Goal: Task Accomplishment & Management: Complete application form

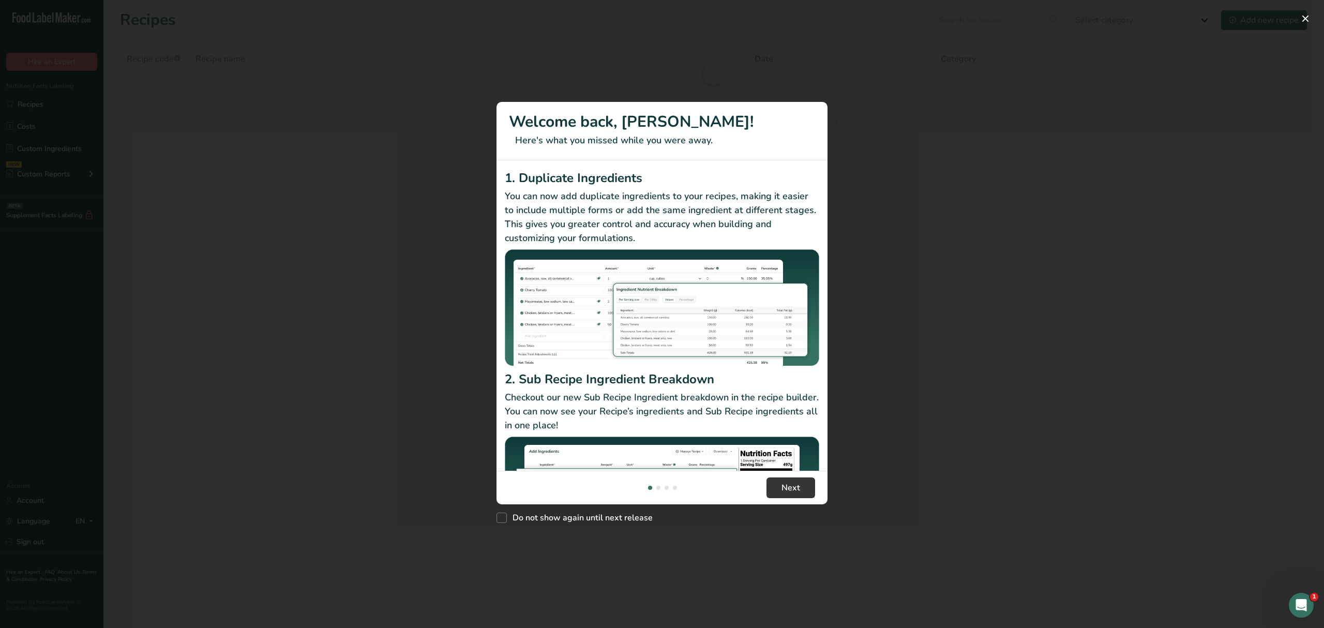
click at [1306, 9] on div "New Features" at bounding box center [662, 314] width 1324 height 628
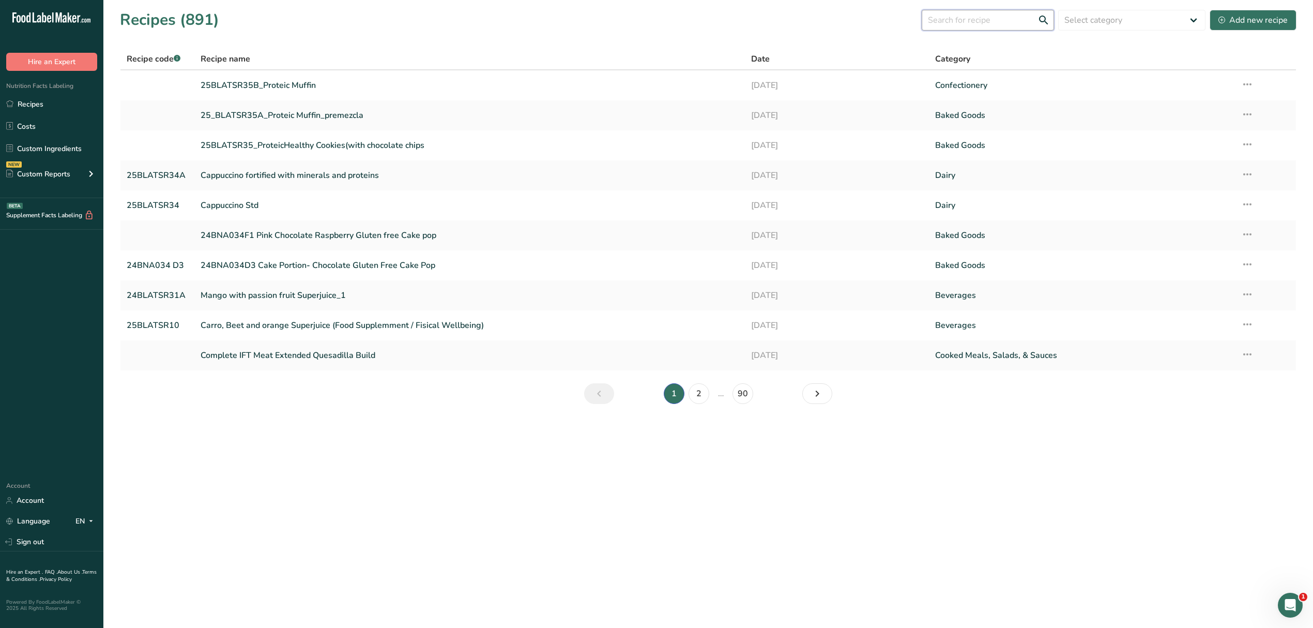
click at [968, 21] on input "text" at bounding box center [988, 20] width 132 height 21
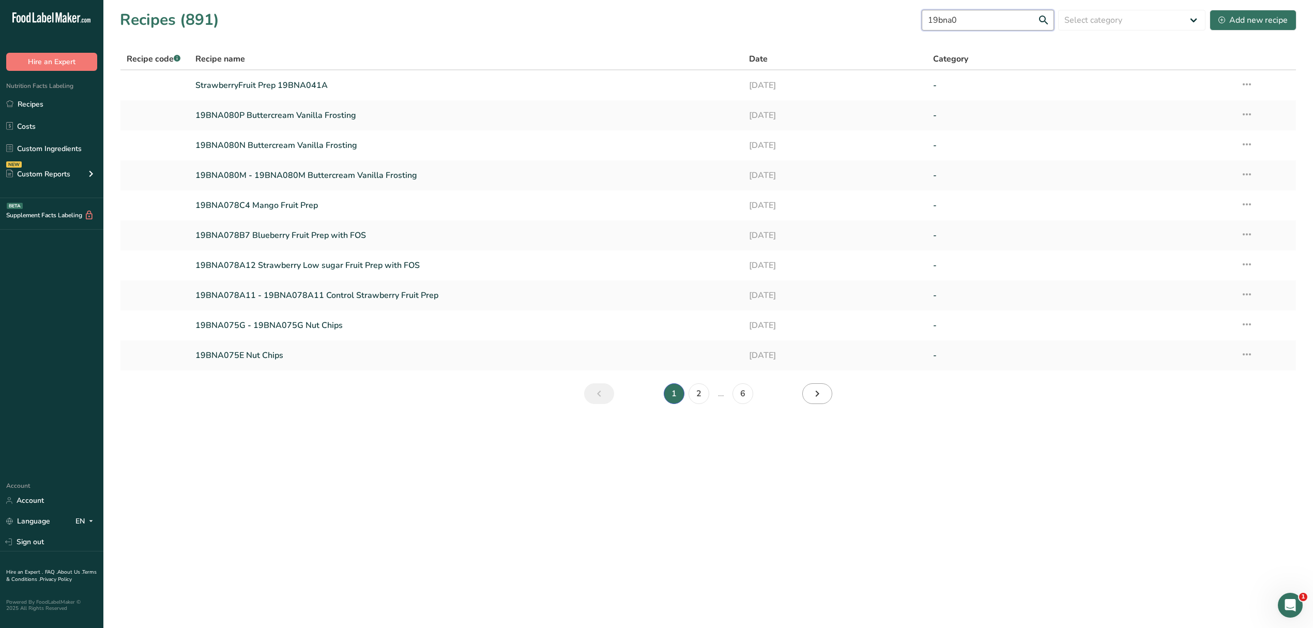
type input "19bna0"
click at [821, 398] on icon "Next page" at bounding box center [817, 393] width 12 height 19
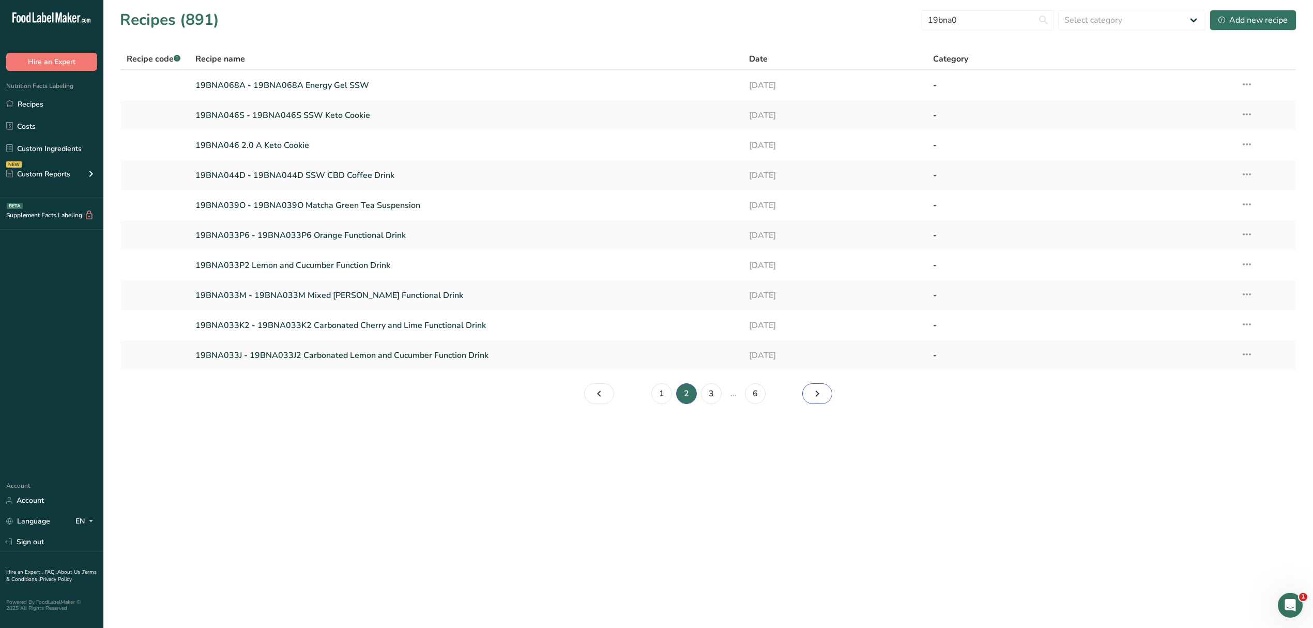
click at [821, 386] on icon "Page 3." at bounding box center [817, 393] width 12 height 19
click at [821, 386] on icon "Page 4." at bounding box center [817, 393] width 12 height 19
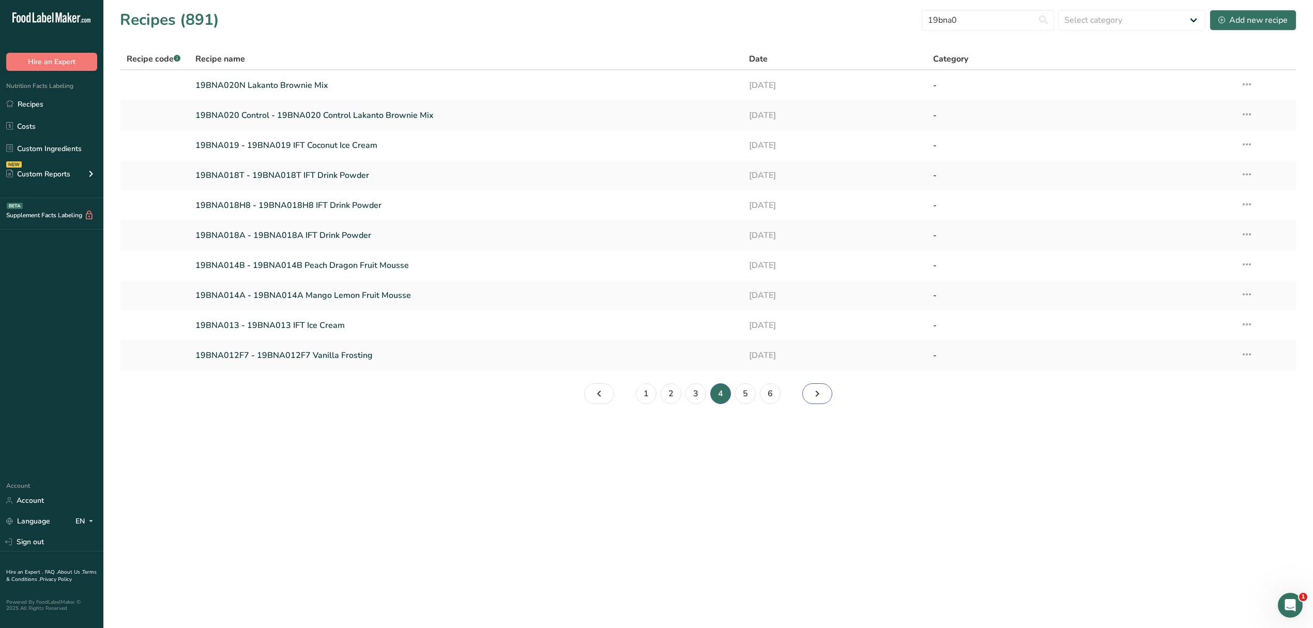
click at [821, 386] on icon "Page 5." at bounding box center [817, 393] width 12 height 19
click at [407, 295] on link "19BNA006N2 - 19BNA006N2 High Protein Cookie (Brownie Batter)" at bounding box center [465, 295] width 541 height 22
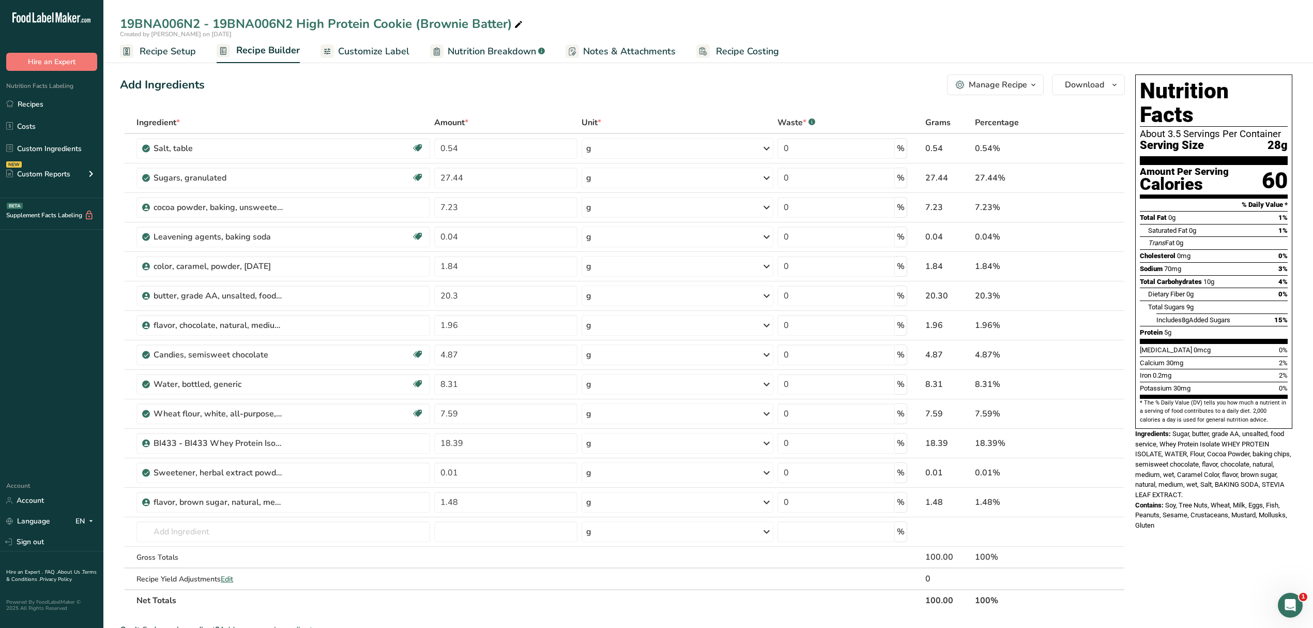
click at [523, 21] on span at bounding box center [518, 25] width 12 height 12
click at [565, 19] on input "19BNA006N2 - 19BNA006N2 High Protein Cookie (Brownie Batter)" at bounding box center [708, 23] width 1177 height 19
click at [1029, 87] on icon "button" at bounding box center [1033, 85] width 8 height 13
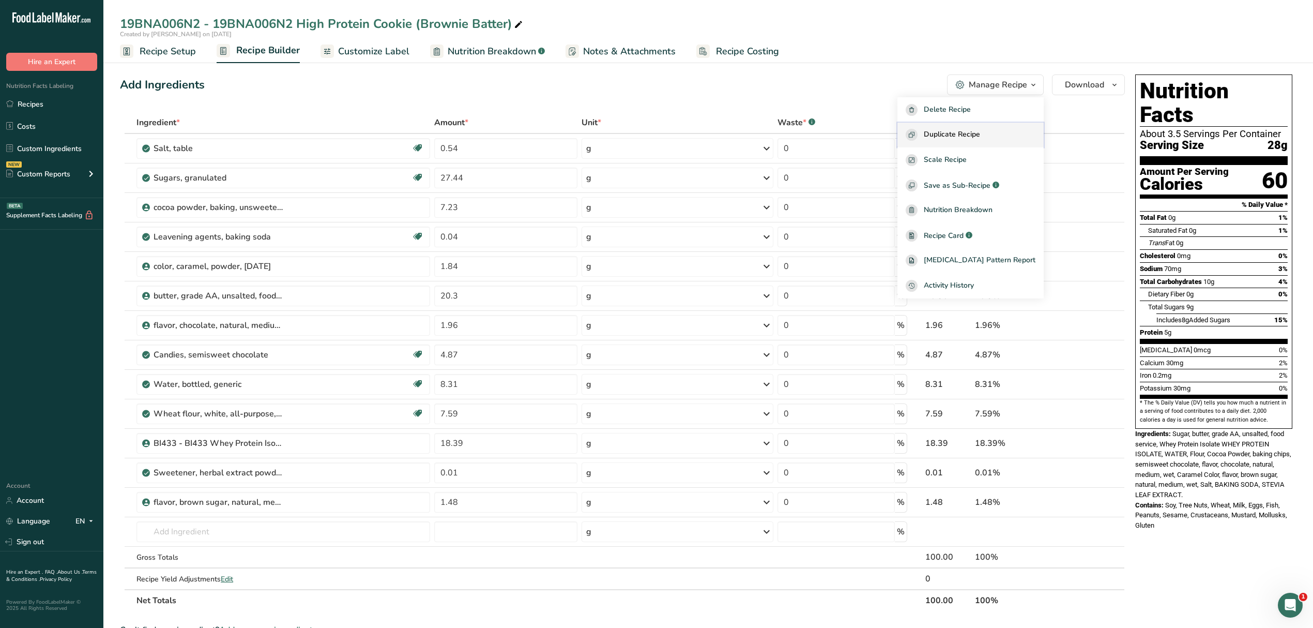
click at [976, 131] on span "Duplicate Recipe" at bounding box center [952, 135] width 56 height 12
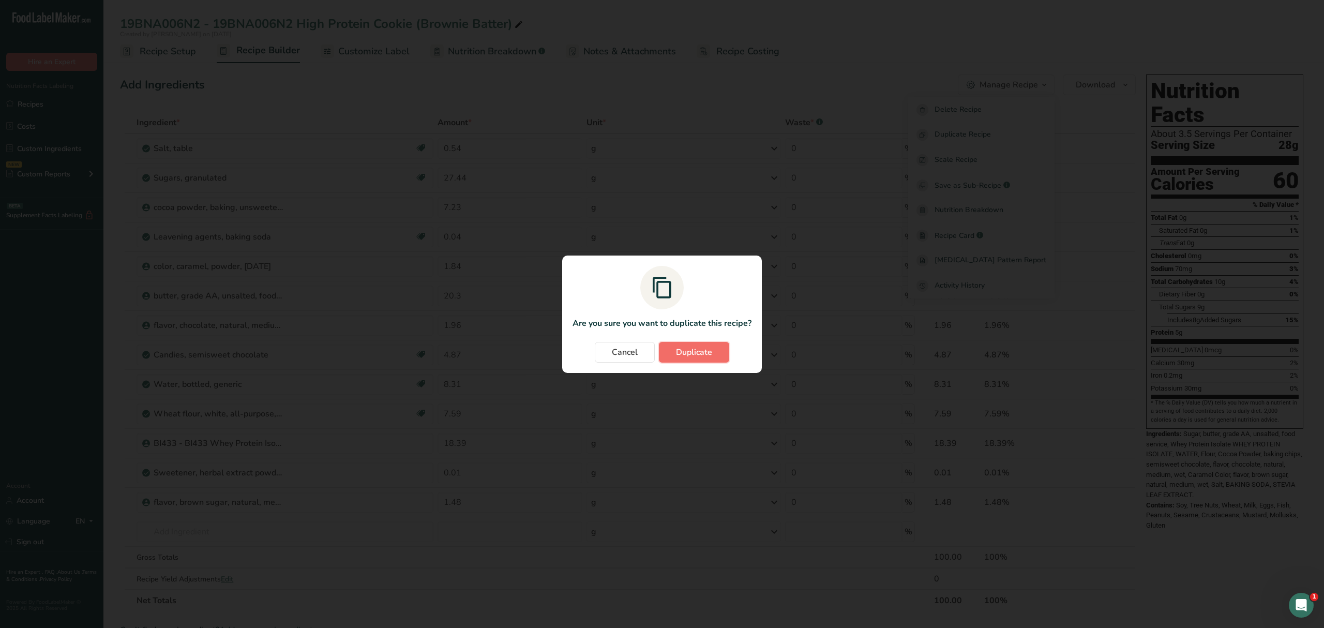
click at [696, 346] on span "Duplicate" at bounding box center [694, 352] width 36 height 12
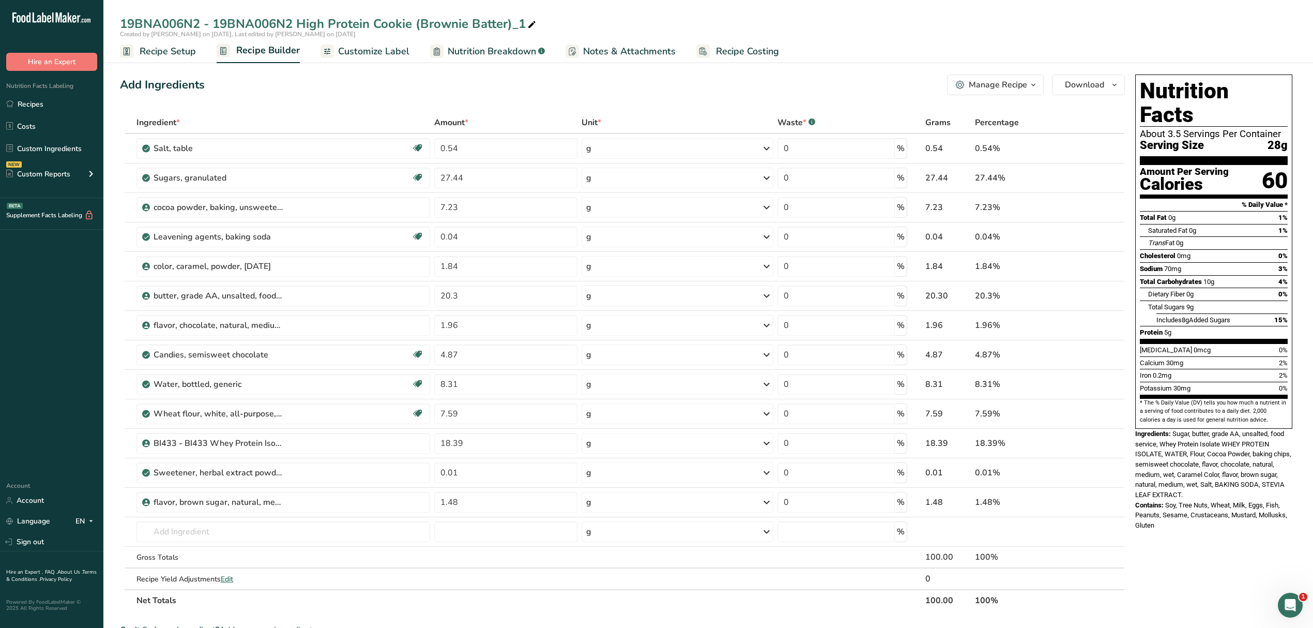
click at [158, 54] on span "Recipe Setup" at bounding box center [168, 51] width 56 height 14
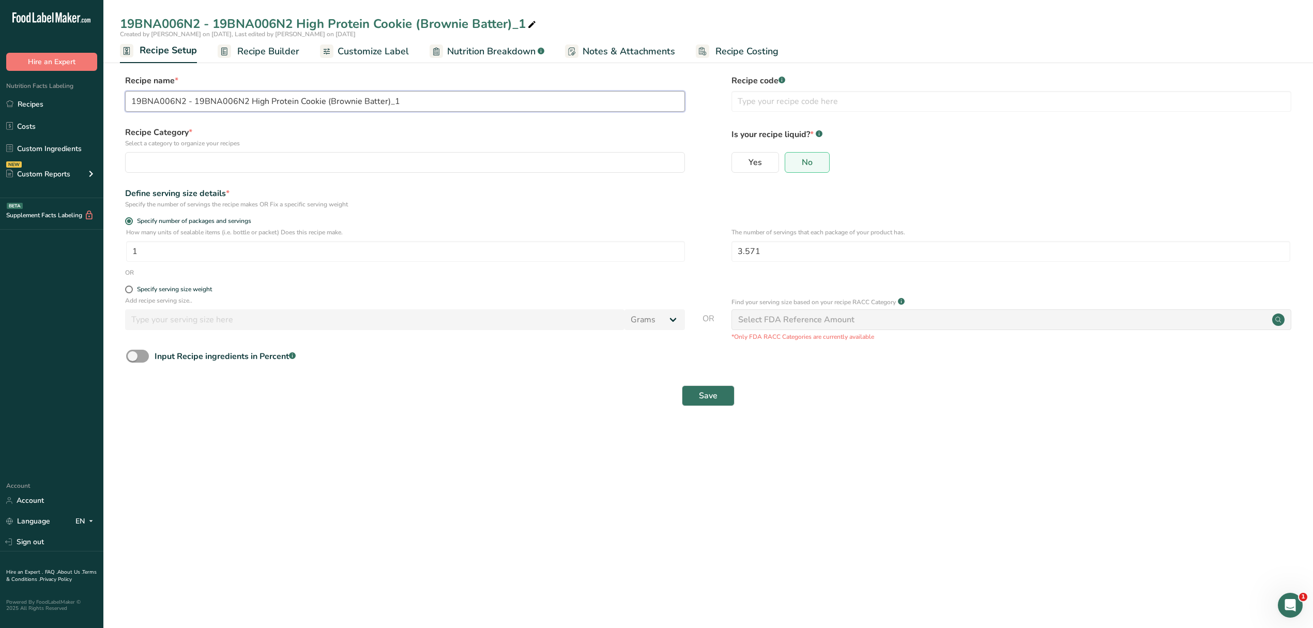
drag, startPoint x: 461, startPoint y: 111, endPoint x: 1, endPoint y: 44, distance: 465.0
click at [0, 44] on div ".a-20{fill:#fff;} Hire an Expert Nutrition Facts Labeling Recipes Costs Custom …" at bounding box center [656, 314] width 1313 height 628
drag, startPoint x: 174, startPoint y: 97, endPoint x: 55, endPoint y: 103, distance: 119.1
click at [55, 103] on div ".a-20{fill:#fff;} Hire an Expert Nutrition Facts Labeling Recipes Costs Custom …" at bounding box center [656, 314] width 1313 height 628
type input "Mondelez Cookie Concept"
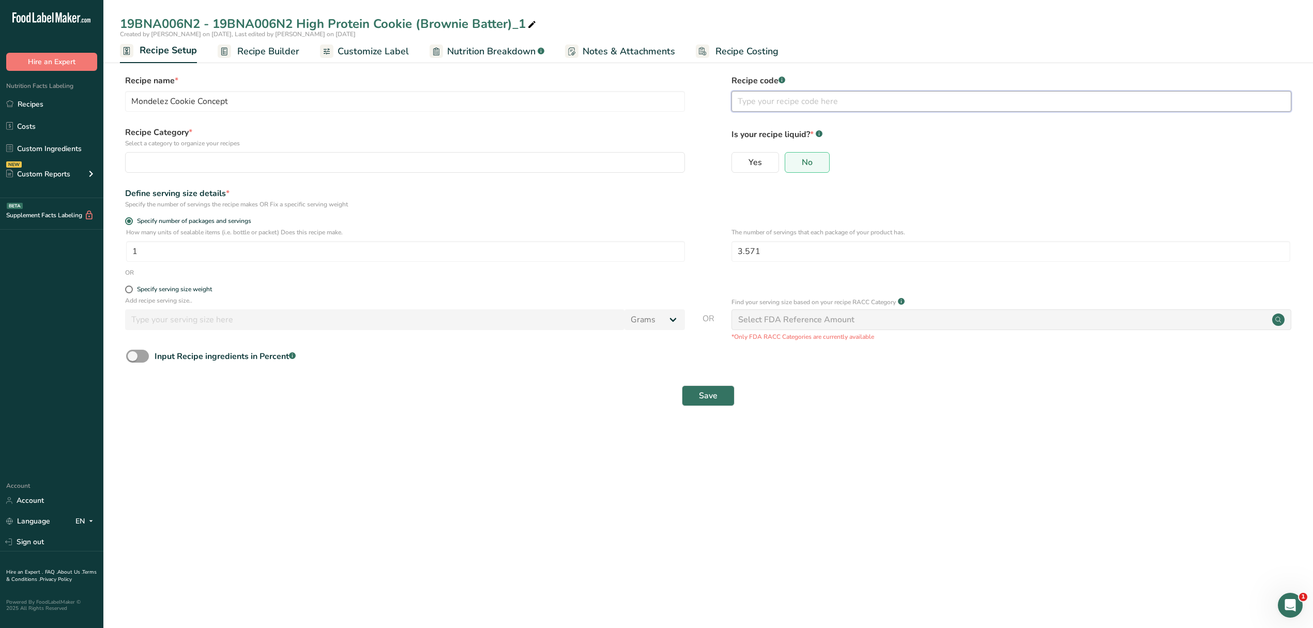
click at [770, 94] on input "text" at bounding box center [1012, 101] width 560 height 21
type input "25BNA030"
click at [493, 164] on div "button" at bounding box center [402, 162] width 540 height 12
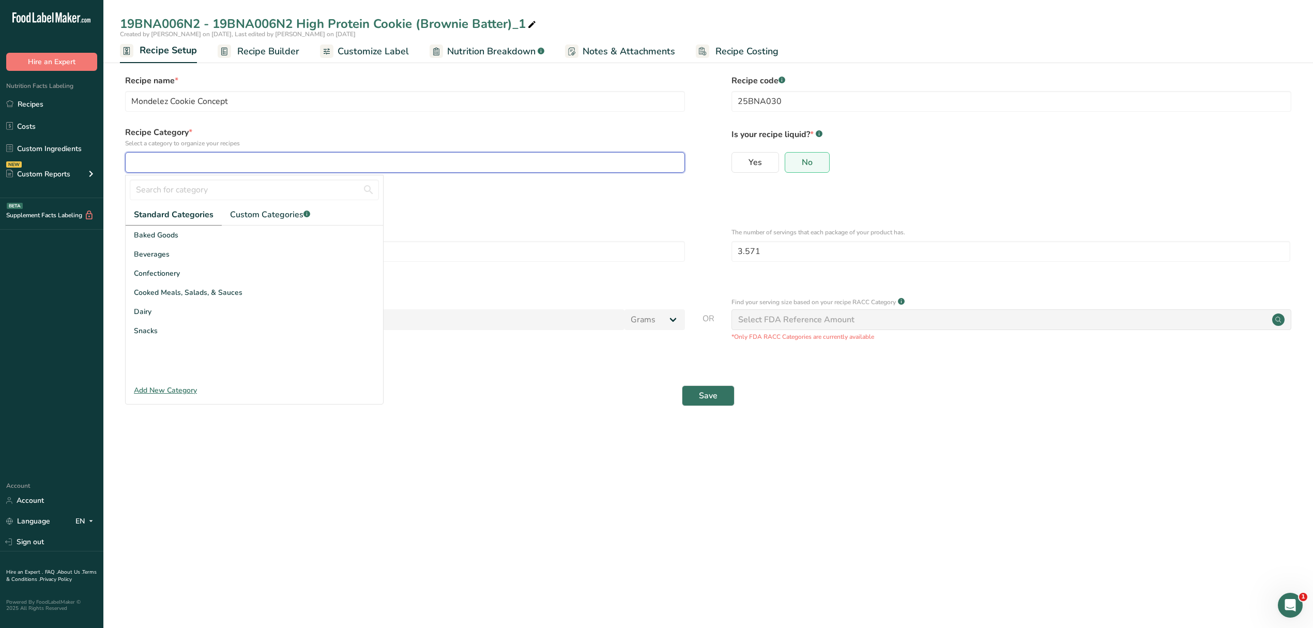
click at [492, 164] on div "button" at bounding box center [402, 162] width 540 height 12
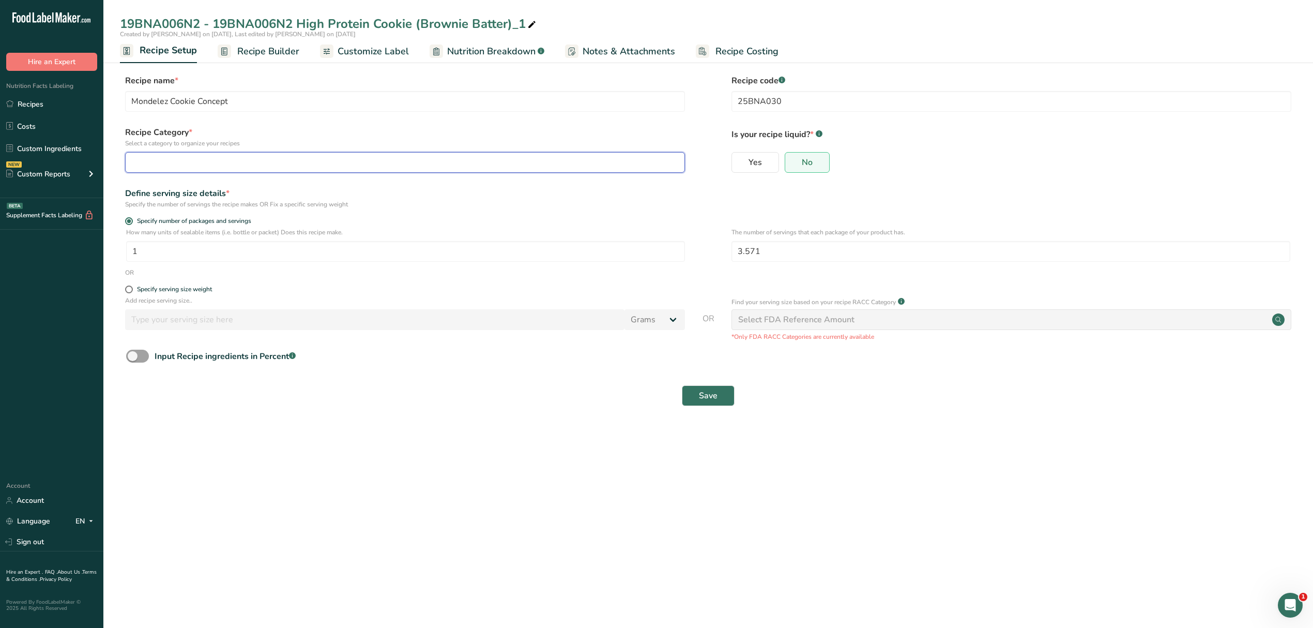
click at [485, 166] on div "button" at bounding box center [402, 162] width 540 height 12
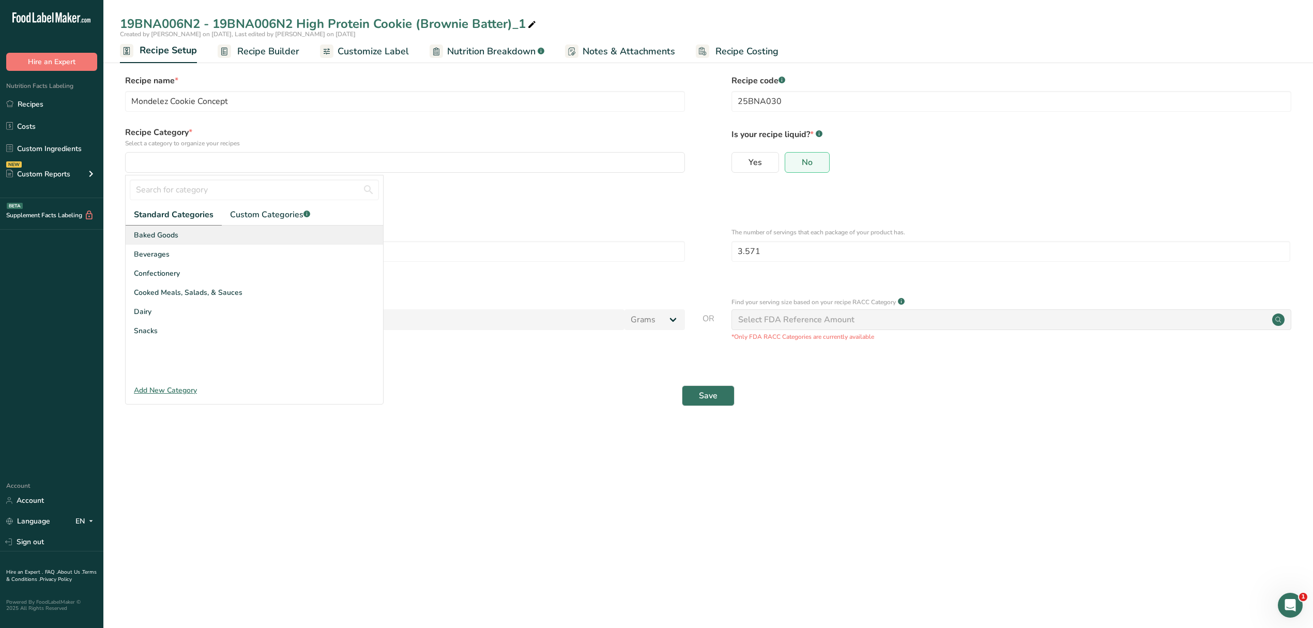
click at [154, 234] on span "Baked Goods" at bounding box center [156, 235] width 44 height 11
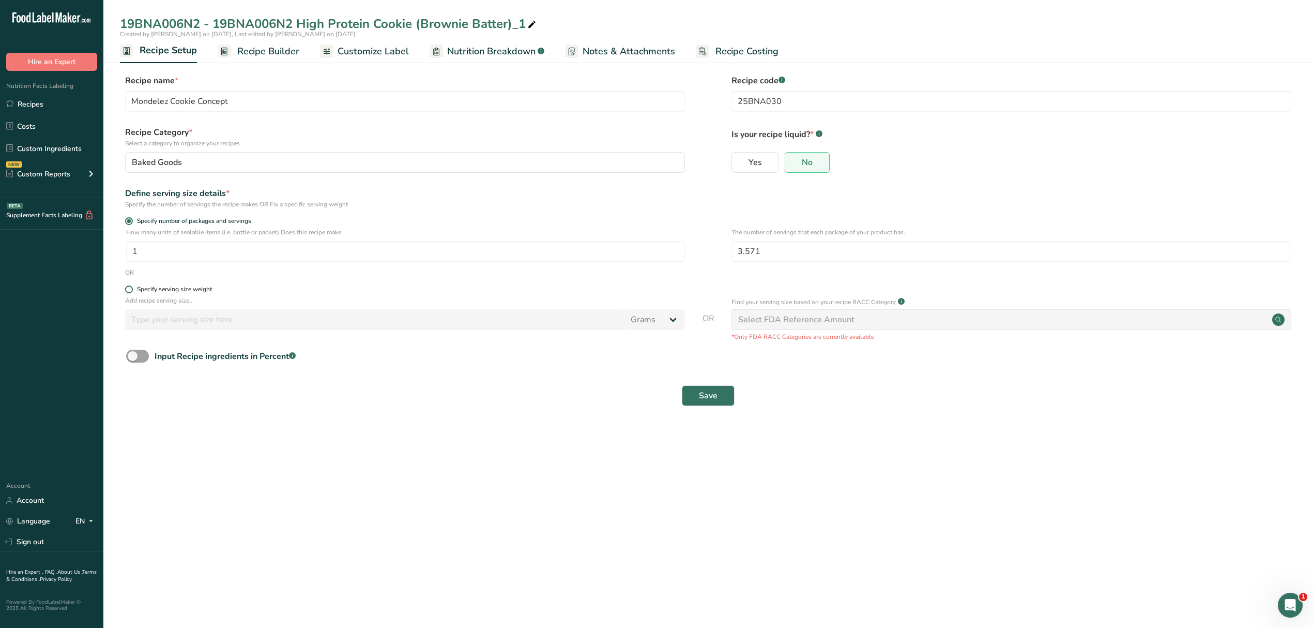
click at [134, 286] on span "Specify serving size weight" at bounding box center [172, 289] width 79 height 8
click at [132, 286] on input "Specify serving size weight" at bounding box center [128, 289] width 7 height 7
radio input "true"
radio input "false"
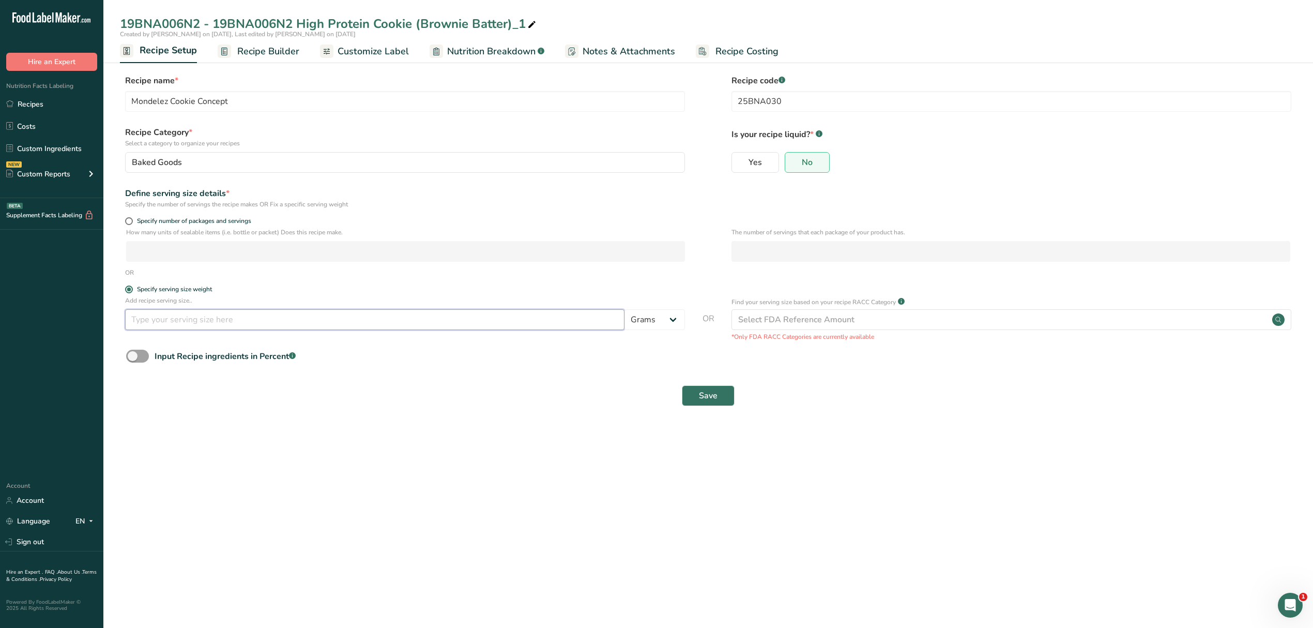
click at [269, 325] on input "number" at bounding box center [374, 319] width 499 height 21
type input "100"
click at [385, 402] on div "Save" at bounding box center [708, 395] width 1164 height 21
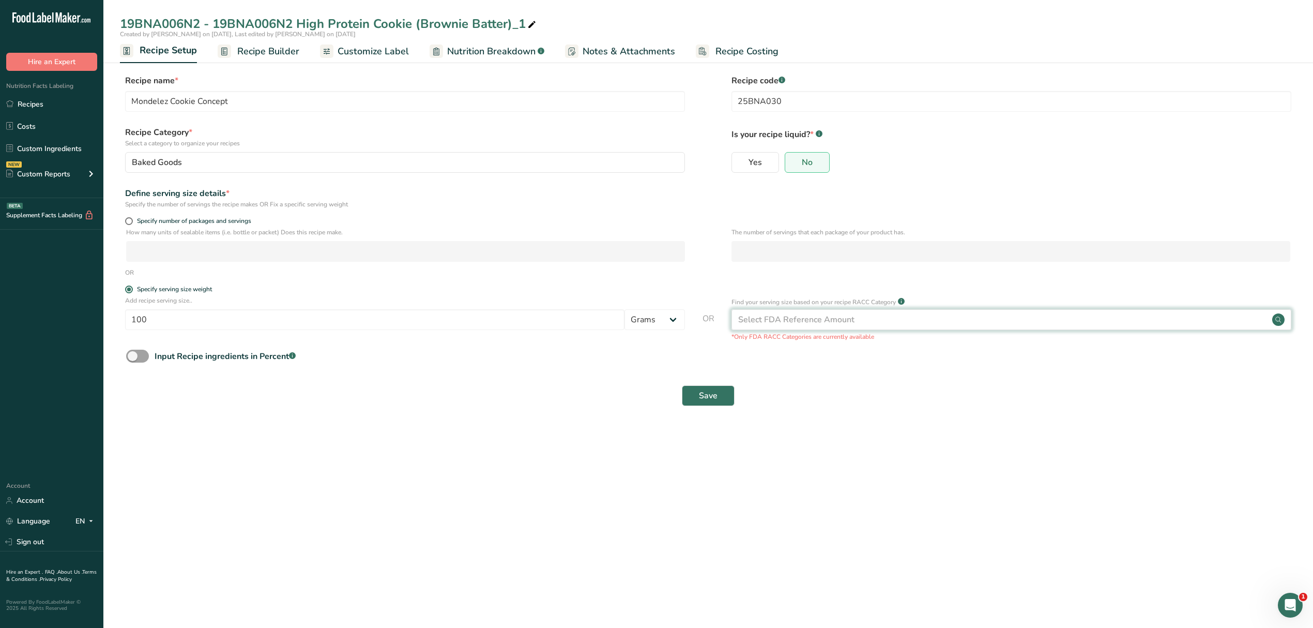
click at [774, 327] on div "Select FDA Reference Amount" at bounding box center [1012, 319] width 560 height 21
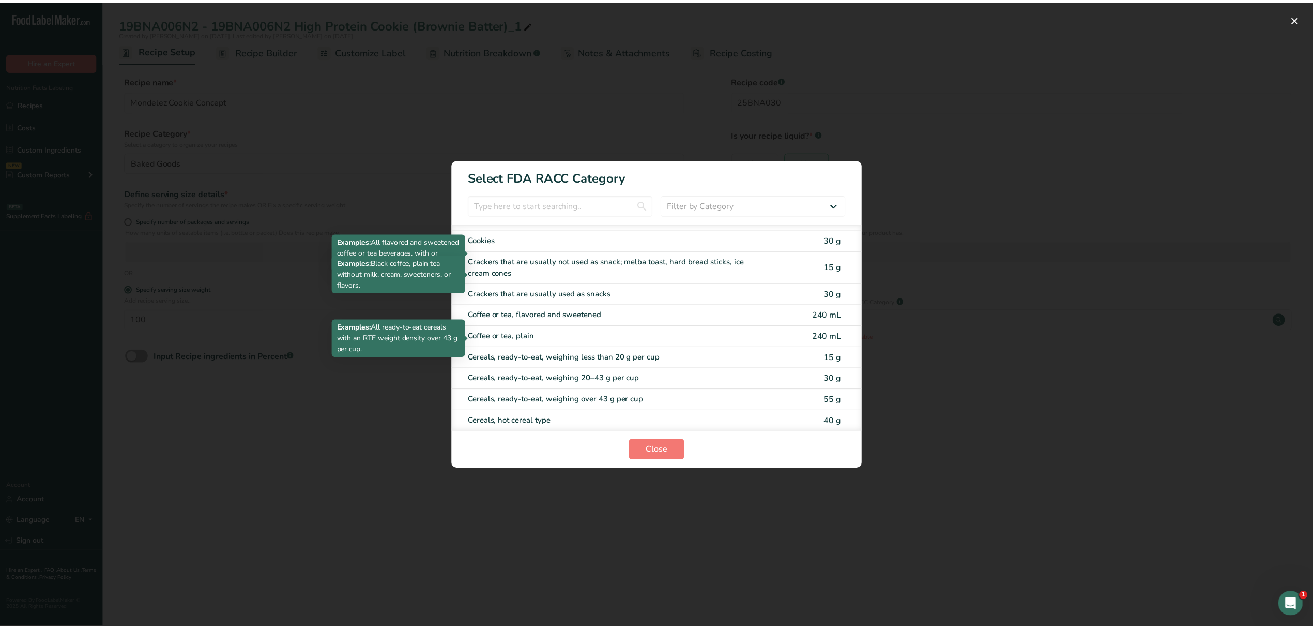
scroll to position [344, 0]
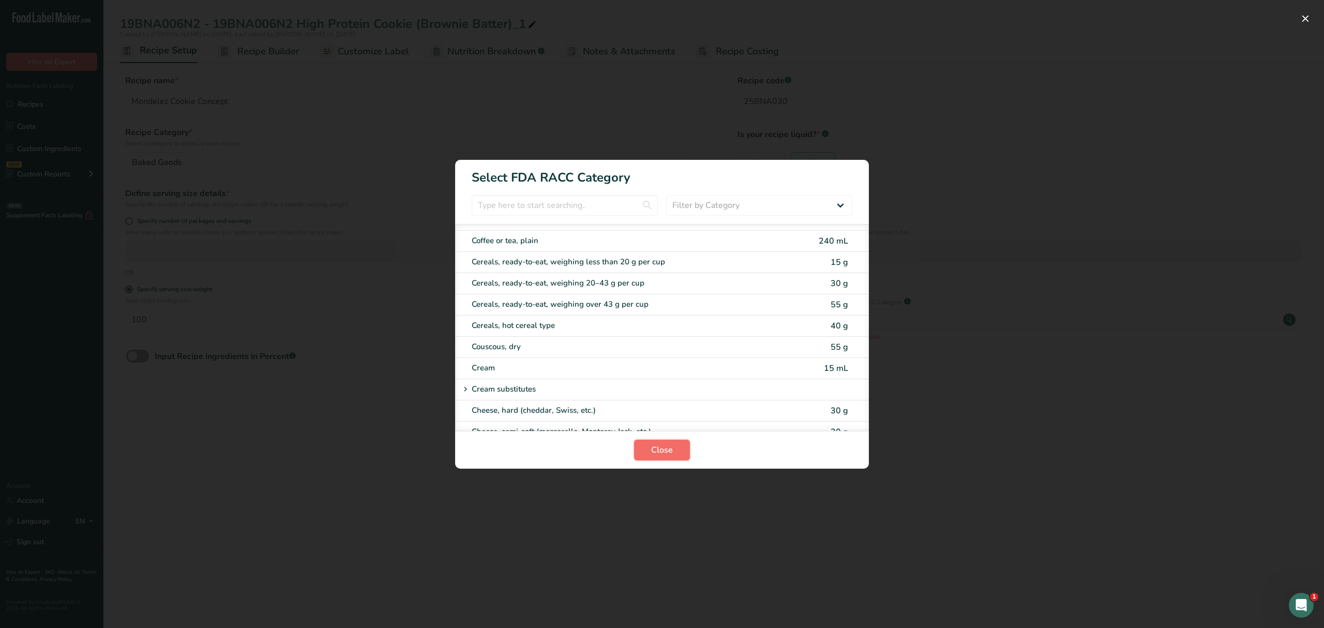
click at [677, 449] on button "Close" at bounding box center [662, 449] width 56 height 21
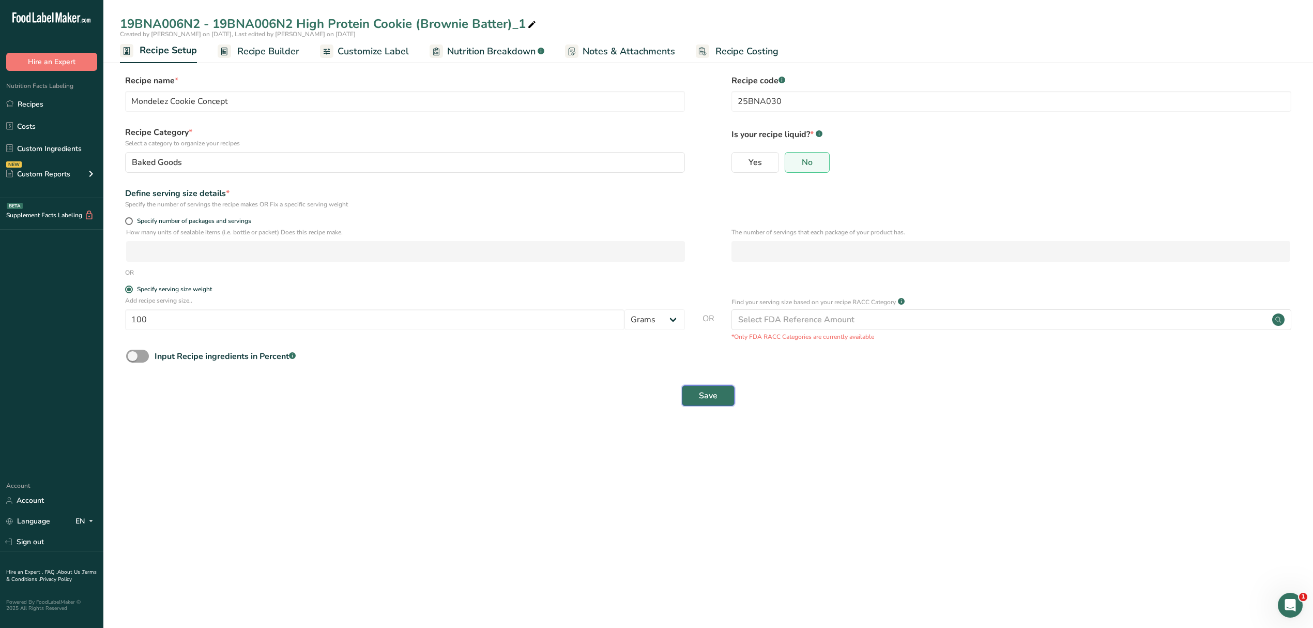
click at [709, 396] on span "Save" at bounding box center [708, 395] width 19 height 12
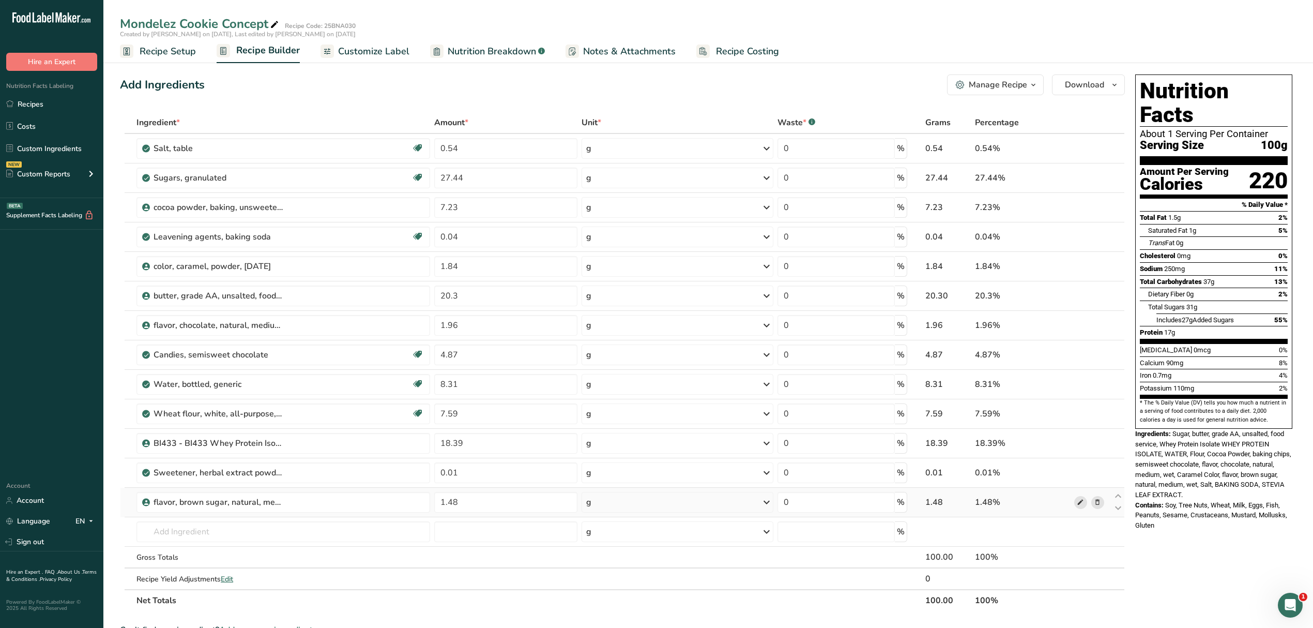
click at [1077, 506] on icon at bounding box center [1080, 502] width 7 height 11
click at [1084, 323] on span at bounding box center [1080, 325] width 12 height 12
click at [1080, 445] on icon at bounding box center [1080, 443] width 7 height 11
click at [54, 17] on icon ".a-20{fill:#fff;}" at bounding box center [62, 20] width 101 height 16
click at [41, 99] on link "Recipes" at bounding box center [51, 104] width 103 height 20
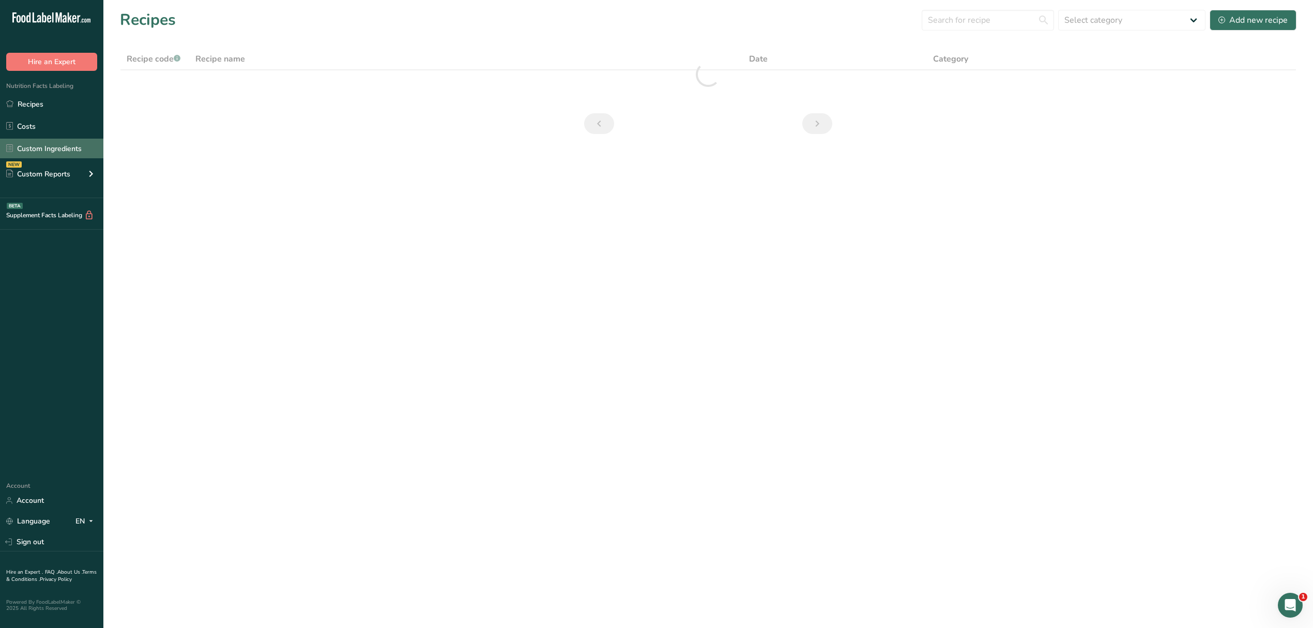
click at [58, 150] on link "Custom Ingredients" at bounding box center [51, 149] width 103 height 20
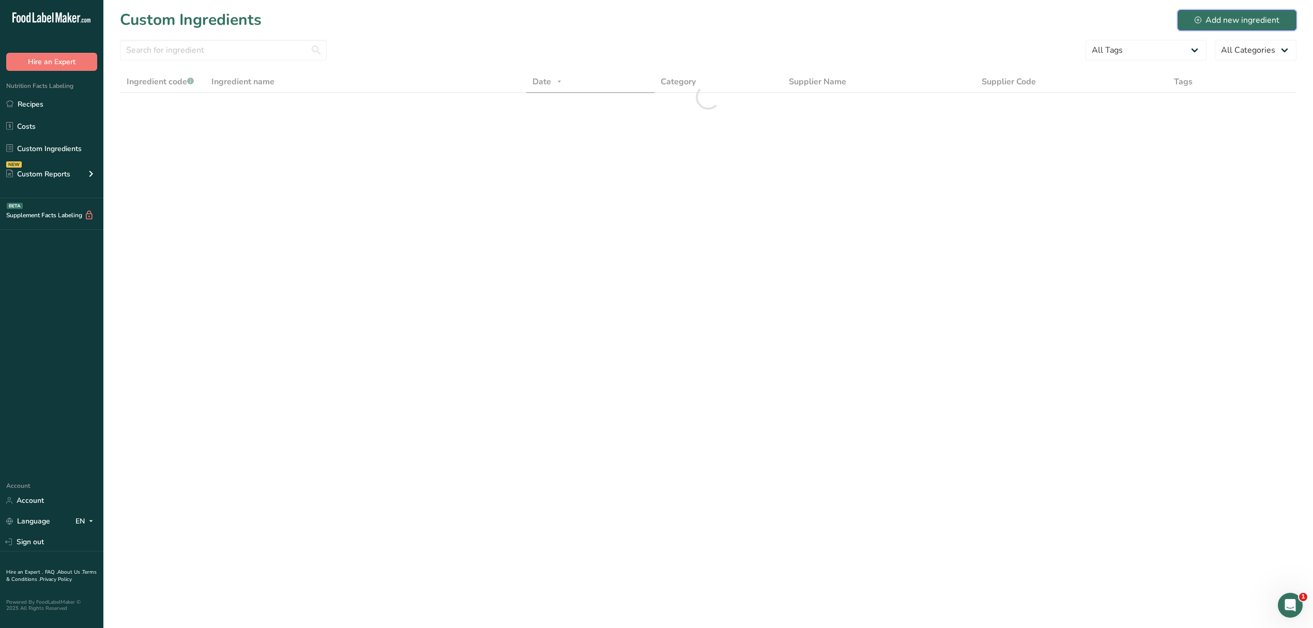
click at [1225, 30] on div "Custom Ingredients Add new ingredient" at bounding box center [708, 19] width 1177 height 23
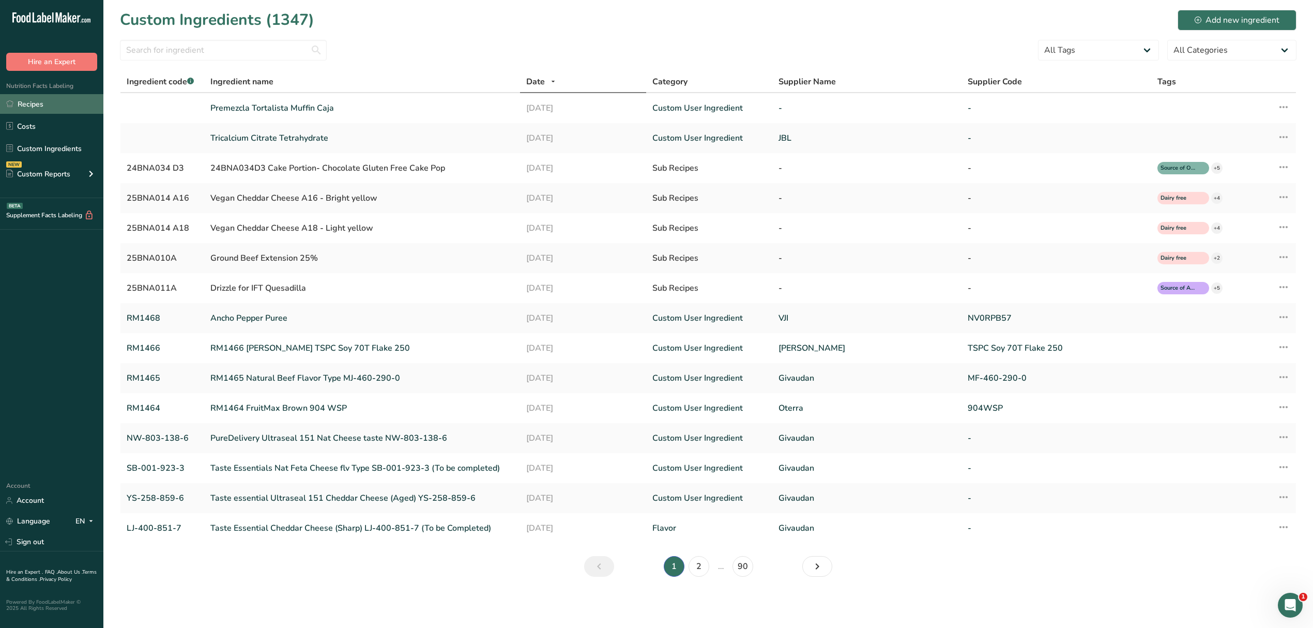
click at [19, 100] on link "Recipes" at bounding box center [51, 104] width 103 height 20
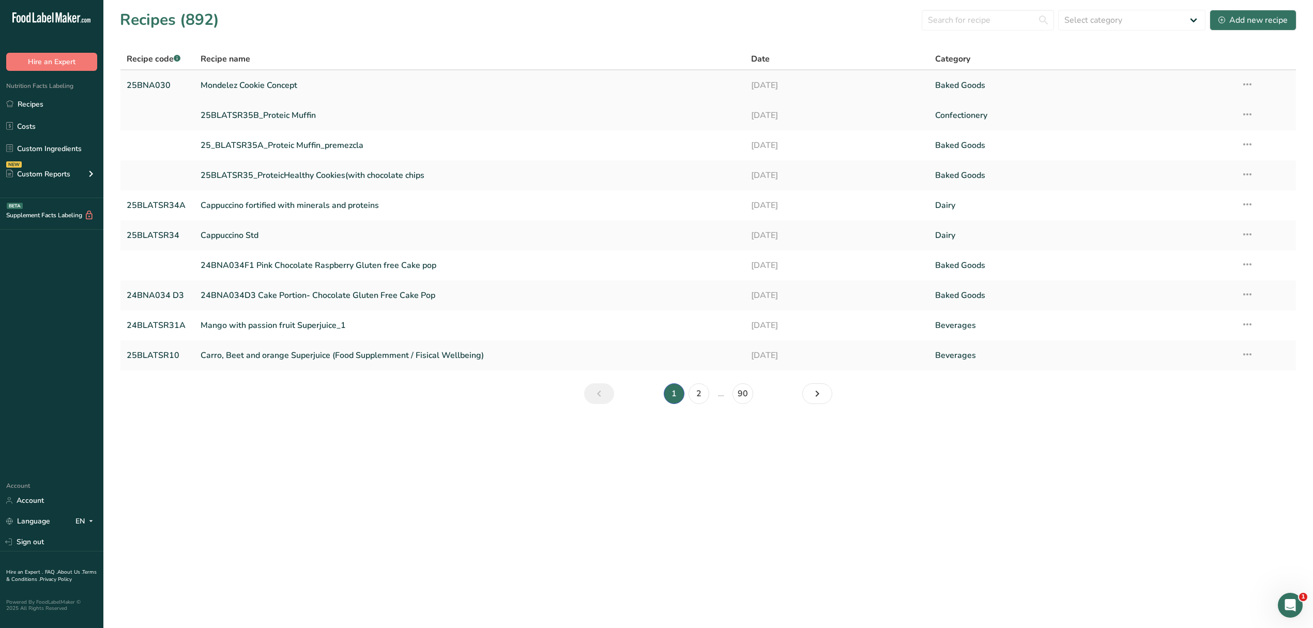
click at [1244, 83] on icon at bounding box center [1247, 84] width 12 height 19
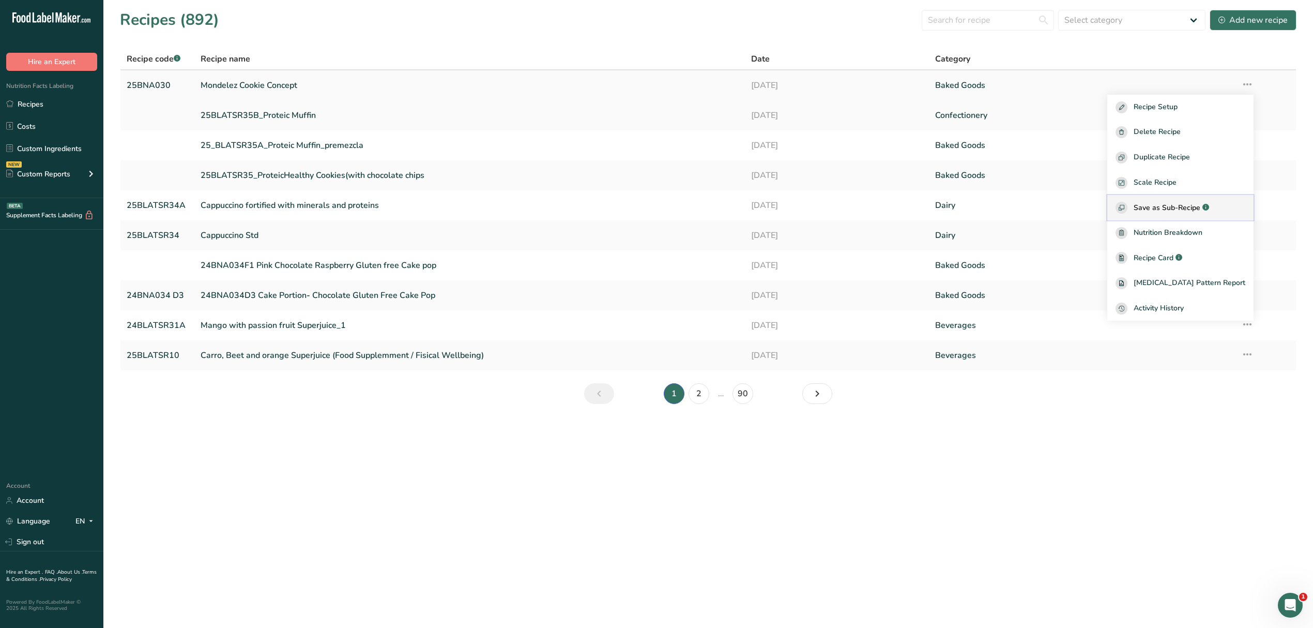
click at [1201, 203] on span "Save as Sub-Recipe" at bounding box center [1167, 207] width 67 height 11
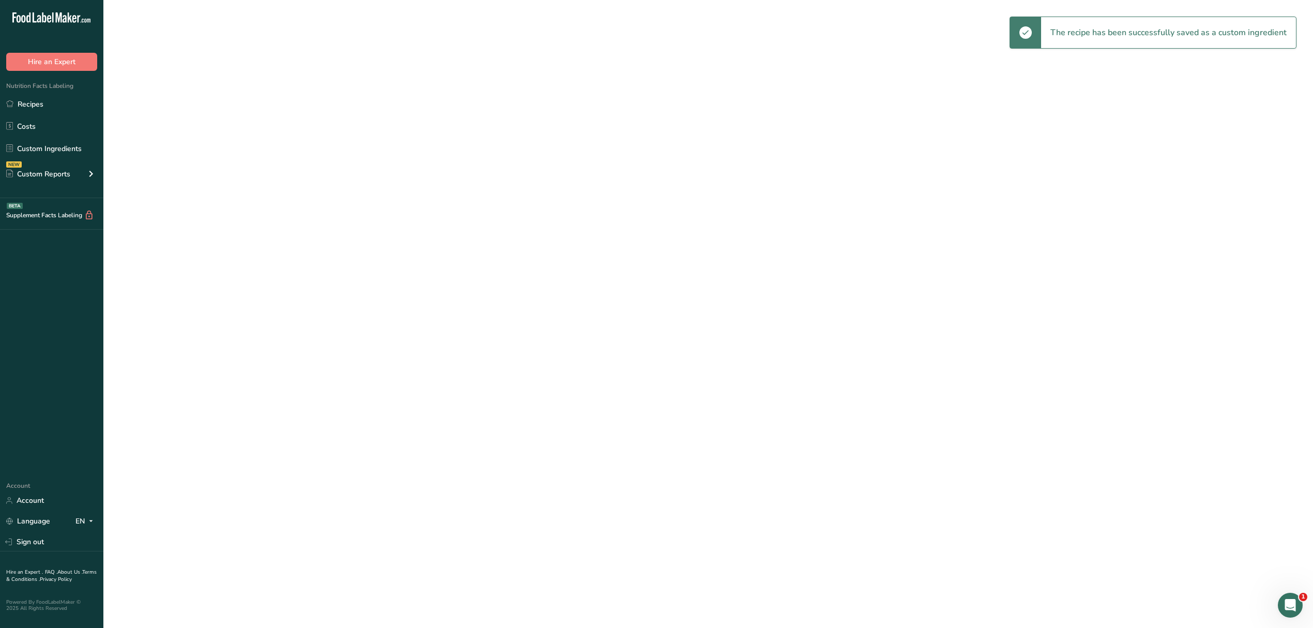
select select "30"
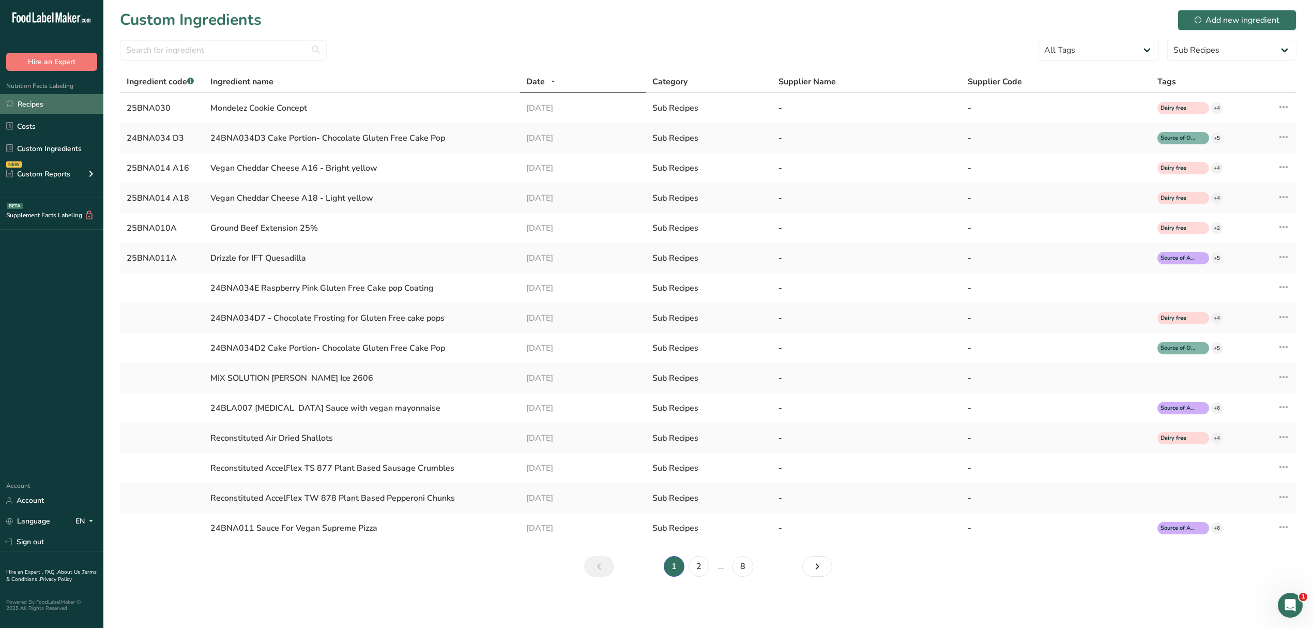
click at [42, 112] on link "Recipes" at bounding box center [51, 104] width 103 height 20
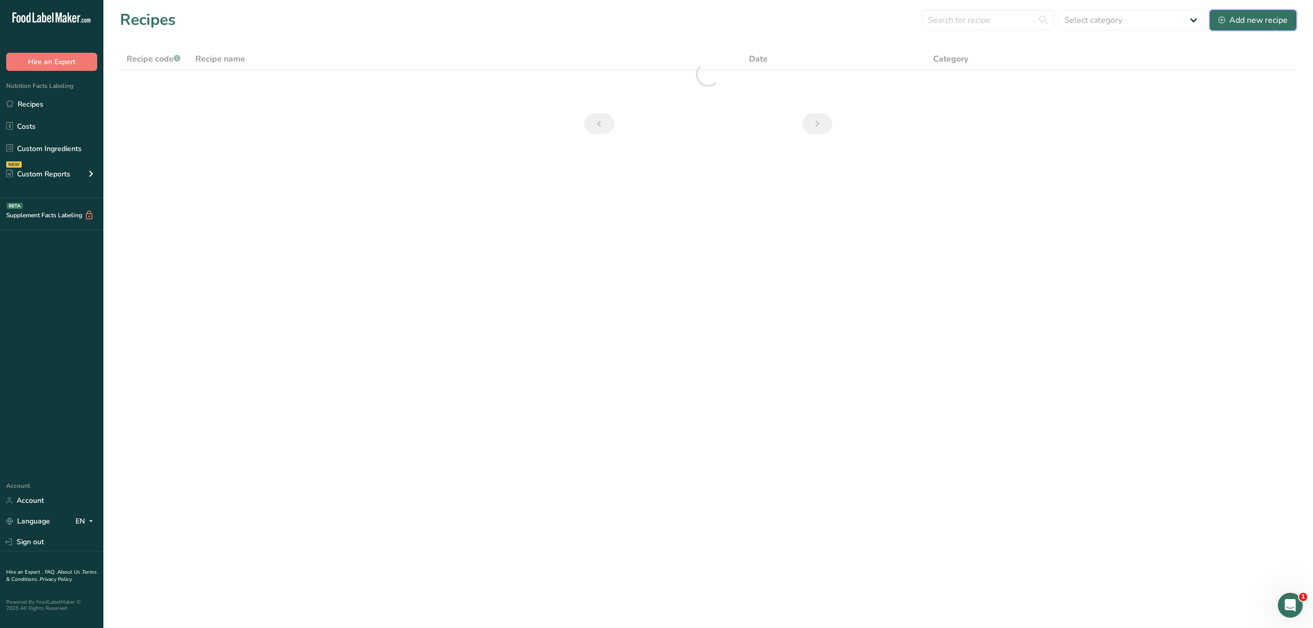
click at [1230, 14] on div "Add new recipe" at bounding box center [1253, 20] width 69 height 12
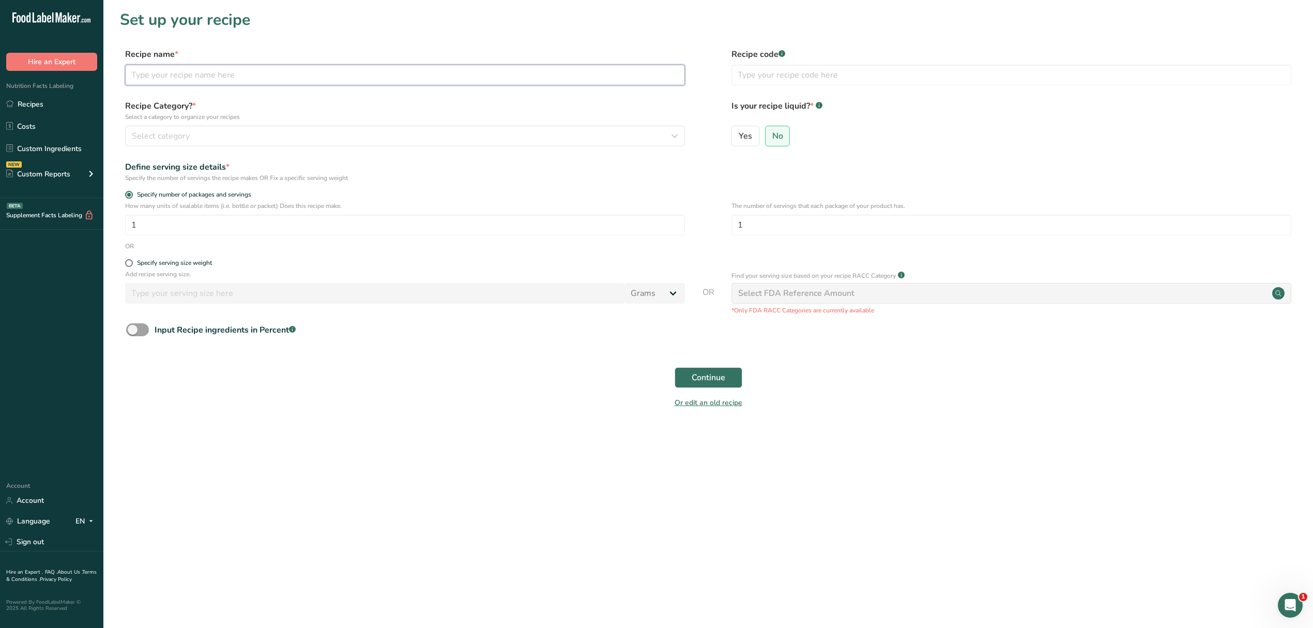
click at [156, 80] on input "text" at bounding box center [405, 75] width 560 height 21
click at [237, 54] on label "Recipe name *" at bounding box center [405, 54] width 560 height 12
drag, startPoint x: 246, startPoint y: 77, endPoint x: 256, endPoint y: 78, distance: 10.4
click at [247, 77] on input "25BNA030" at bounding box center [405, 75] width 560 height 21
type input "Mondelez Filling Concept"
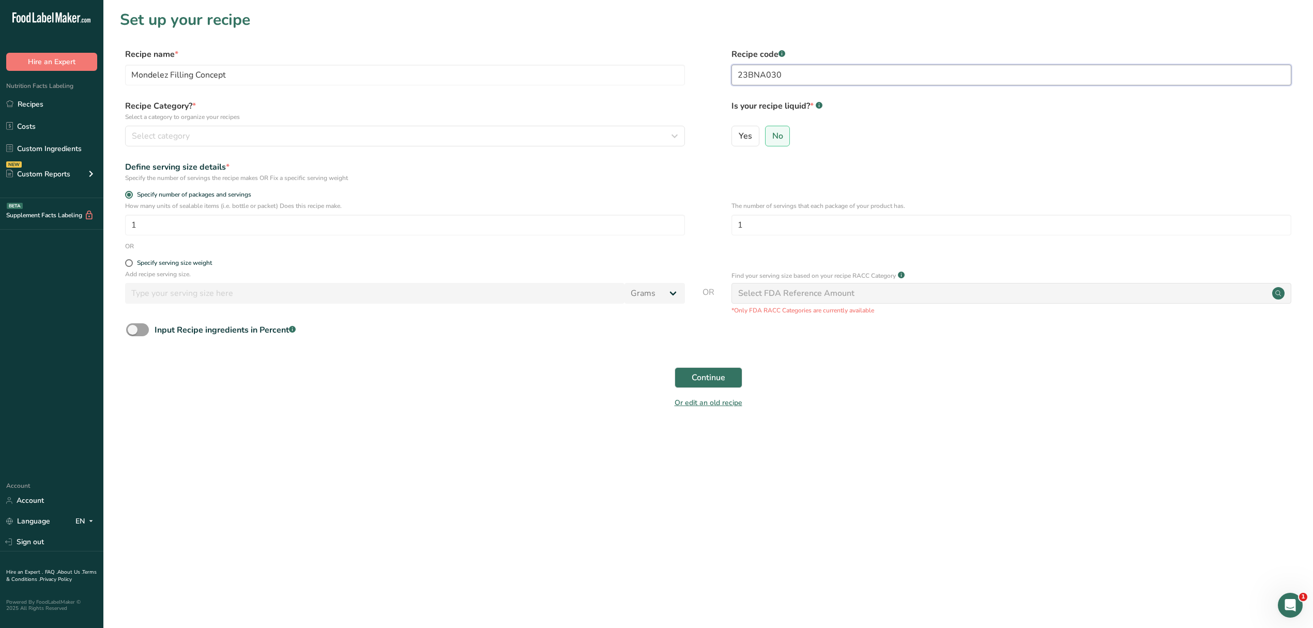
type input "23BNA030"
click at [669, 121] on p "Select a category to organize your recipes" at bounding box center [405, 116] width 560 height 9
click at [660, 124] on div "Recipe Category? * Select a category to organize your recipes Select category S…" at bounding box center [405, 123] width 560 height 47
click at [280, 135] on div "Select category" at bounding box center [402, 136] width 540 height 12
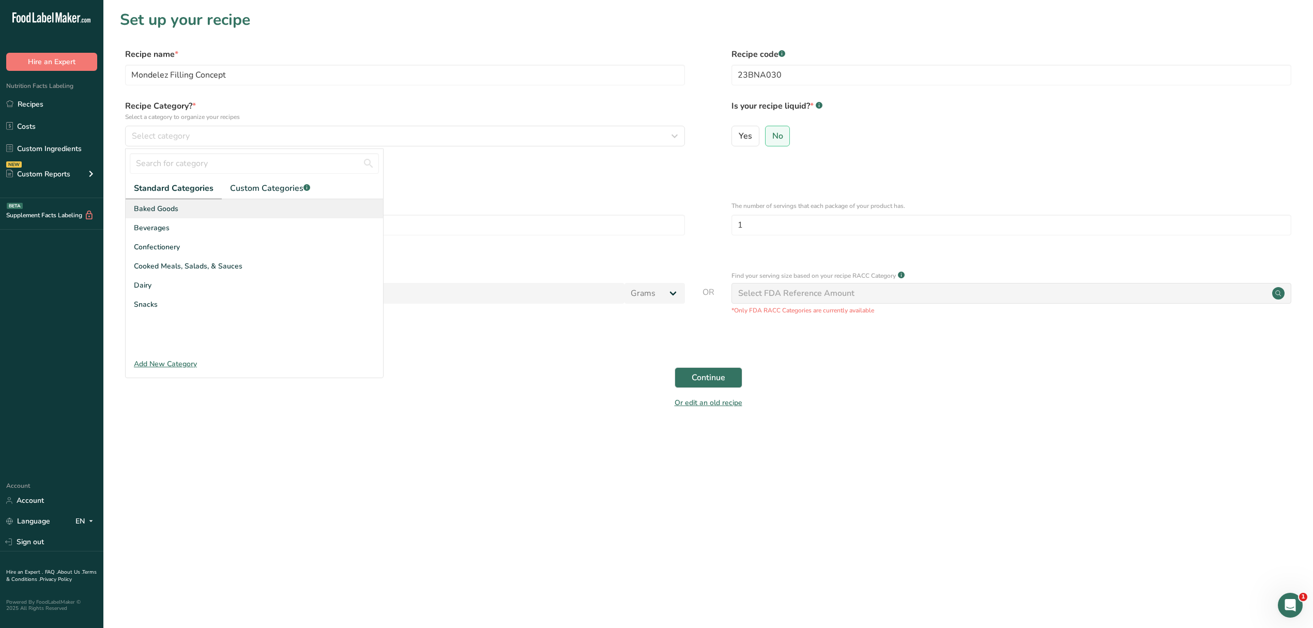
click at [141, 211] on span "Baked Goods" at bounding box center [156, 208] width 44 height 11
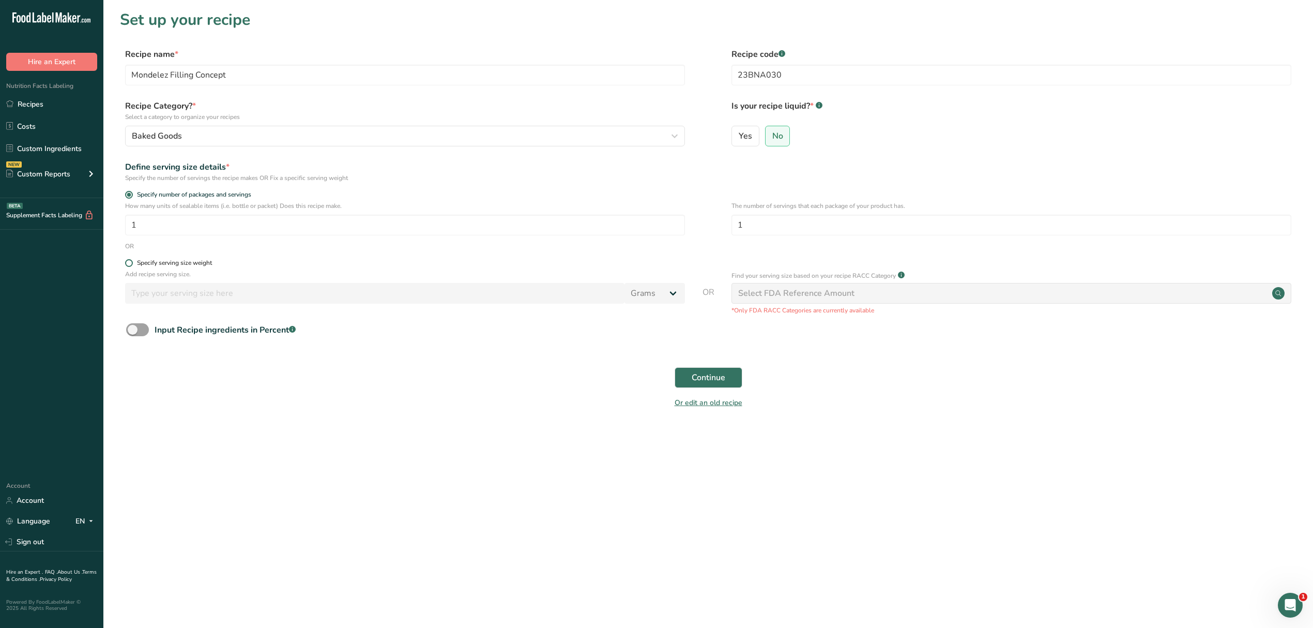
click at [127, 264] on span at bounding box center [129, 263] width 8 height 8
click at [127, 264] on input "Specify serving size weight" at bounding box center [128, 263] width 7 height 7
radio input "true"
radio input "false"
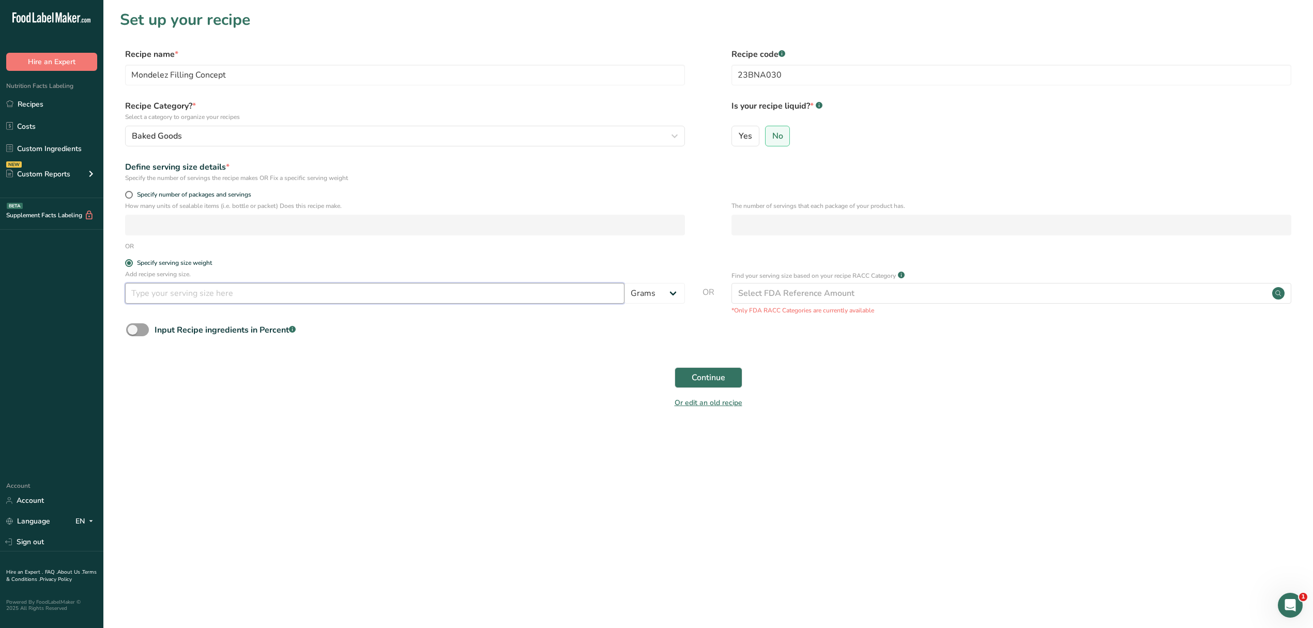
click at [166, 294] on input "number" at bounding box center [374, 293] width 499 height 21
type input "100"
click at [719, 373] on span "Continue" at bounding box center [709, 377] width 34 height 12
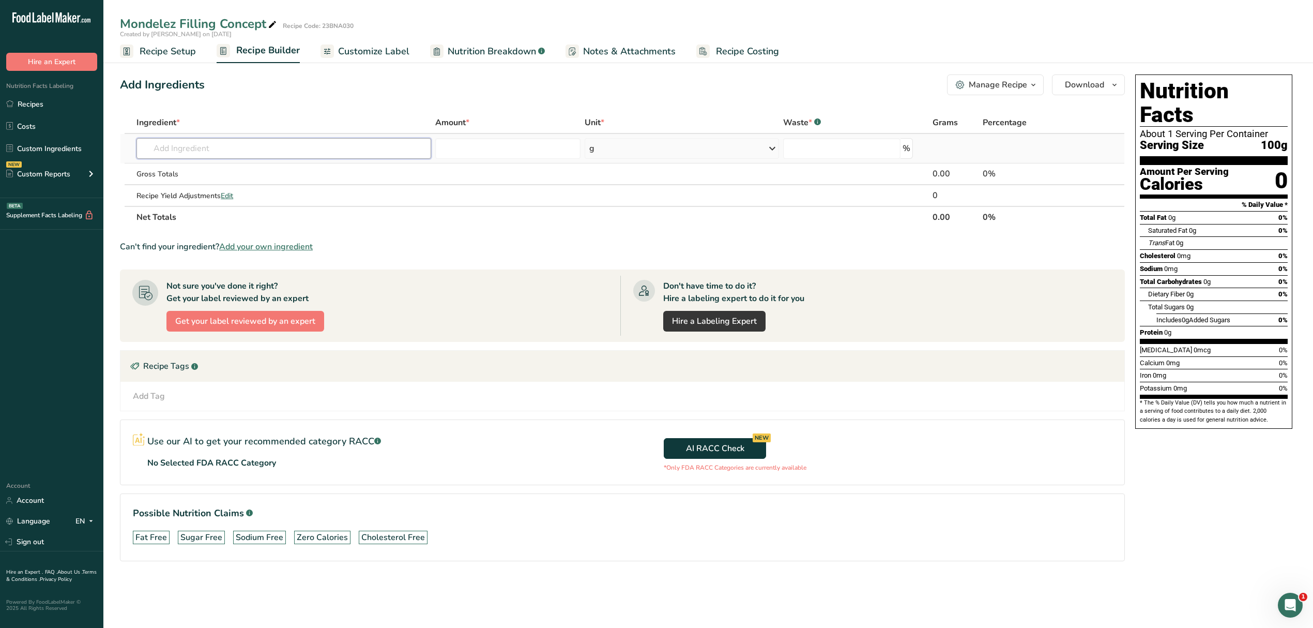
click at [236, 146] on input "text" at bounding box center [283, 148] width 294 height 21
type input "butter"
click at [203, 236] on p "1001 Butter, salted" at bounding box center [181, 237] width 72 height 11
type input "Butter, salted"
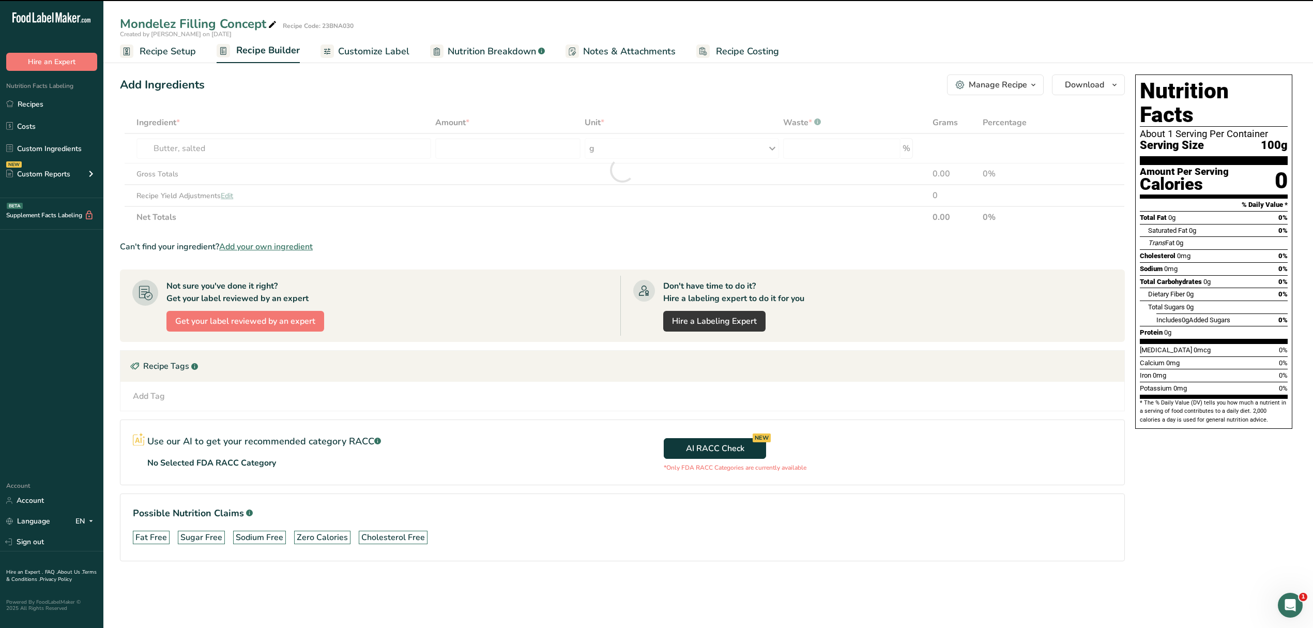
type input "0"
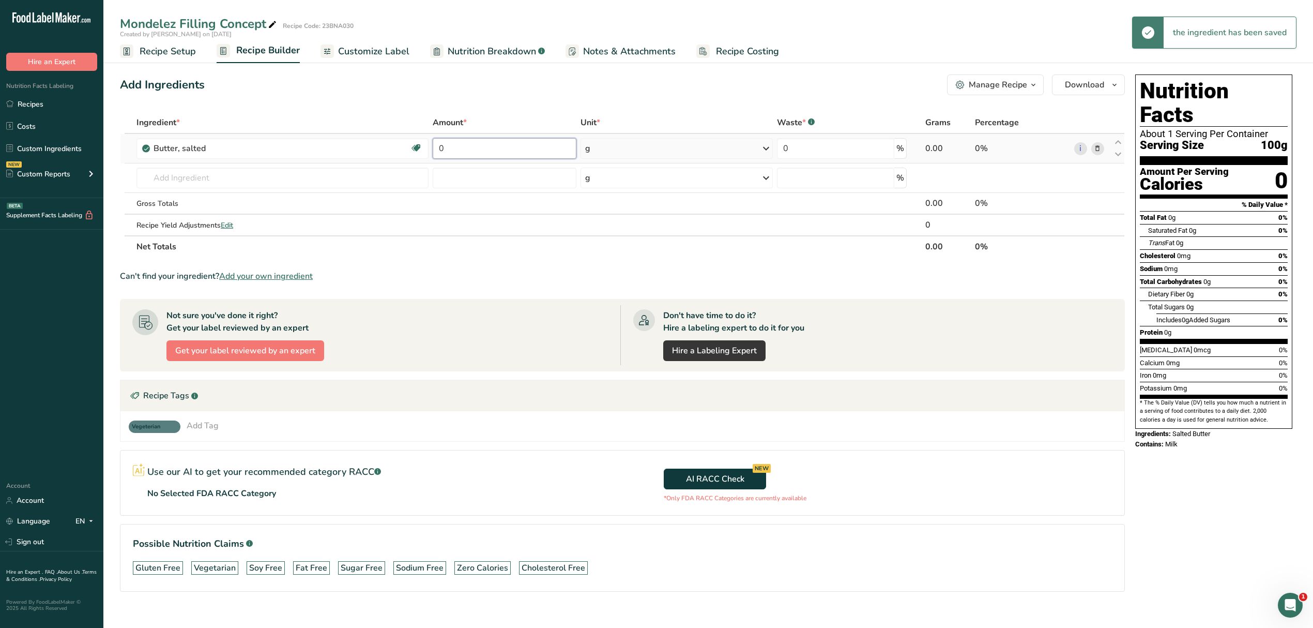
click at [518, 151] on input "0" at bounding box center [505, 148] width 144 height 21
type input "17.7925"
click at [346, 183] on div "Ingredient * Amount * Unit * Waste * .a-a{fill:#347362;}.b-a{fill:#fff;} Grams …" at bounding box center [622, 185] width 1005 height 146
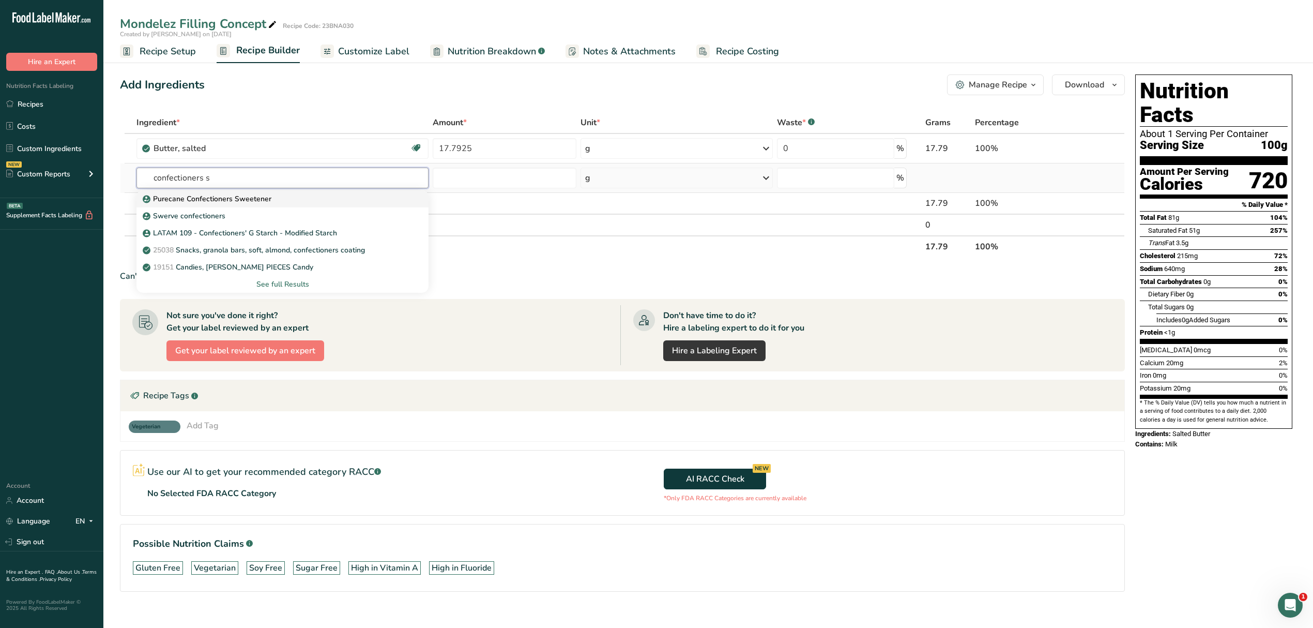
type input "confectioners s"
click at [180, 199] on p "Purecane Confectioners Sweetener" at bounding box center [208, 198] width 127 height 11
type input "Purecane Confectioners Sweetener"
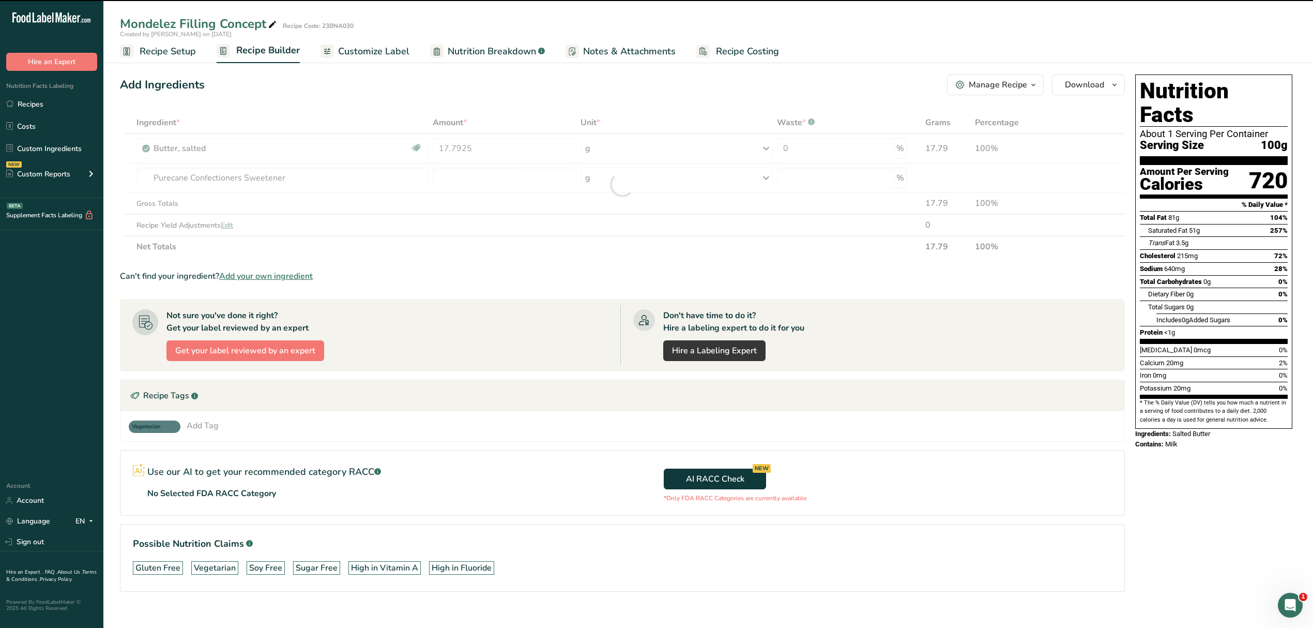
type input "0"
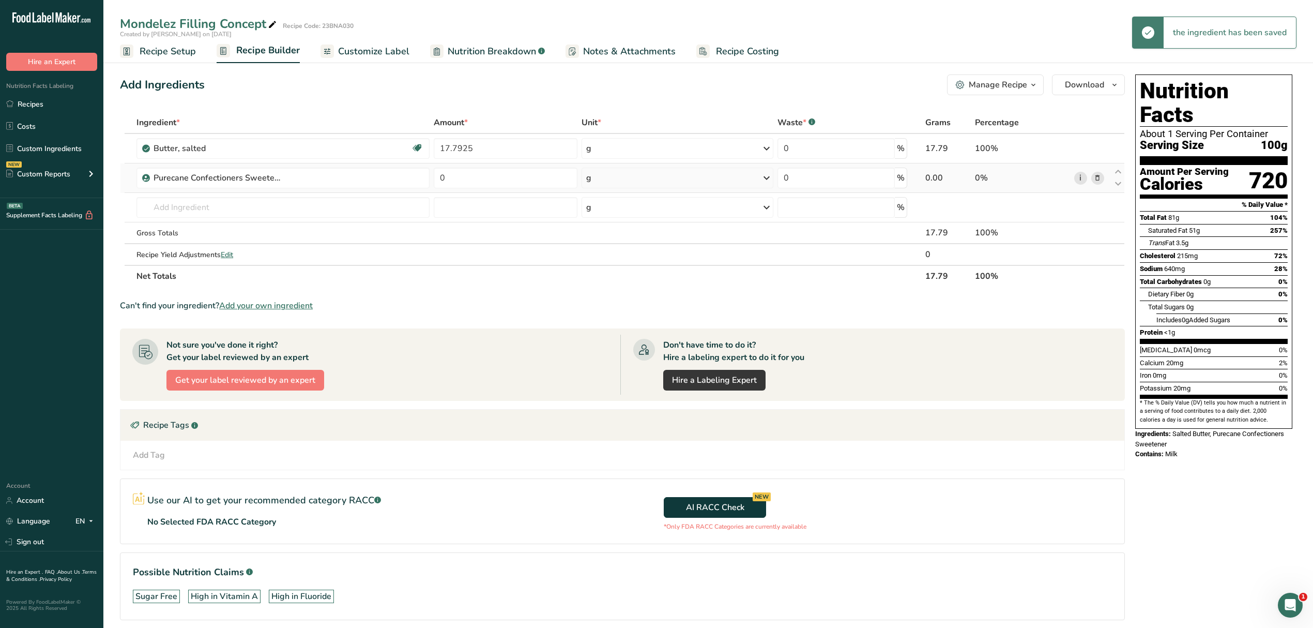
click at [1082, 178] on link "i" at bounding box center [1080, 178] width 13 height 13
click at [1099, 176] on icon at bounding box center [1097, 178] width 7 height 11
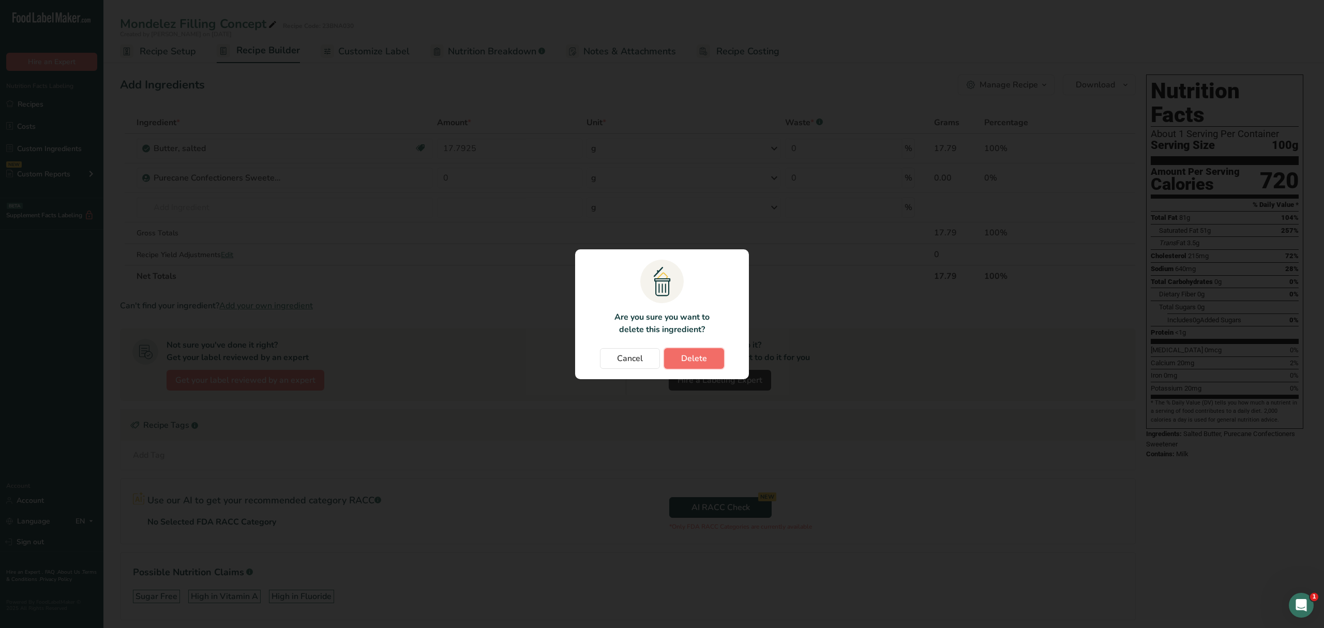
click at [720, 360] on button "Delete" at bounding box center [694, 358] width 60 height 21
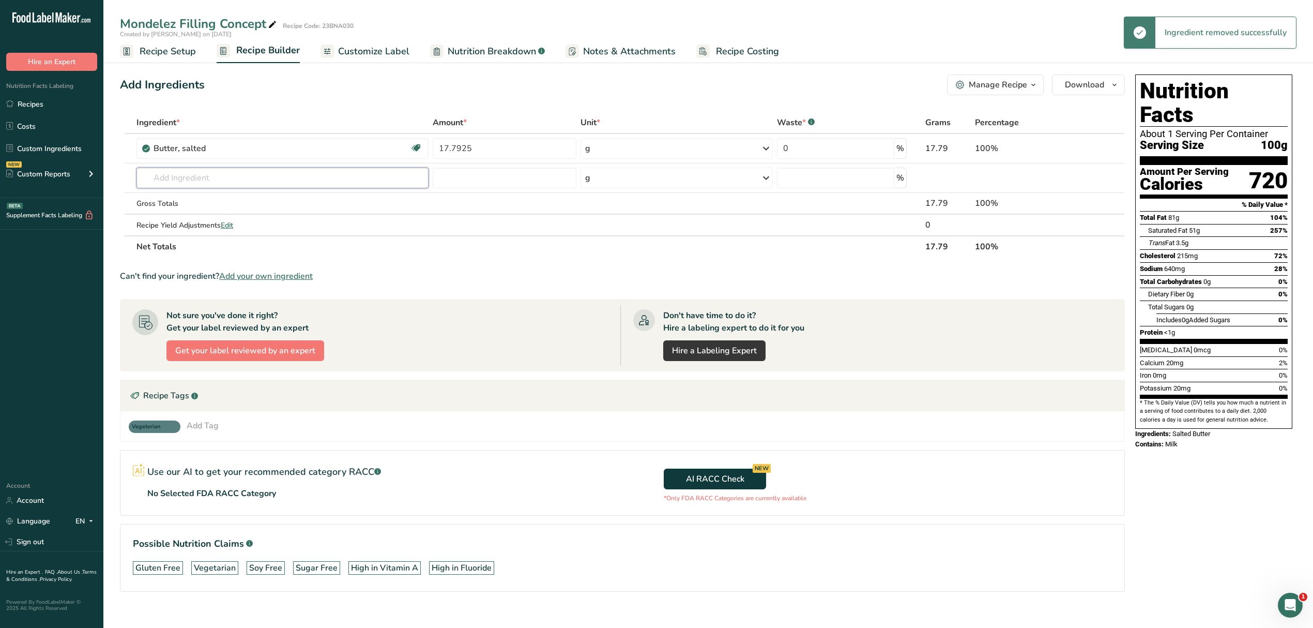
click at [185, 179] on input "text" at bounding box center [282, 178] width 292 height 21
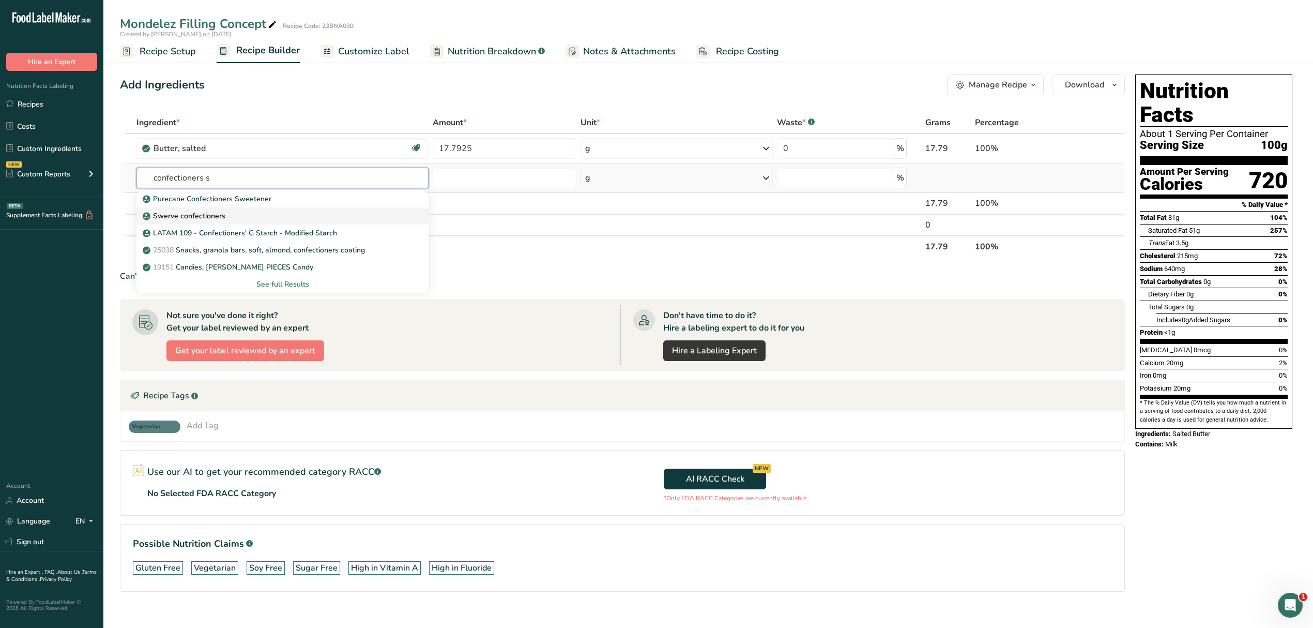
type input "confectioners s"
click at [214, 220] on p "Swerve confectioners" at bounding box center [185, 215] width 81 height 11
type input "Swerve confectioners"
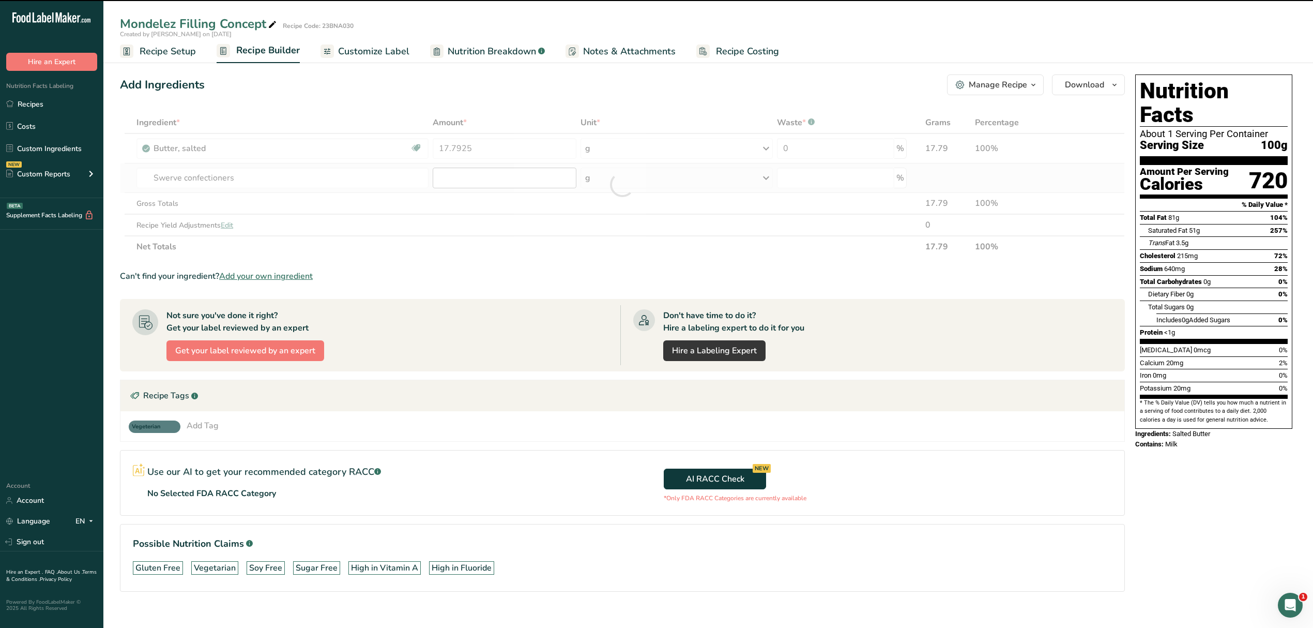
type input "0"
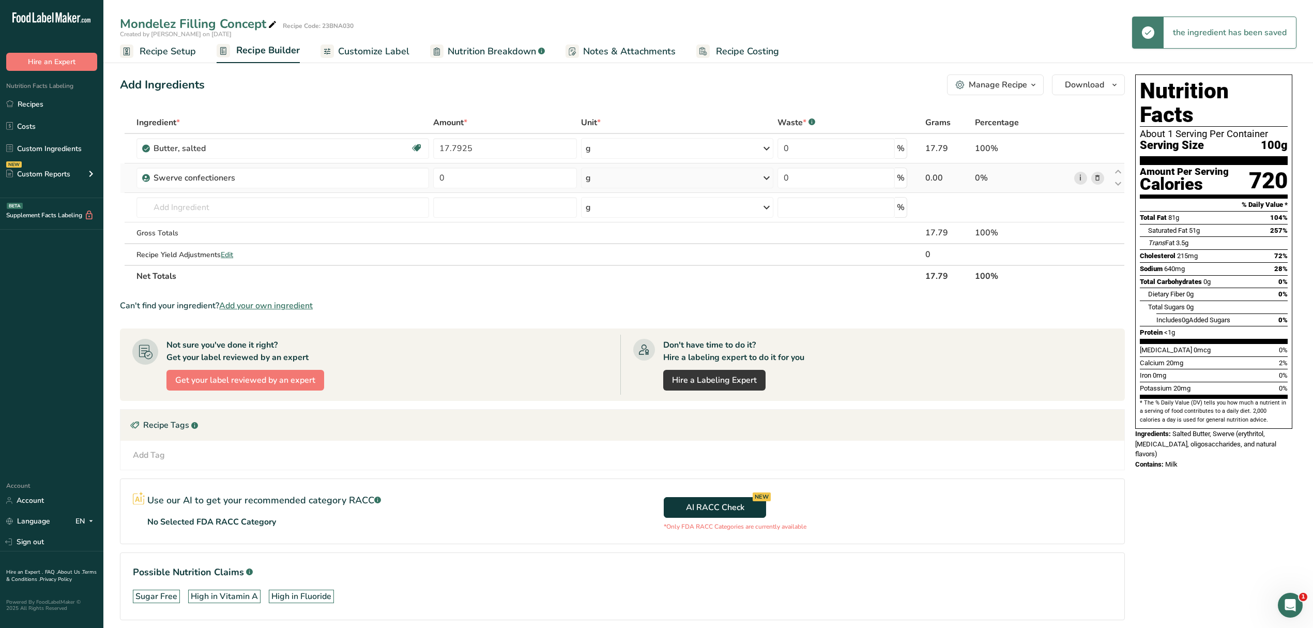
click at [1082, 176] on link "i" at bounding box center [1080, 178] width 13 height 13
click at [314, 211] on input "text" at bounding box center [282, 207] width 292 height 21
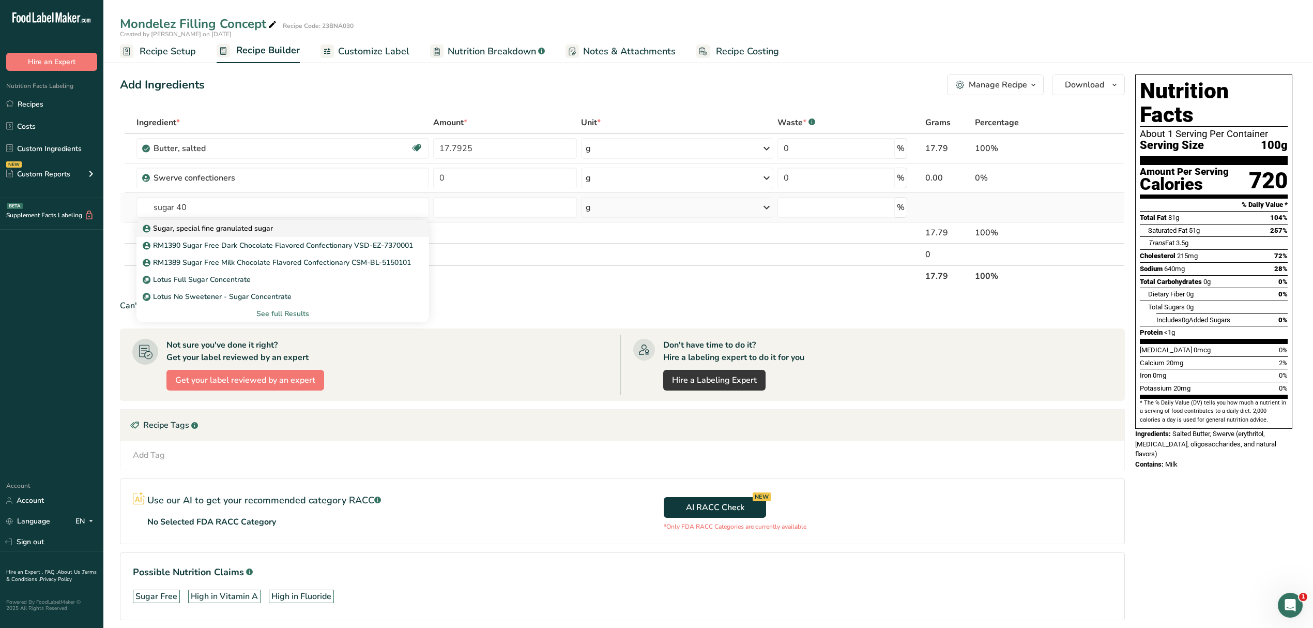
click at [211, 226] on p "Sugar, special fine granulated sugar" at bounding box center [209, 228] width 128 height 11
type input "Sugar, special fine granulated sugar"
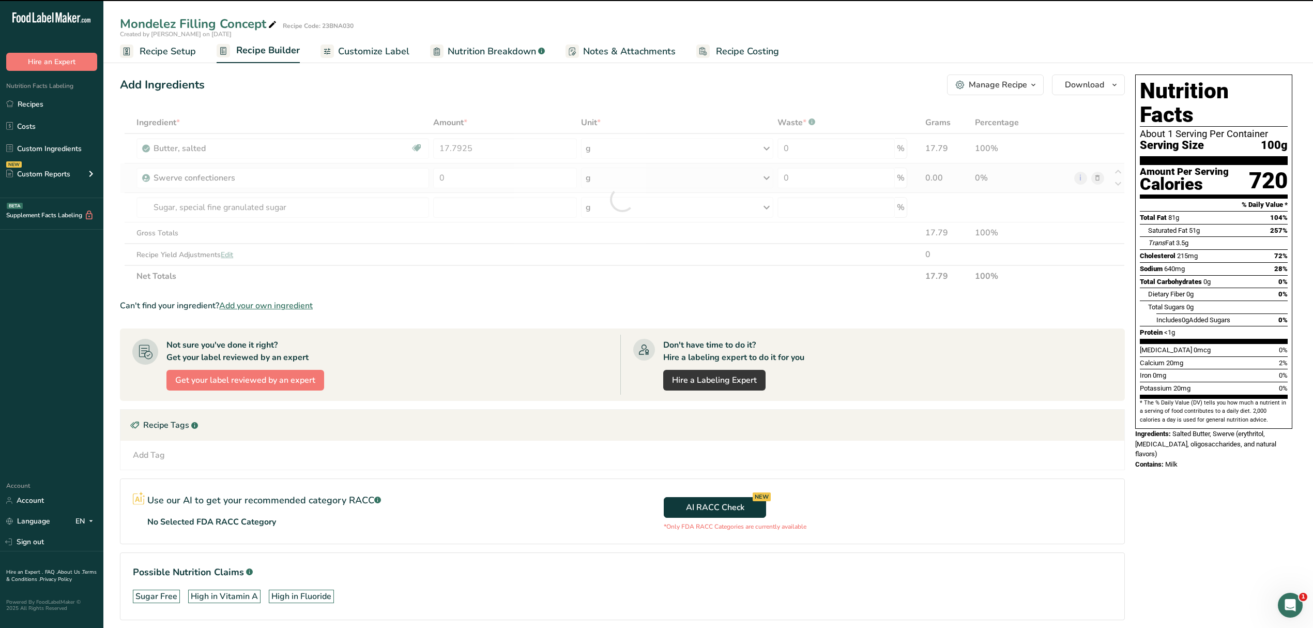
type input "0"
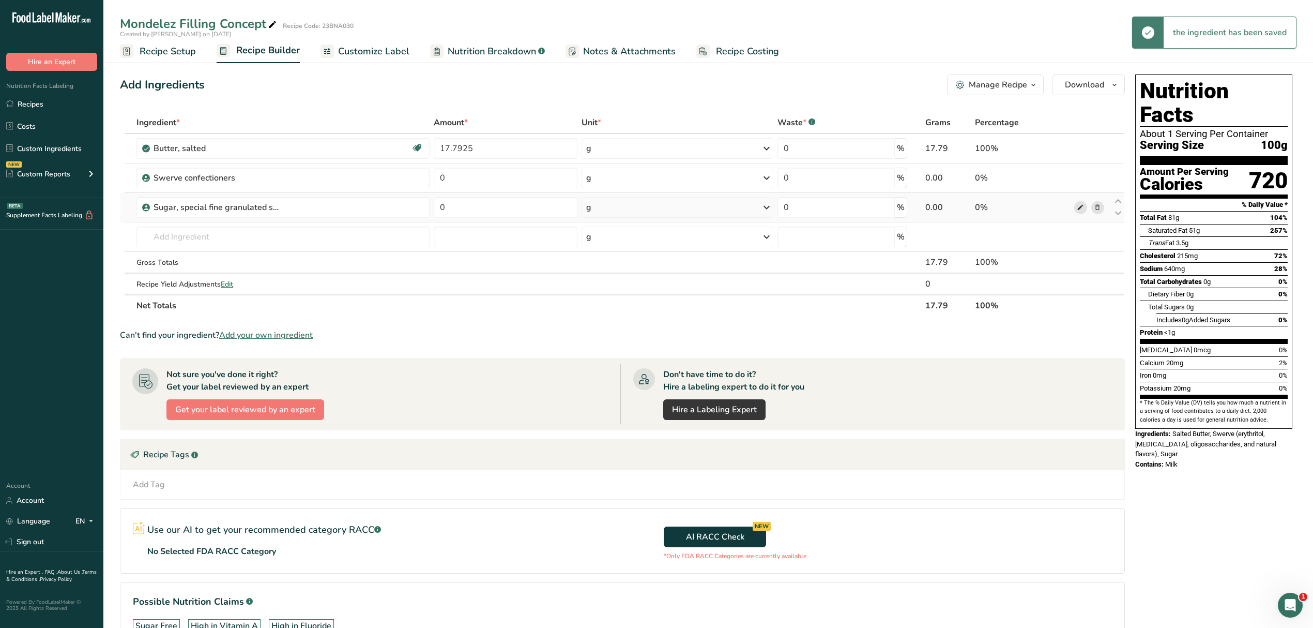
click at [1086, 208] on span at bounding box center [1080, 207] width 12 height 12
click at [209, 230] on input "text" at bounding box center [282, 236] width 293 height 21
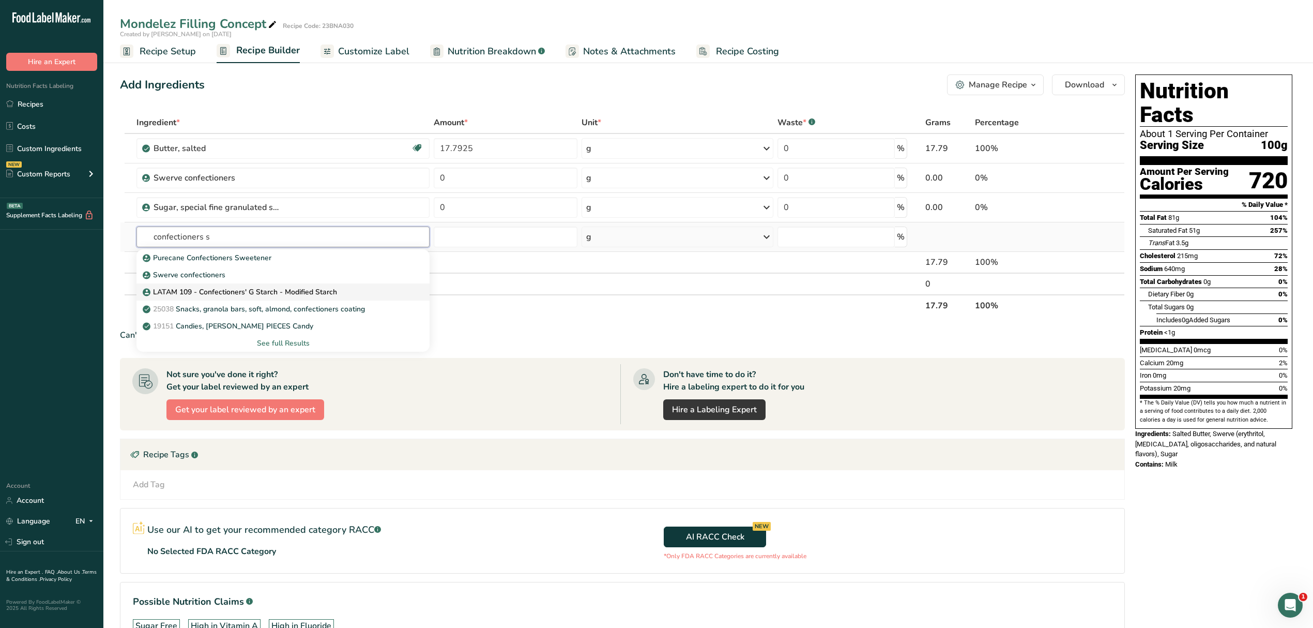
type input "confectioners s"
click at [201, 287] on p "LATAM 109 - Confectioners' G Starch - Modified Starch" at bounding box center [241, 291] width 192 height 11
type input "LATAM 109 - Confectioners' G Starch - Modified Starch"
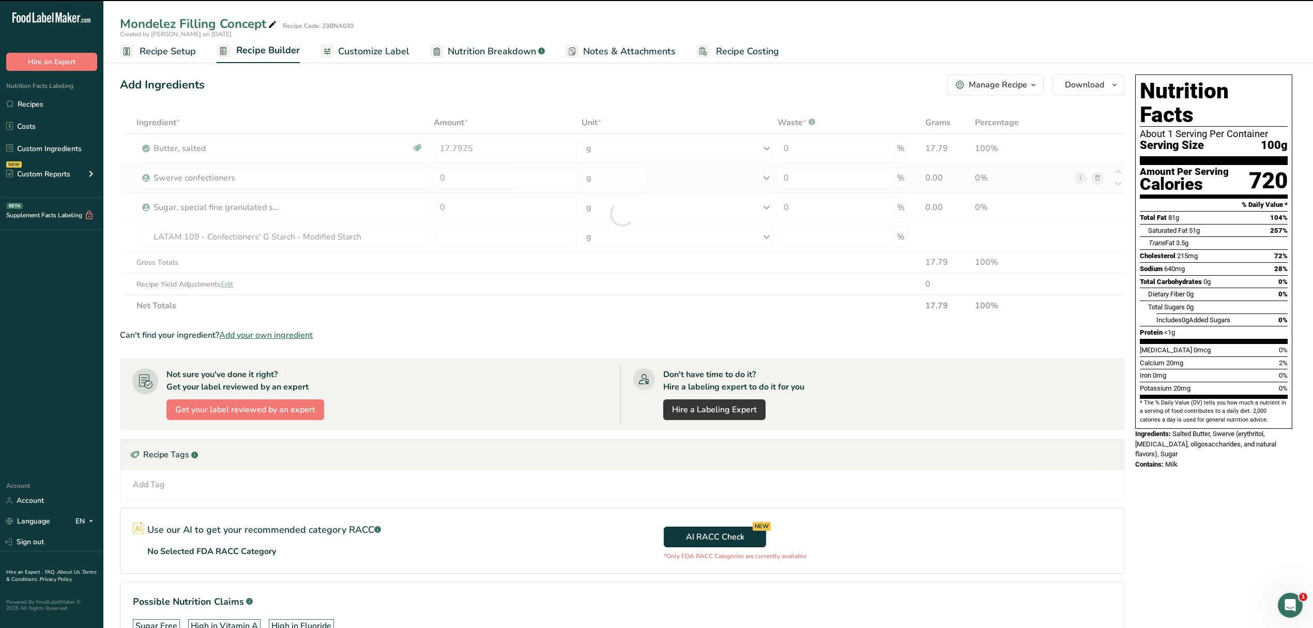
type input "0"
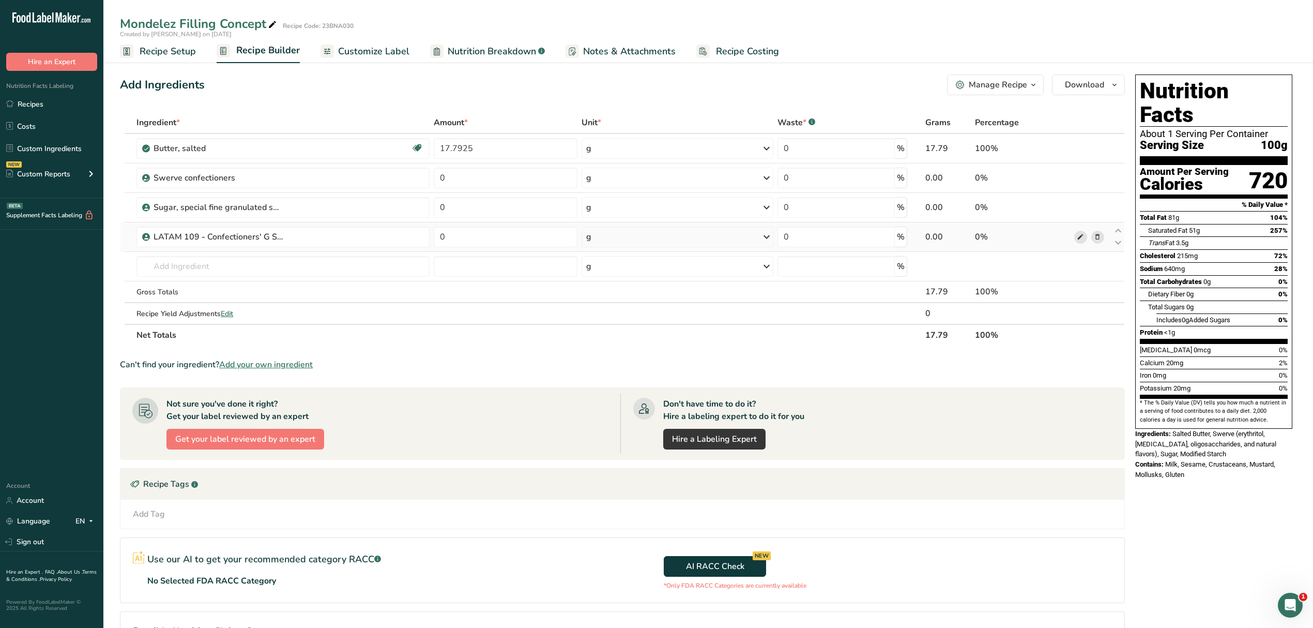
click at [1077, 238] on icon at bounding box center [1080, 237] width 7 height 11
click at [1085, 236] on span at bounding box center [1080, 237] width 12 height 12
click at [1101, 237] on span at bounding box center [1097, 237] width 12 height 12
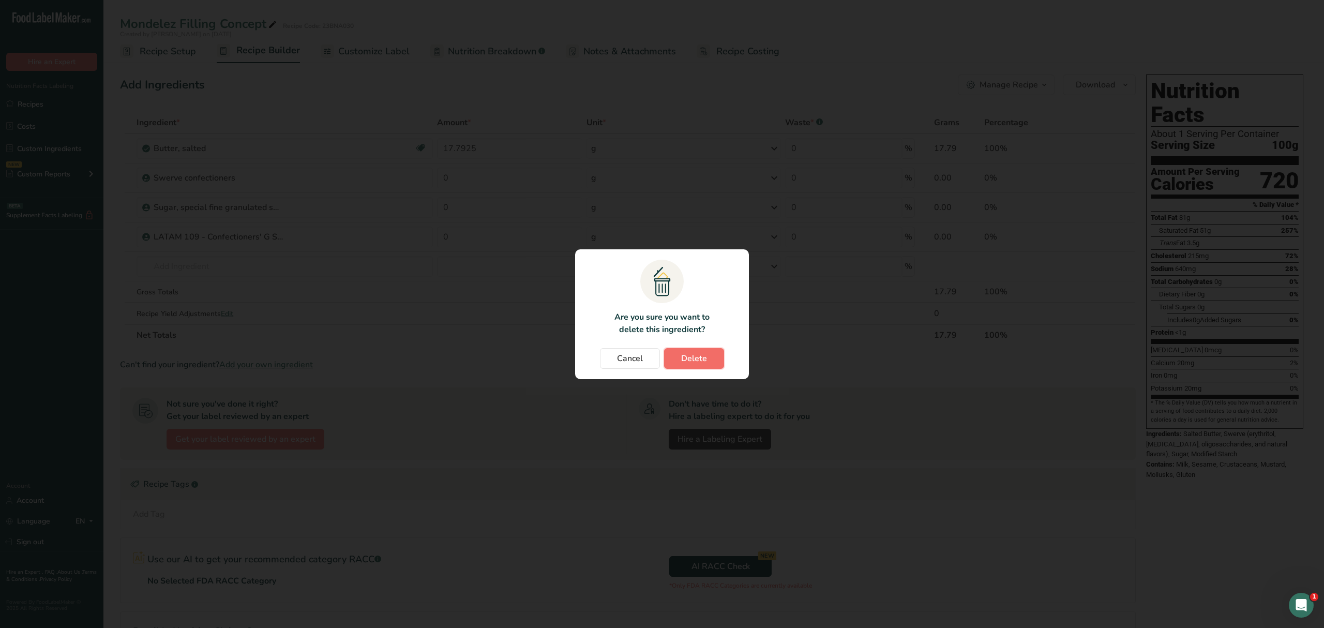
click at [694, 354] on span "Delete" at bounding box center [694, 358] width 26 height 12
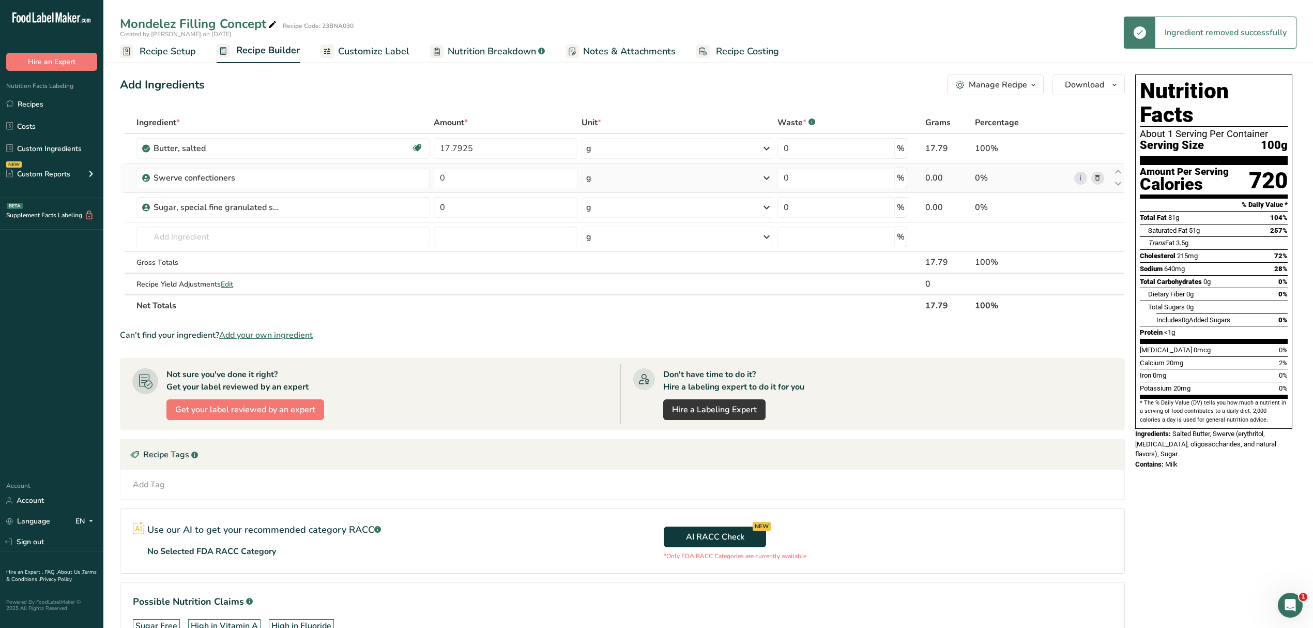
click at [1095, 177] on icon at bounding box center [1097, 178] width 7 height 11
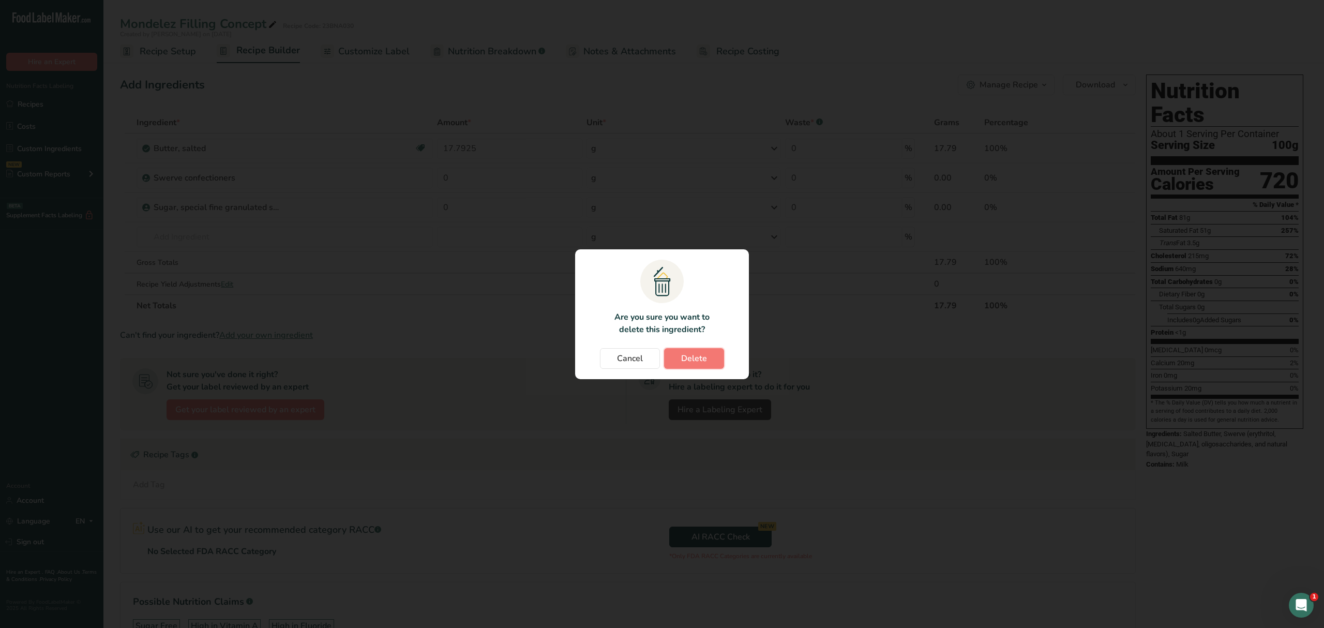
click at [679, 358] on button "Delete" at bounding box center [694, 358] width 60 height 21
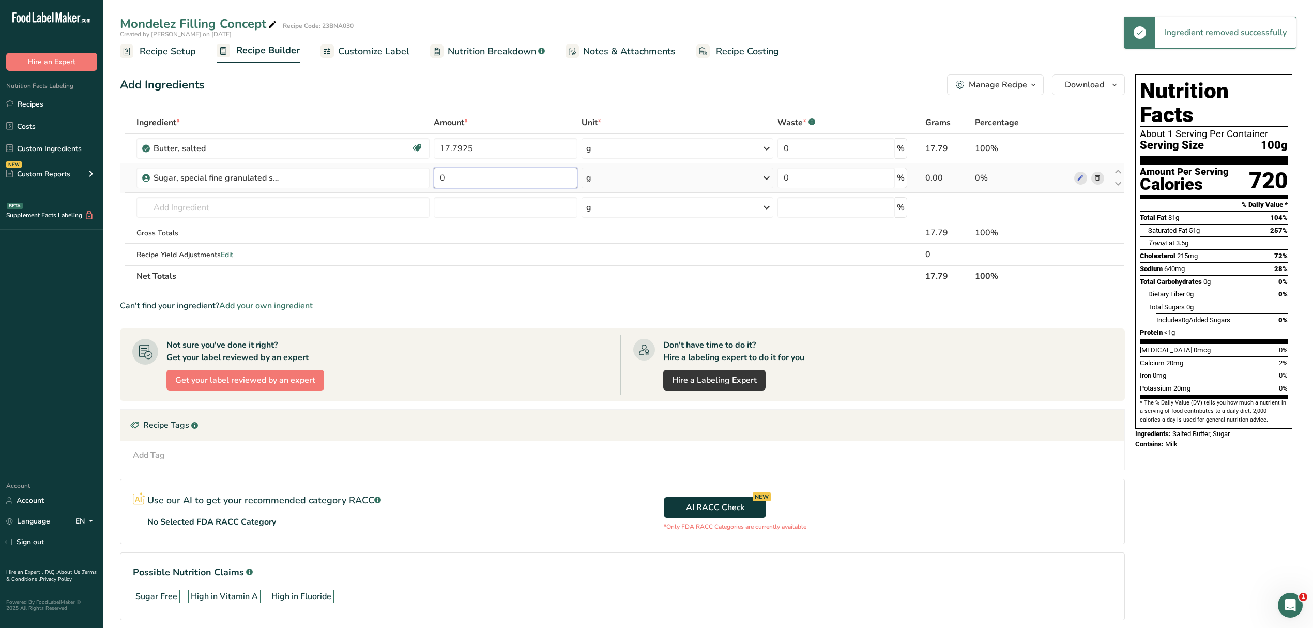
click at [493, 173] on input "0" at bounding box center [506, 178] width 144 height 21
drag, startPoint x: 505, startPoint y: 180, endPoint x: 401, endPoint y: 177, distance: 103.5
click at [401, 178] on tr "Sugar, special fine granulated sugar 210 g Weight Units g kg mg See more Volume…" at bounding box center [622, 177] width 1004 height 29
type input "33.3609"
click at [321, 202] on div "Ingredient * Amount * Unit * Waste * .a-a{fill:#347362;}.b-a{fill:#fff;} Grams …" at bounding box center [622, 199] width 1005 height 175
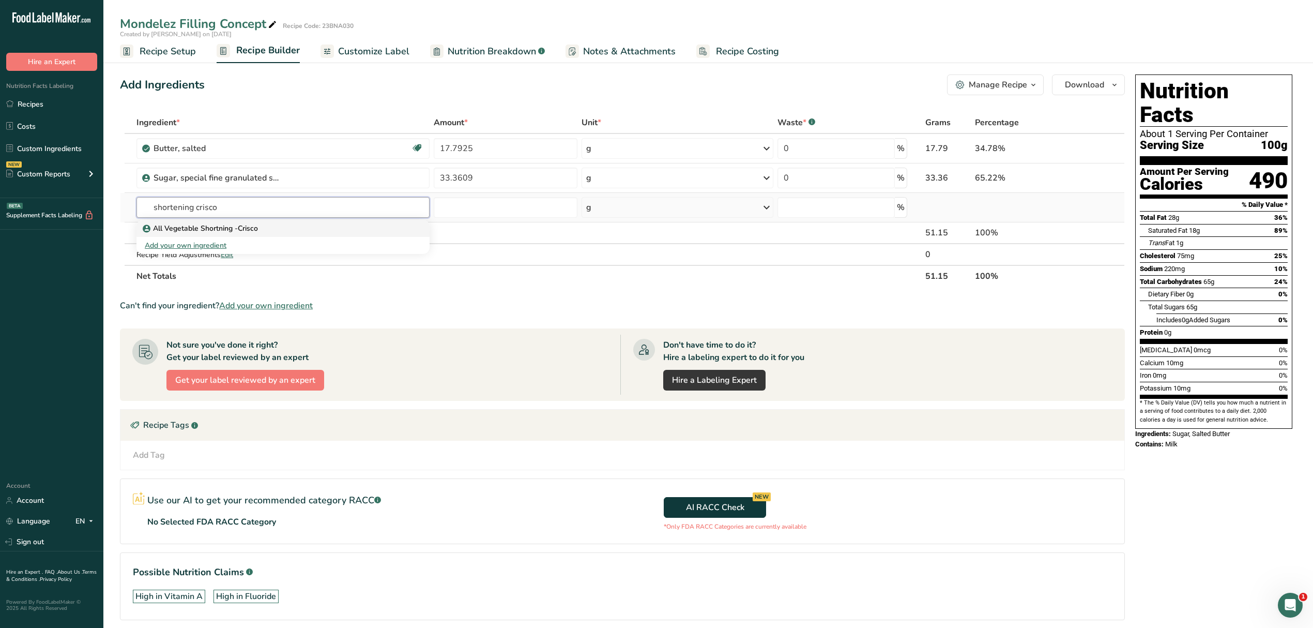
type input "shortening crisco"
click at [193, 228] on p "All Vegetable Shortning -Crisco" at bounding box center [201, 228] width 113 height 11
type input "All Vegetable Shortning -Crisco"
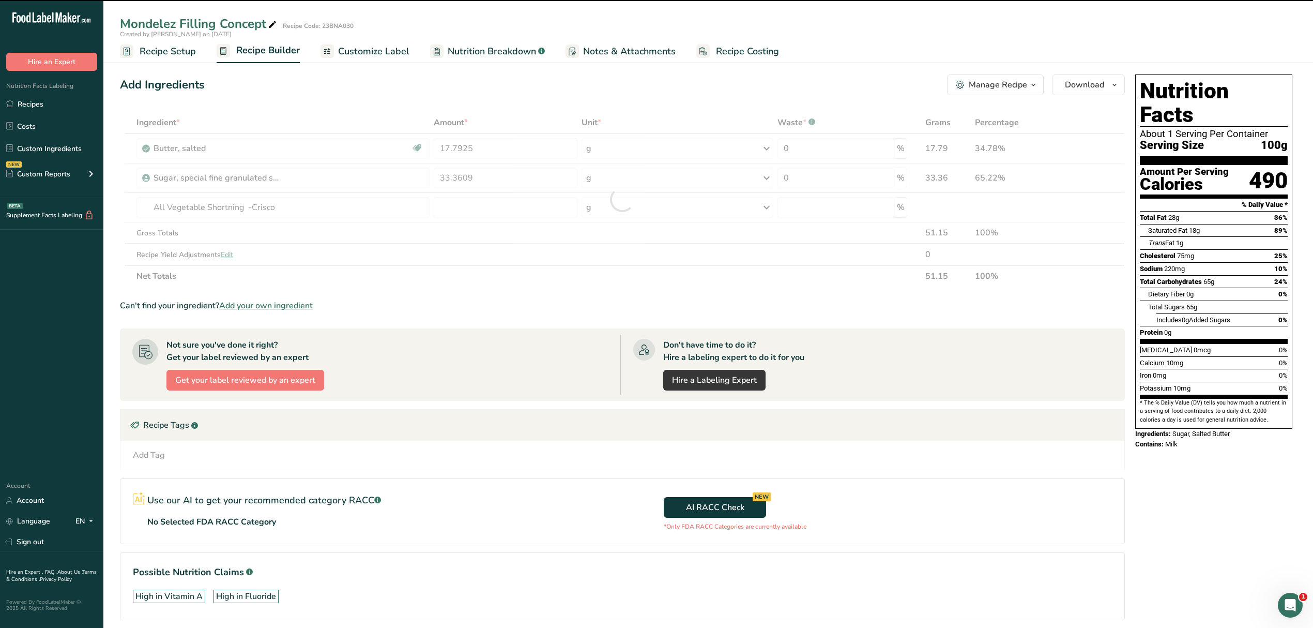
type input "0"
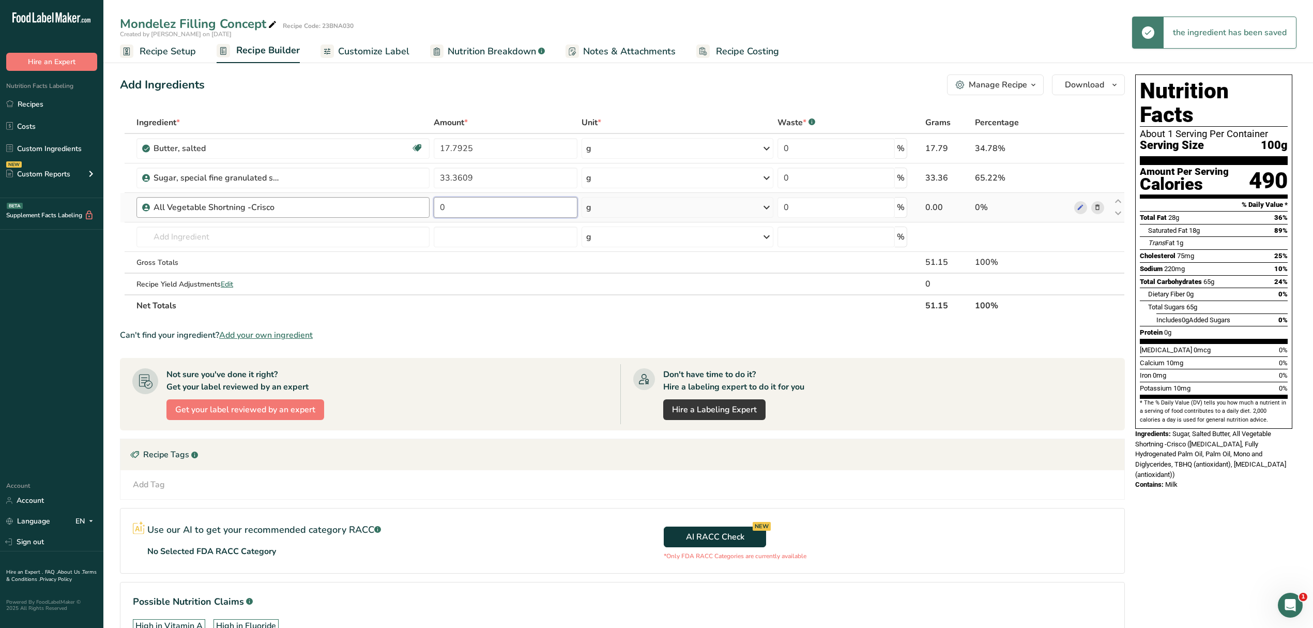
drag, startPoint x: 481, startPoint y: 212, endPoint x: 424, endPoint y: 212, distance: 56.9
click at [424, 212] on tr "All Vegetable Shortning -Crisco 0 g Weight Units g kg mg See more Volume Units …" at bounding box center [622, 207] width 1004 height 29
type input "15.2507"
click at [495, 244] on div "Ingredient * Amount * Unit * Waste * .a-a{fill:#347362;}.b-a{fill:#fff;} Grams …" at bounding box center [622, 214] width 1005 height 205
click at [260, 242] on input "text" at bounding box center [282, 236] width 293 height 21
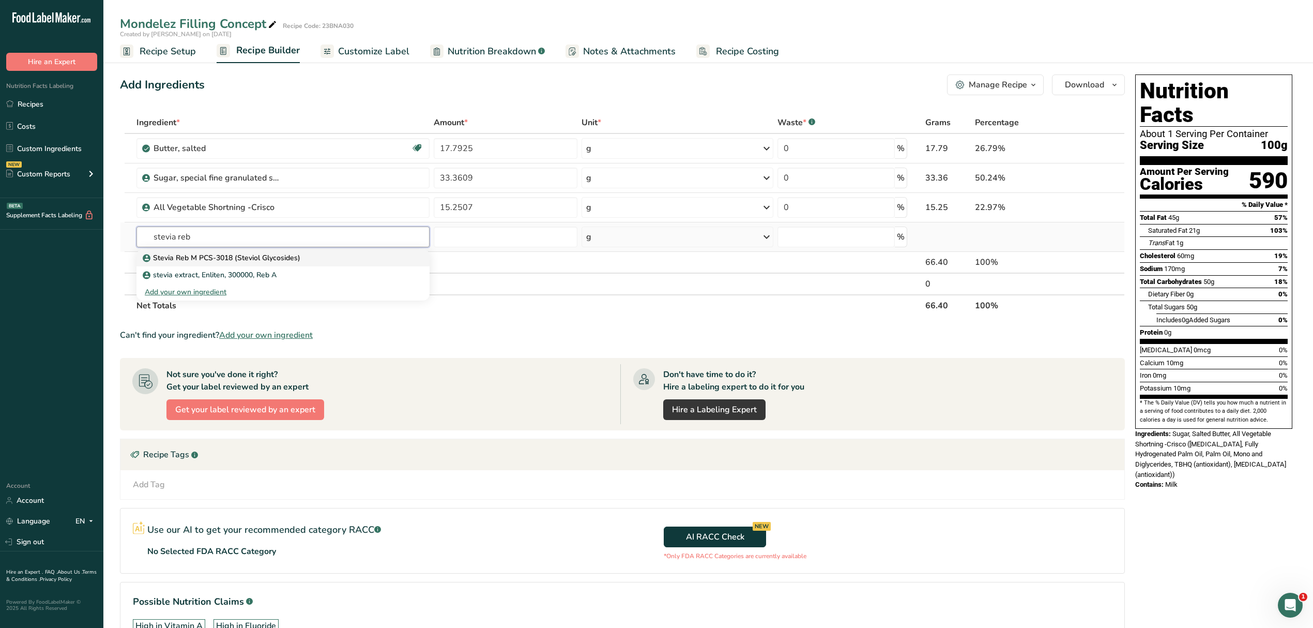
type input "stevia reb"
click at [227, 254] on p "Stevia Reb M PCS-3018 (Steviol Glycosides)" at bounding box center [223, 257] width 156 height 11
type input "Stevia Reb M PCS-3018 (Steviol Glycosides)"
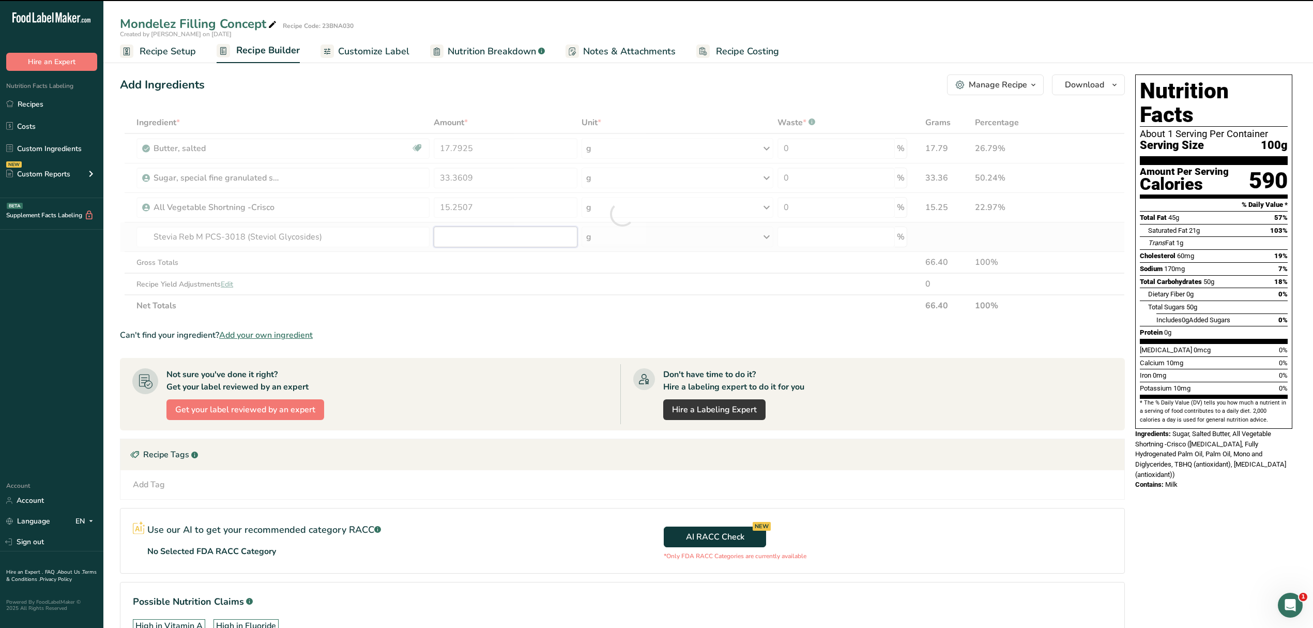
type input "0"
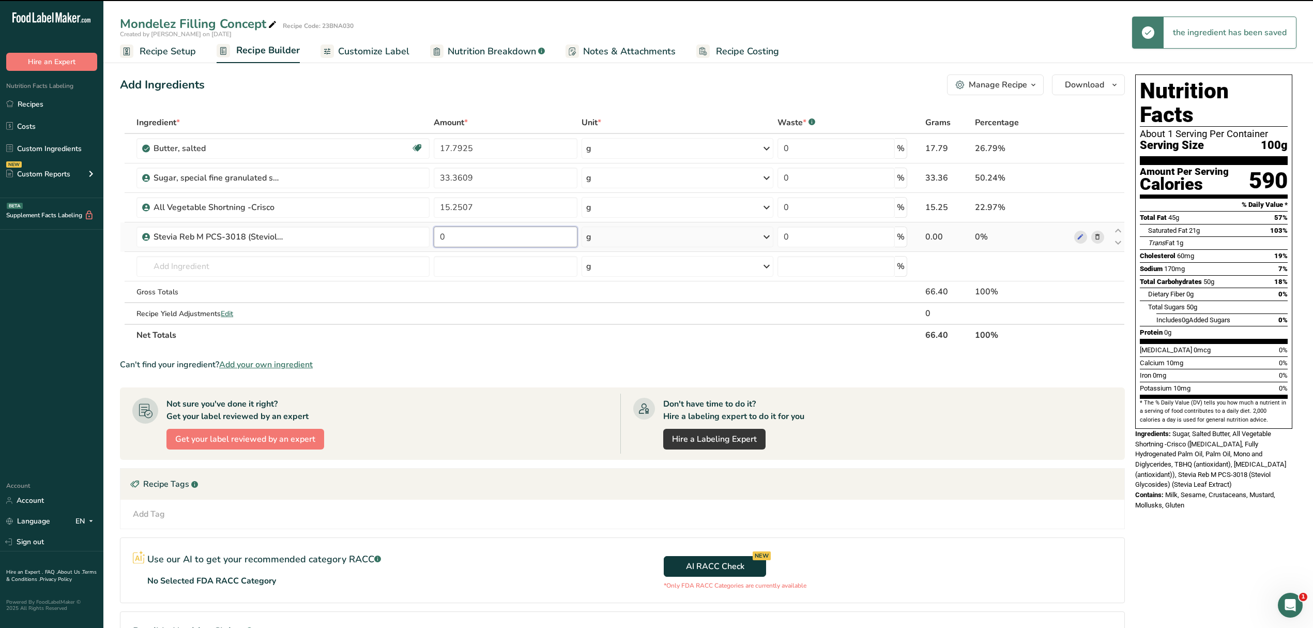
click at [482, 238] on input "0" at bounding box center [506, 236] width 144 height 21
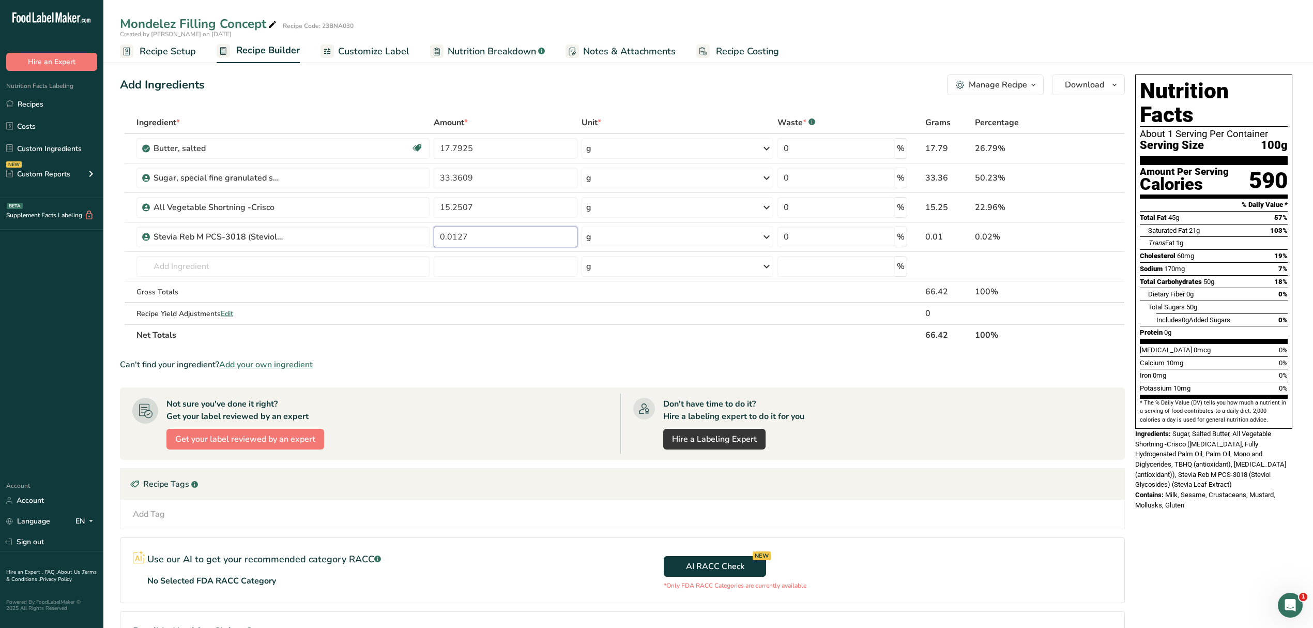
type input "0.0127"
click at [222, 266] on div "Ingredient * Amount * Unit * Waste * .a-a{fill:#347362;}.b-a{fill:#fff;} Grams …" at bounding box center [622, 229] width 1005 height 234
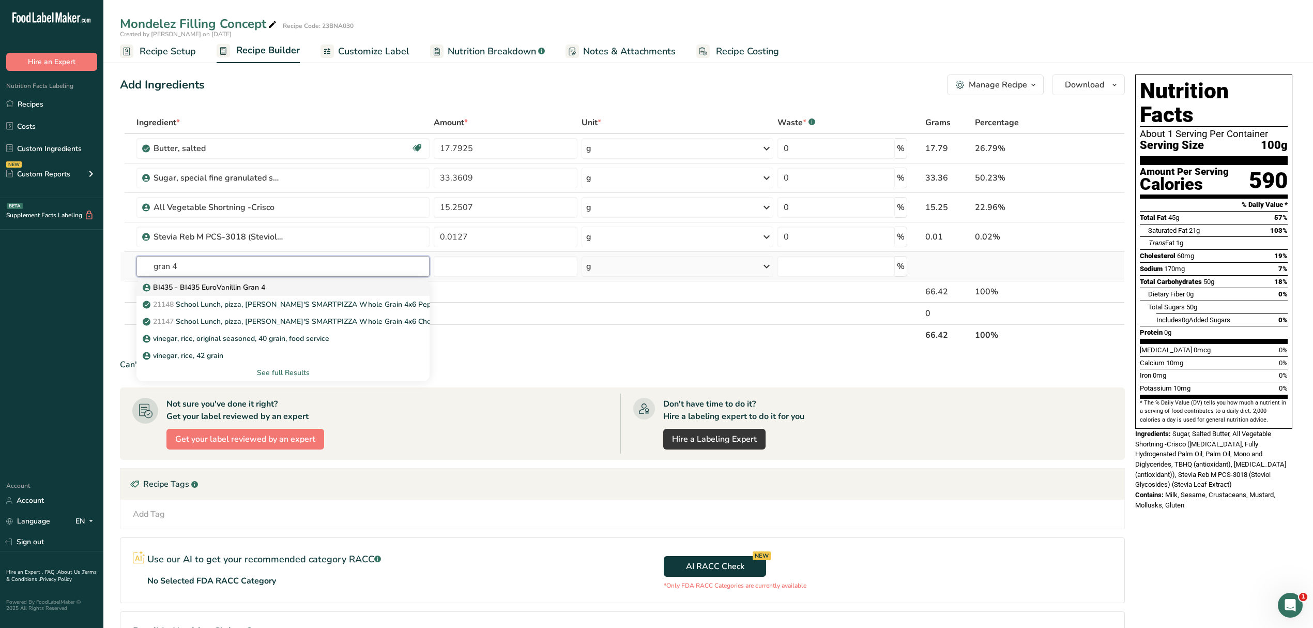
type input "gran 4"
click at [201, 288] on p "BI435 - BI435 EuroVanillin Gran 4" at bounding box center [205, 287] width 120 height 11
type input "BI435 - BI435 EuroVanillin Gran 4"
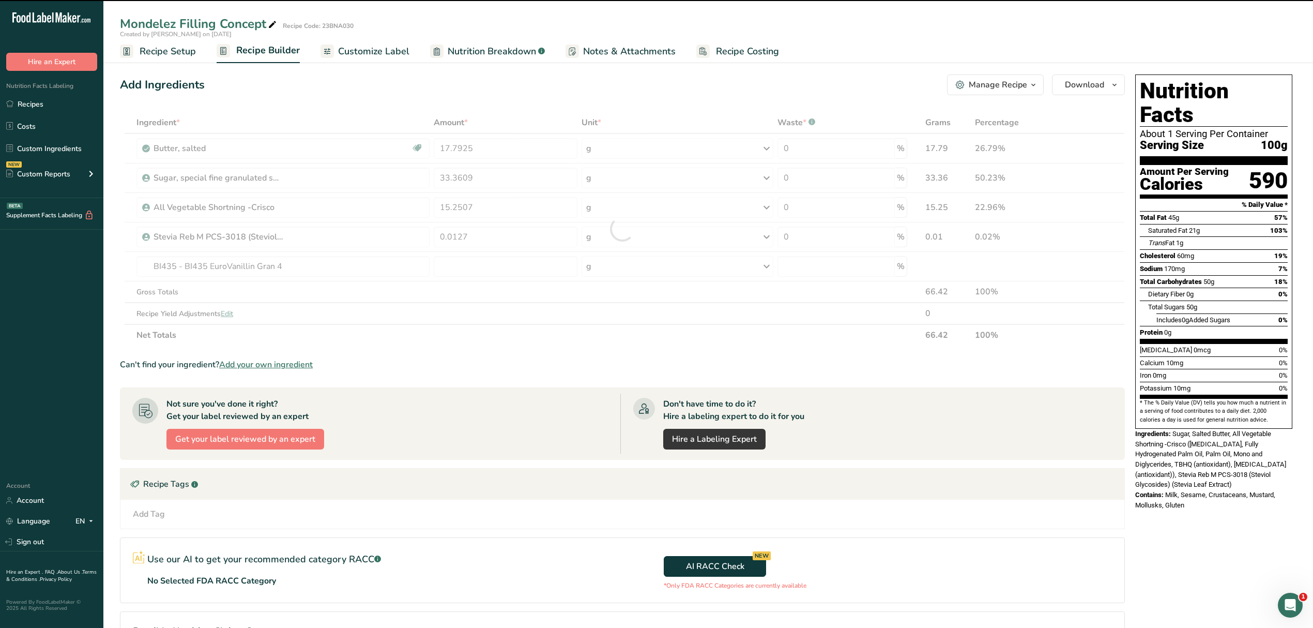
type input "0"
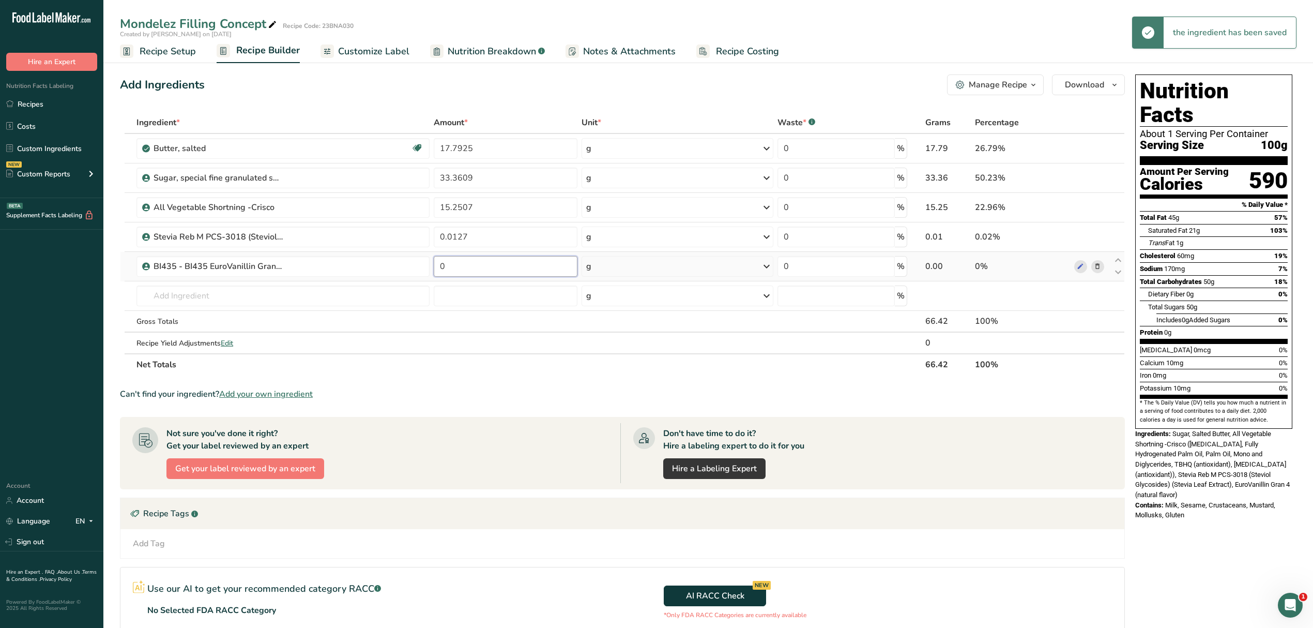
click at [490, 265] on input "0" at bounding box center [506, 266] width 144 height 21
type input "0.2224"
click at [487, 327] on div "Ingredient * Amount * Unit * Waste * .a-a{fill:#347362;}.b-a{fill:#fff;} Grams …" at bounding box center [622, 244] width 1005 height 264
click at [30, 143] on link "Custom Ingredients" at bounding box center [51, 149] width 103 height 20
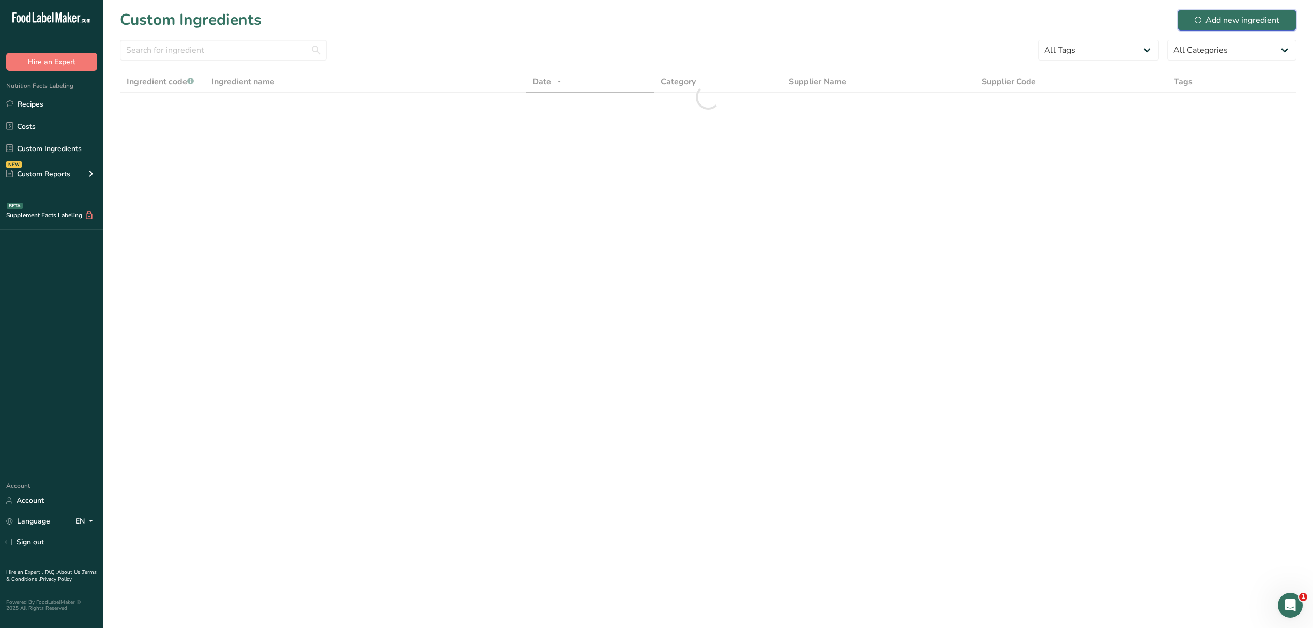
click at [1225, 18] on div "Add new ingredient" at bounding box center [1237, 20] width 85 height 12
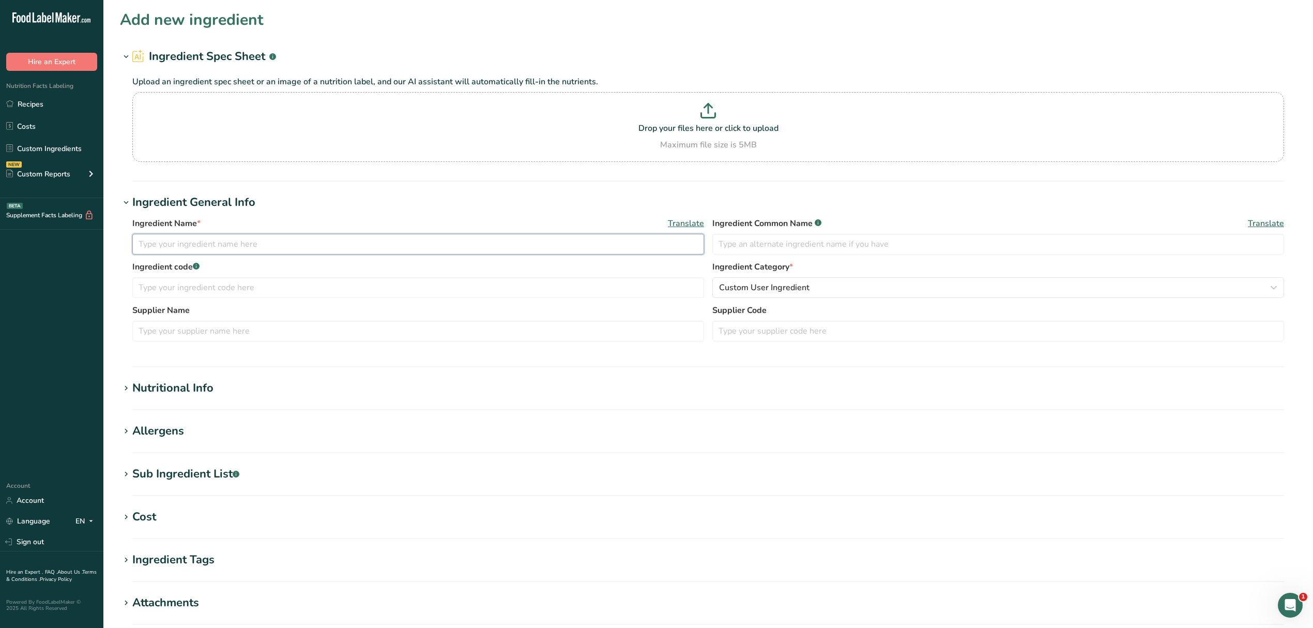
click at [251, 251] on input "text" at bounding box center [418, 244] width 572 height 21
click at [144, 241] on input "Peanut Butter Powder" at bounding box center [418, 244] width 572 height 21
click at [151, 240] on input "RM 1568 Peanut Butter Powder" at bounding box center [418, 244] width 572 height 21
type input "RM1568 Peanut Butter Powder"
click at [787, 245] on input "text" at bounding box center [998, 244] width 572 height 21
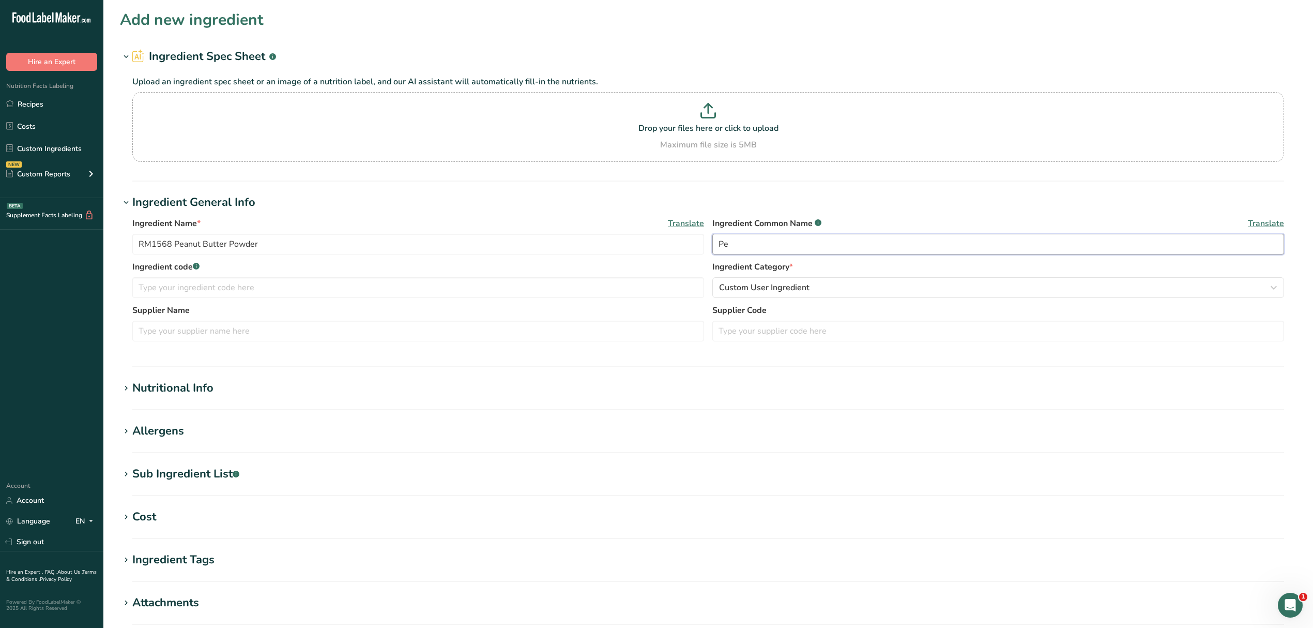
type input "P"
type input "Roasted Peanut Flour"
click at [340, 278] on input "text" at bounding box center [418, 287] width 572 height 21
type input "RM1568"
type input "Micro Ingredients"
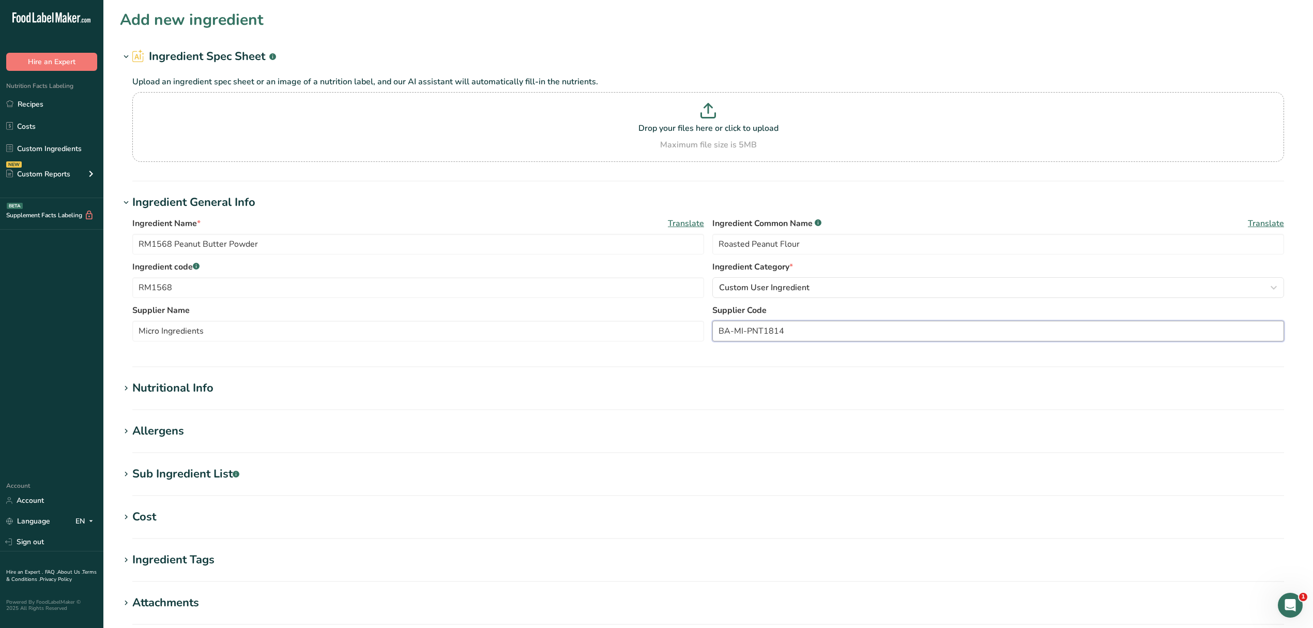
type input "BA-MI-PNT1814"
click at [127, 425] on icon at bounding box center [126, 431] width 9 height 14
click at [156, 462] on div "Soy Tree Nuts Wheat Milk Eggs Fish Peanuts Sesame Crustaceans Sulphites Celery …" at bounding box center [708, 472] width 1152 height 21
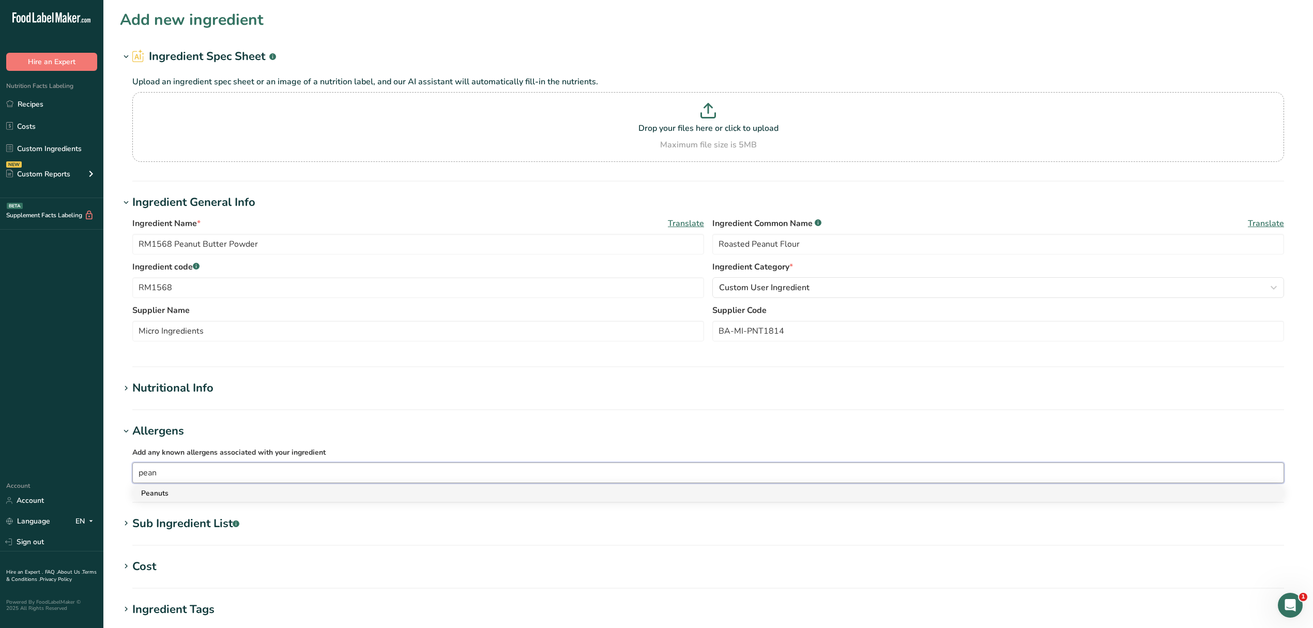
type input "pean"
click at [183, 491] on div "Peanuts" at bounding box center [700, 493] width 1118 height 11
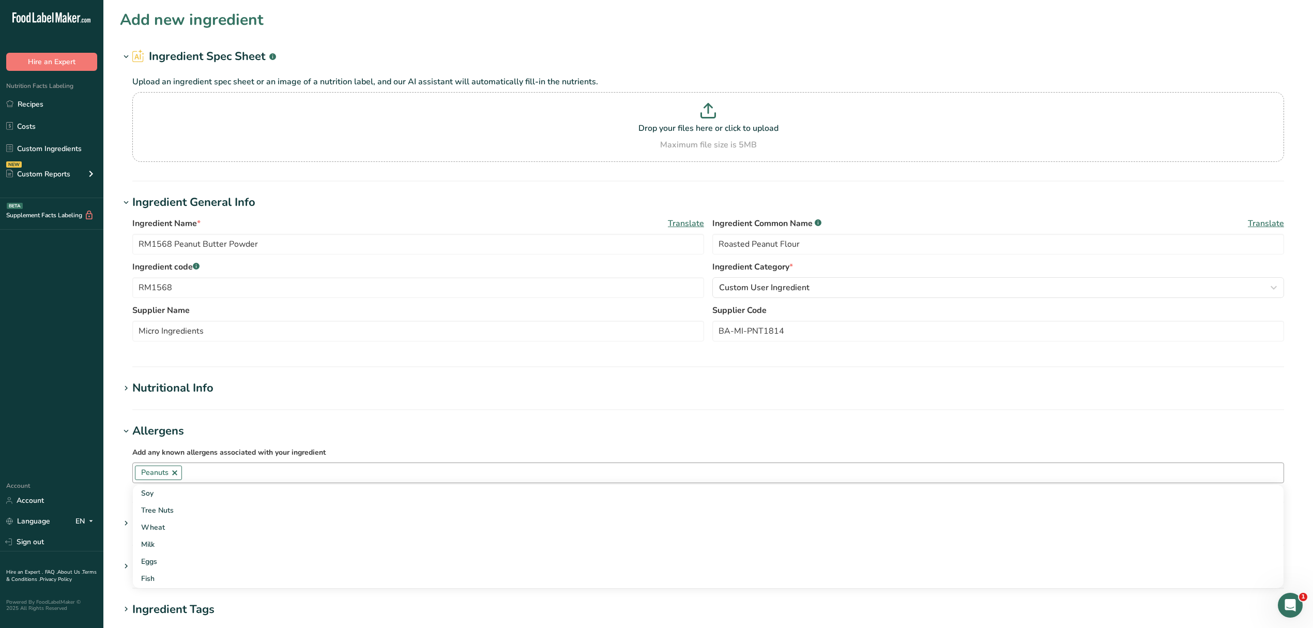
drag, startPoint x: 271, startPoint y: 400, endPoint x: 263, endPoint y: 400, distance: 8.8
click at [269, 399] on section "Nutritional Info Serving Size .a-a{fill:#347362;}.b-a{fill:#fff;} Add ingredien…" at bounding box center [708, 395] width 1177 height 31
click at [199, 407] on section "Nutritional Info Serving Size .a-a{fill:#347362;}.b-a{fill:#fff;} Add ingredien…" at bounding box center [708, 395] width 1177 height 31
click at [168, 402] on section "Nutritional Info Serving Size .a-a{fill:#347362;}.b-a{fill:#fff;} Add ingredien…" at bounding box center [708, 395] width 1177 height 31
click at [125, 389] on icon at bounding box center [126, 388] width 9 height 14
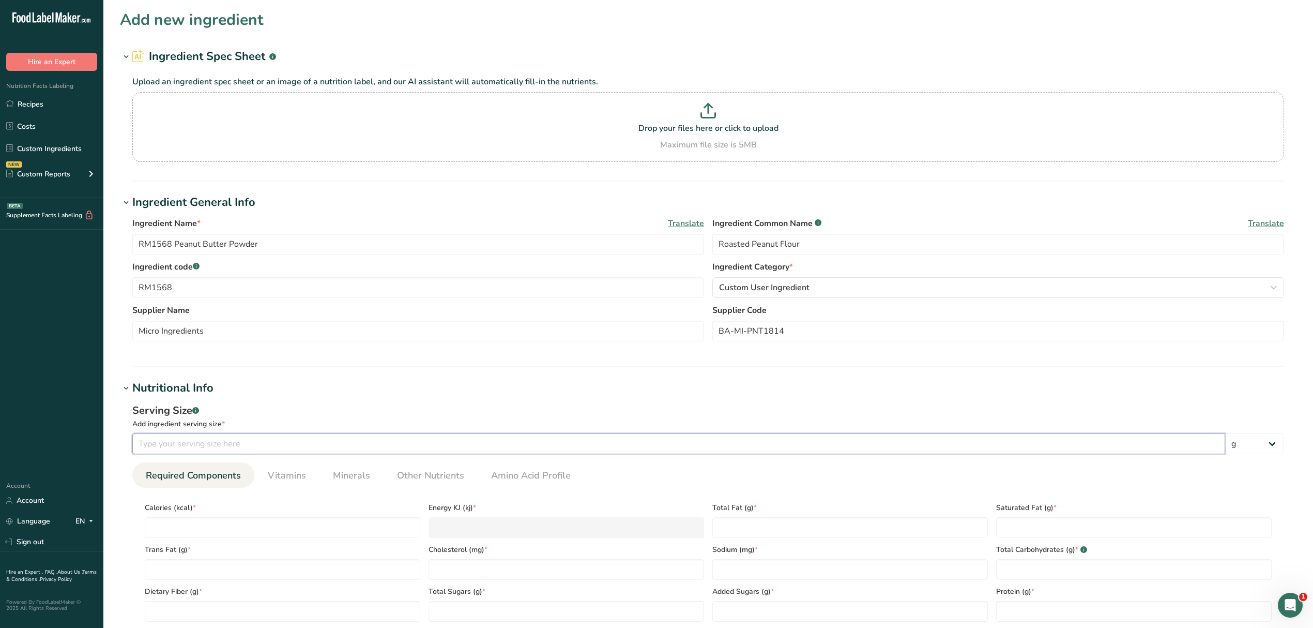
click at [199, 441] on input "number" at bounding box center [678, 443] width 1093 height 21
type input "17"
type input "8"
type KJ "33.5"
type input "80"
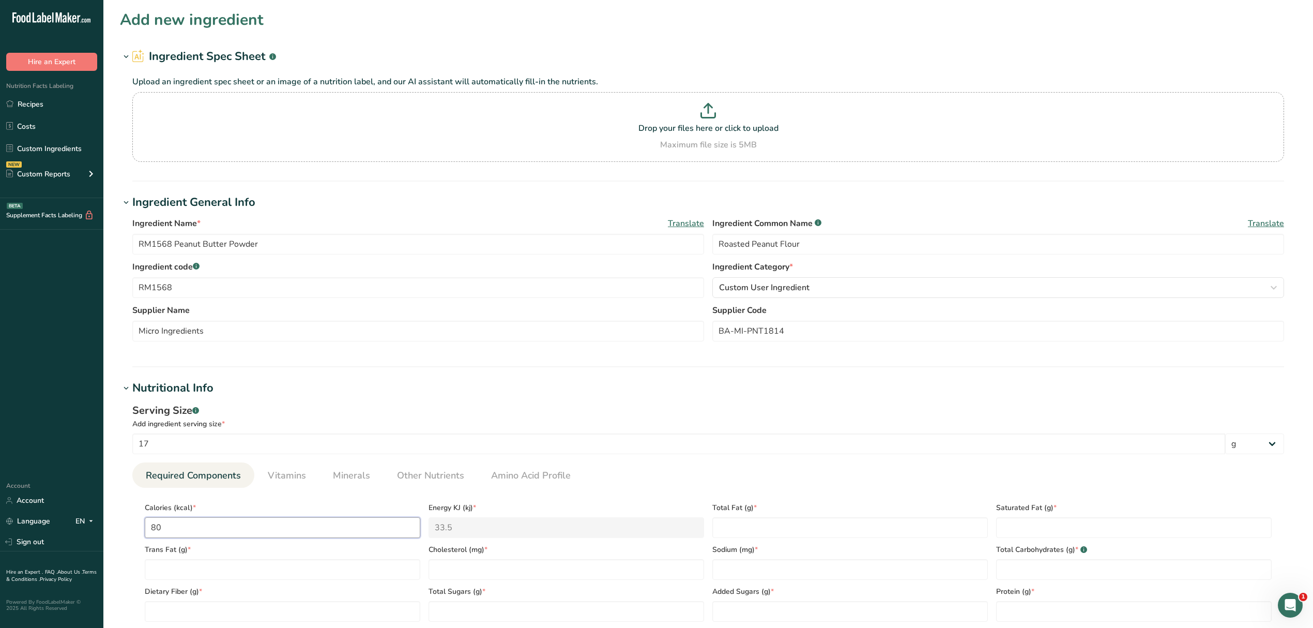
type KJ "334.7"
type input "80"
type Fat "2"
type Fat "0"
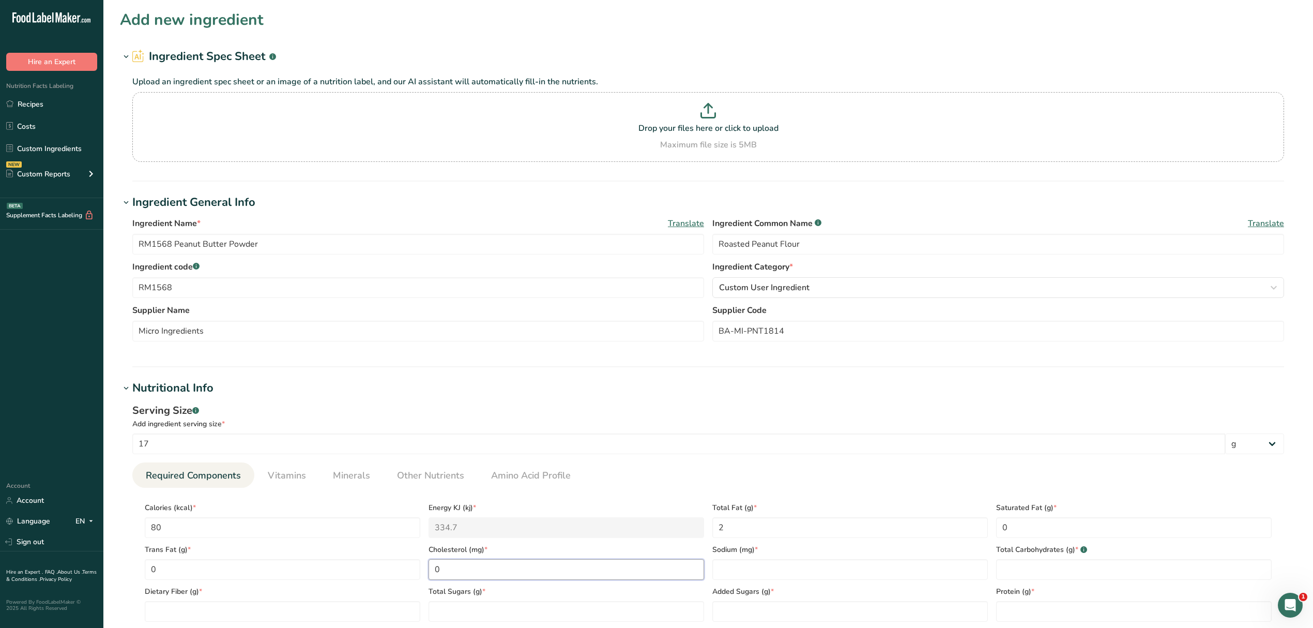
type input "0"
type Carbohydrates "5"
type Fiber "2"
type Sugars "1"
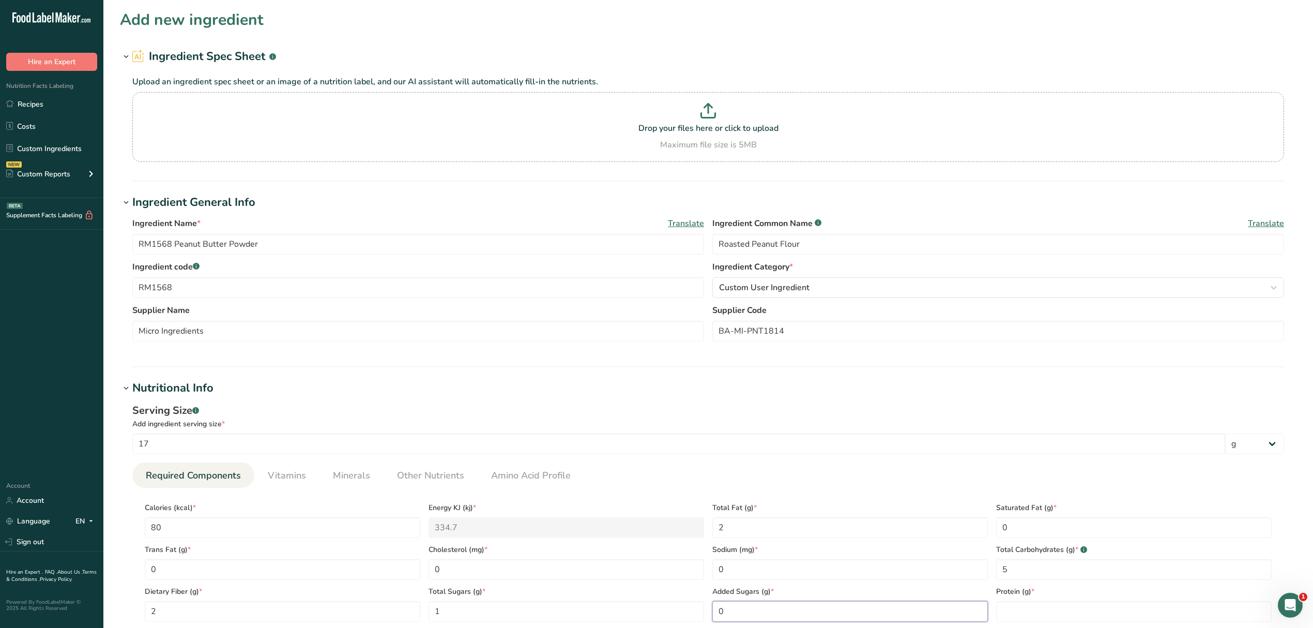
type Sugars "0"
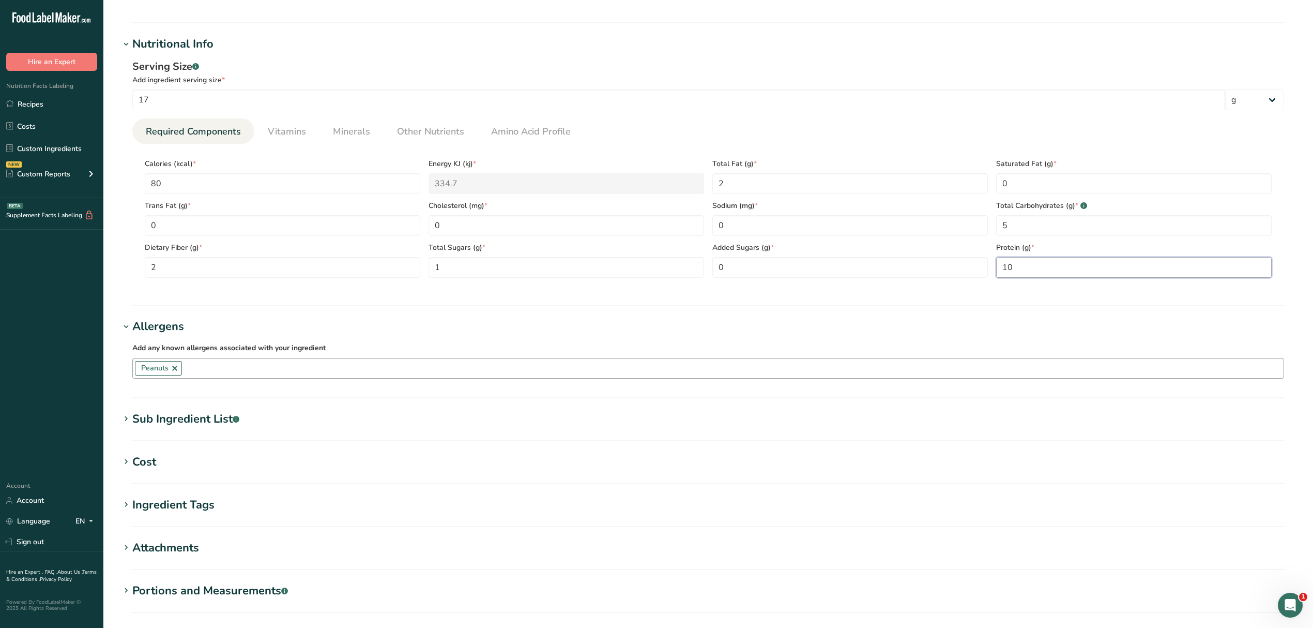
scroll to position [344, 0]
type input "10"
click at [828, 482] on section "Cost Price($) .a-a{fill:#347362;}.b-a{fill:#fff;} Amount Unit Grams kg mg mcg l…" at bounding box center [708, 468] width 1177 height 31
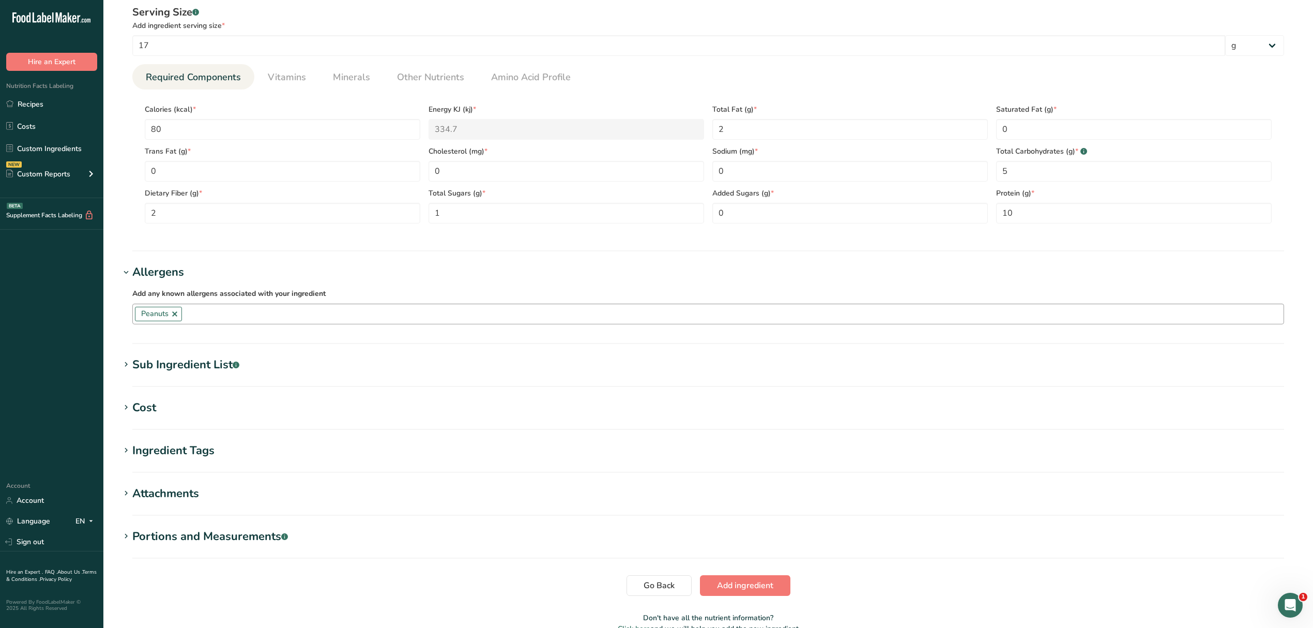
scroll to position [454, 0]
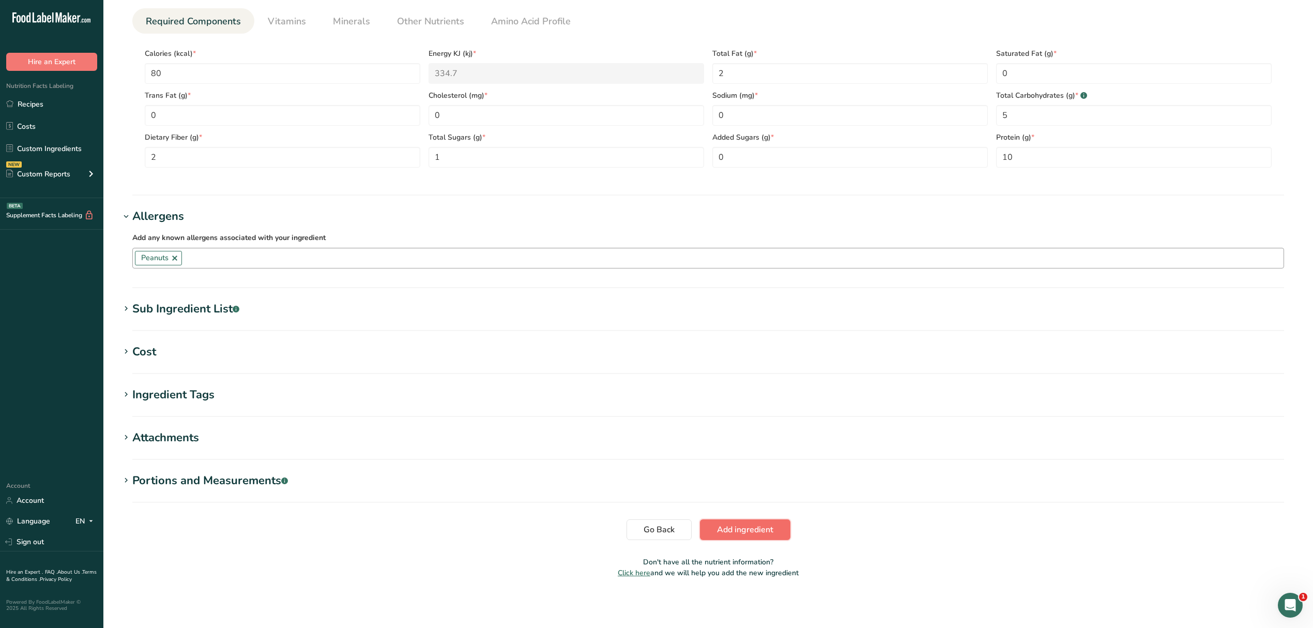
click at [762, 524] on span "Add ingredient" at bounding box center [745, 529] width 56 height 12
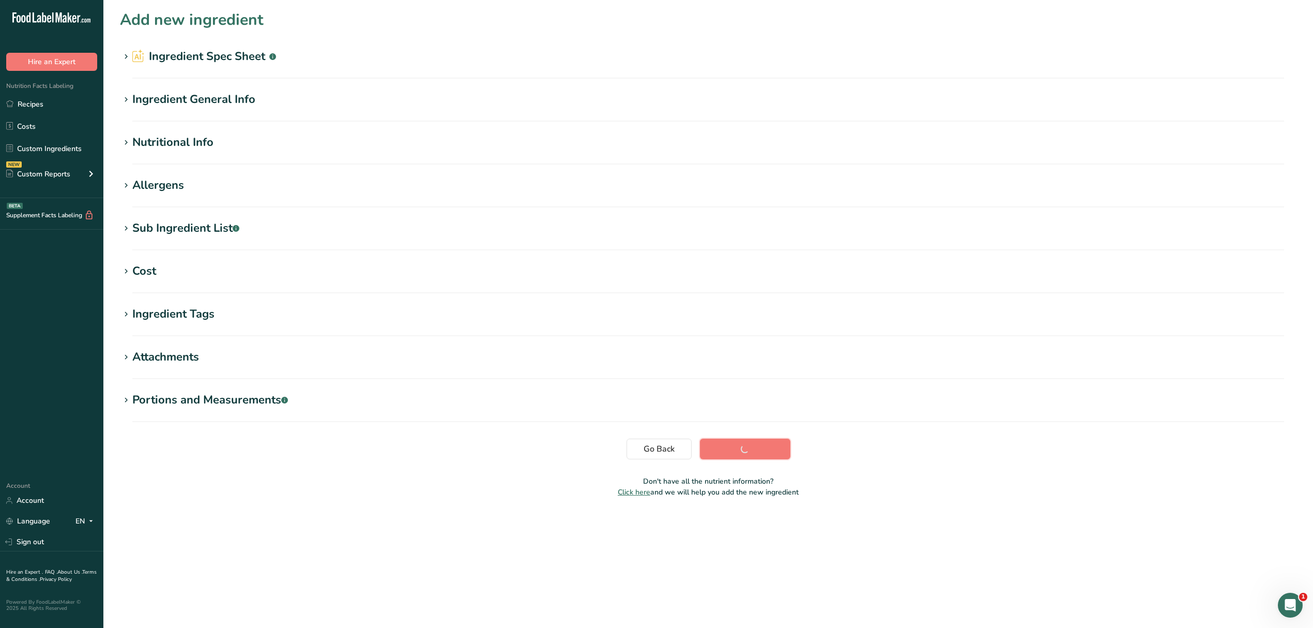
scroll to position [0, 0]
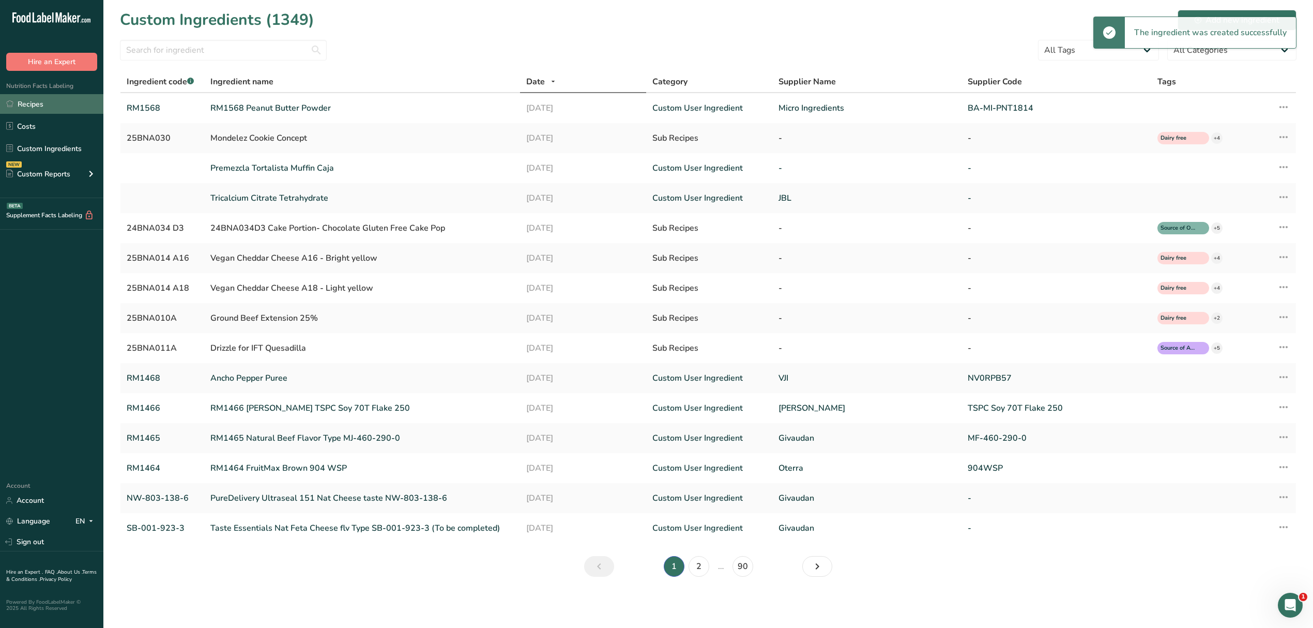
click at [31, 103] on link "Recipes" at bounding box center [51, 104] width 103 height 20
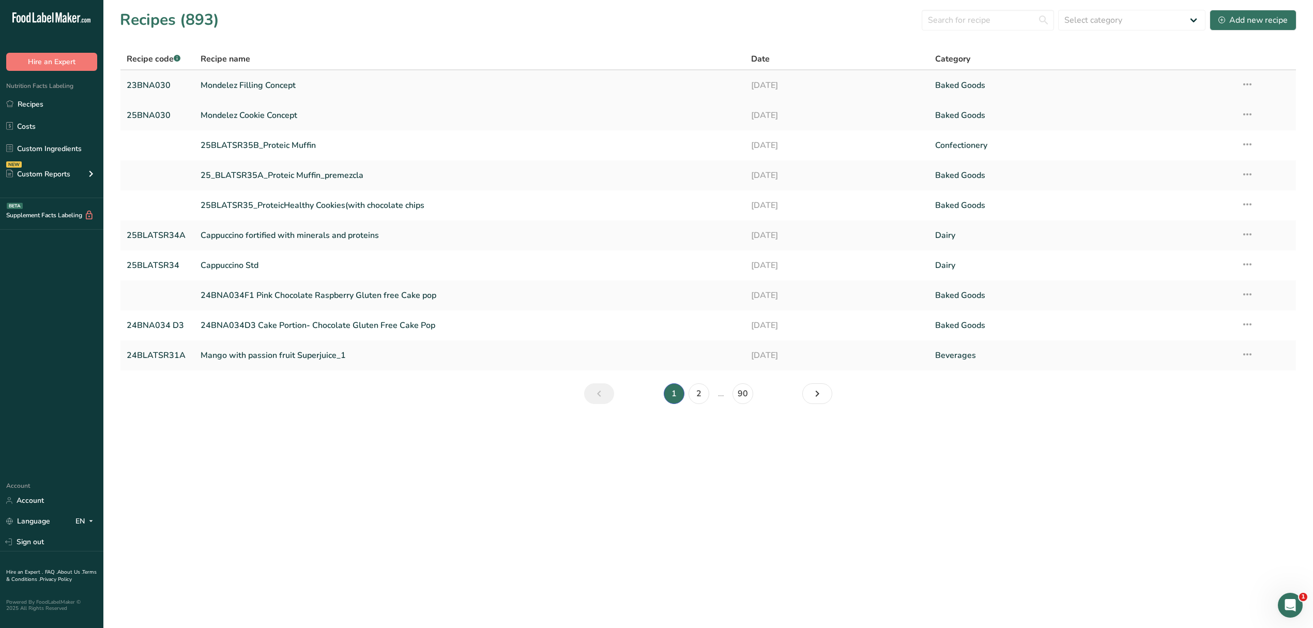
click at [252, 88] on link "Mondelez Filling Concept" at bounding box center [470, 85] width 539 height 22
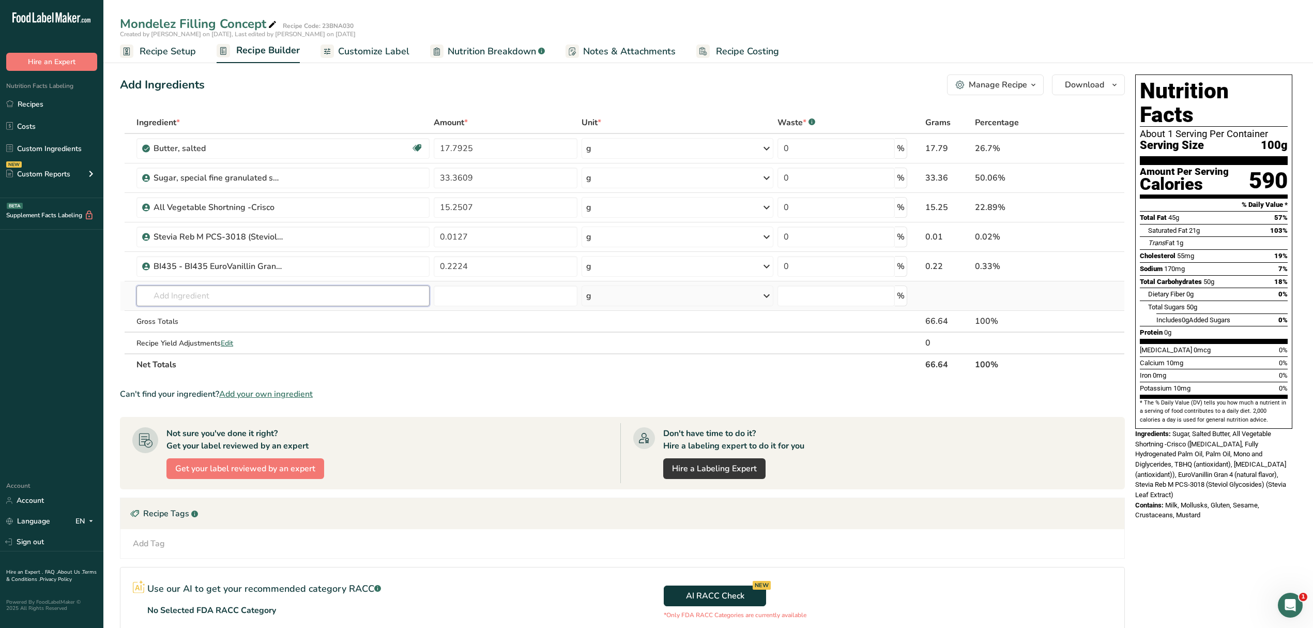
click at [191, 301] on input "text" at bounding box center [282, 295] width 293 height 21
type input "RM1568"
click at [251, 318] on p "RM1568 RM1568 Peanut Butter Powder" at bounding box center [216, 316] width 142 height 11
type input "RM1568 Peanut Butter Powder"
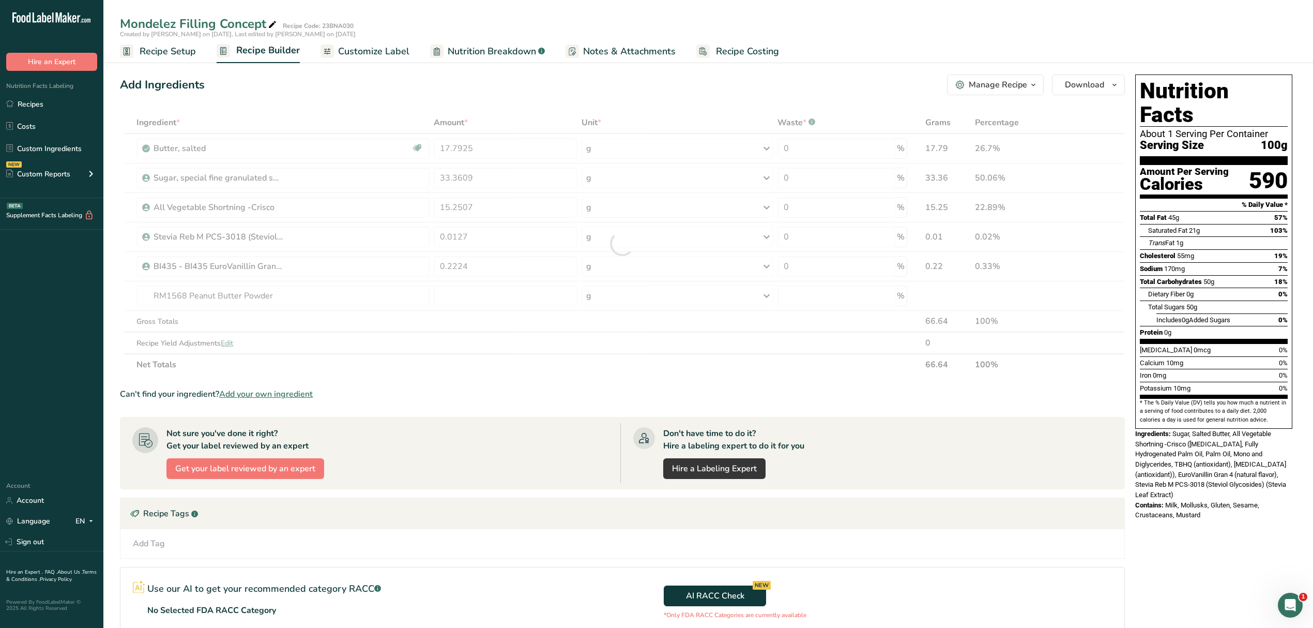
click at [487, 305] on div at bounding box center [622, 244] width 1005 height 264
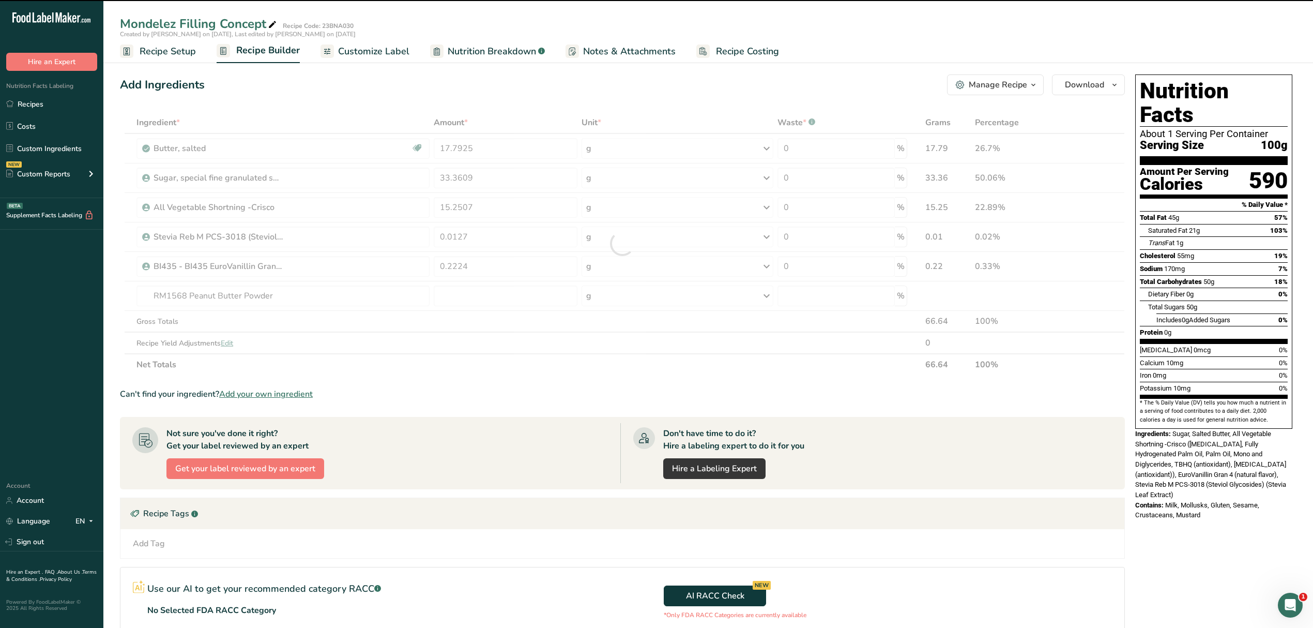
type input "0"
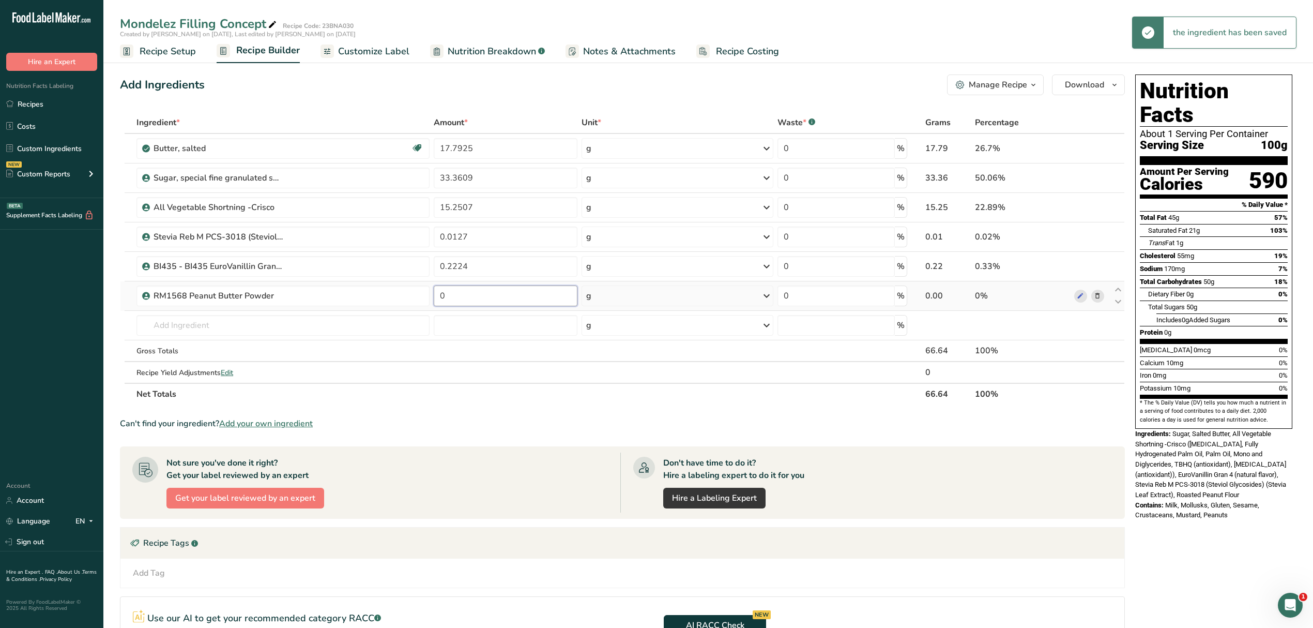
click at [491, 298] on input "0" at bounding box center [506, 295] width 144 height 21
type input "33.3609"
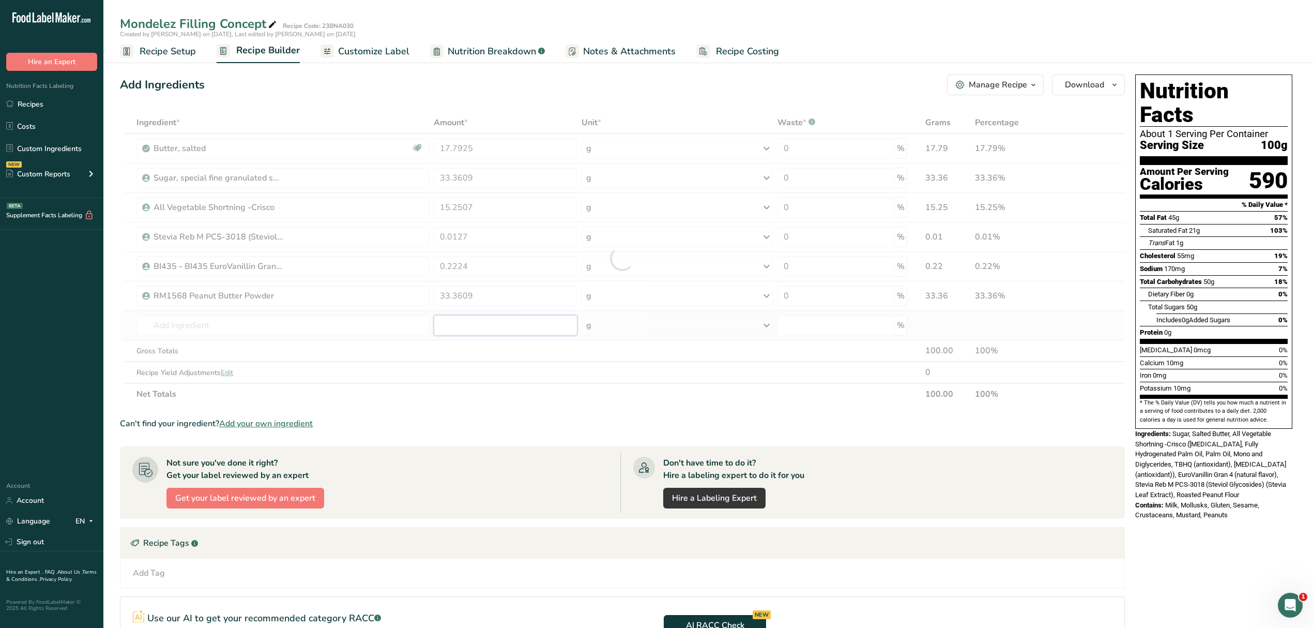
click at [504, 326] on div "Ingredient * Amount * Unit * Waste * .a-a{fill:#347362;}.b-a{fill:#fff;} Grams …" at bounding box center [622, 258] width 1005 height 293
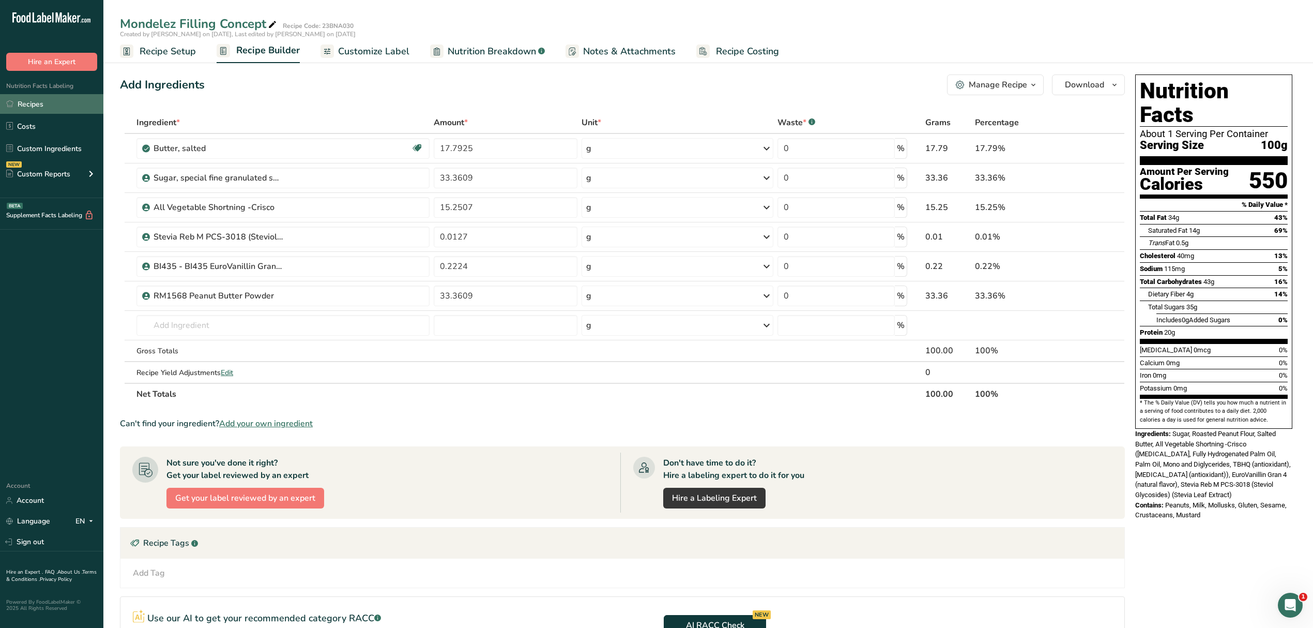
click at [67, 100] on link "Recipes" at bounding box center [51, 104] width 103 height 20
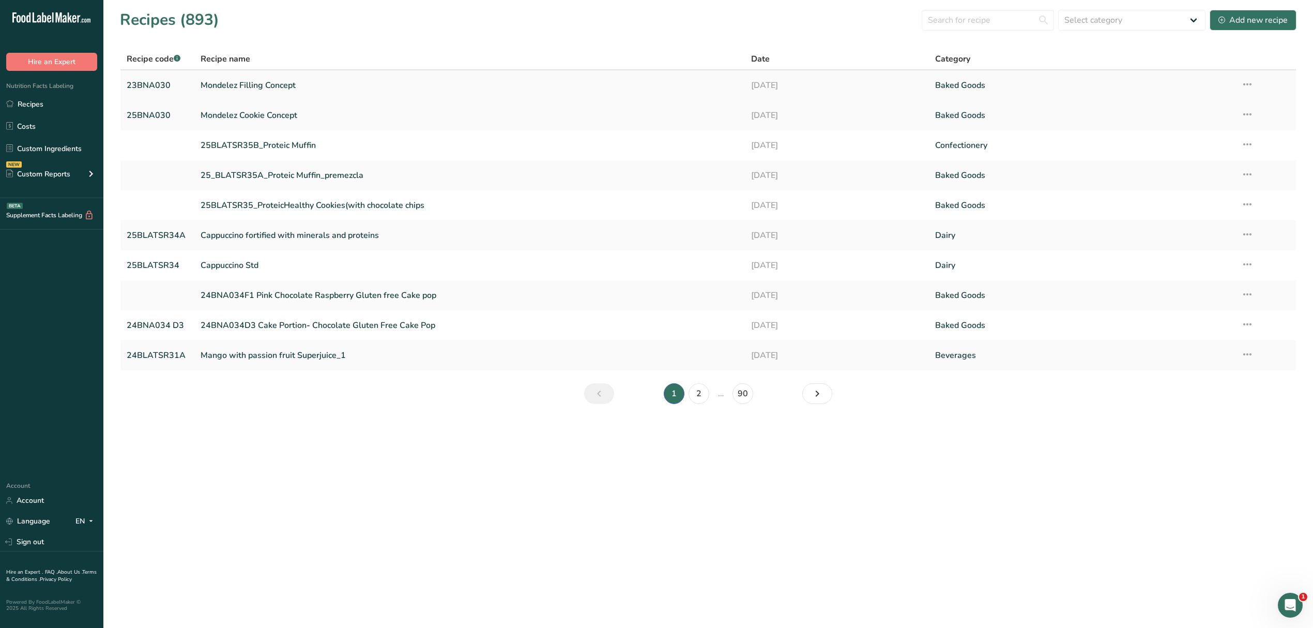
click at [1247, 90] on icon at bounding box center [1247, 84] width 12 height 19
click at [1244, 86] on icon at bounding box center [1247, 84] width 12 height 19
click at [1244, 83] on icon at bounding box center [1247, 84] width 12 height 19
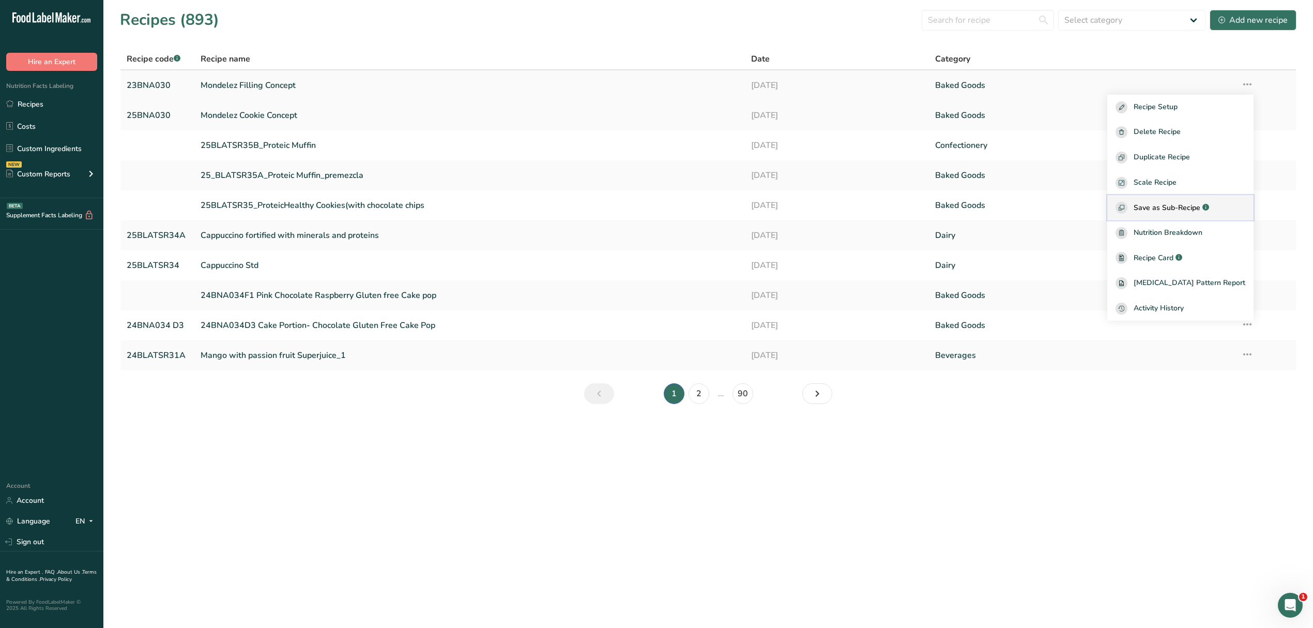
click at [1182, 209] on span "Save as Sub-Recipe" at bounding box center [1167, 207] width 67 height 11
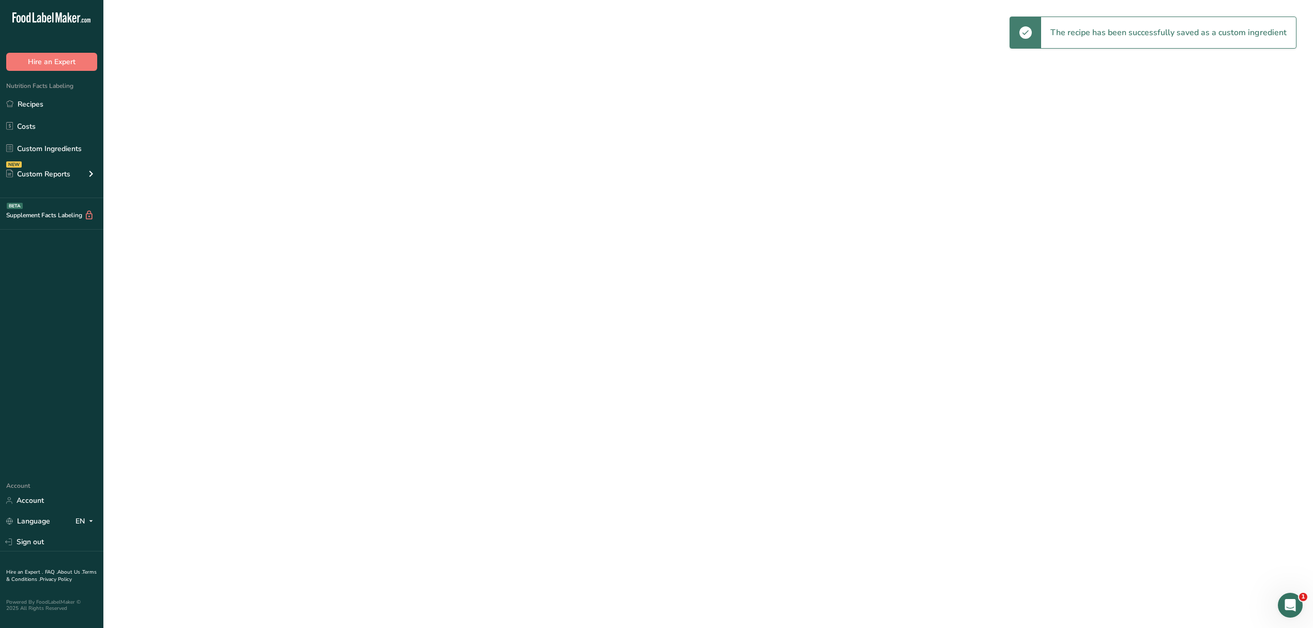
select select "30"
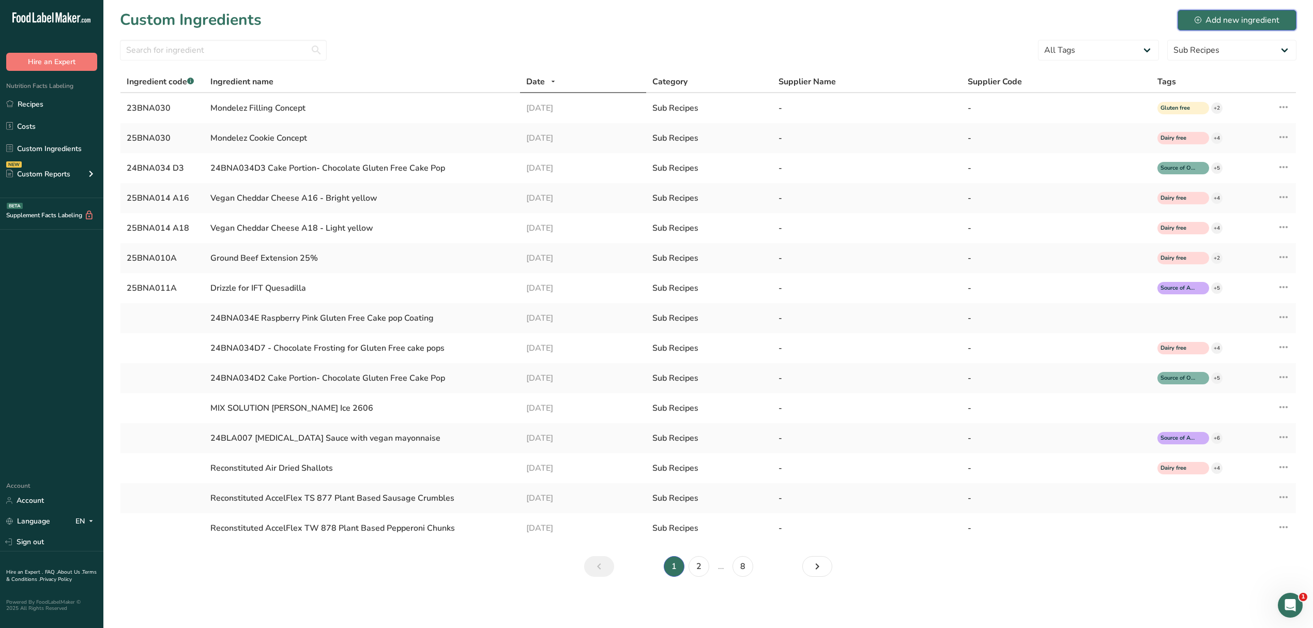
click at [1208, 16] on div "Add new ingredient" at bounding box center [1237, 20] width 85 height 12
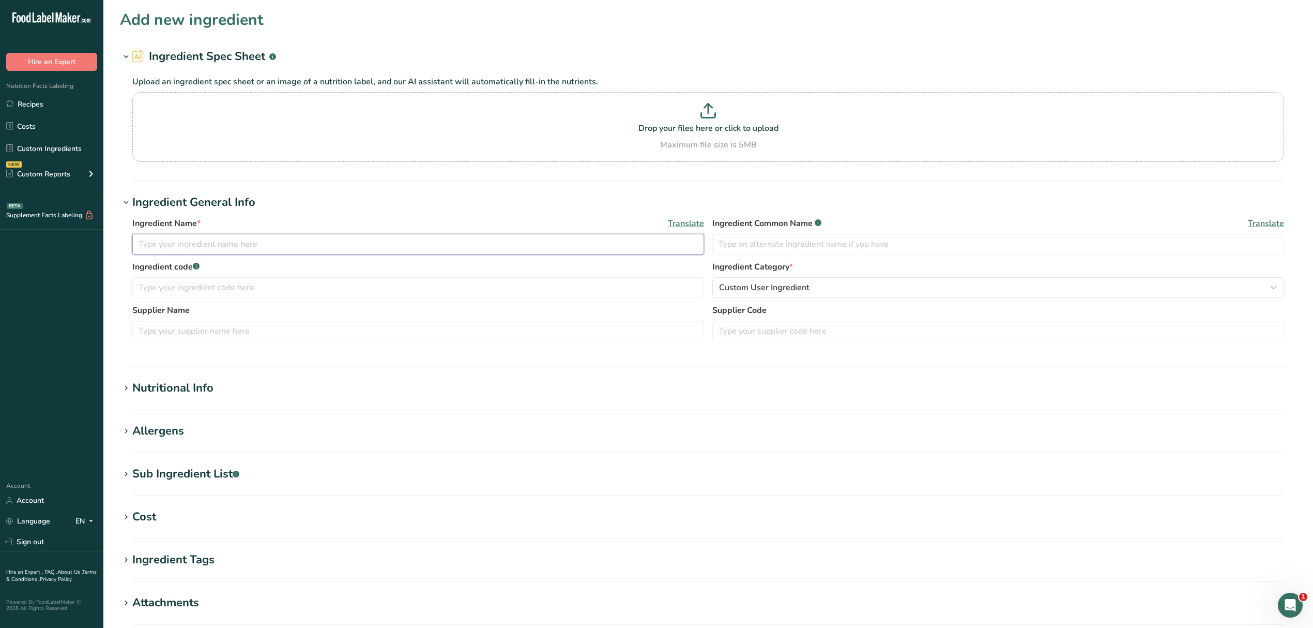
click at [205, 242] on input "text" at bounding box center [418, 244] width 572 height 21
drag, startPoint x: 104, startPoint y: 164, endPoint x: 35, endPoint y: 104, distance: 91.2
click at [35, 104] on link "Recipes" at bounding box center [51, 104] width 103 height 20
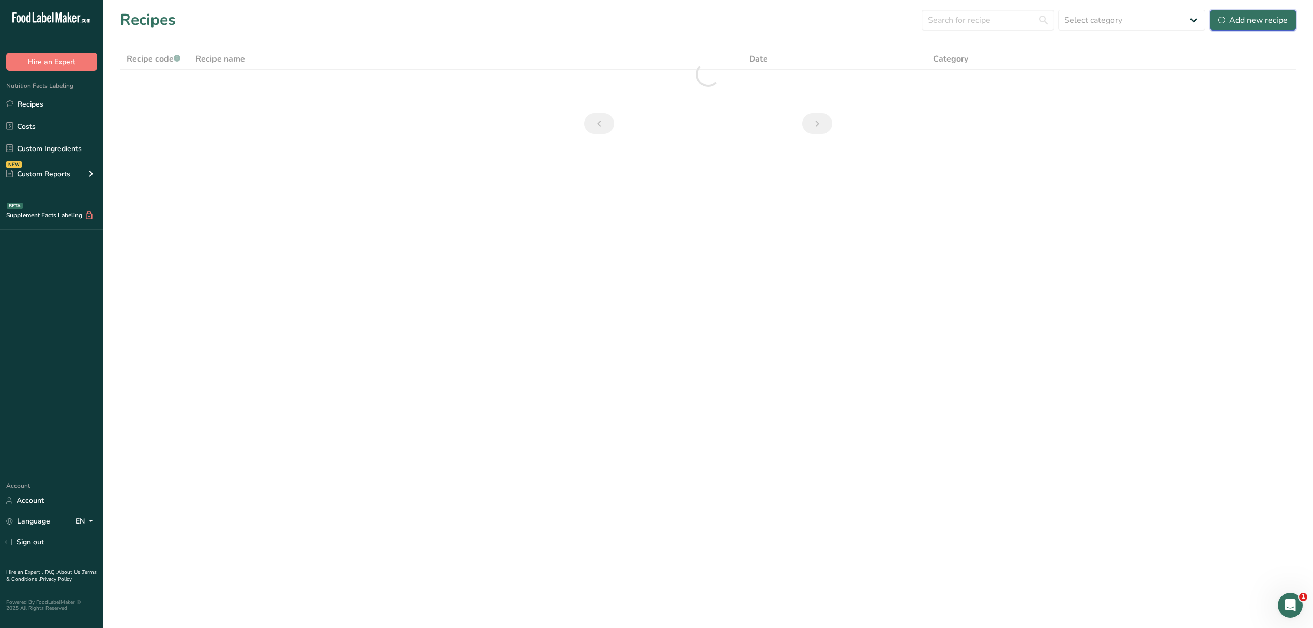
click at [1249, 26] on button "Add new recipe" at bounding box center [1253, 20] width 87 height 21
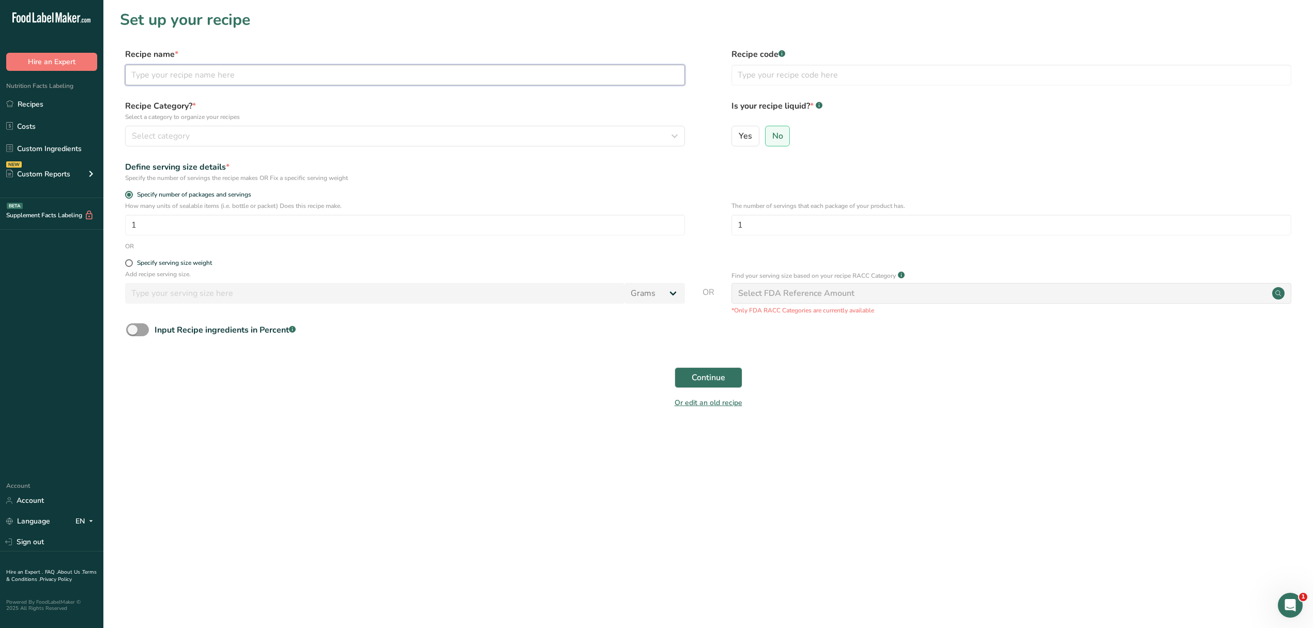
click at [301, 69] on input "text" at bounding box center [405, 75] width 560 height 21
type input "25BNA030 Mondelez Cookie Final Build"
type input "25BNA030"
click at [180, 132] on span "Select category" at bounding box center [161, 136] width 58 height 12
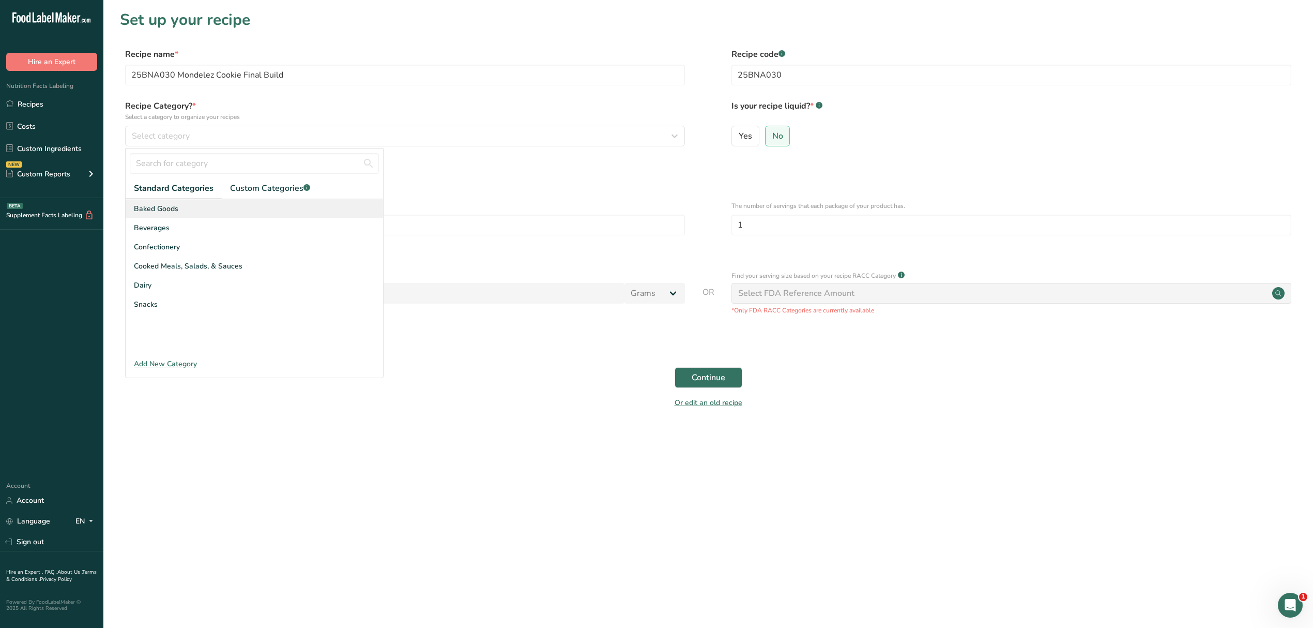
click at [164, 205] on span "Baked Goods" at bounding box center [156, 208] width 44 height 11
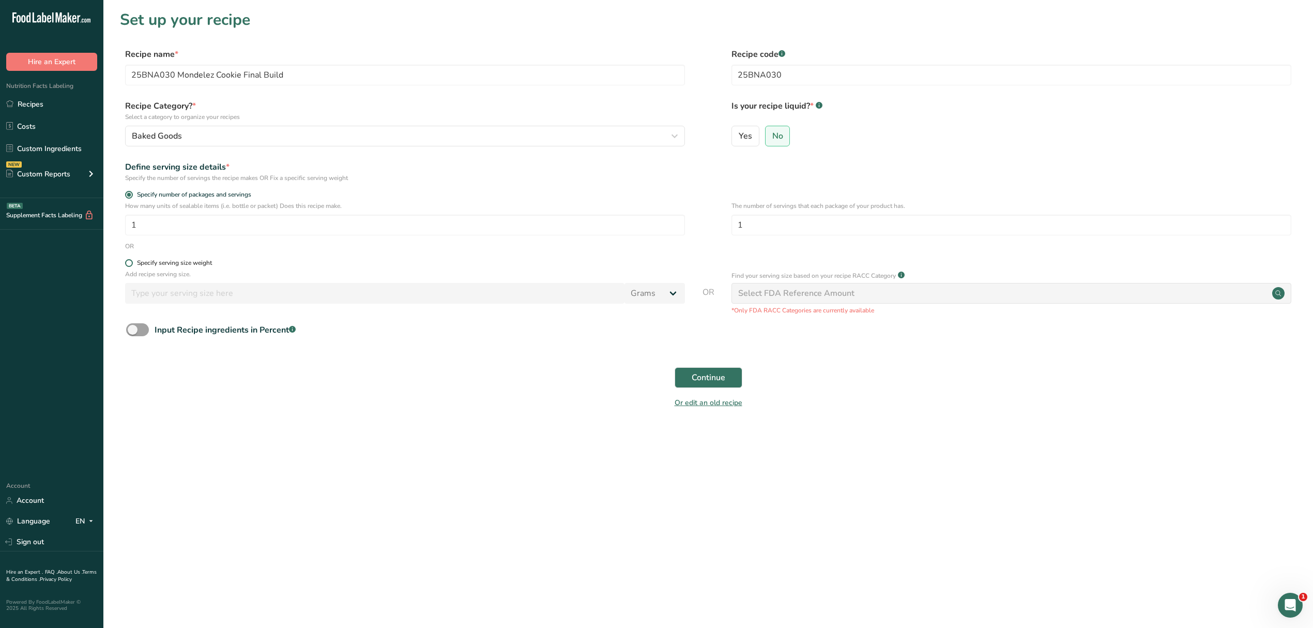
click at [131, 259] on label "Specify serving size weight" at bounding box center [405, 263] width 560 height 8
click at [131, 260] on input "Specify serving size weight" at bounding box center [128, 263] width 7 height 7
radio input "true"
radio input "false"
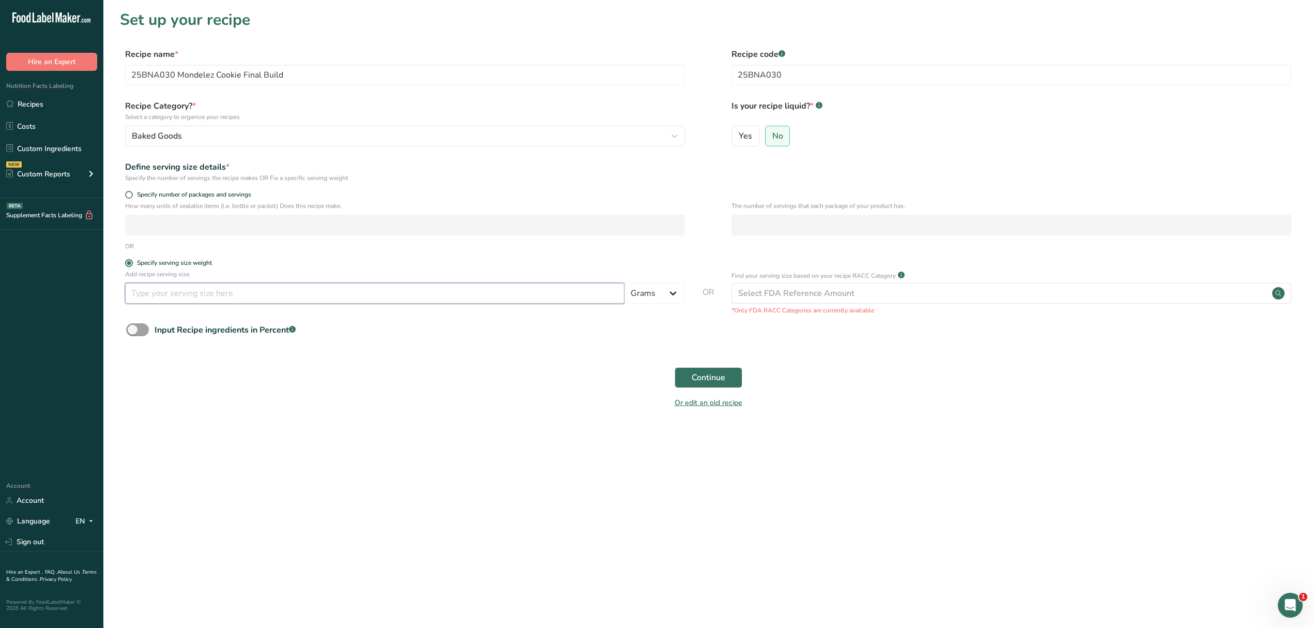
click at [164, 291] on input "number" at bounding box center [374, 293] width 499 height 21
type input "34"
click at [569, 416] on section "Set up your recipe Recipe name * 25BNA030 Mondelez Cookie Final Build Recipe co…" at bounding box center [708, 215] width 1210 height 431
click at [693, 380] on span "Continue" at bounding box center [709, 377] width 34 height 12
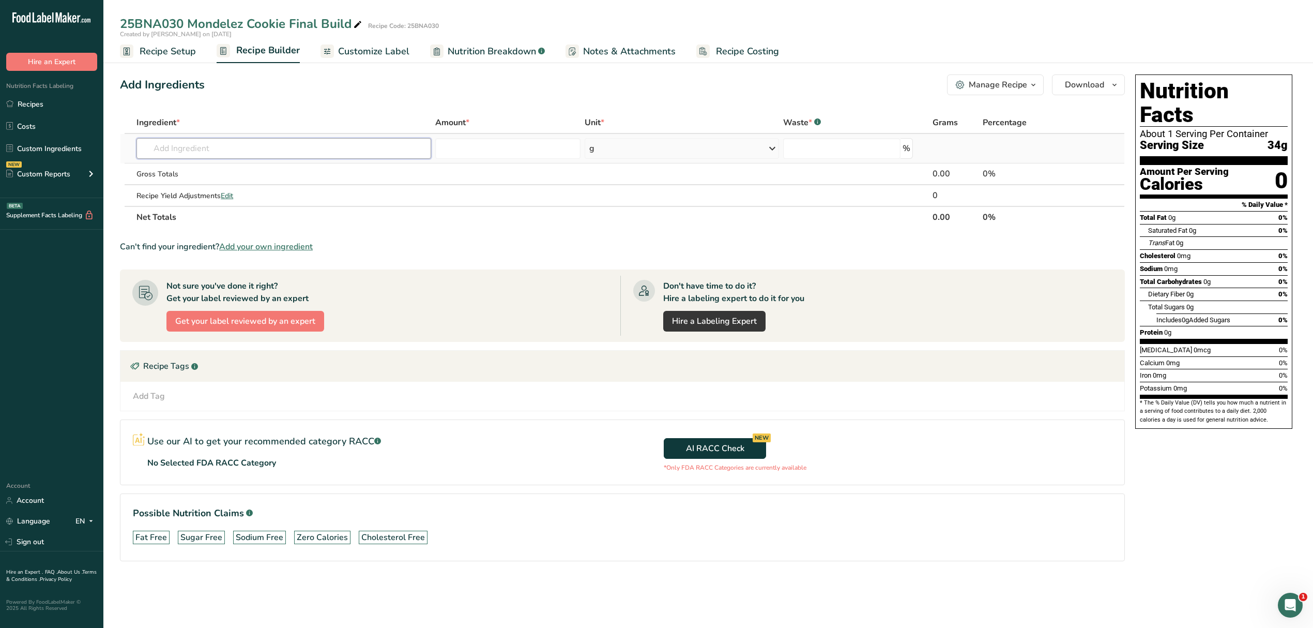
click at [185, 146] on input "text" at bounding box center [283, 148] width 294 height 21
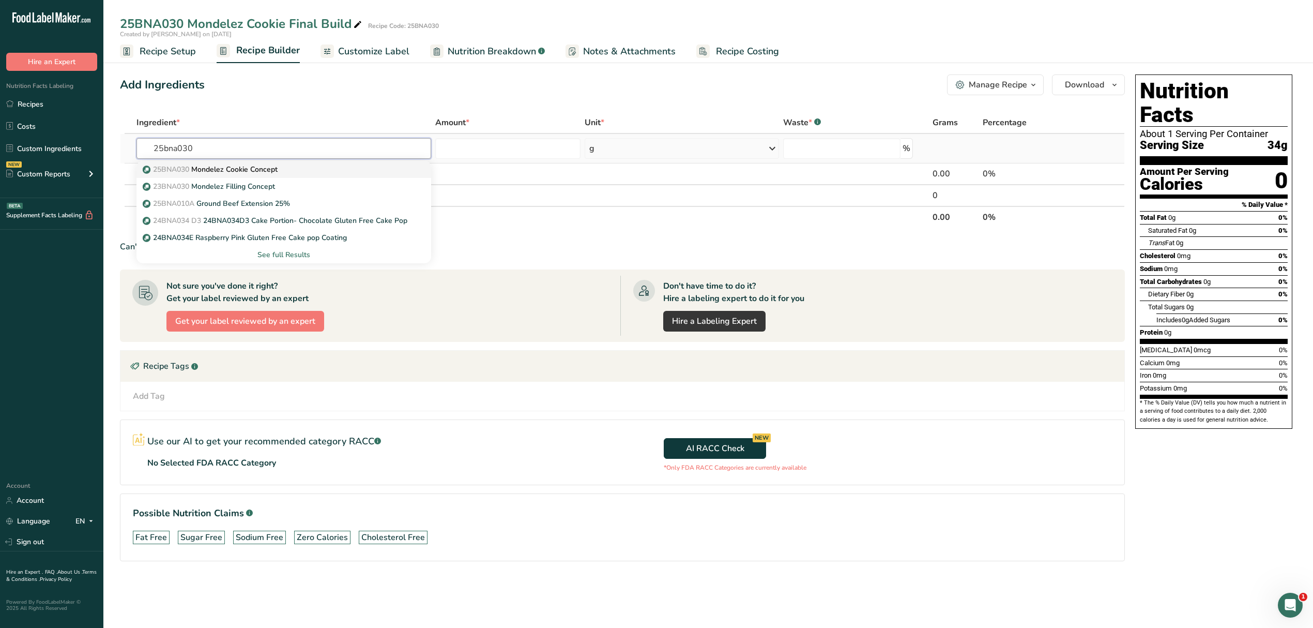
type input "25bna030"
click at [245, 165] on p "25BNA030 Mondelez Cookie Concept" at bounding box center [211, 169] width 133 height 11
type input "Mondelez Cookie Concept"
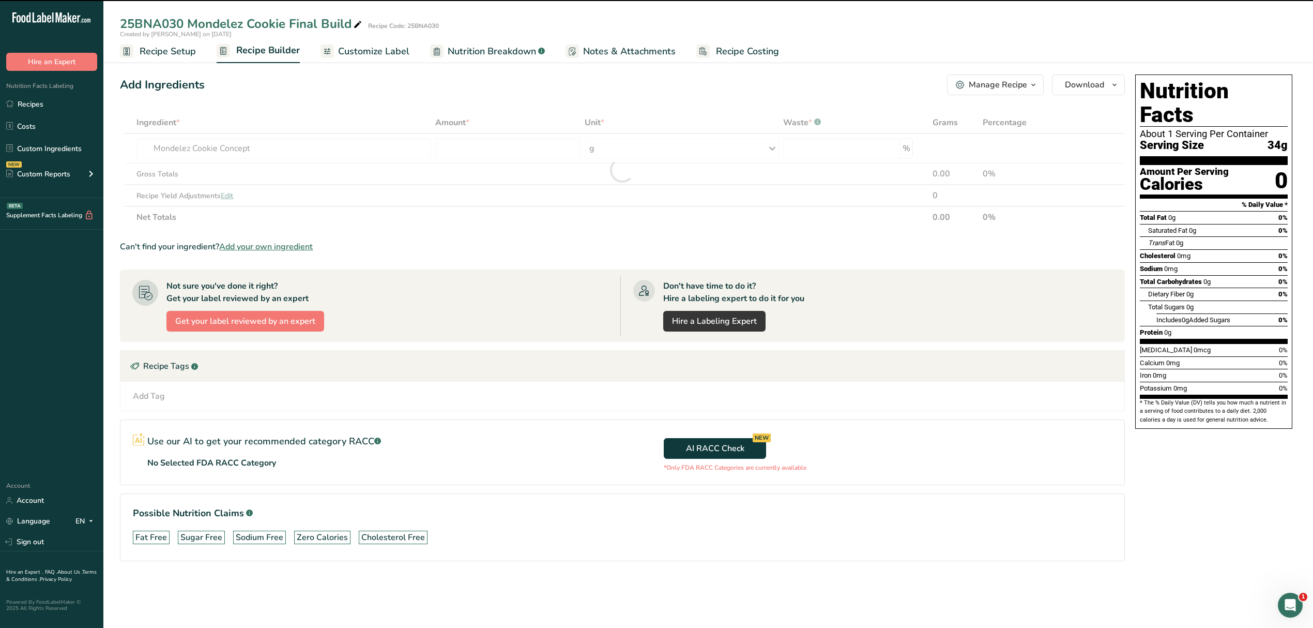
click at [508, 143] on div at bounding box center [622, 170] width 1005 height 116
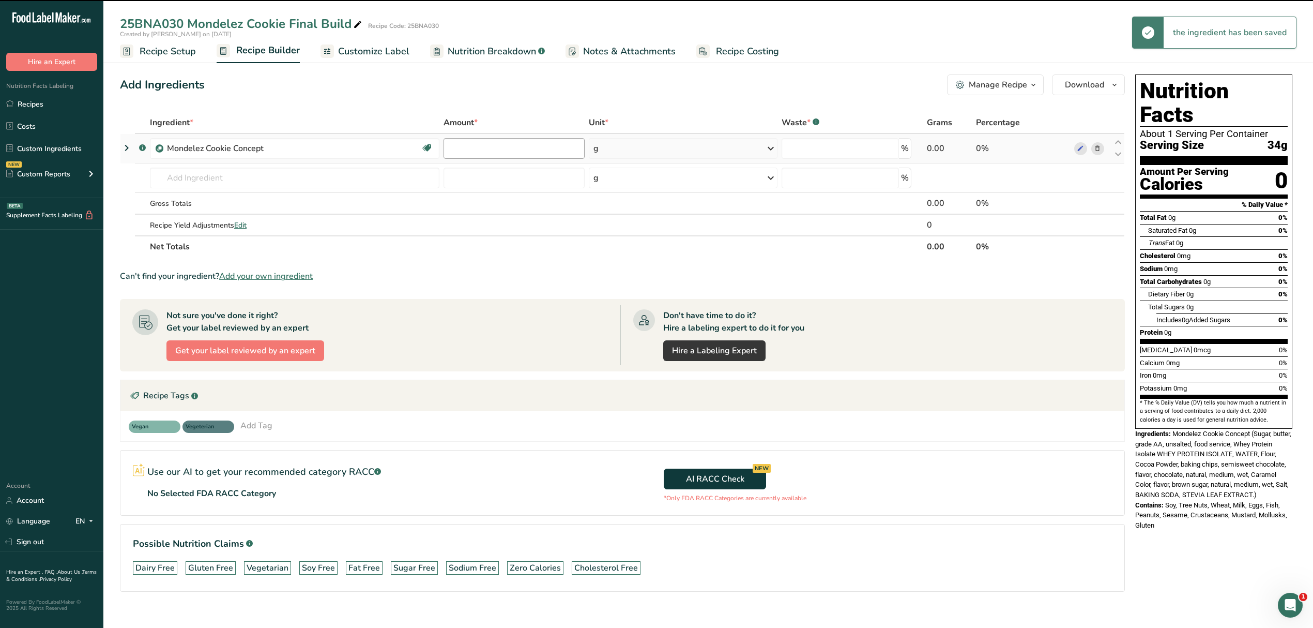
type input "0"
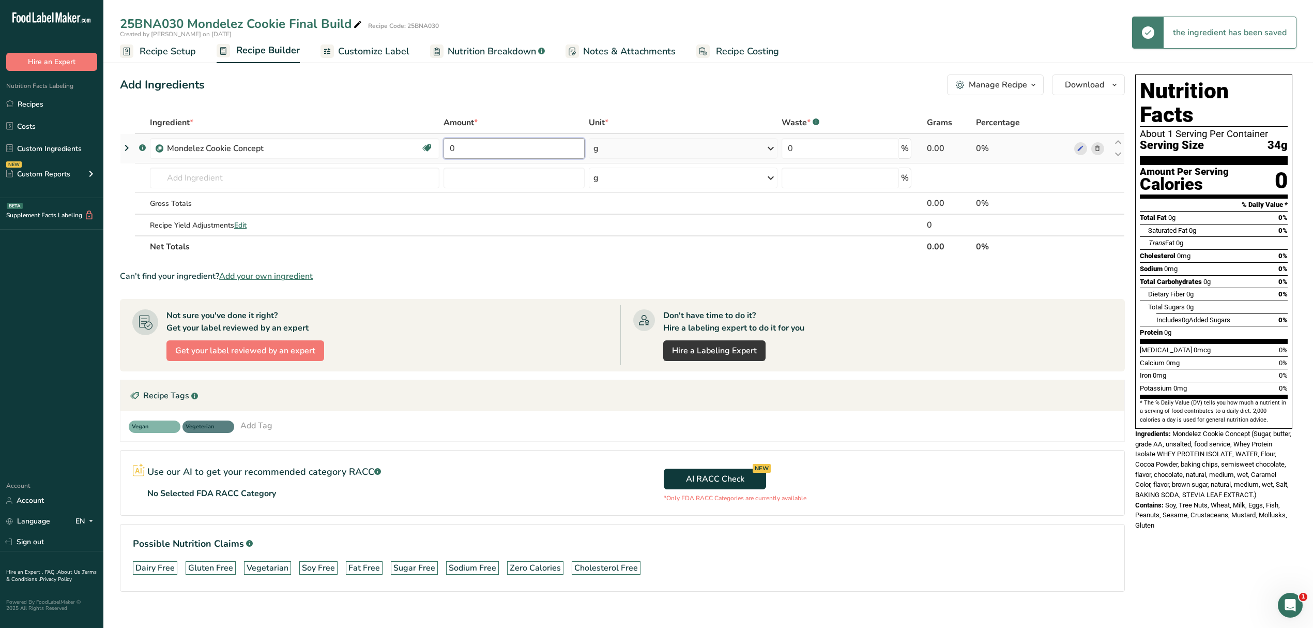
click at [487, 143] on input "0" at bounding box center [514, 148] width 141 height 21
type input "70"
click at [157, 169] on div "Ingredient * Amount * Unit * Waste * .a-a{fill:#347362;}.b-a{fill:#fff;} Grams …" at bounding box center [622, 185] width 1005 height 146
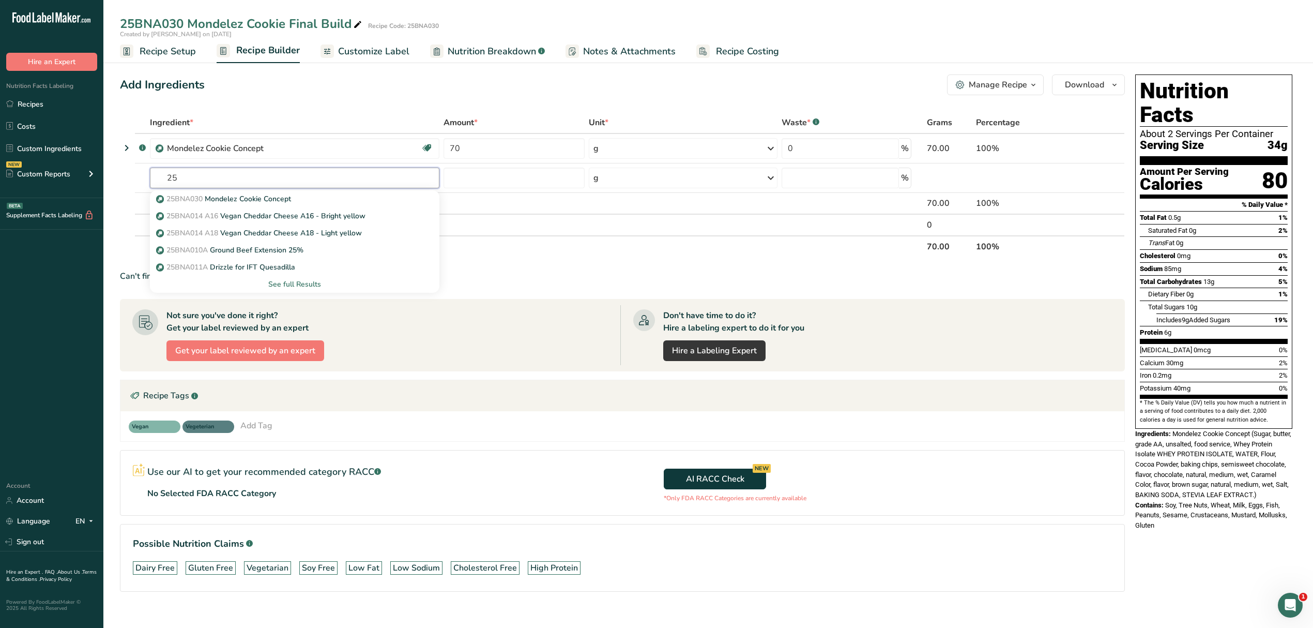
type input "2"
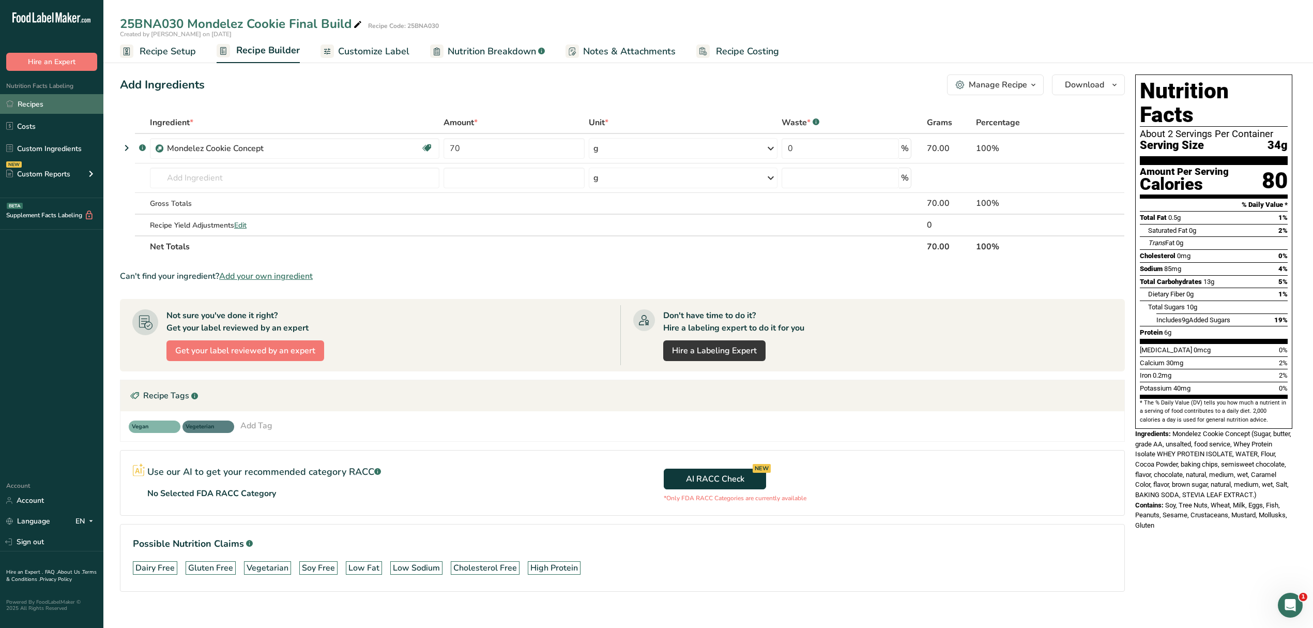
click at [41, 101] on link "Recipes" at bounding box center [51, 104] width 103 height 20
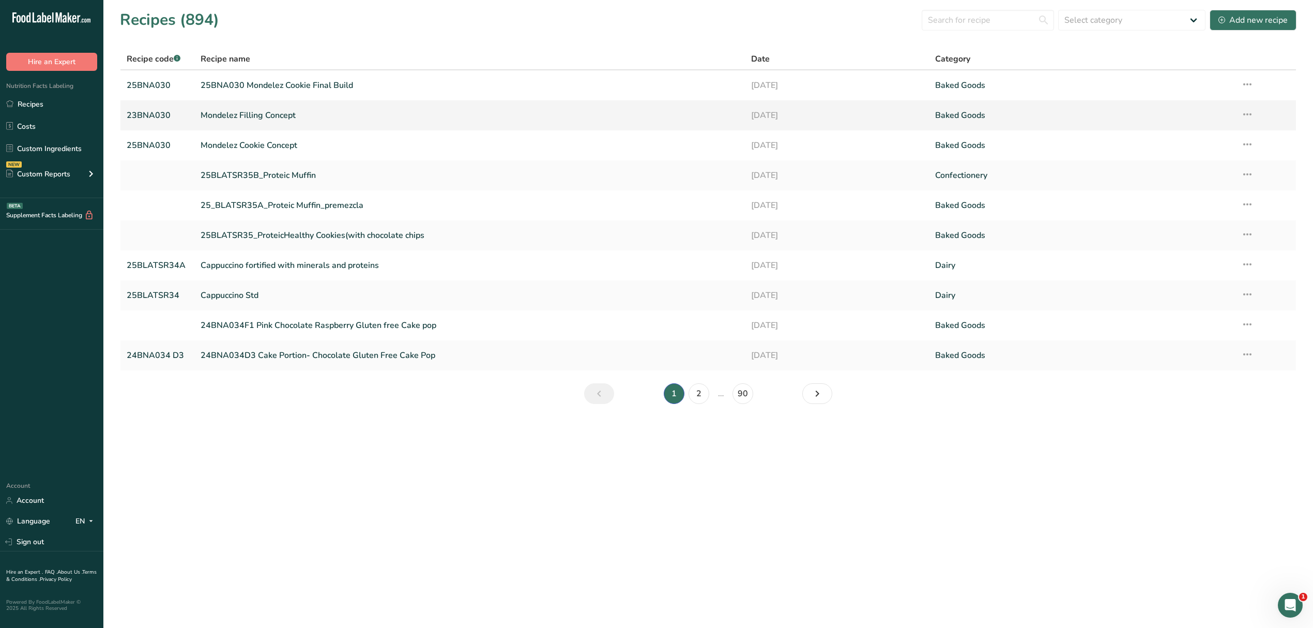
click at [1242, 113] on icon at bounding box center [1247, 114] width 12 height 19
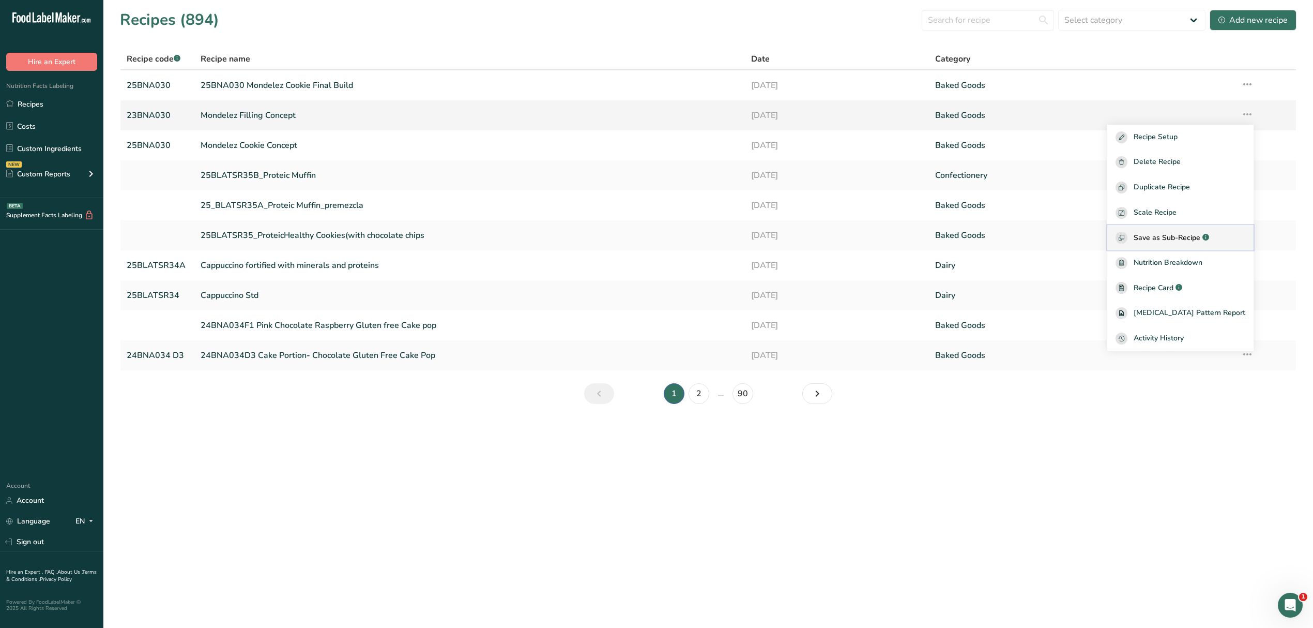
click at [1188, 237] on span "Save as Sub-Recipe" at bounding box center [1167, 237] width 67 height 11
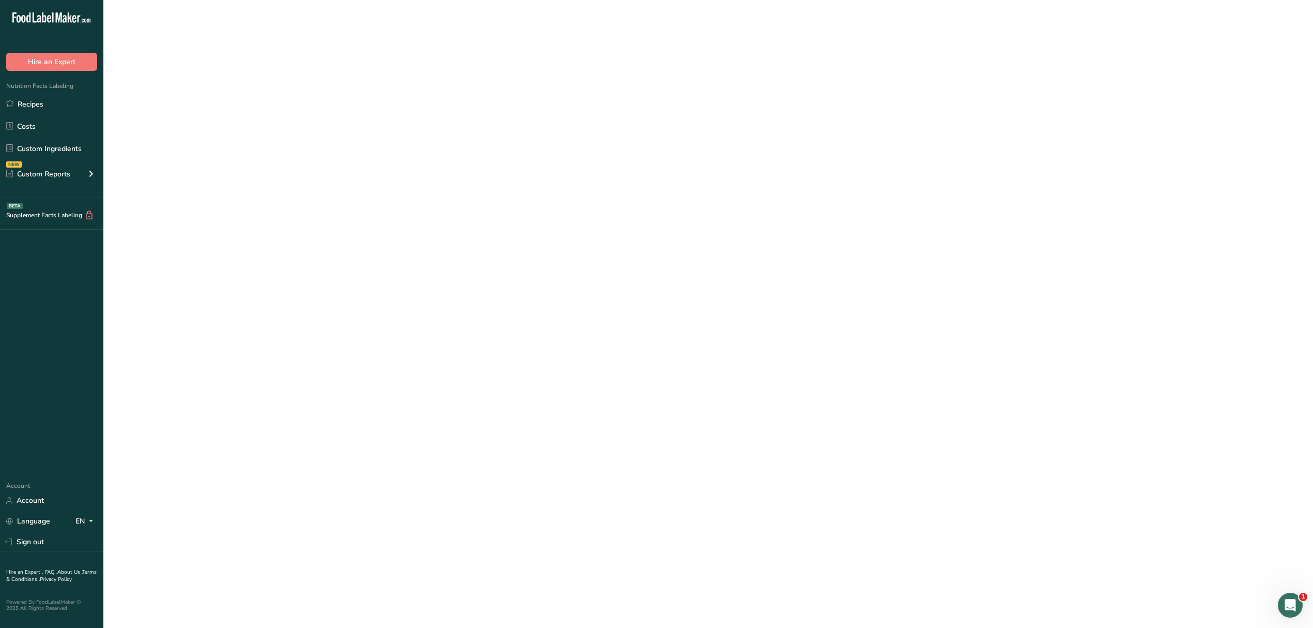
select select "30"
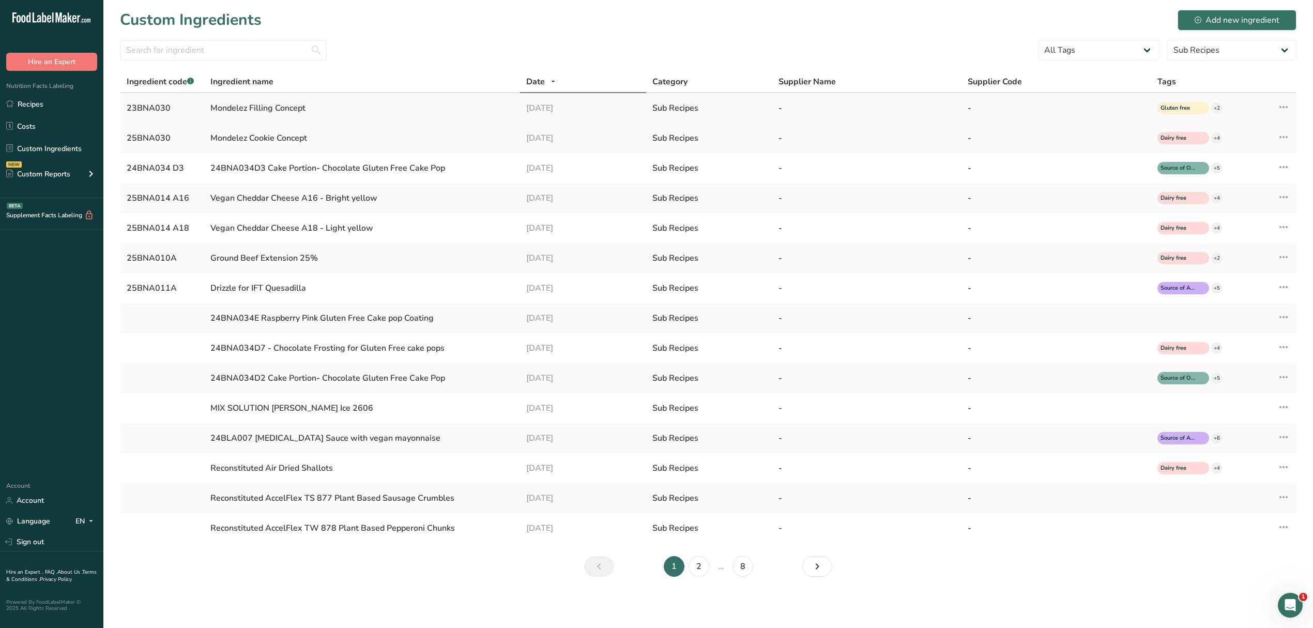
click at [170, 104] on div "23BNA030" at bounding box center [162, 108] width 71 height 12
click at [162, 110] on div "23BNA030" at bounding box center [162, 108] width 71 height 12
click at [170, 107] on div "23BNA030" at bounding box center [162, 108] width 71 height 12
click at [1287, 105] on icon at bounding box center [1284, 107] width 12 height 19
drag, startPoint x: 329, startPoint y: 130, endPoint x: 305, endPoint y: 124, distance: 25.1
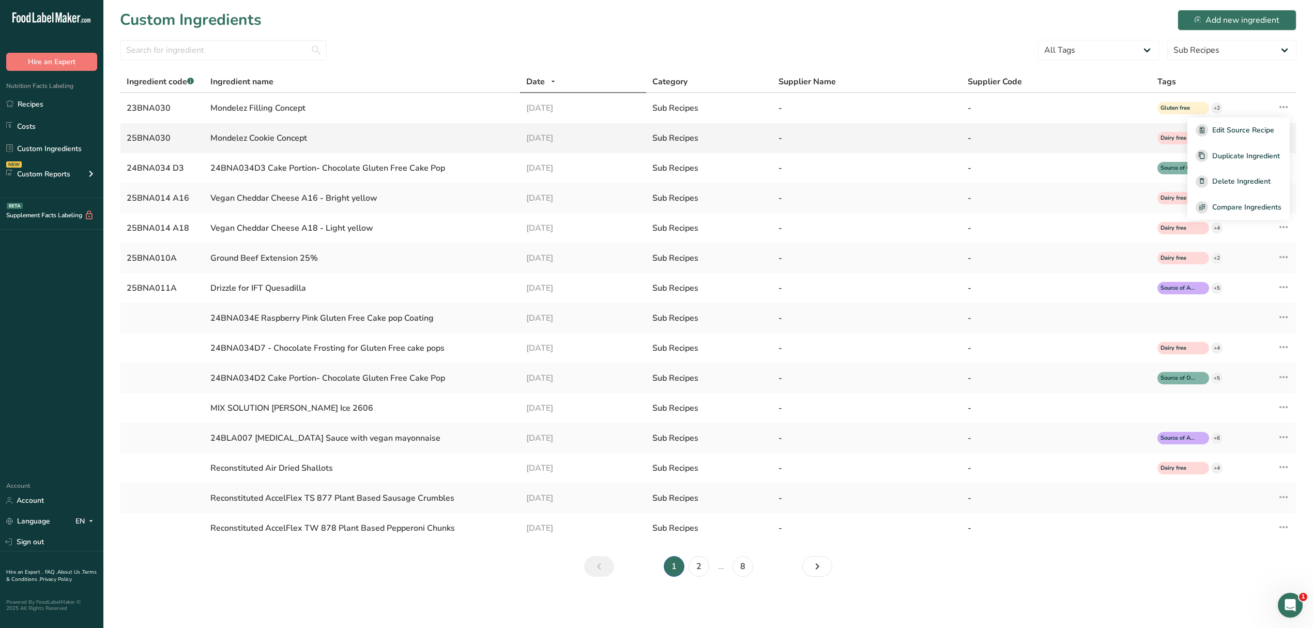
click at [329, 130] on td "Mondelez Cookie Concept" at bounding box center [361, 138] width 315 height 30
click at [20, 109] on link "Recipes" at bounding box center [51, 104] width 103 height 20
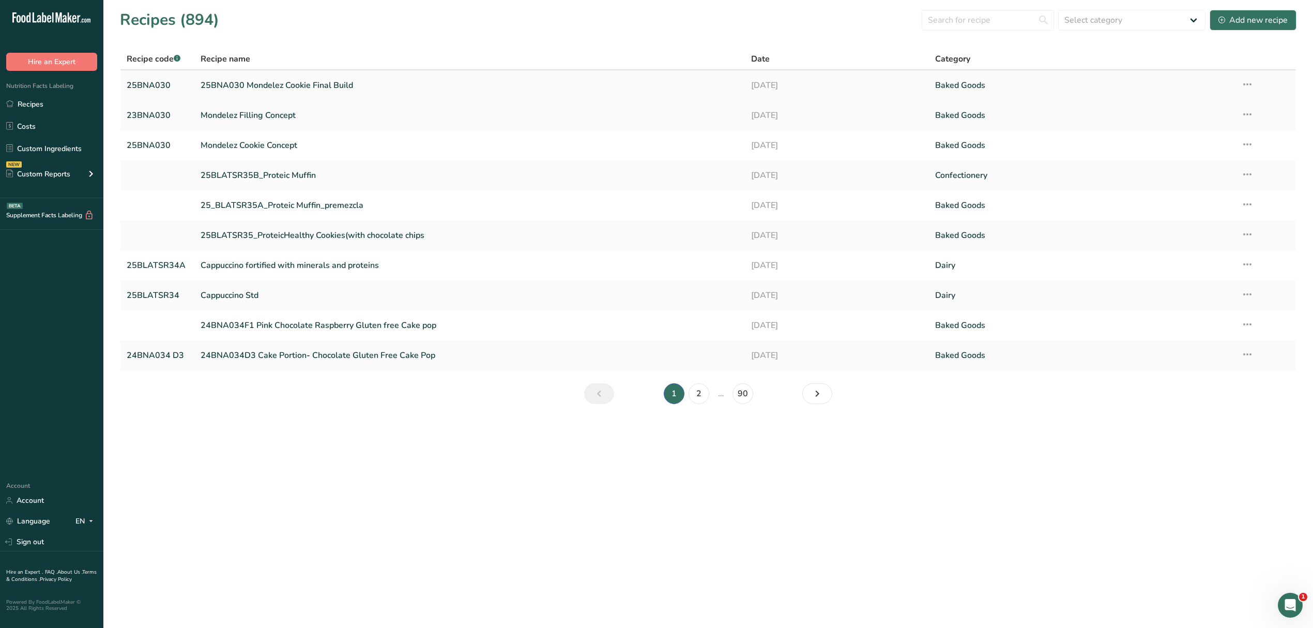
click at [246, 85] on link "25BNA030 Mondelez Cookie Final Build" at bounding box center [470, 85] width 539 height 22
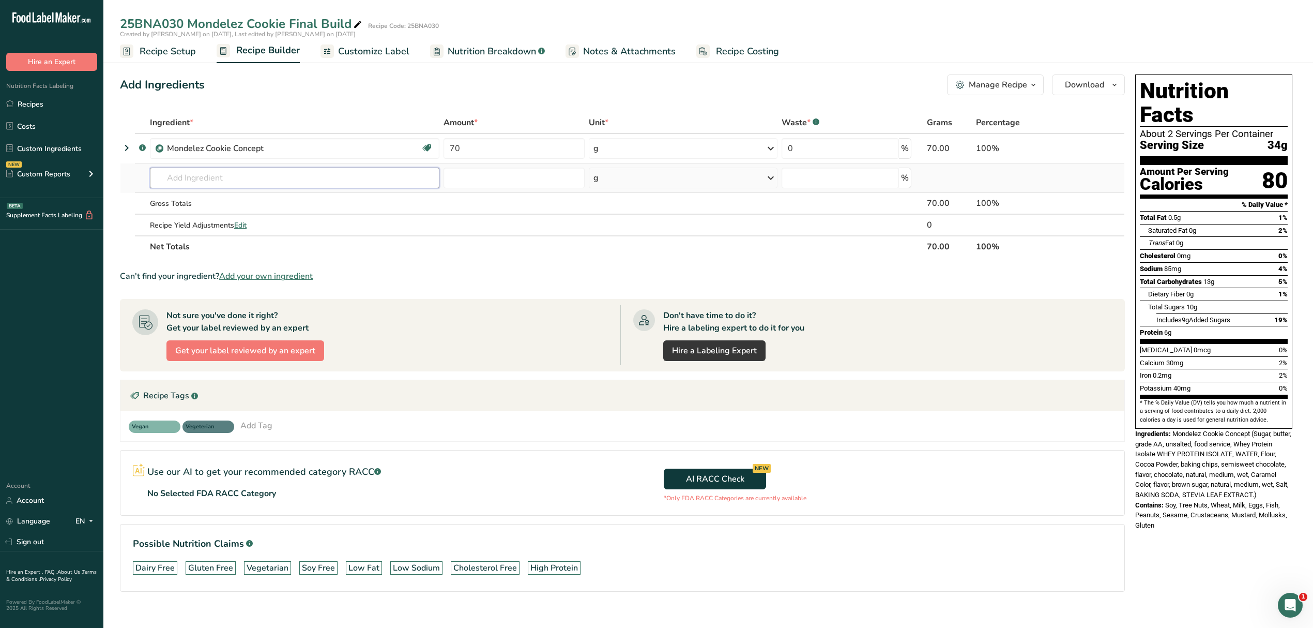
click at [221, 177] on input "text" at bounding box center [295, 178] width 290 height 21
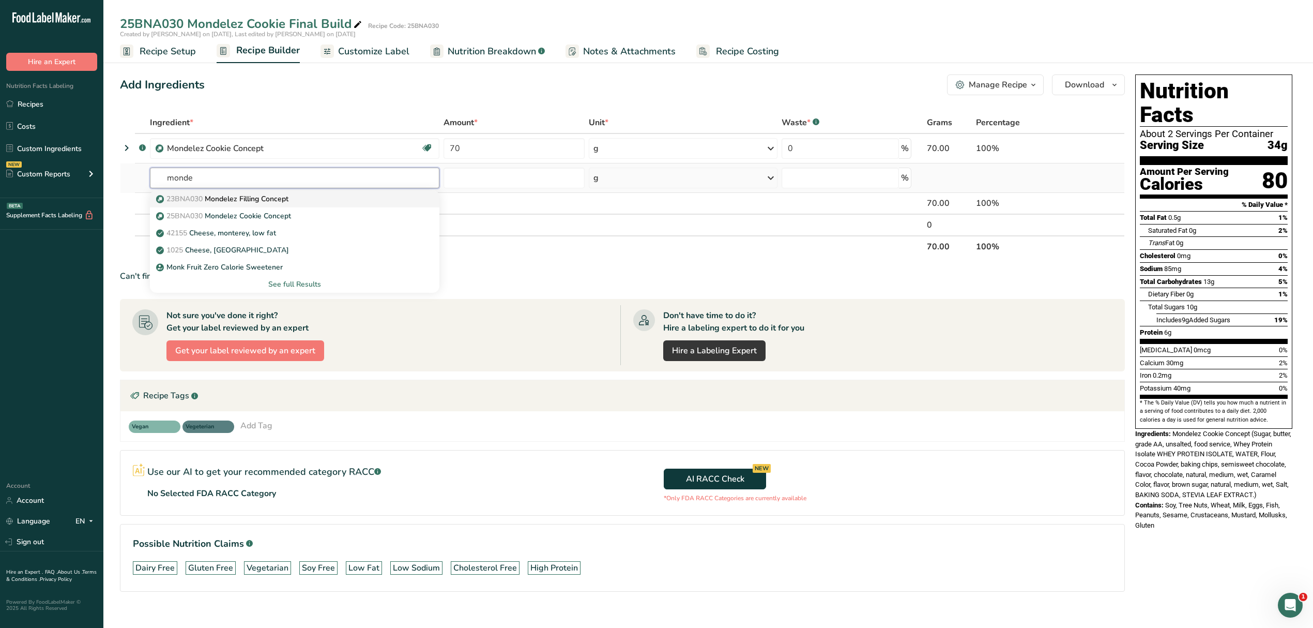
type input "monde"
click at [242, 200] on p "23BNA030 Mondelez Filling Concept" at bounding box center [223, 198] width 130 height 11
type input "Mondelez Filling Concept"
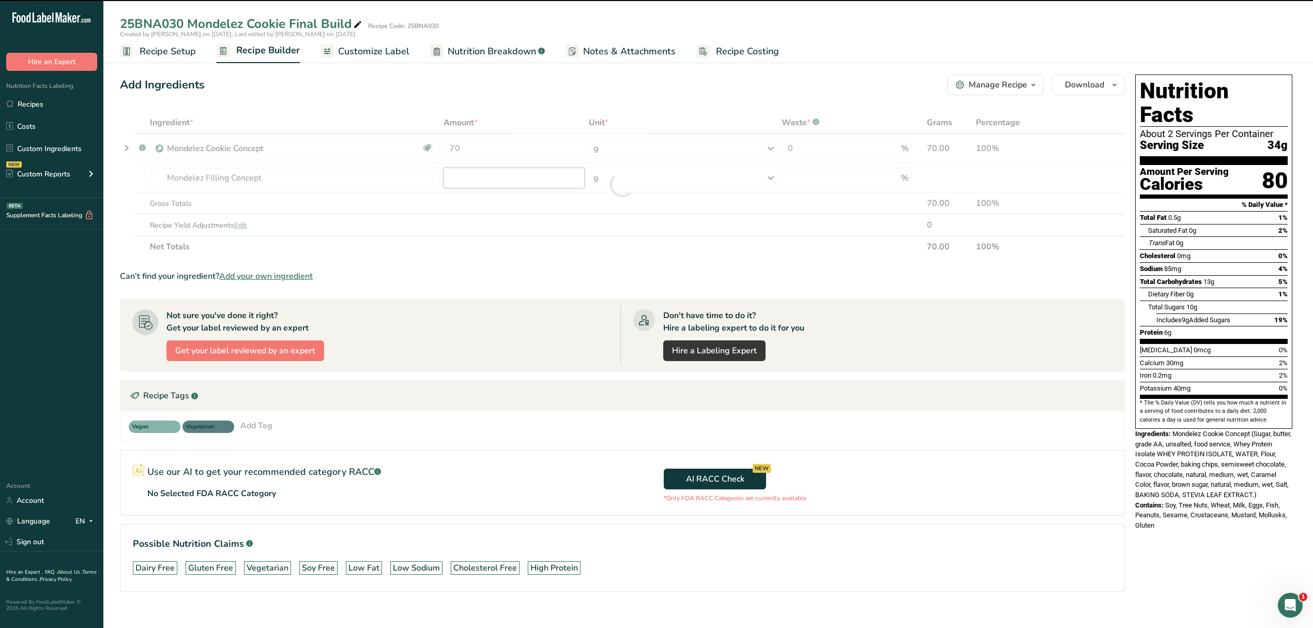
click at [504, 176] on input "number" at bounding box center [514, 178] width 141 height 21
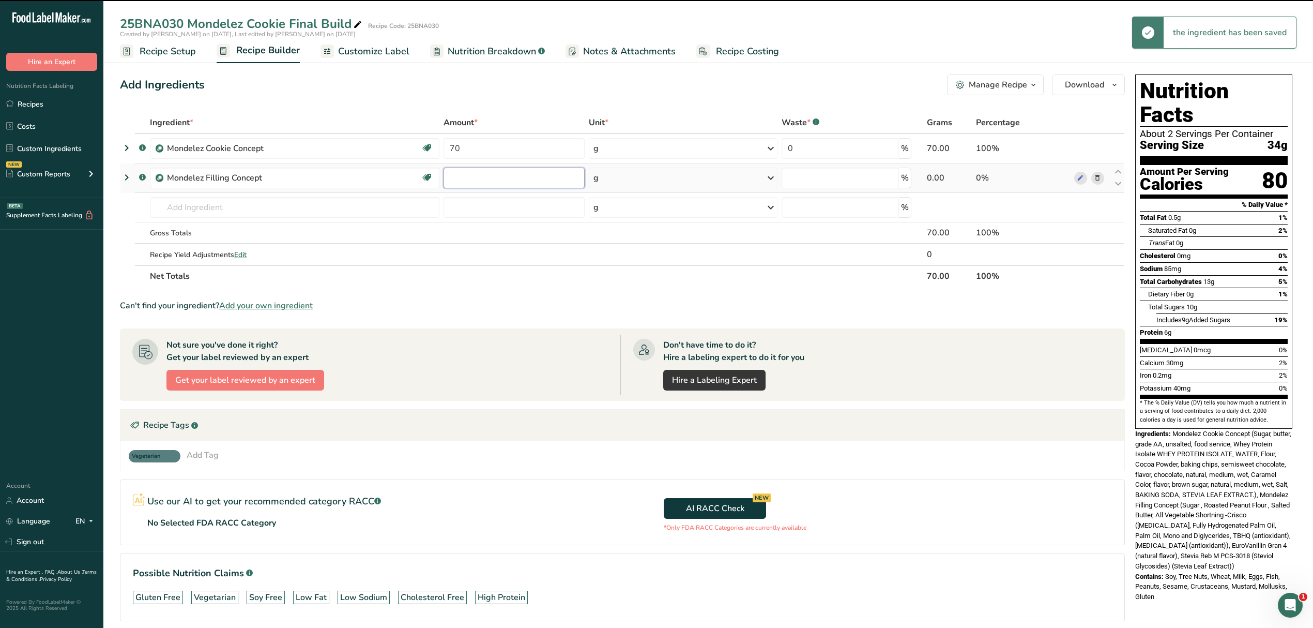
type input "0"
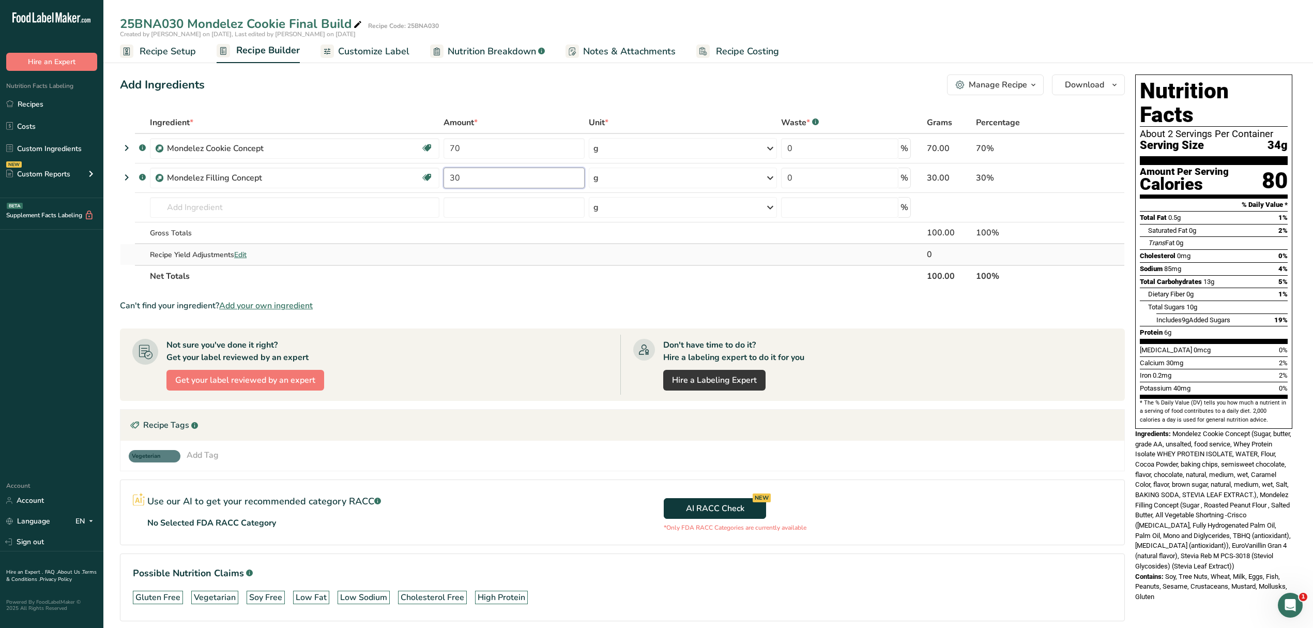
type input "30"
click at [664, 263] on div "Ingredient * Amount * Unit * Waste * .a-a{fill:#347362;}.b-a{fill:#fff;} Grams …" at bounding box center [622, 199] width 1005 height 175
click at [29, 104] on link "Recipes" at bounding box center [51, 104] width 103 height 20
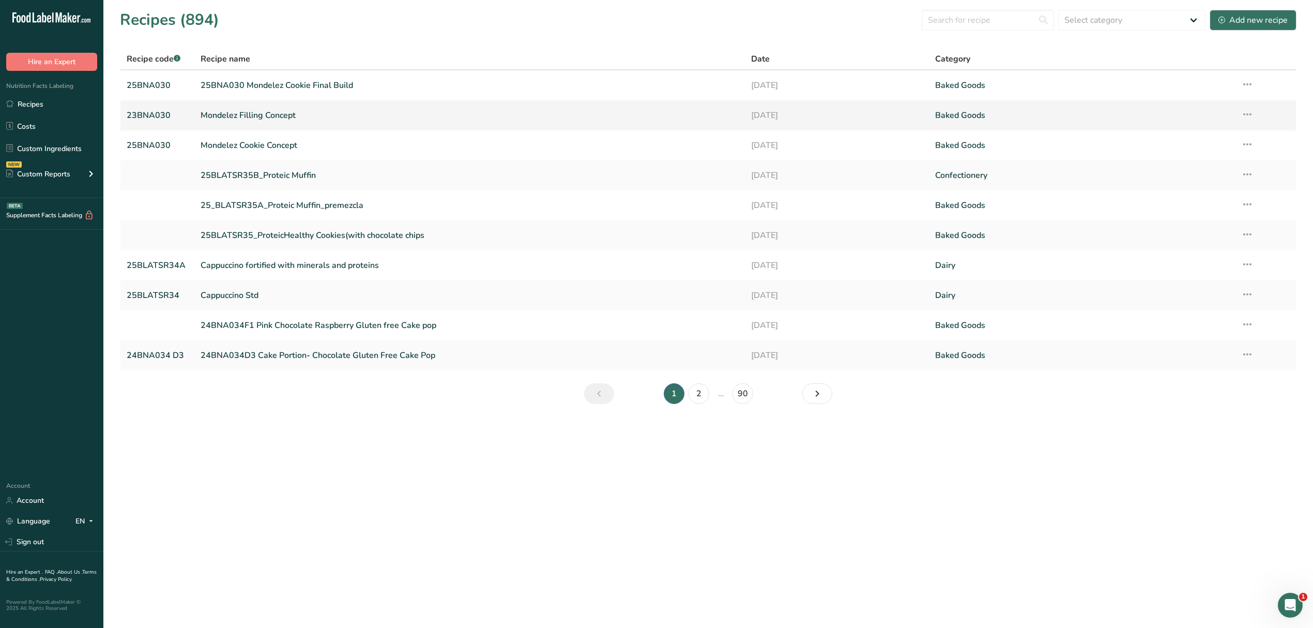
click at [230, 110] on link "Mondelez Filling Concept" at bounding box center [470, 115] width 539 height 22
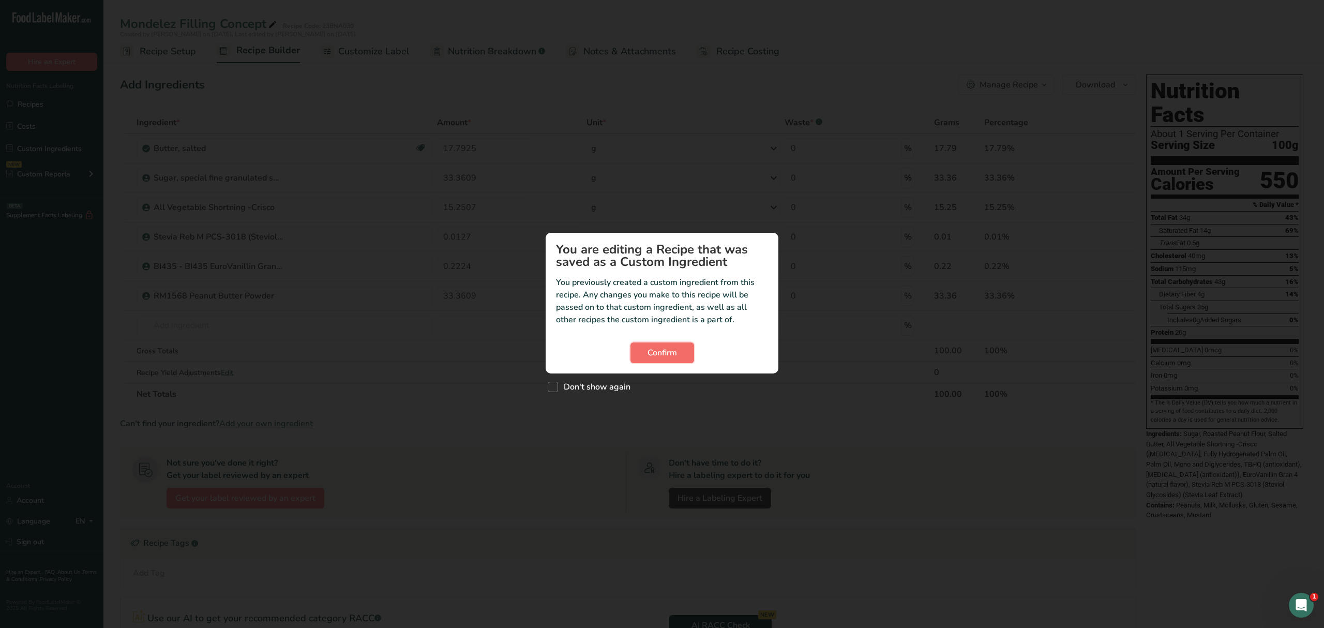
click at [673, 346] on span "Confirm" at bounding box center [661, 352] width 29 height 12
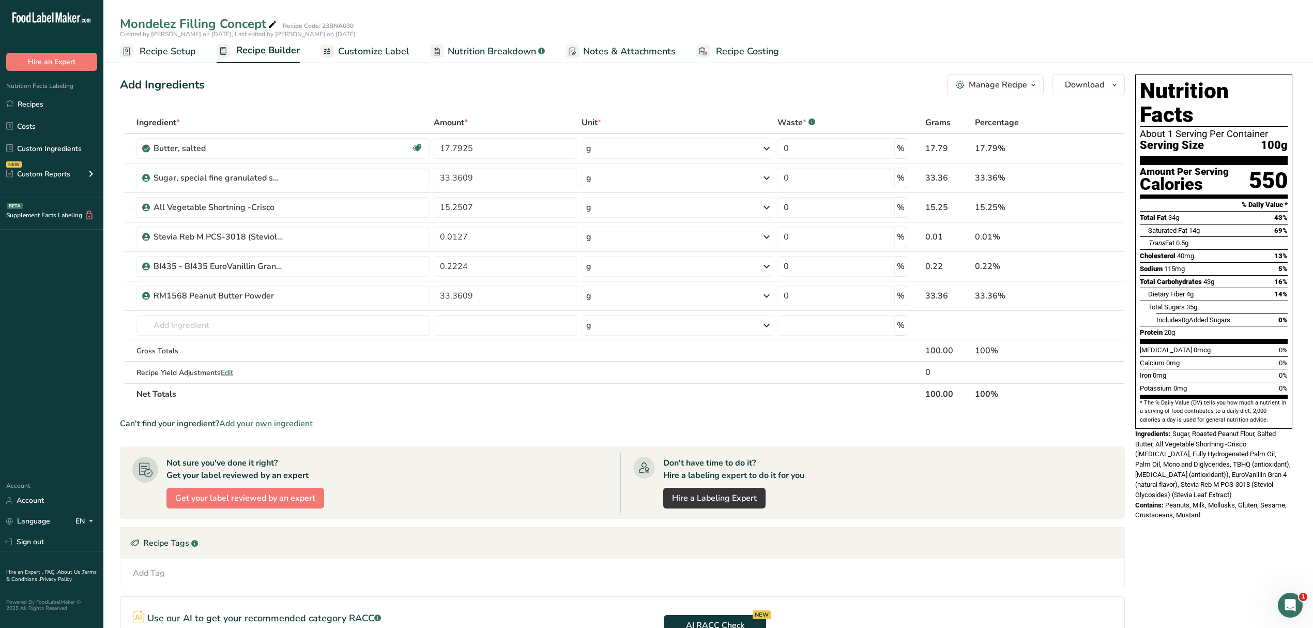
click at [391, 88] on div "Add Ingredients Manage Recipe Delete Recipe Duplicate Recipe Scale Recipe Save …" at bounding box center [622, 84] width 1005 height 21
click at [446, 174] on input "33.3609" at bounding box center [506, 178] width 144 height 21
type input "13.3609"
click at [448, 298] on div "Ingredient * Amount * Unit * Waste * .a-a{fill:#347362;}.b-a{fill:#fff;} Grams …" at bounding box center [622, 258] width 1005 height 293
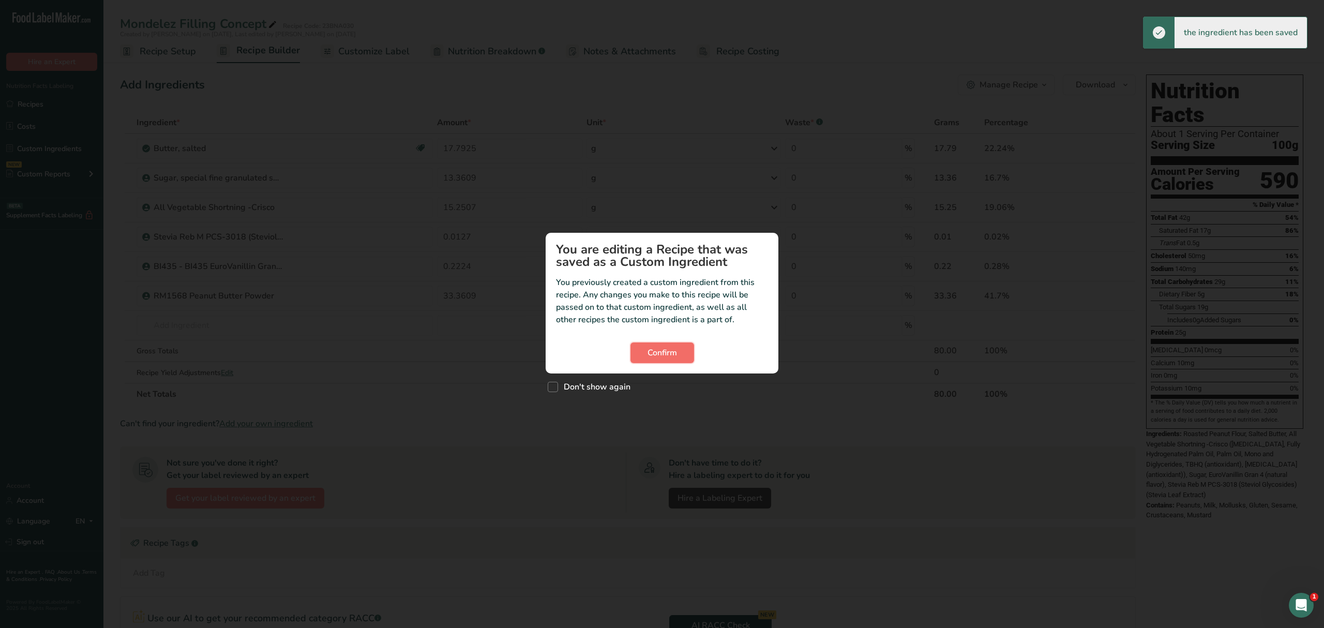
click at [656, 348] on span "Confirm" at bounding box center [661, 352] width 29 height 12
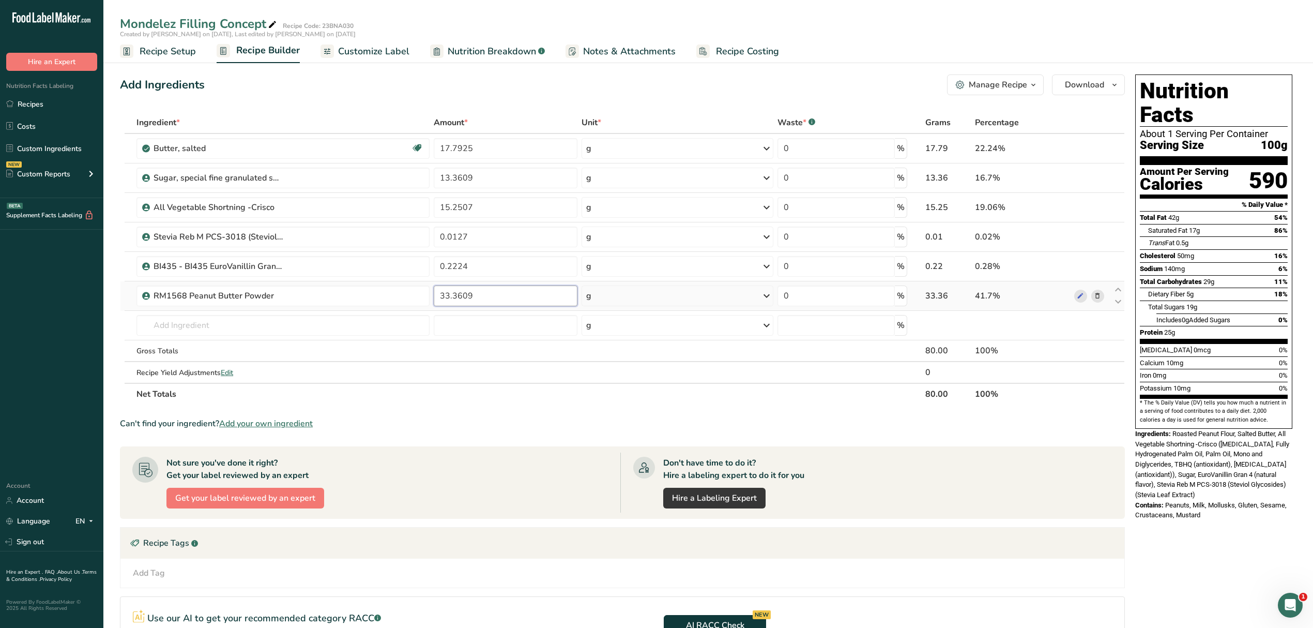
click at [449, 294] on input "33.3609" at bounding box center [506, 295] width 144 height 21
type input "53.3609"
click at [553, 346] on div "Ingredient * Amount * Unit * Waste * .a-a{fill:#347362;}.b-a{fill:#fff;} Grams …" at bounding box center [622, 258] width 1005 height 293
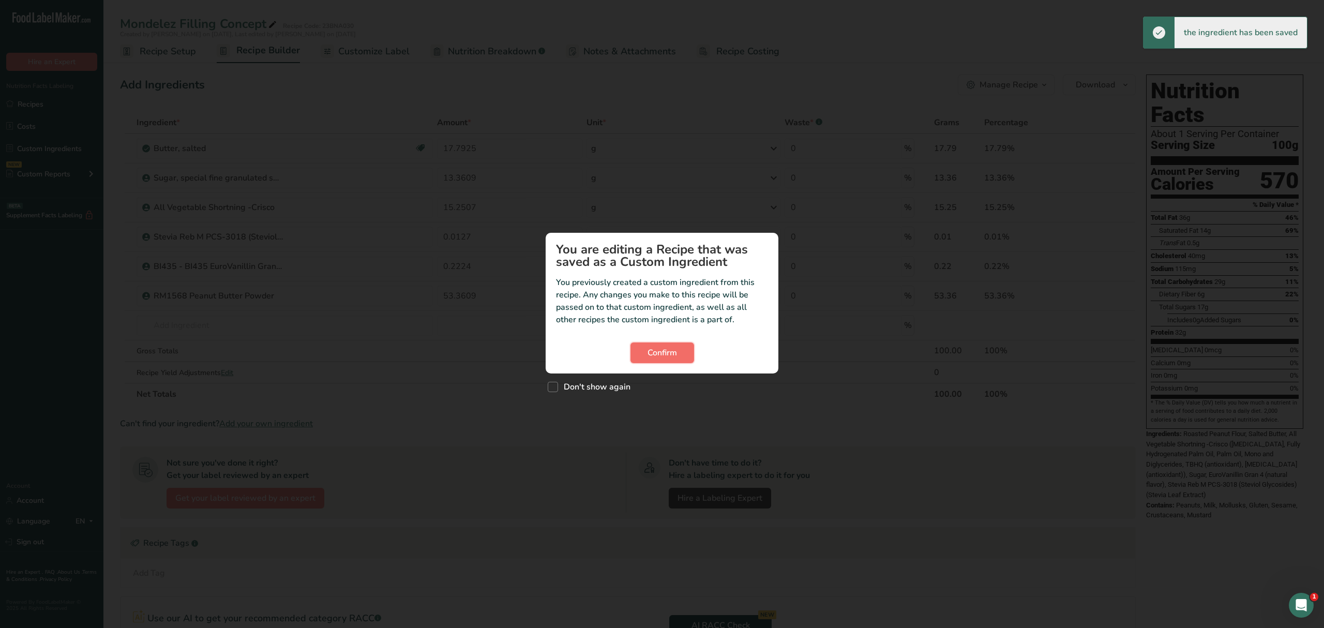
click at [662, 352] on span "Confirm" at bounding box center [661, 352] width 29 height 12
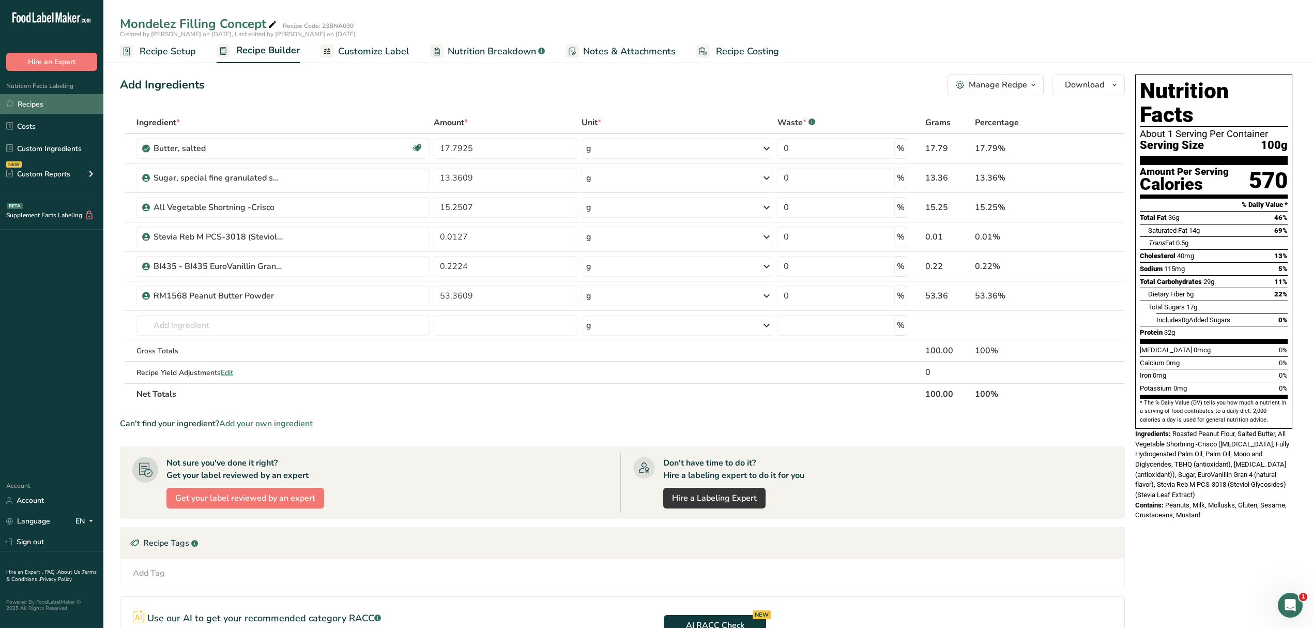
click at [45, 101] on link "Recipes" at bounding box center [51, 104] width 103 height 20
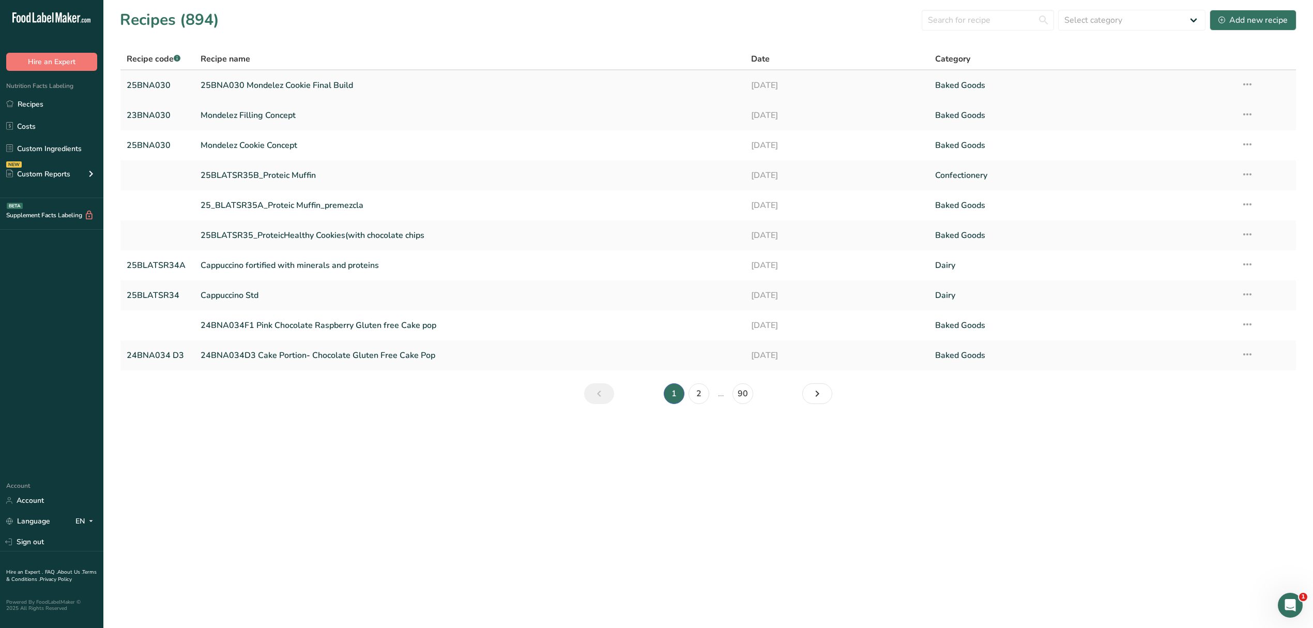
click at [249, 88] on link "25BNA030 Mondelez Cookie Final Build" at bounding box center [470, 85] width 539 height 22
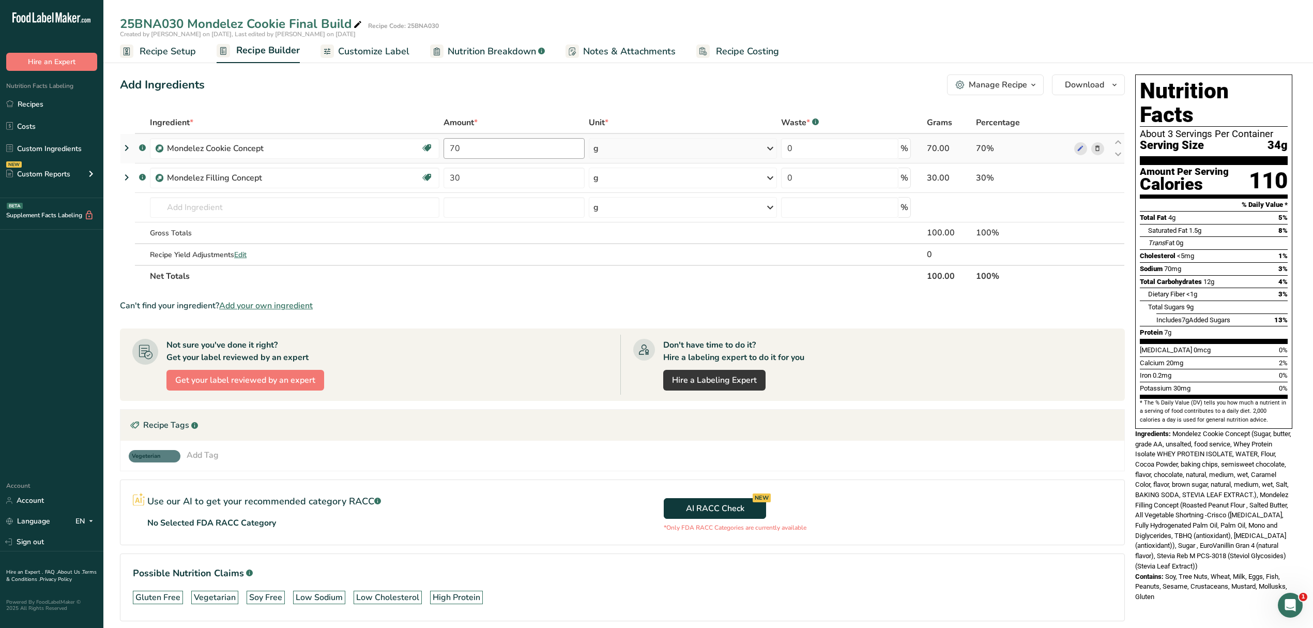
click at [462, 135] on div "Ingredient * Amount * Unit * Waste * .a-a{fill:#347362;}.b-a{fill:#fff;} Grams …" at bounding box center [622, 199] width 1005 height 175
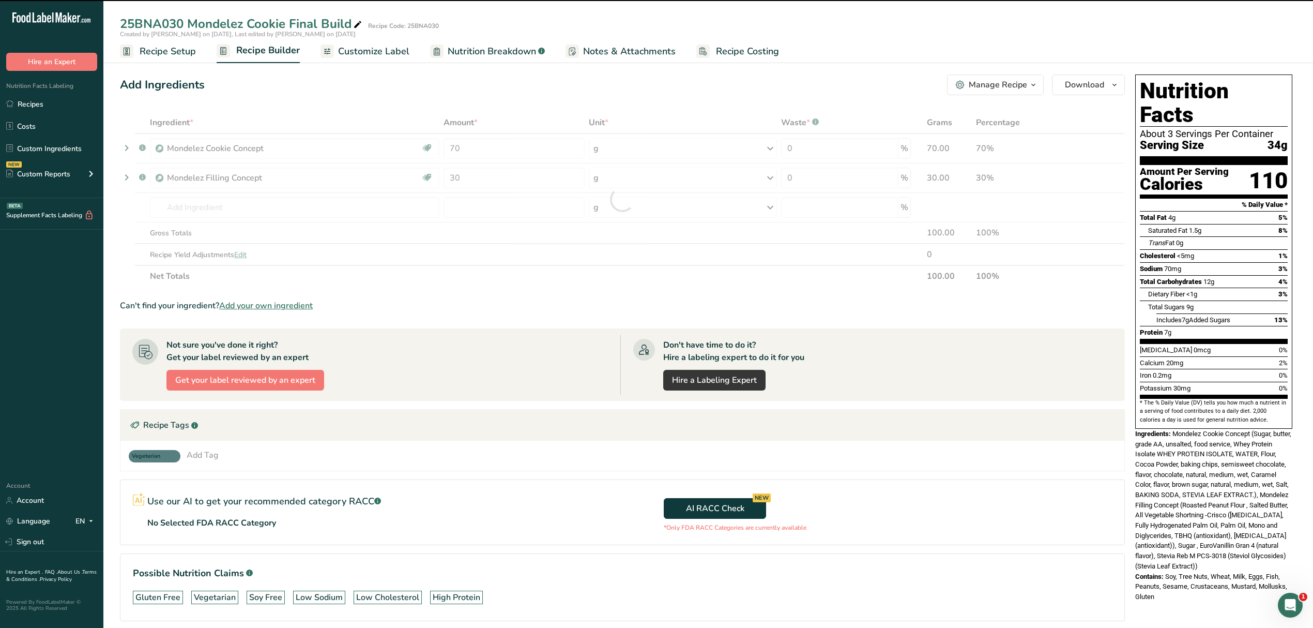
click at [453, 146] on div at bounding box center [622, 199] width 1005 height 175
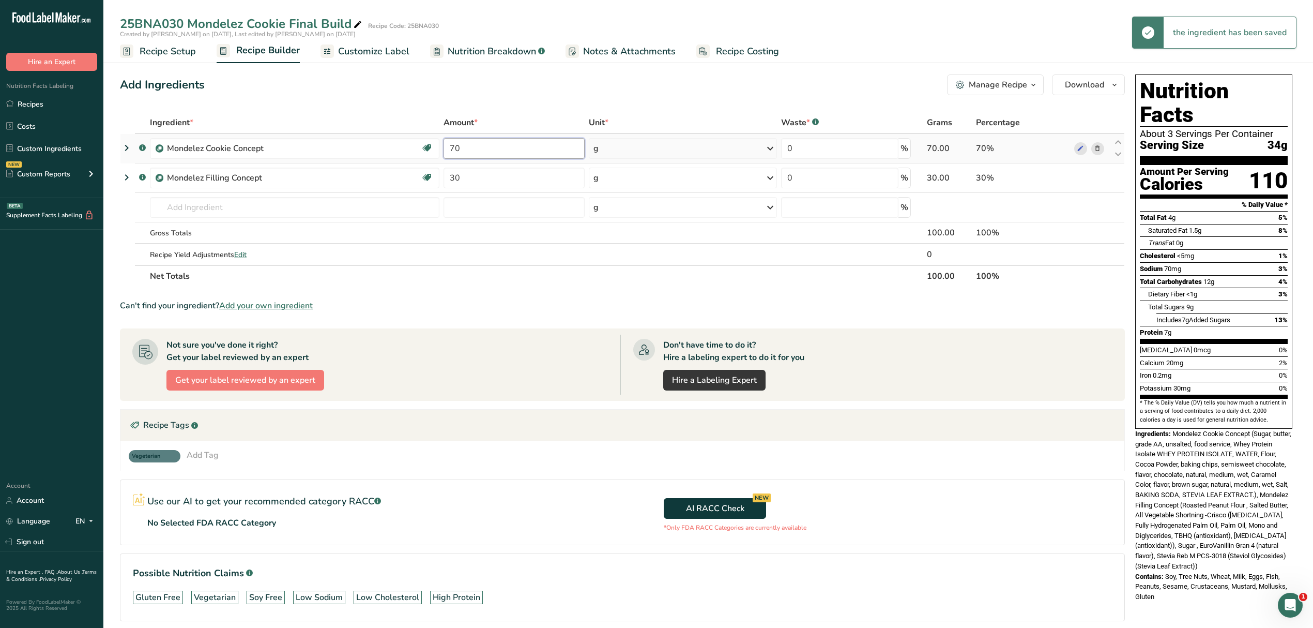
click at [453, 147] on input "70" at bounding box center [514, 148] width 141 height 21
type input "60"
click at [451, 179] on div "Ingredient * Amount * Unit * Waste * .a-a{fill:#347362;}.b-a{fill:#fff;} Grams …" at bounding box center [622, 199] width 1005 height 175
type input "40"
click at [466, 206] on div "Ingredient * Amount * Unit * Waste * .a-a{fill:#347362;}.b-a{fill:#fff;} Grams …" at bounding box center [622, 199] width 1005 height 175
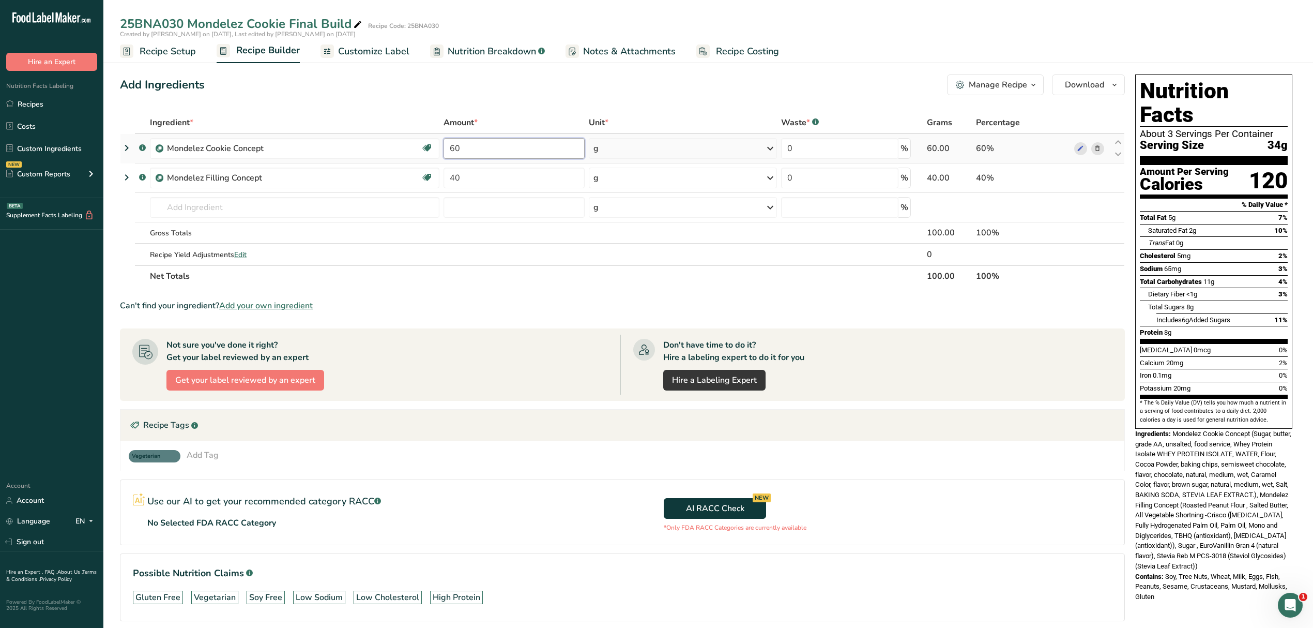
click at [452, 148] on input "60" at bounding box center [514, 148] width 141 height 21
type input "70"
click at [458, 177] on div "Ingredient * Amount * Unit * Waste * .a-a{fill:#347362;}.b-a{fill:#fff;} Grams …" at bounding box center [622, 199] width 1005 height 175
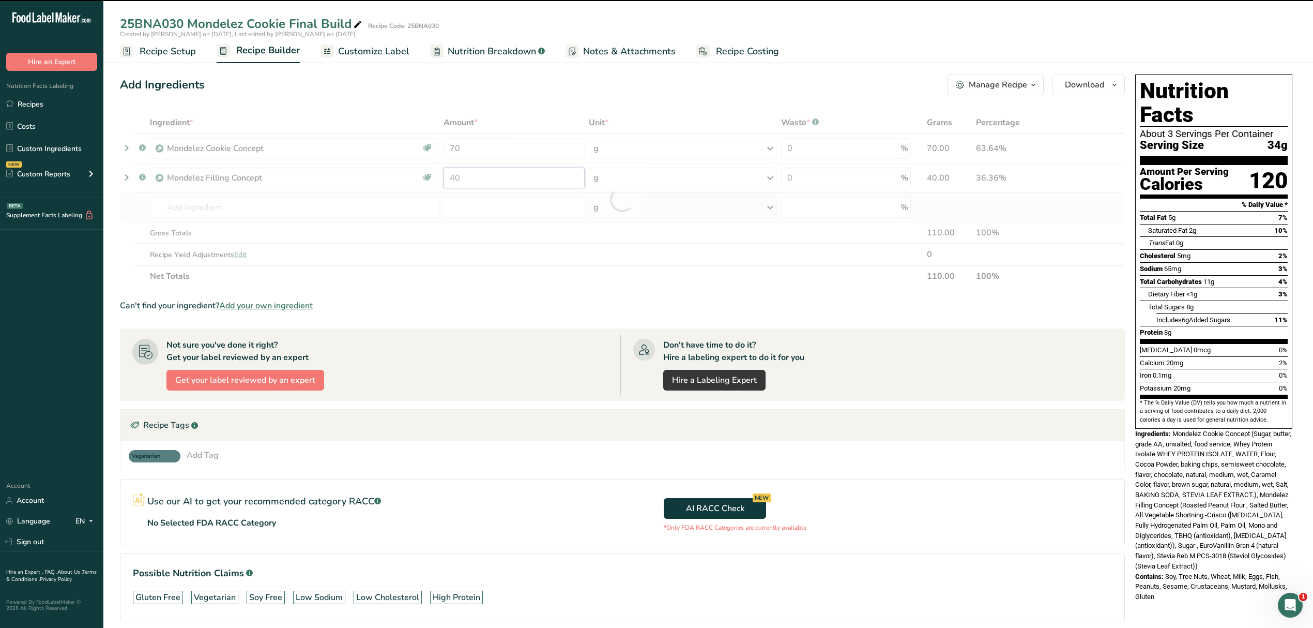
click at [453, 178] on input "40" at bounding box center [514, 178] width 141 height 21
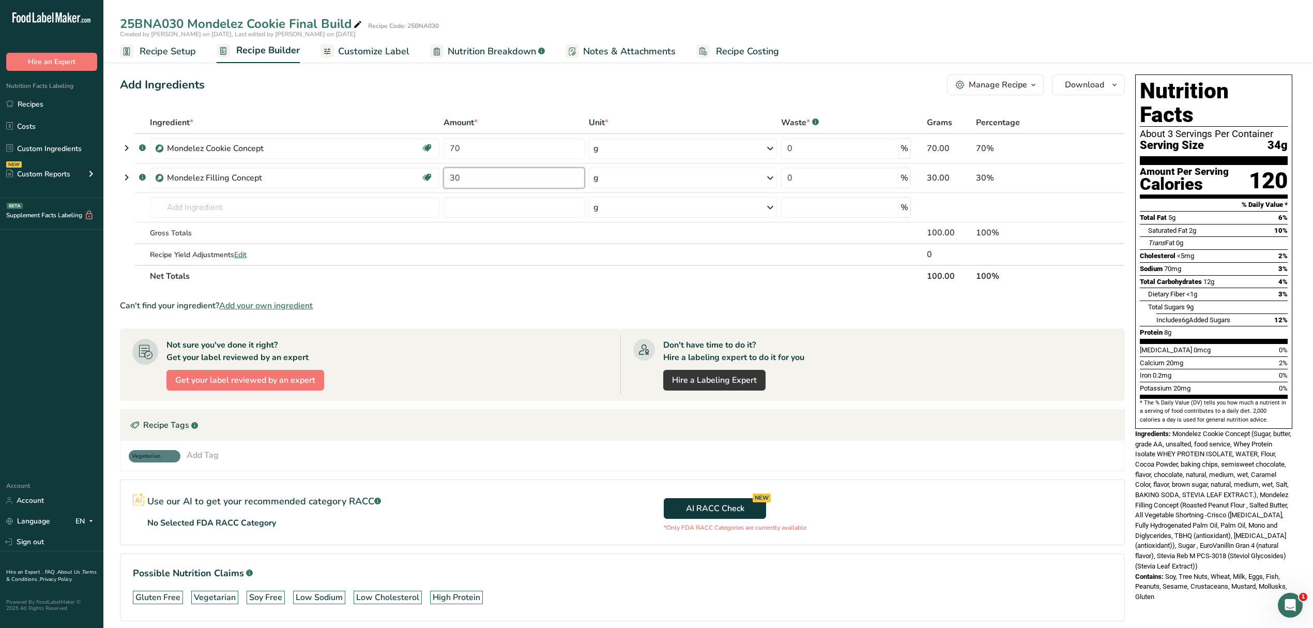
type input "30"
click at [446, 189] on div "Ingredient * Amount * Unit * Waste * .a-a{fill:#347362;}.b-a{fill:#fff;} Grams …" at bounding box center [622, 199] width 1005 height 175
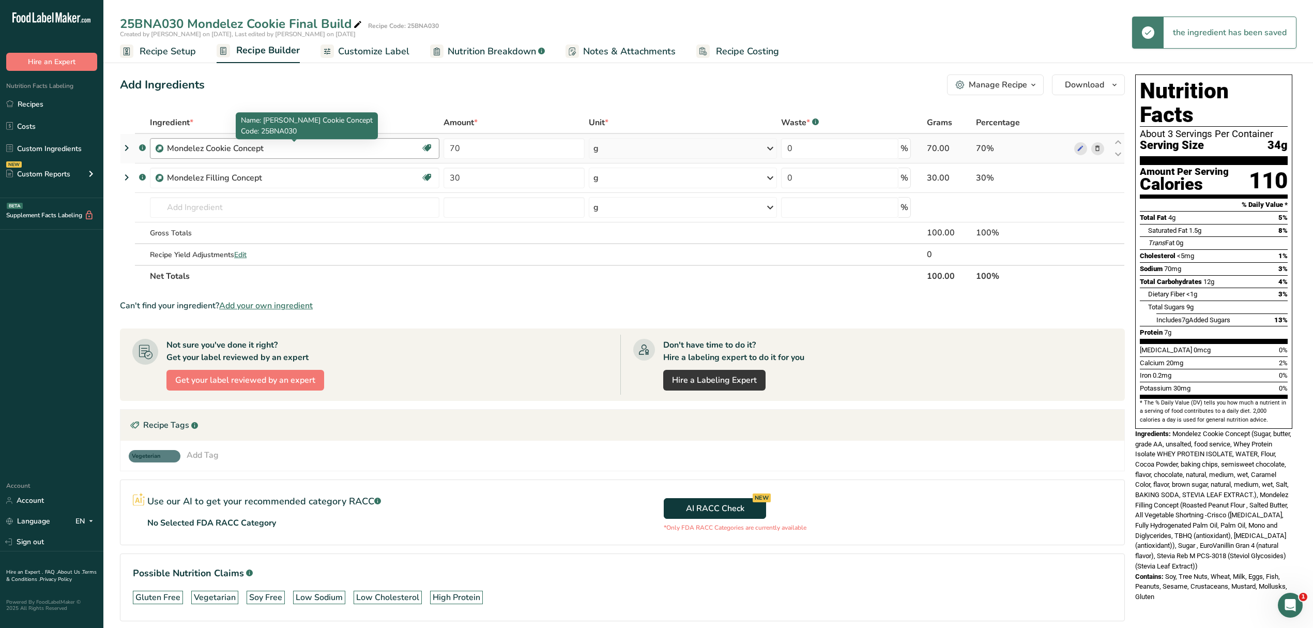
click at [219, 149] on div "Mondelez Cookie Concept" at bounding box center [231, 148] width 129 height 12
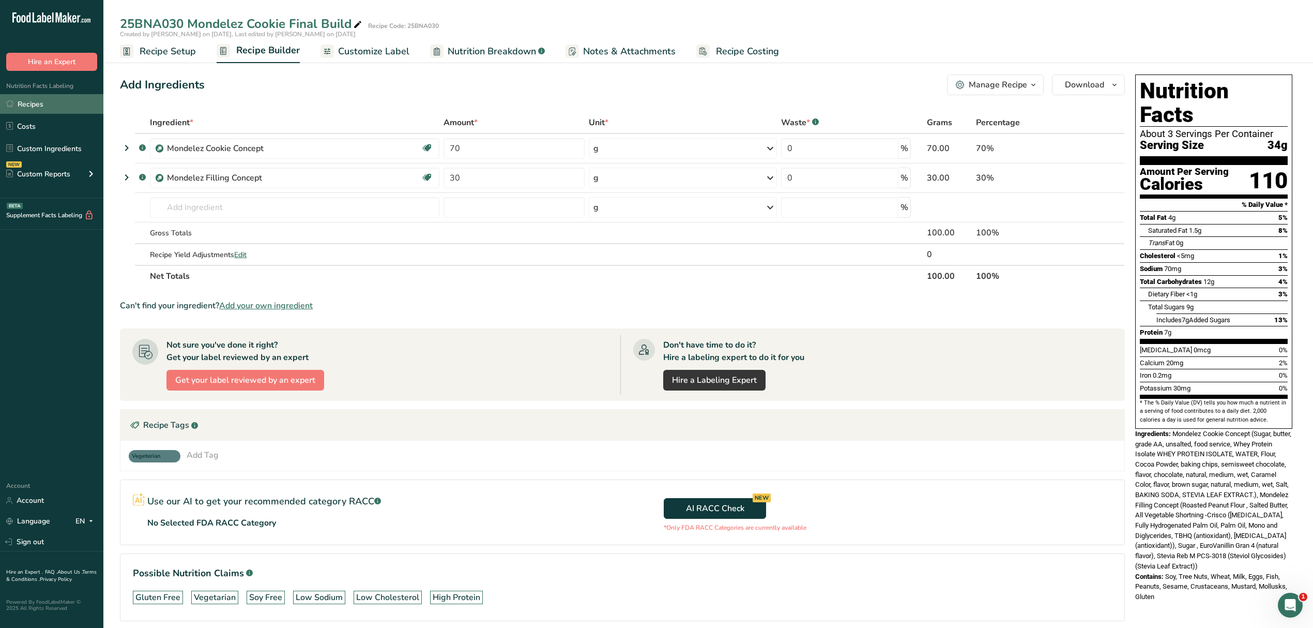
click at [42, 106] on link "Recipes" at bounding box center [51, 104] width 103 height 20
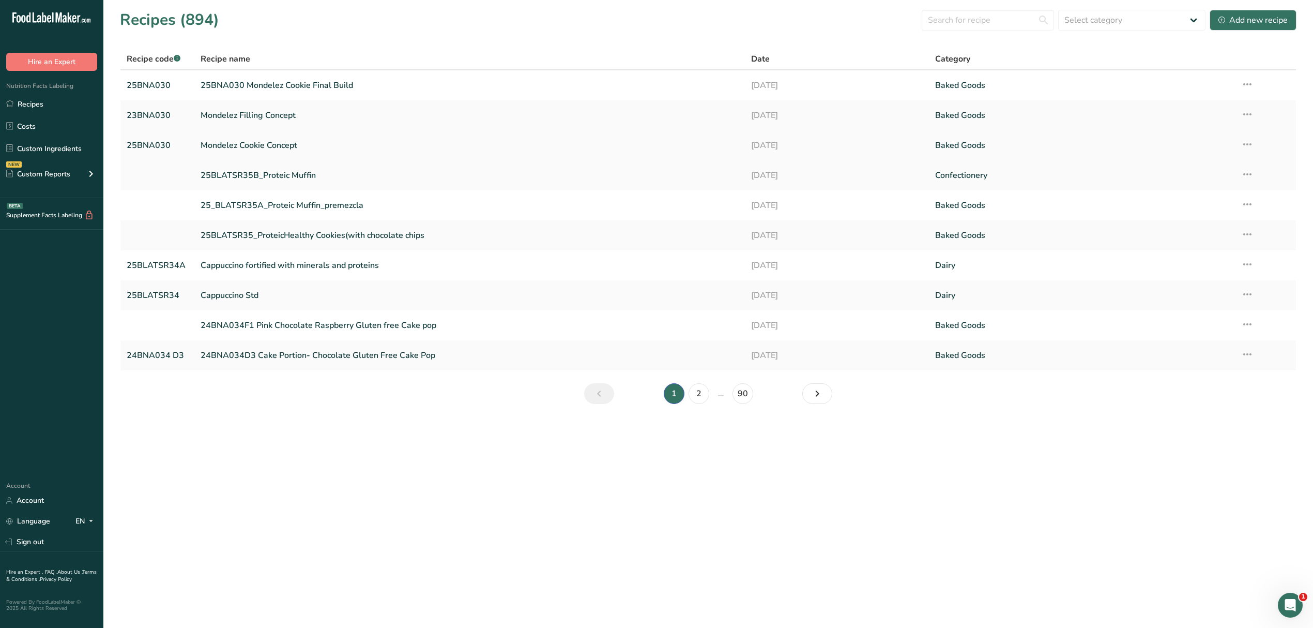
click at [250, 144] on link "Mondelez Cookie Concept" at bounding box center [470, 145] width 539 height 22
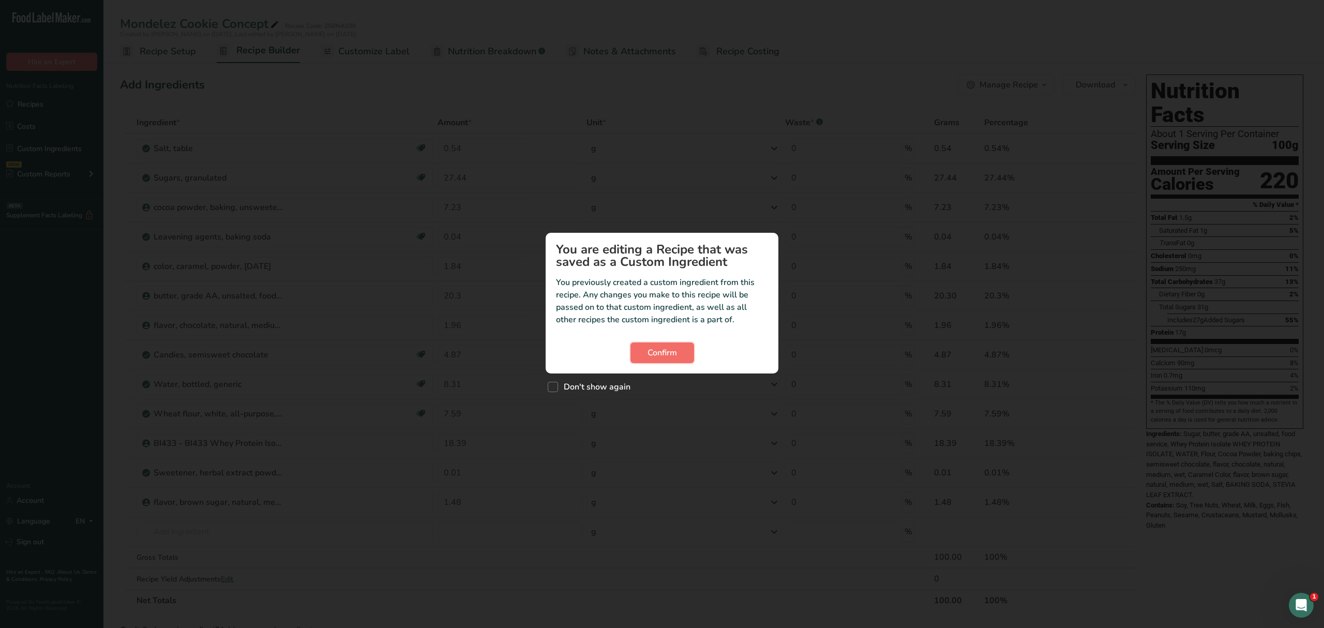
click at [649, 357] on span "Confirm" at bounding box center [661, 352] width 29 height 12
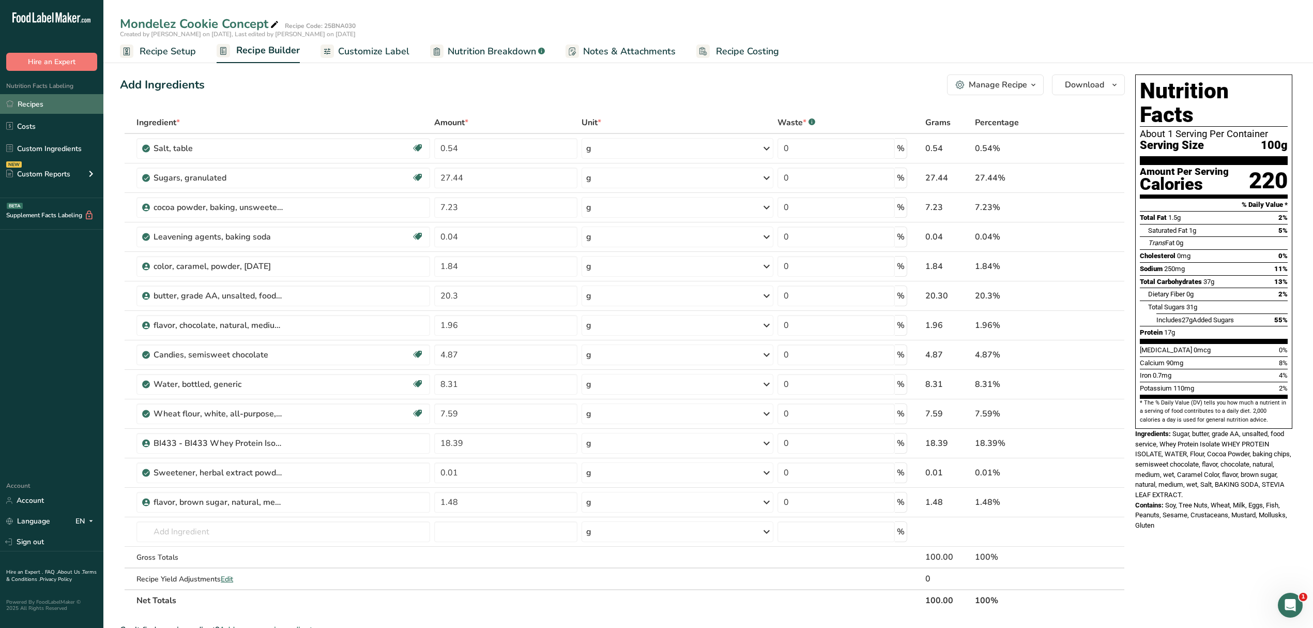
click at [43, 100] on link "Recipes" at bounding box center [51, 104] width 103 height 20
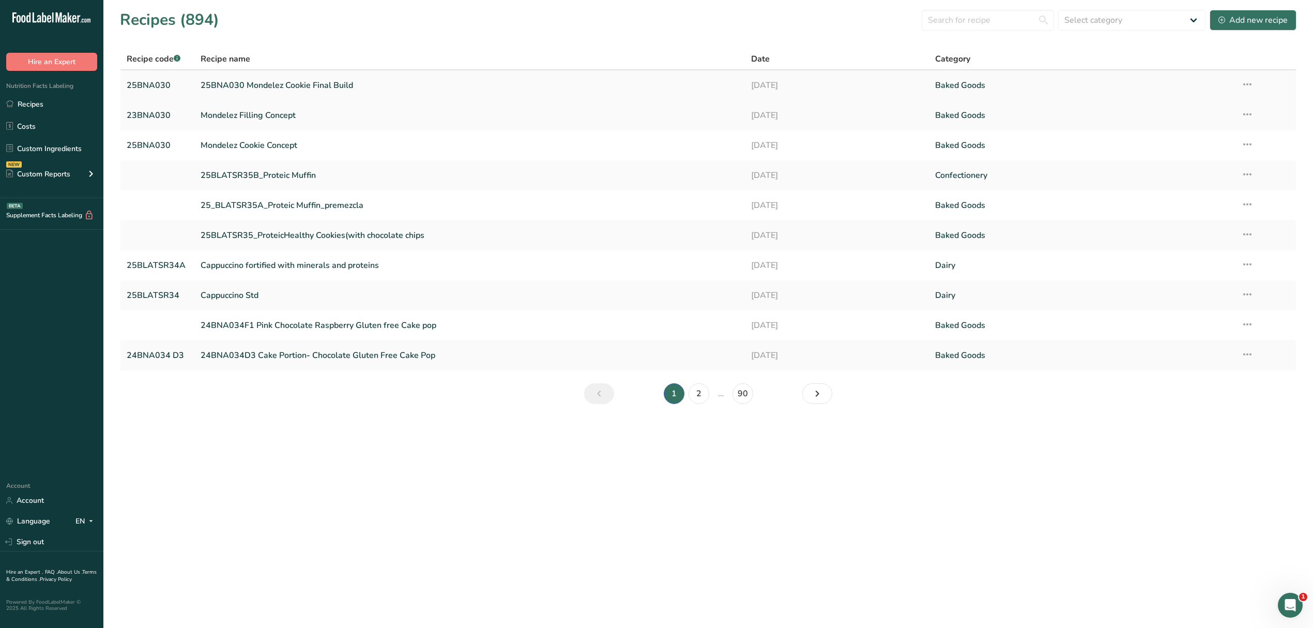
click at [264, 82] on link "25BNA030 Mondelez Cookie Final Build" at bounding box center [470, 85] width 539 height 22
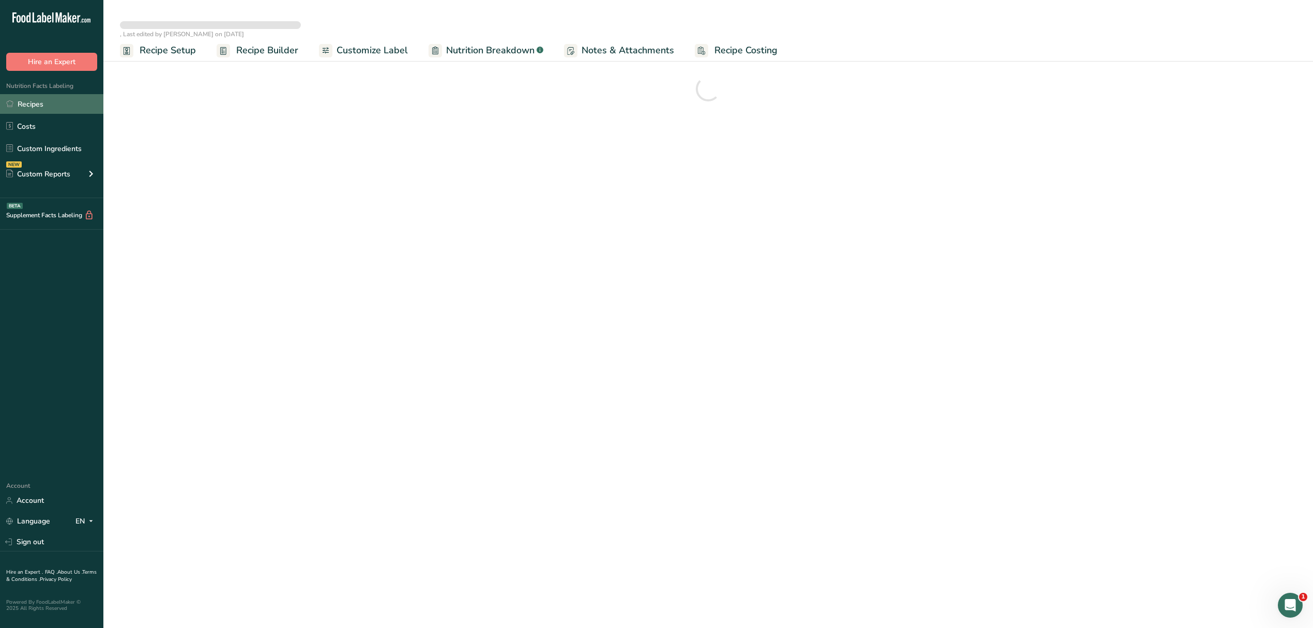
click at [31, 99] on link "Recipes" at bounding box center [51, 104] width 103 height 20
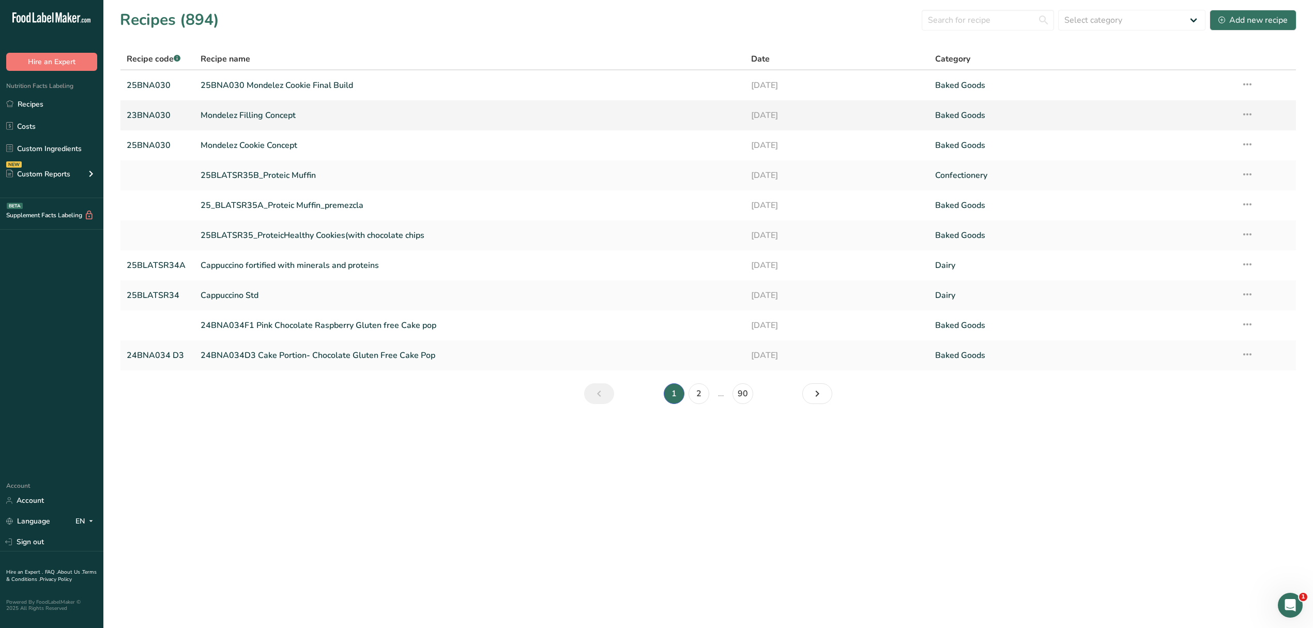
click at [238, 113] on link "Mondelez Filling Concept" at bounding box center [470, 115] width 539 height 22
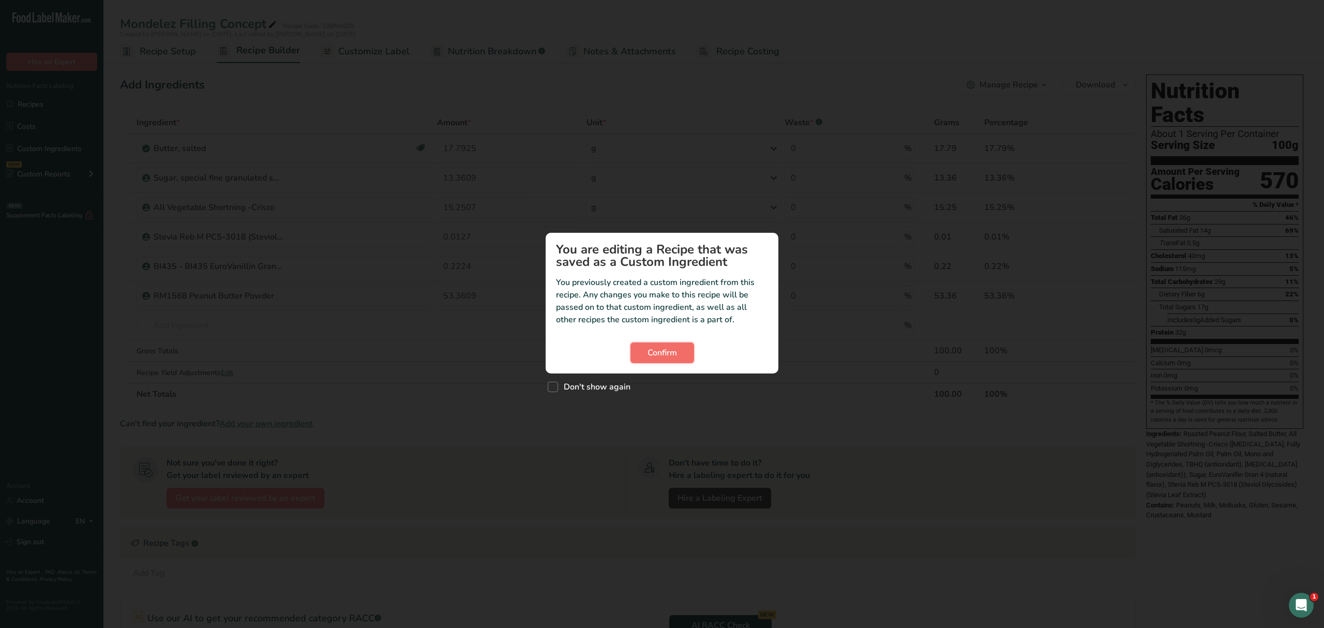
click at [654, 358] on span "Confirm" at bounding box center [661, 352] width 29 height 12
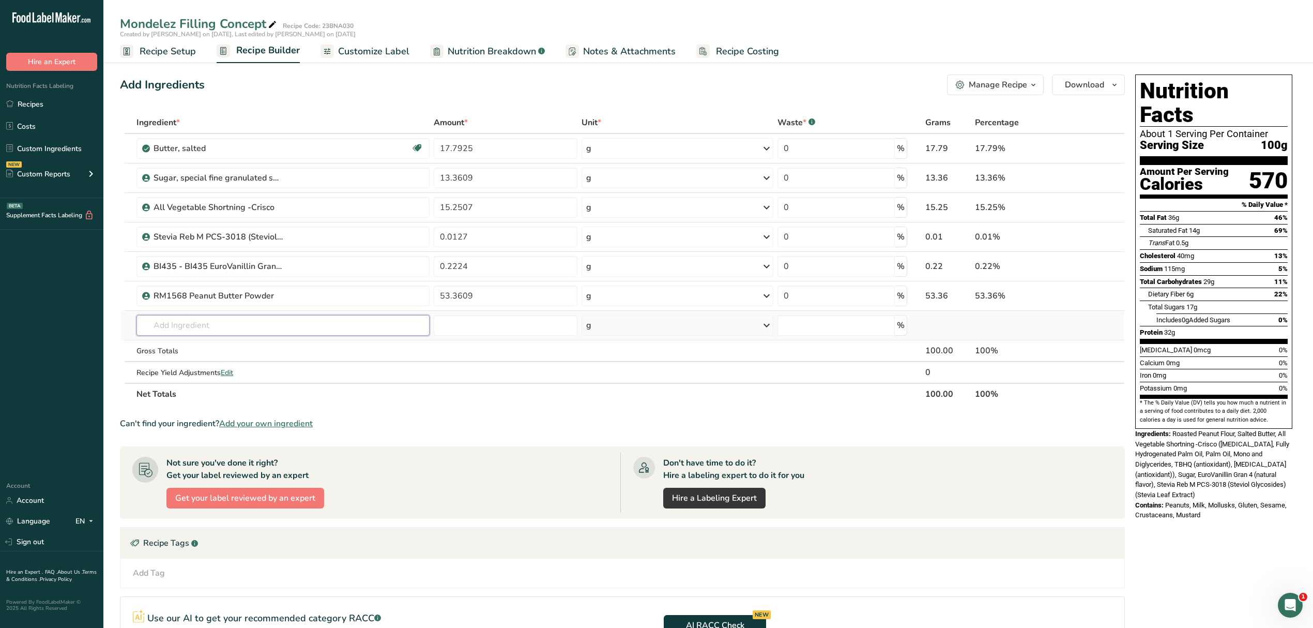
click at [276, 326] on input "text" at bounding box center [282, 325] width 293 height 21
type input "BI4"
click at [242, 391] on link "BI433 - BI433 Whey Protein Isolate" at bounding box center [282, 397] width 293 height 17
type input "BI433 - BI433 Whey Protein Isolate"
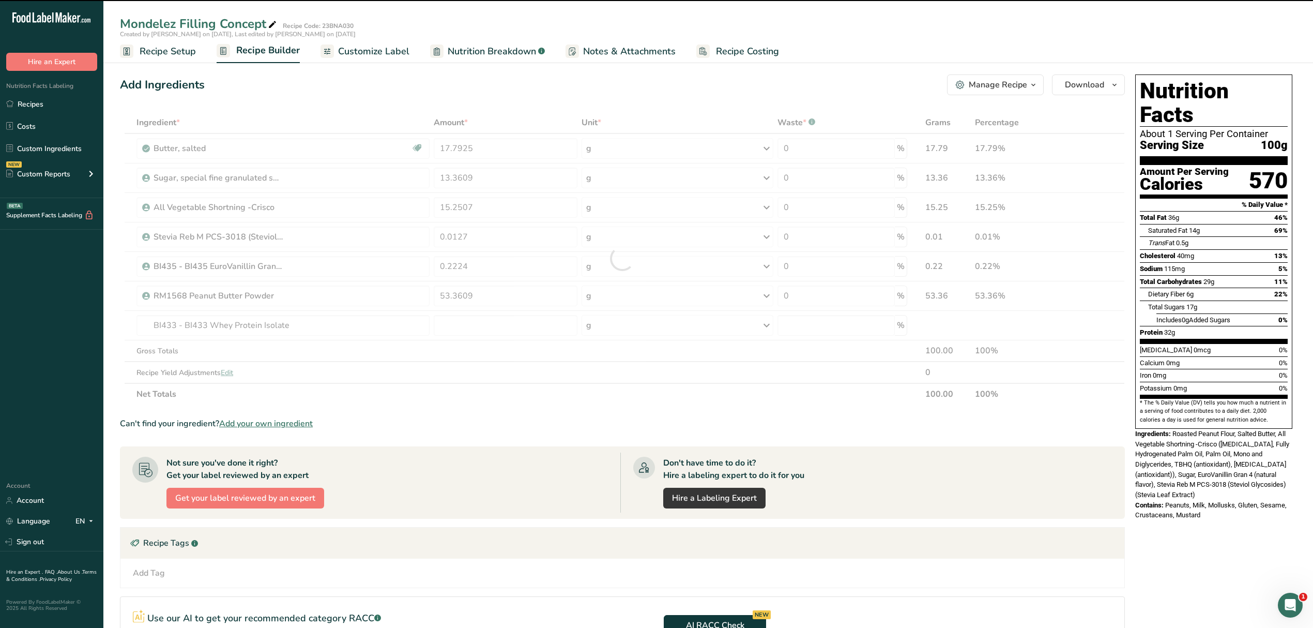
type input "0"
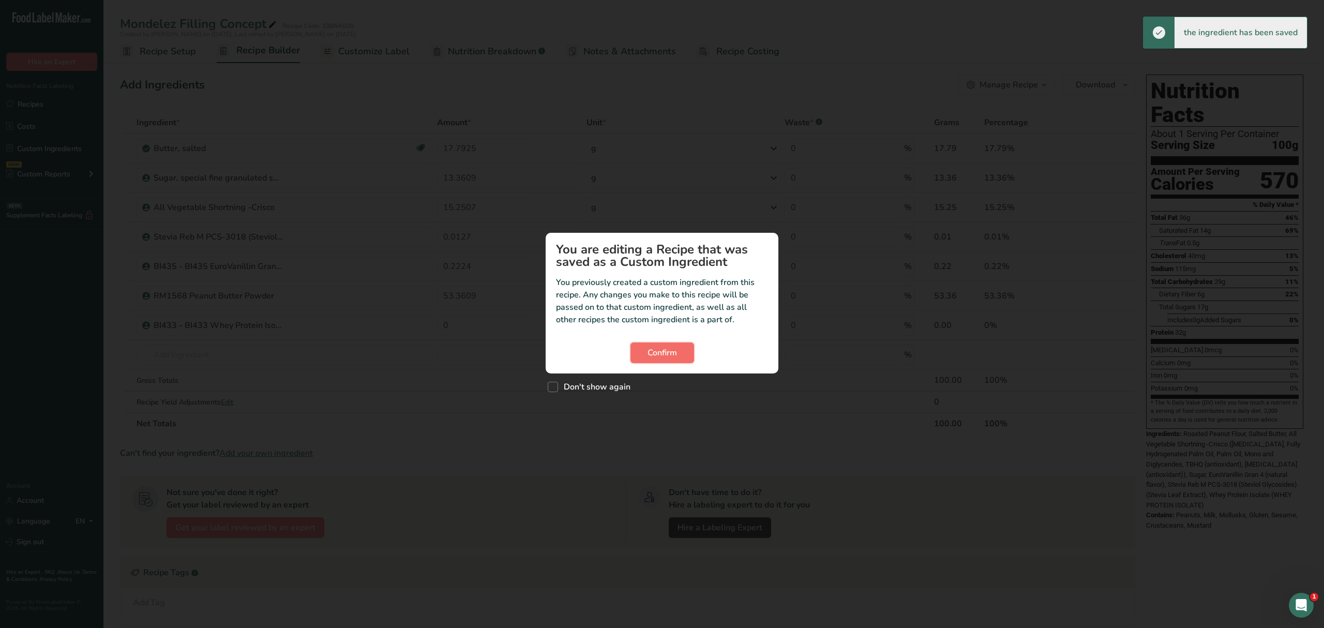
click at [649, 360] on button "Confirm" at bounding box center [662, 352] width 64 height 21
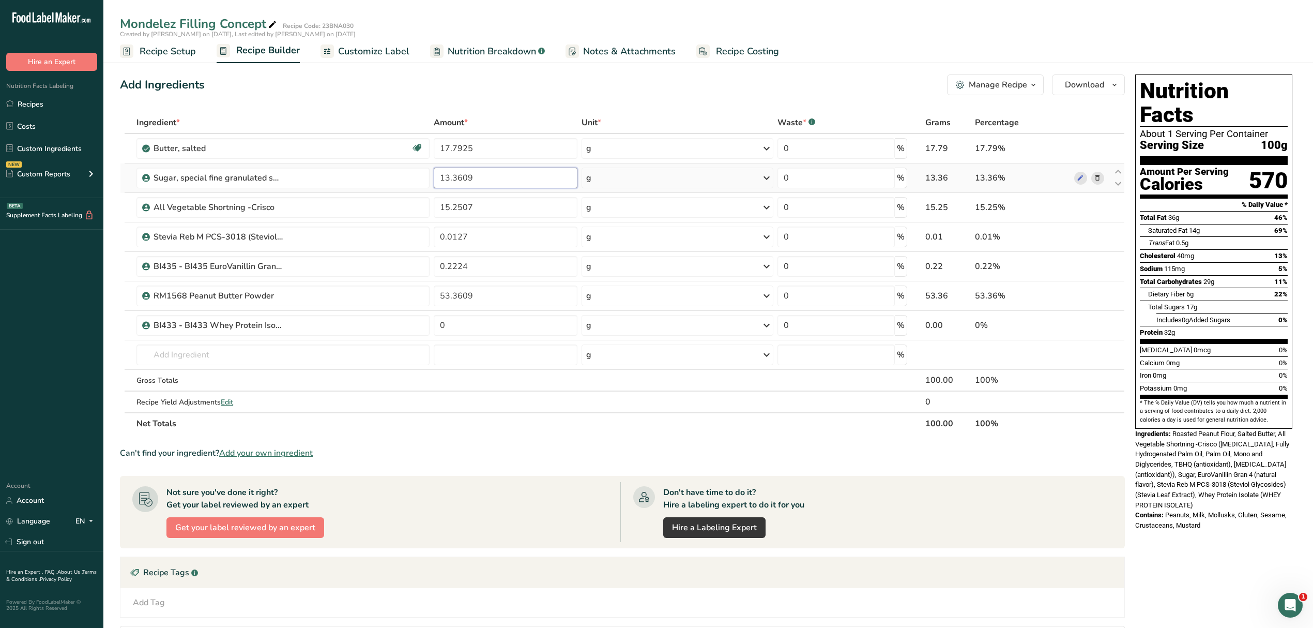
click at [451, 180] on input "13.3609" at bounding box center [506, 178] width 144 height 21
type input "23.3609"
click at [447, 300] on div "Ingredient * Amount * Unit * Waste * .a-a{fill:#347362;}.b-a{fill:#fff;} Grams …" at bounding box center [622, 273] width 1005 height 323
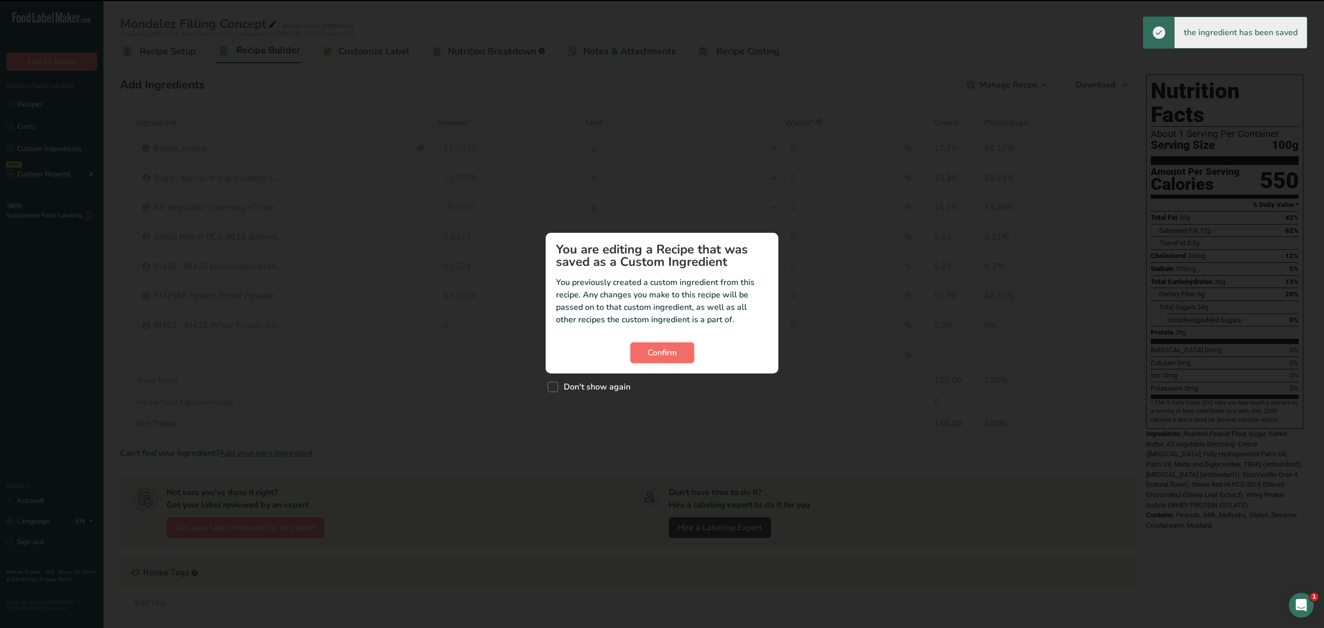
click at [667, 348] on span "Confirm" at bounding box center [661, 352] width 29 height 12
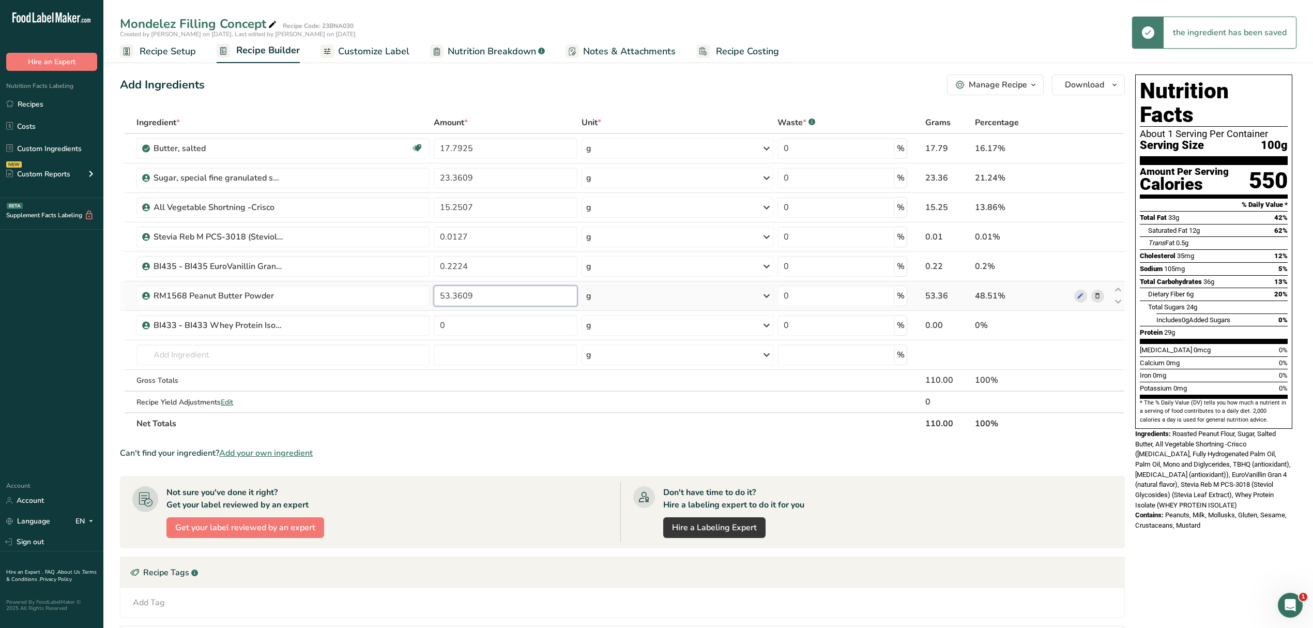
click at [443, 298] on input "53.3609" at bounding box center [506, 295] width 144 height 21
type input "23.3609"
click at [473, 341] on div "Ingredient * Amount * Unit * Waste * .a-a{fill:#347362;}.b-a{fill:#fff;} Grams …" at bounding box center [622, 273] width 1005 height 323
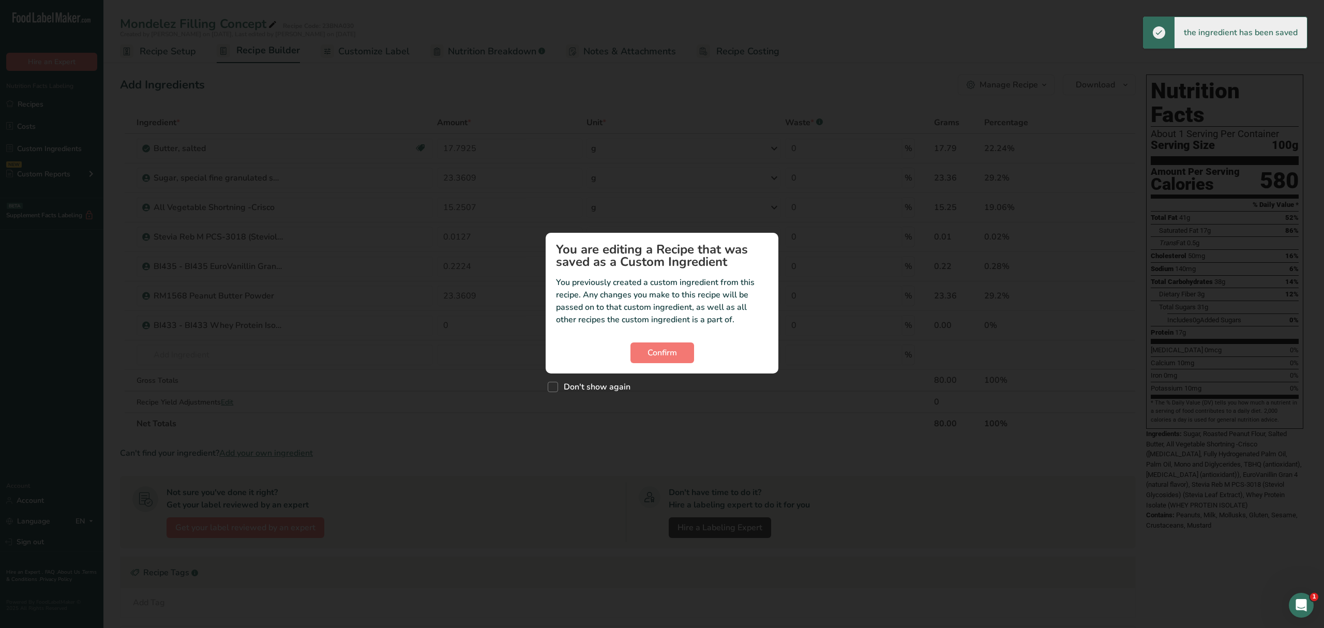
click at [467, 327] on div "Custom ingredient modal" at bounding box center [662, 314] width 1324 height 628
drag, startPoint x: 648, startPoint y: 348, endPoint x: 630, endPoint y: 348, distance: 18.6
click at [648, 350] on span "Confirm" at bounding box center [661, 352] width 29 height 12
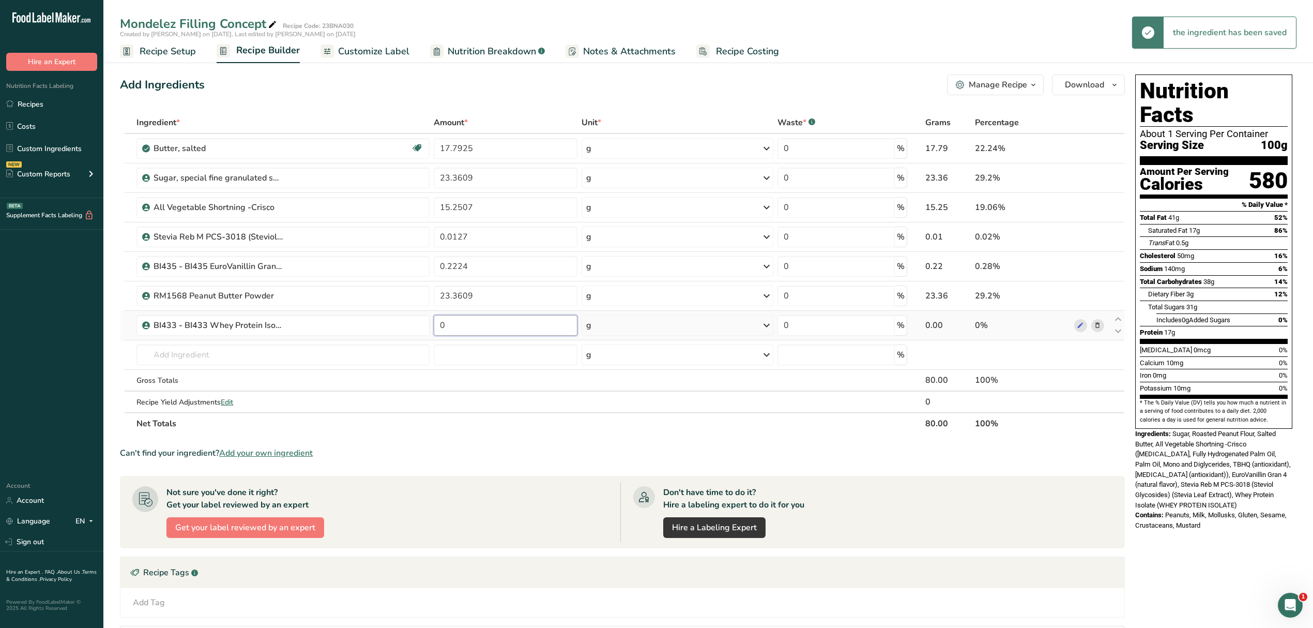
click at [473, 323] on input "0" at bounding box center [506, 325] width 144 height 21
type input "20"
click at [525, 425] on div "Ingredient * Amount * Unit * Waste * .a-a{fill:#347362;}.b-a{fill:#fff;} Grams …" at bounding box center [622, 273] width 1005 height 323
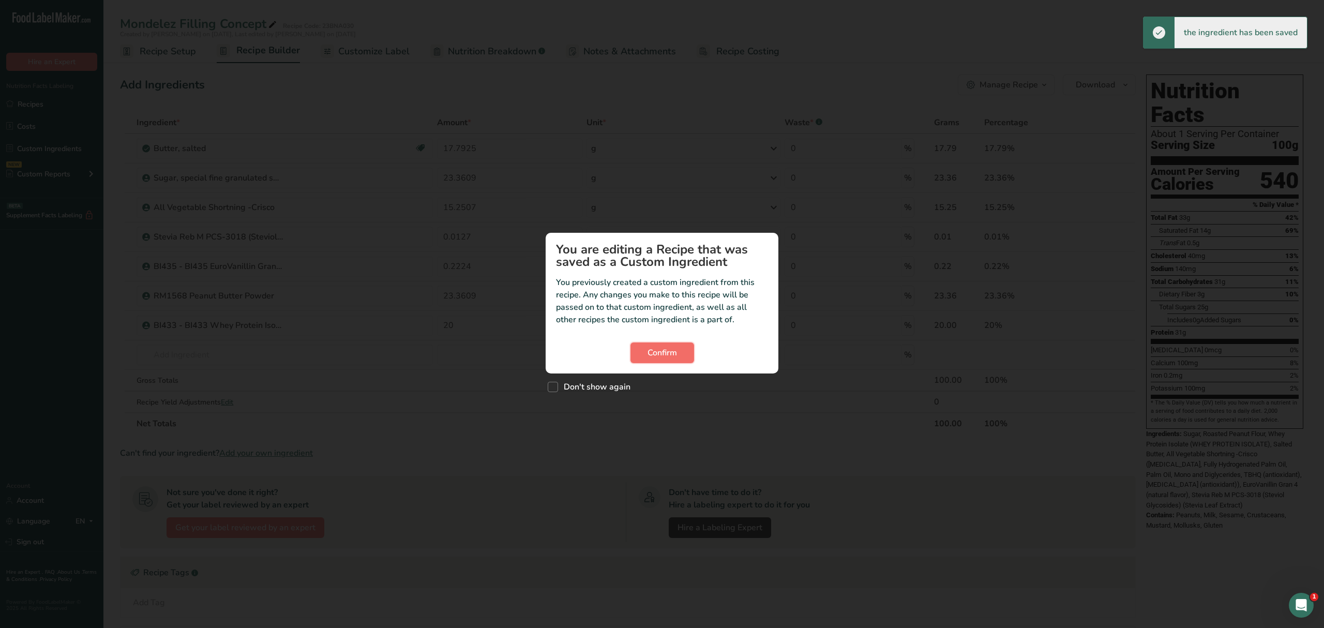
click at [648, 346] on span "Confirm" at bounding box center [661, 352] width 29 height 12
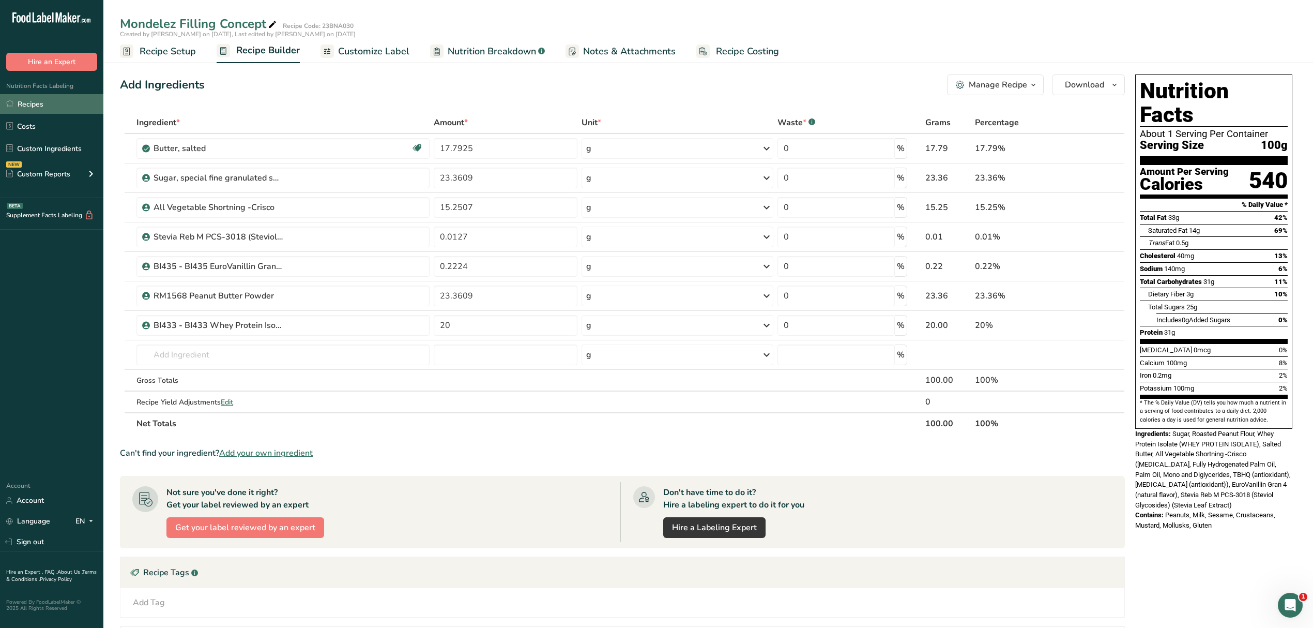
click at [36, 105] on link "Recipes" at bounding box center [51, 104] width 103 height 20
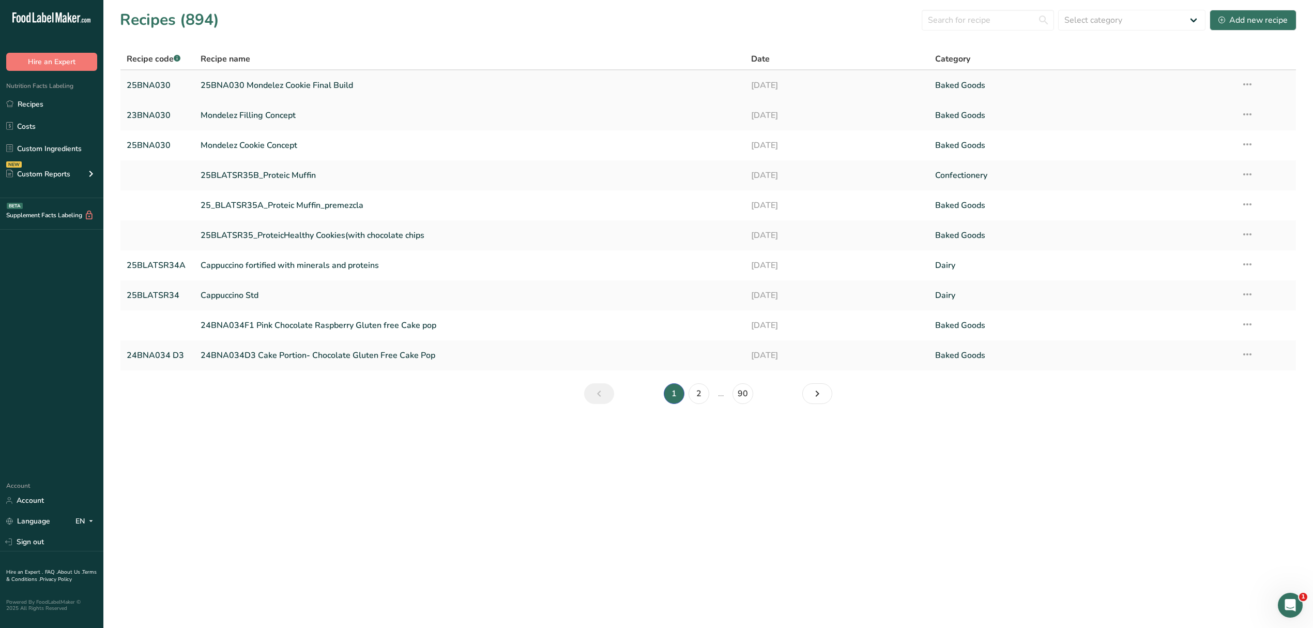
click at [218, 85] on link "25BNA030 Mondelez Cookie Final Build" at bounding box center [470, 85] width 539 height 22
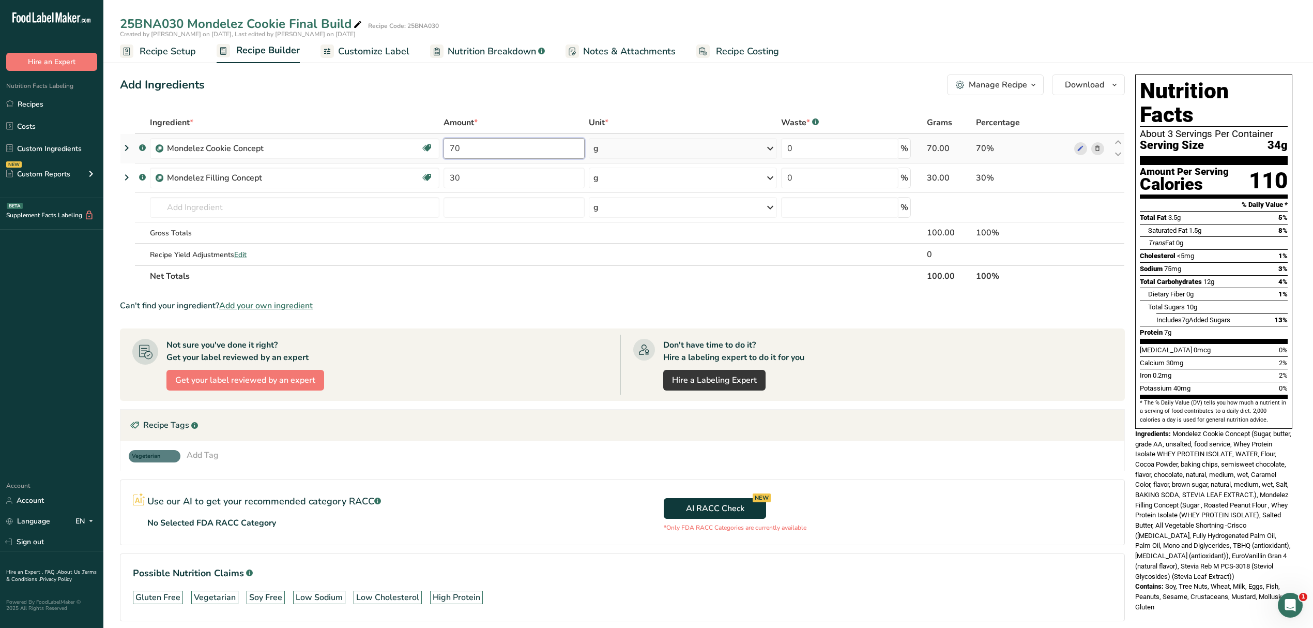
click at [453, 147] on input "70" at bounding box center [514, 148] width 141 height 21
type input "60"
click at [451, 181] on div "Ingredient * Amount * Unit * Waste * .a-a{fill:#347362;}.b-a{fill:#fff;} Grams …" at bounding box center [622, 199] width 1005 height 175
type input "40"
click at [711, 267] on div "Ingredient * Amount * Unit * Waste * .a-a{fill:#347362;}.b-a{fill:#fff;} Grams …" at bounding box center [622, 199] width 1005 height 175
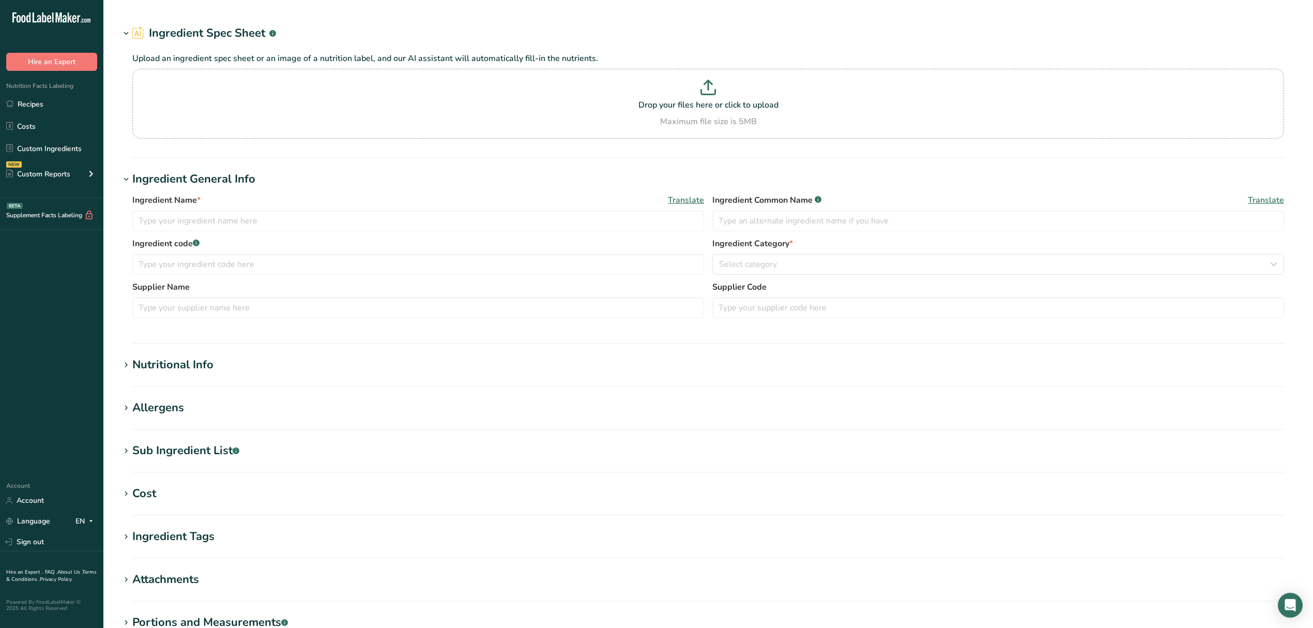
type input "flavor, brown sugar, natural, medium, wet"
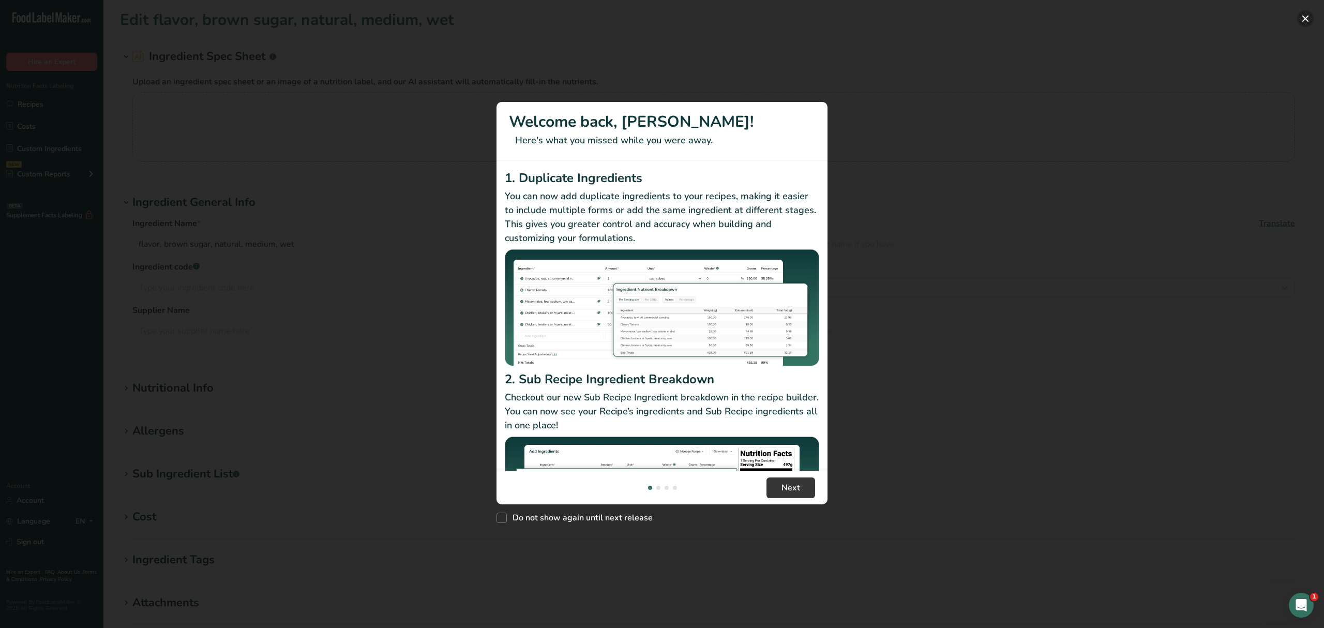
click at [1301, 19] on button "New Features" at bounding box center [1305, 18] width 17 height 17
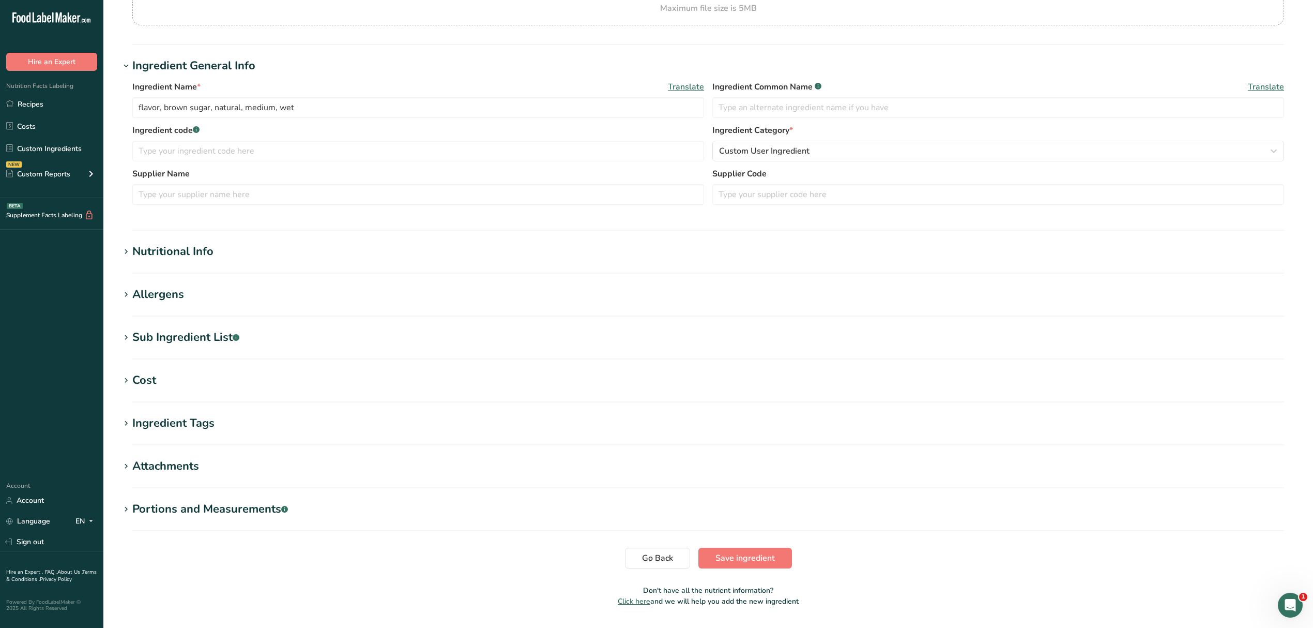
scroll to position [138, 0]
click at [129, 248] on icon at bounding box center [126, 251] width 9 height 14
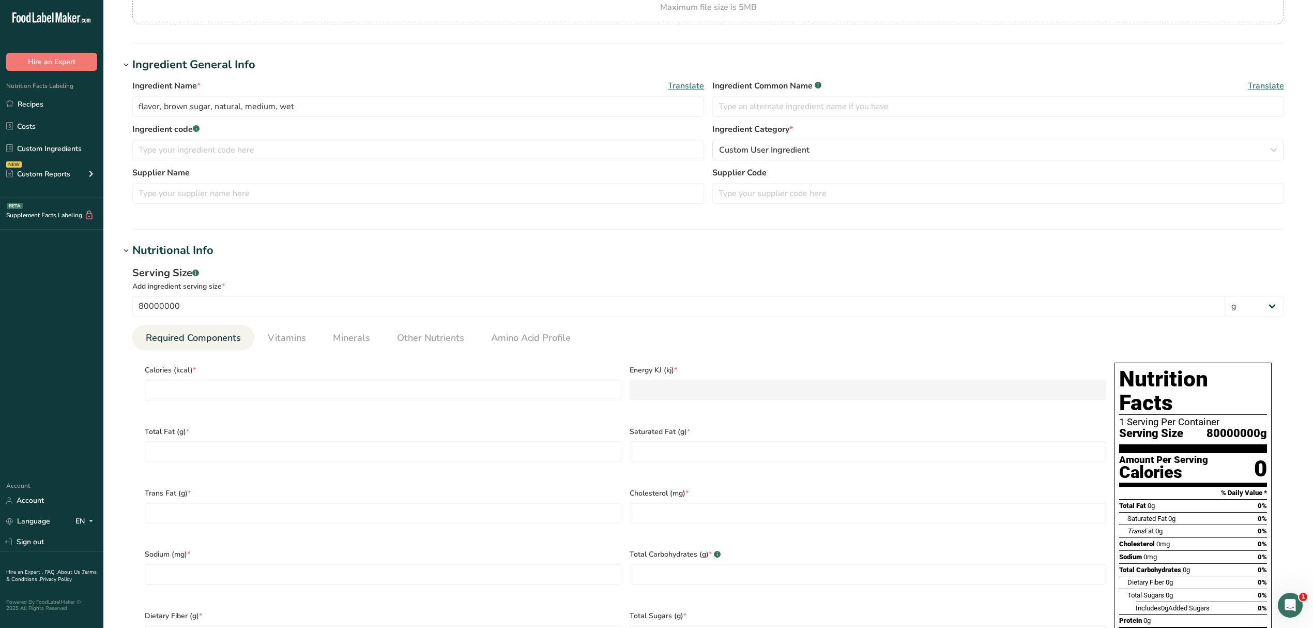
click at [503, 492] on div "Trans Fat (g) *" at bounding box center [383, 512] width 485 height 62
click at [482, 441] on Fat "number" at bounding box center [383, 451] width 477 height 21
click at [472, 409] on div "Calories (kcal) *" at bounding box center [383, 389] width 485 height 62
click at [422, 369] on span "Calories (kcal) *" at bounding box center [383, 370] width 477 height 11
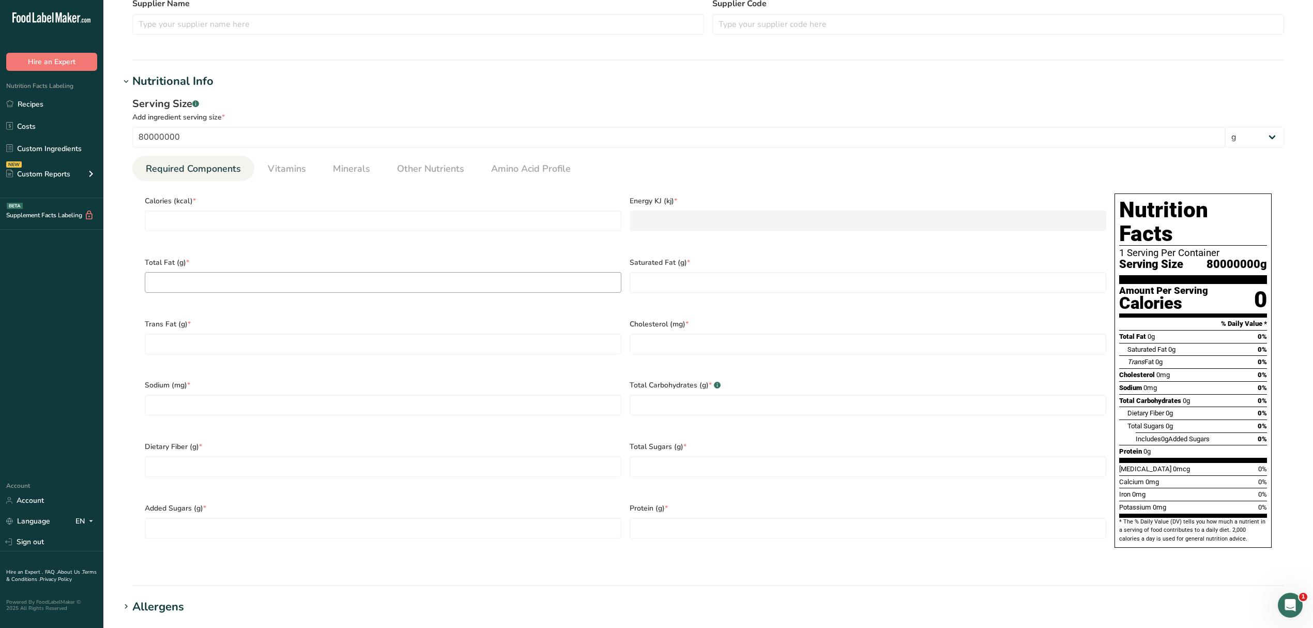
scroll to position [282, 0]
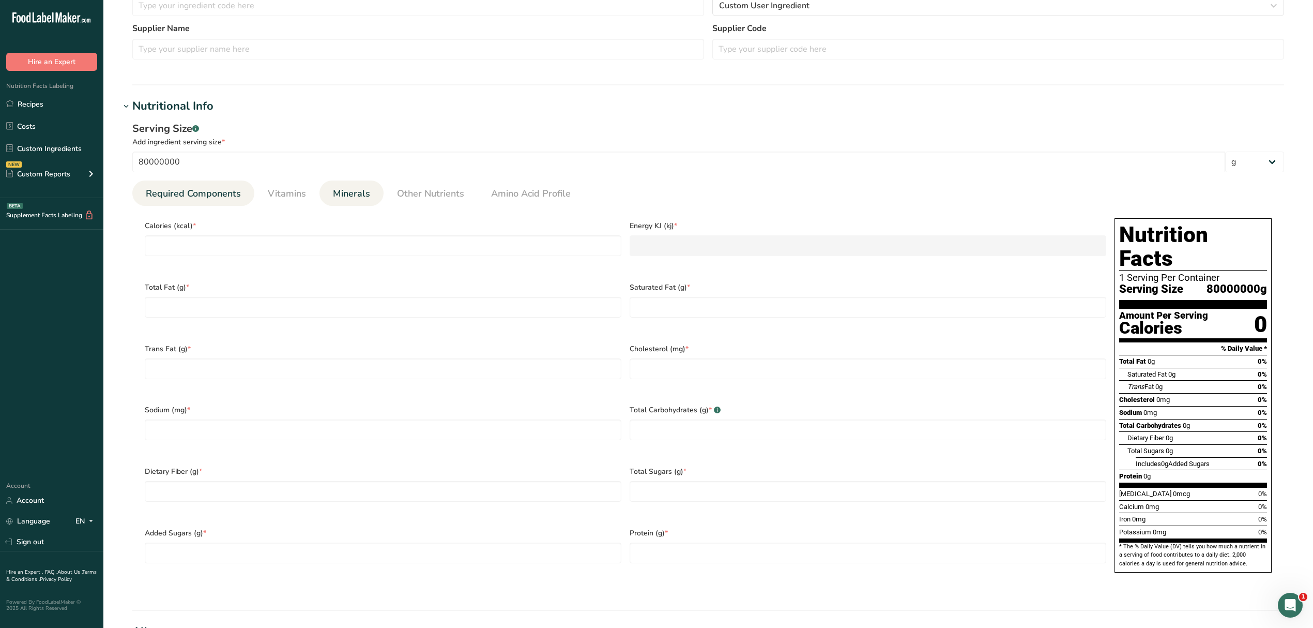
click at [340, 203] on link "Minerals" at bounding box center [351, 193] width 45 height 26
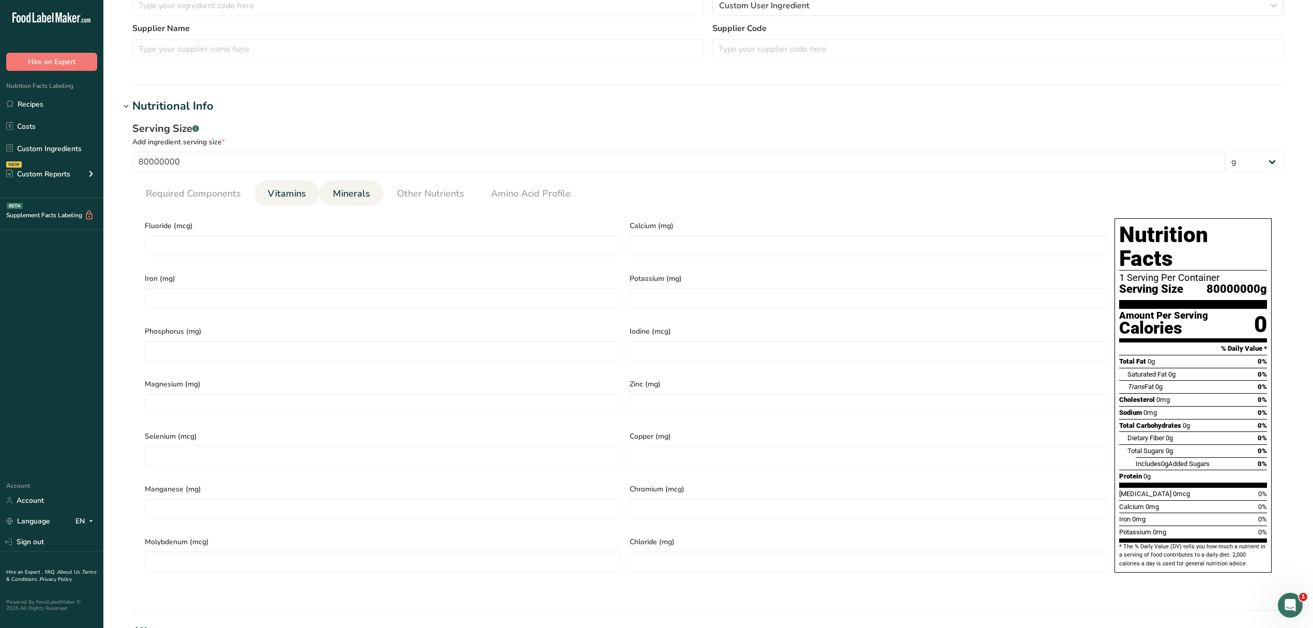
click at [287, 195] on span "Vitamins" at bounding box center [287, 194] width 38 height 14
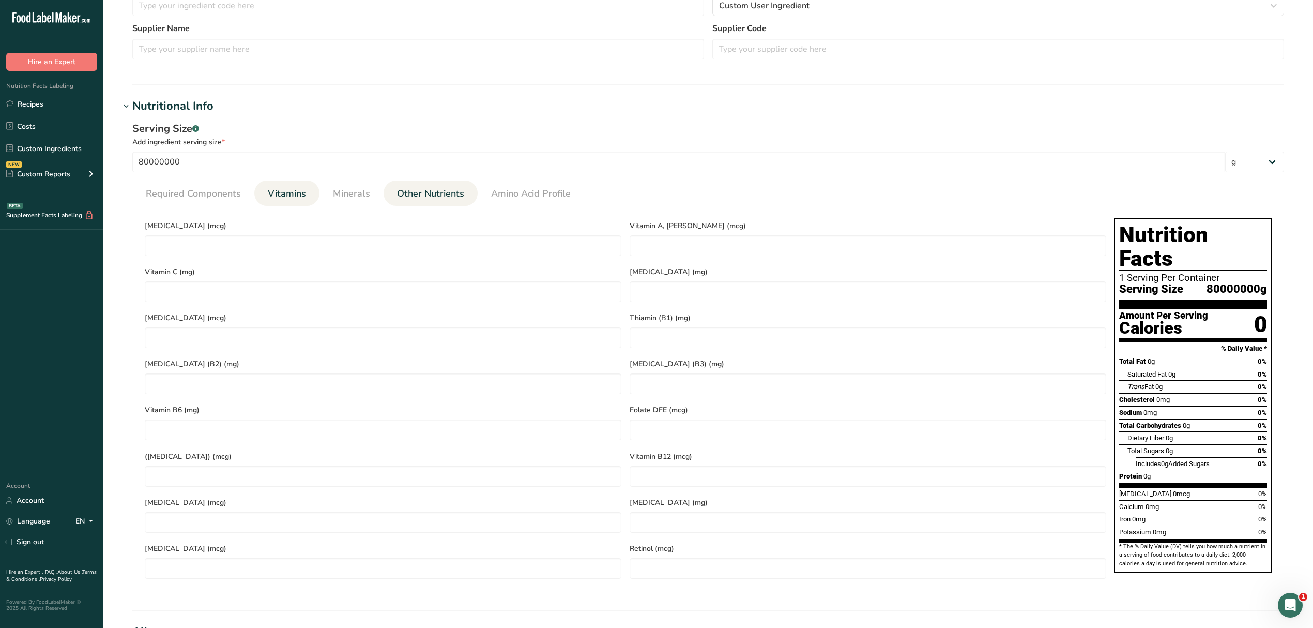
click at [419, 183] on link "Other Nutrients" at bounding box center [430, 193] width 75 height 26
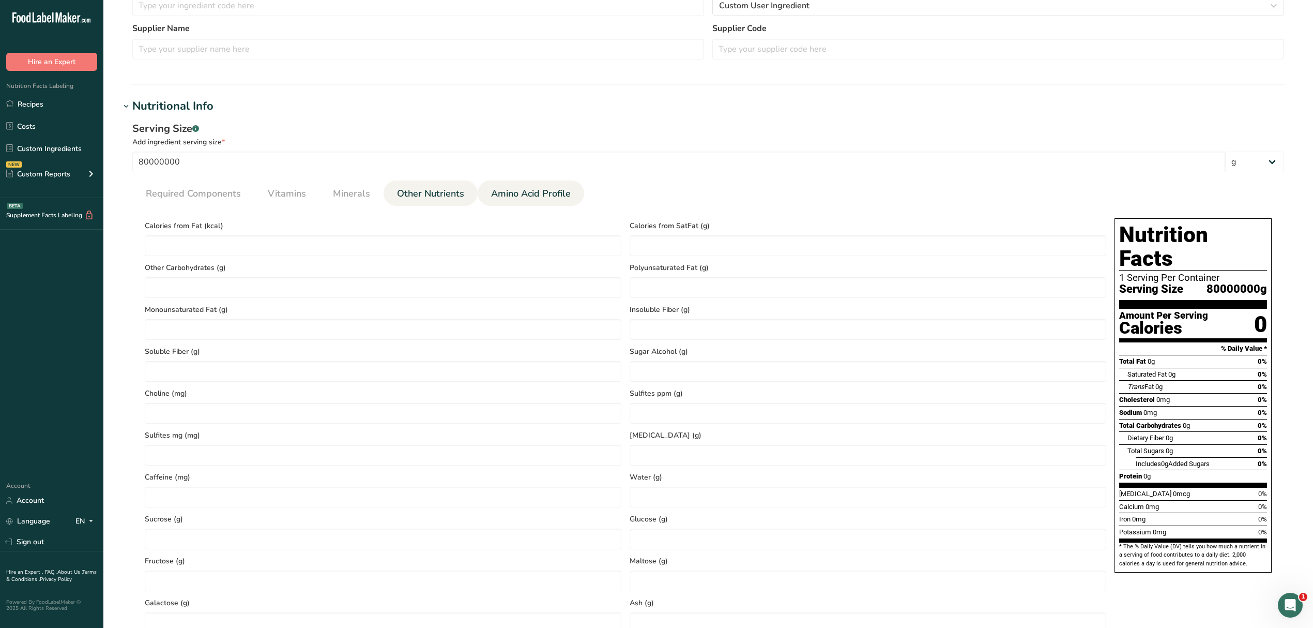
click at [507, 188] on span "Amino Acid Profile" at bounding box center [531, 194] width 80 height 14
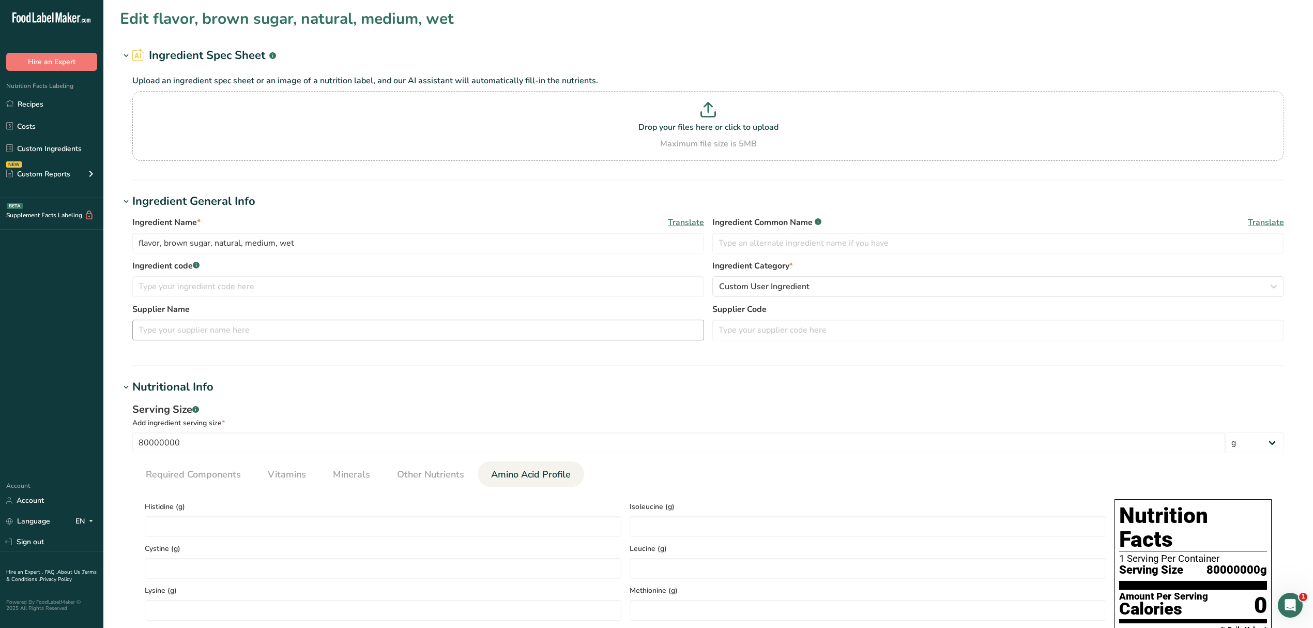
scroll to position [0, 0]
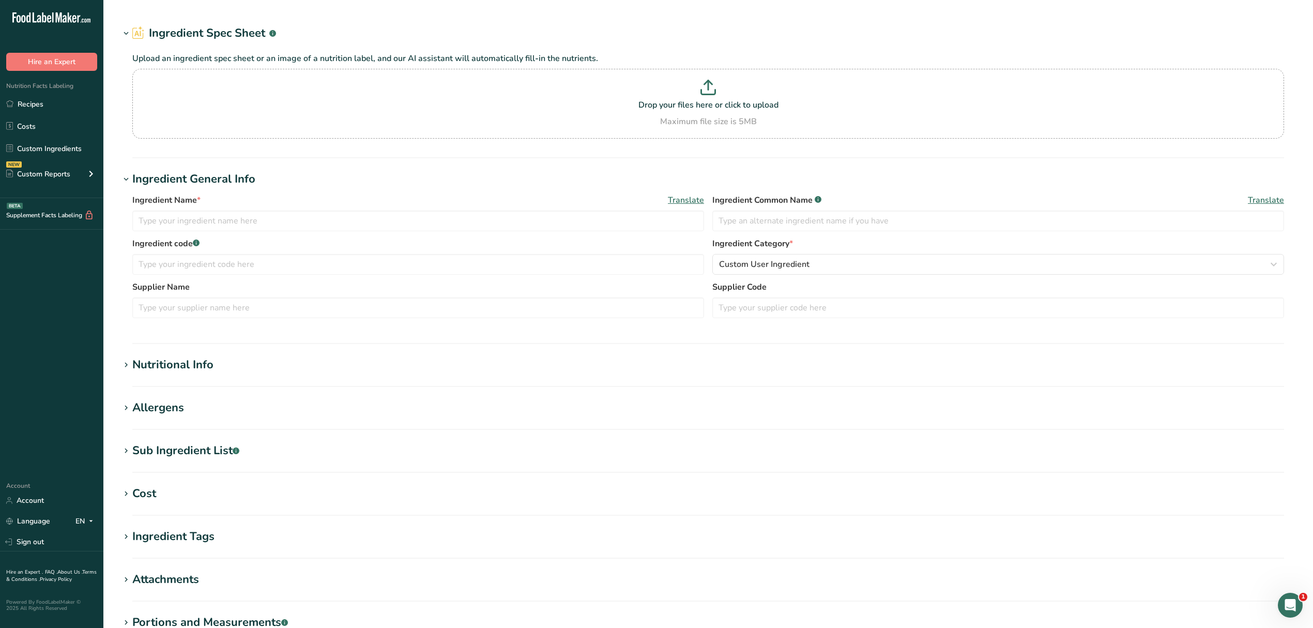
type input "flavor, chocolate, natural, medium, wet"
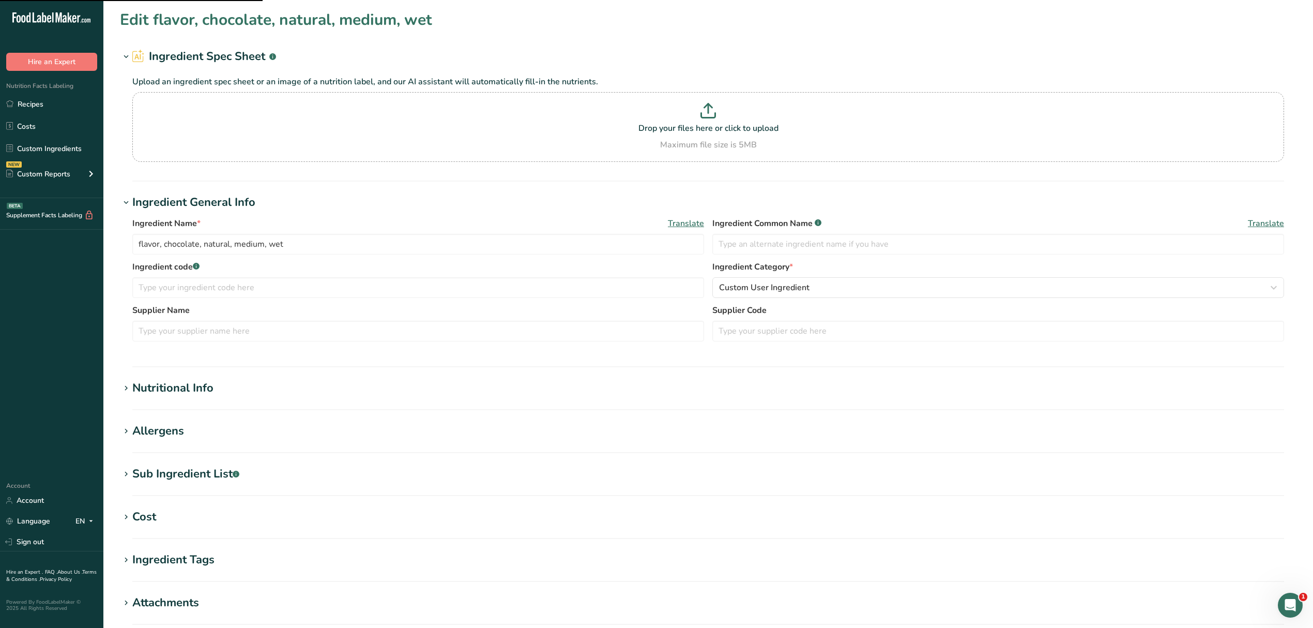
click at [117, 384] on section "Edit flavor, chocolate, natural, medium, wet Ingredient Spec Sheet .a-a{fill:#3…" at bounding box center [708, 380] width 1210 height 760
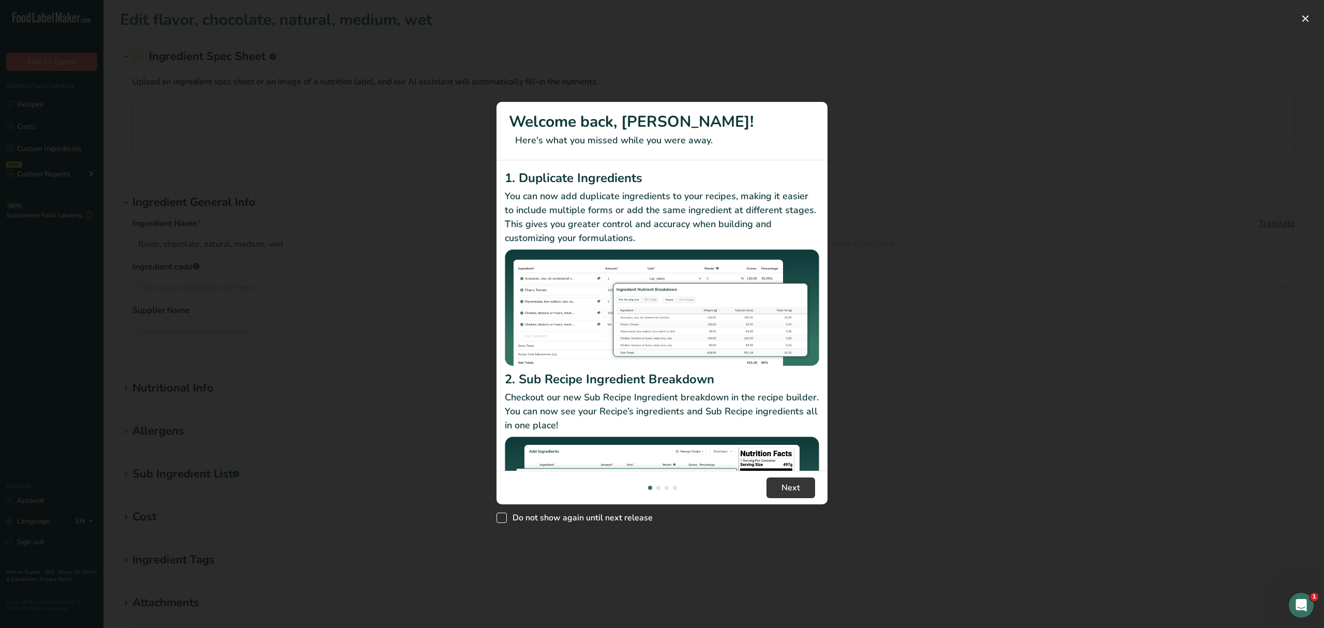
click at [501, 514] on span "New Features" at bounding box center [501, 517] width 10 height 10
click at [501, 514] on input "Do not show again until next release" at bounding box center [499, 517] width 7 height 7
checkbox input "true"
click at [1304, 23] on button "New Features" at bounding box center [1305, 18] width 17 height 17
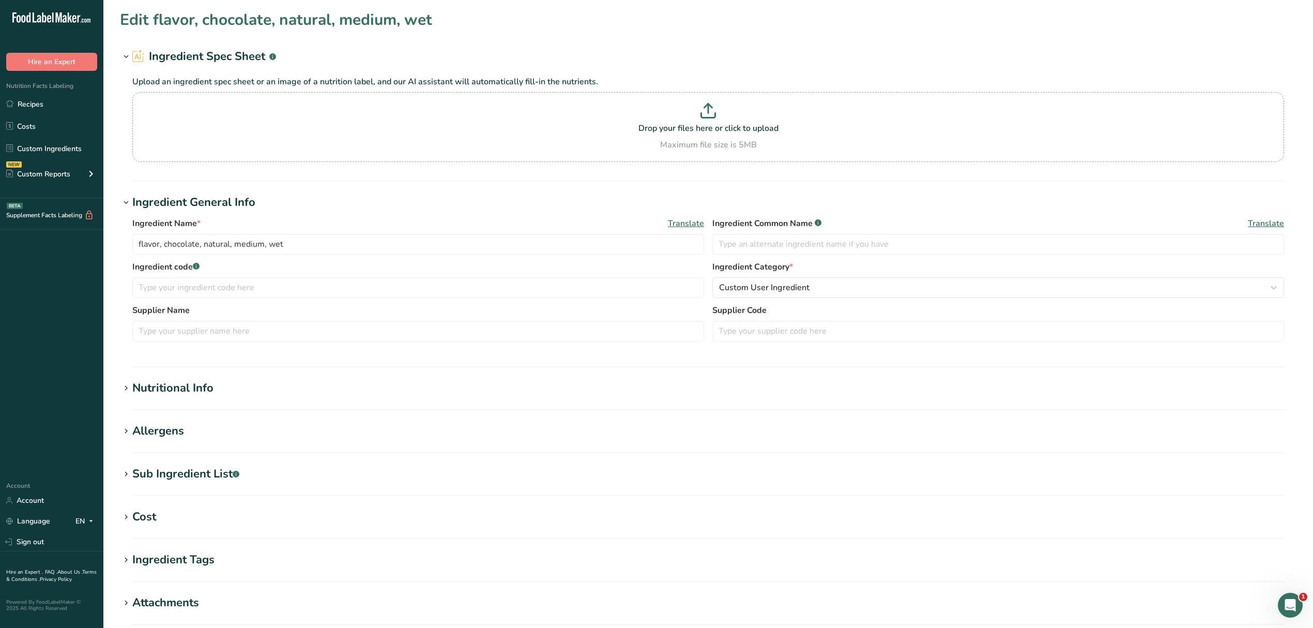
click at [125, 390] on icon at bounding box center [126, 388] width 9 height 14
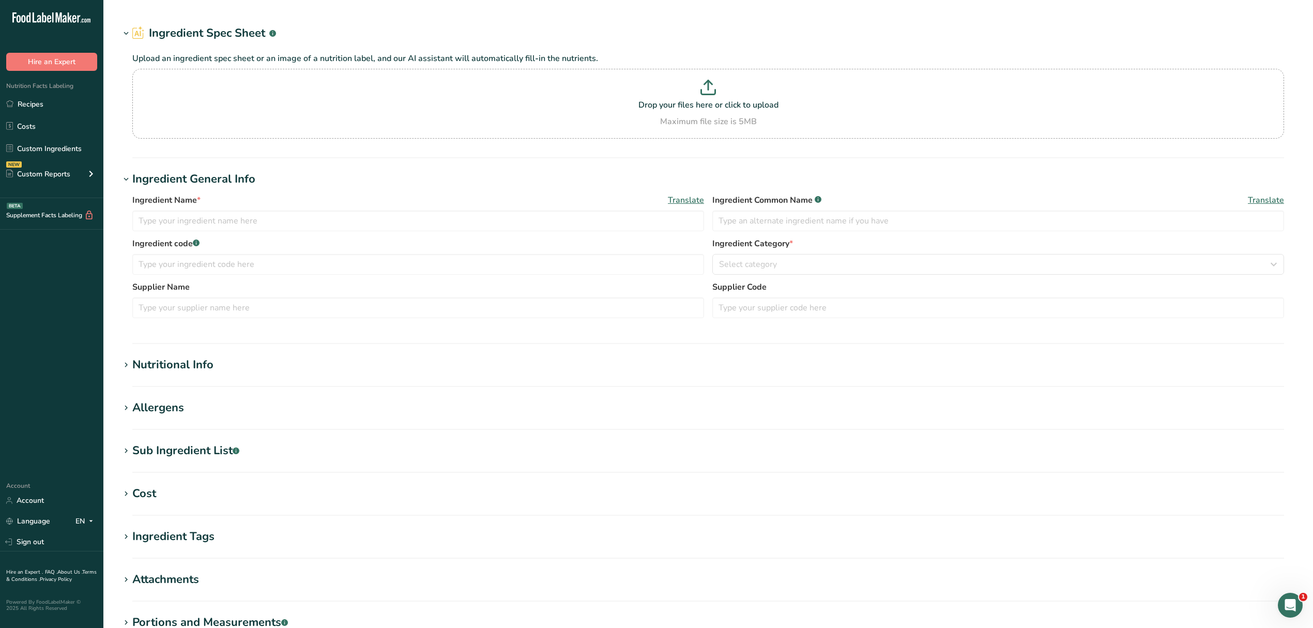
type input "BI433 - BI433 Whey Protein Isolate"
type input "Whey Protein Isolate"
type input "100"
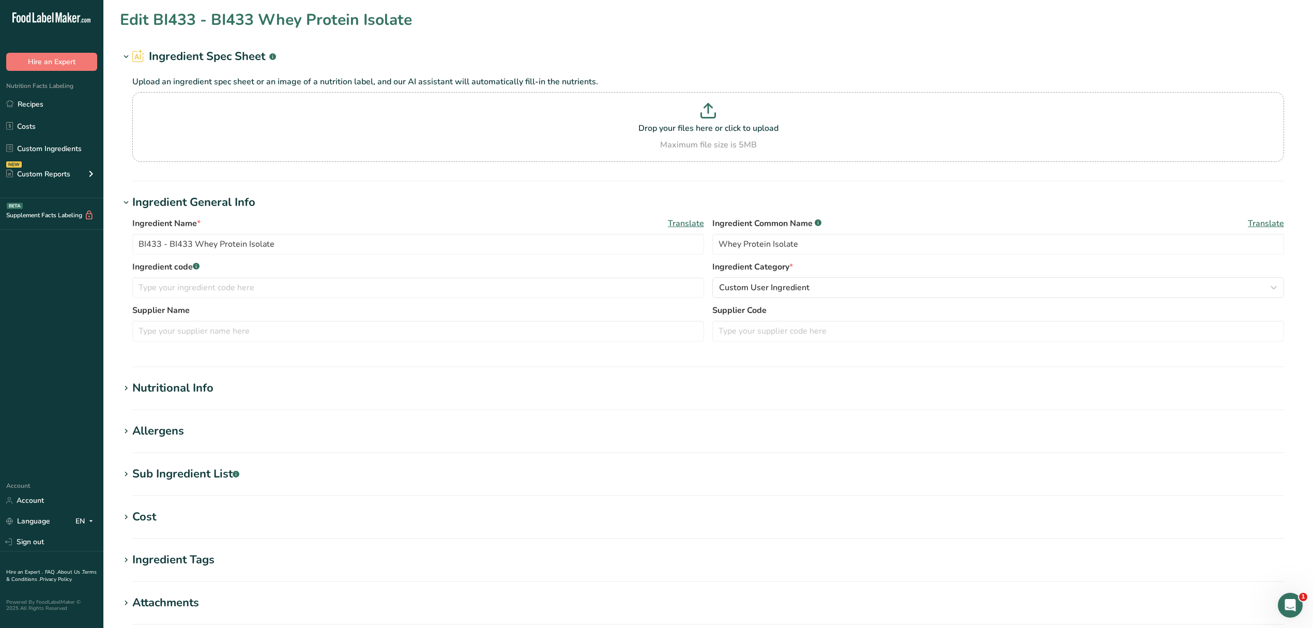
click at [124, 389] on icon at bounding box center [126, 388] width 9 height 14
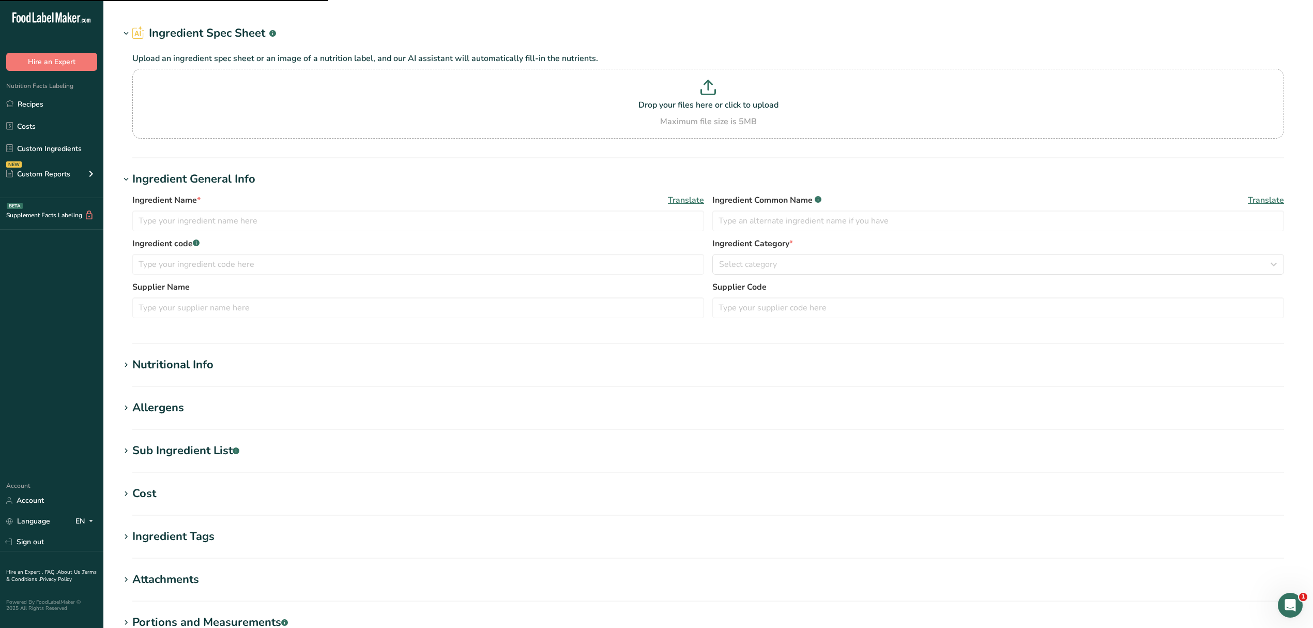
type input "Purecane Confectioners Sweetener"
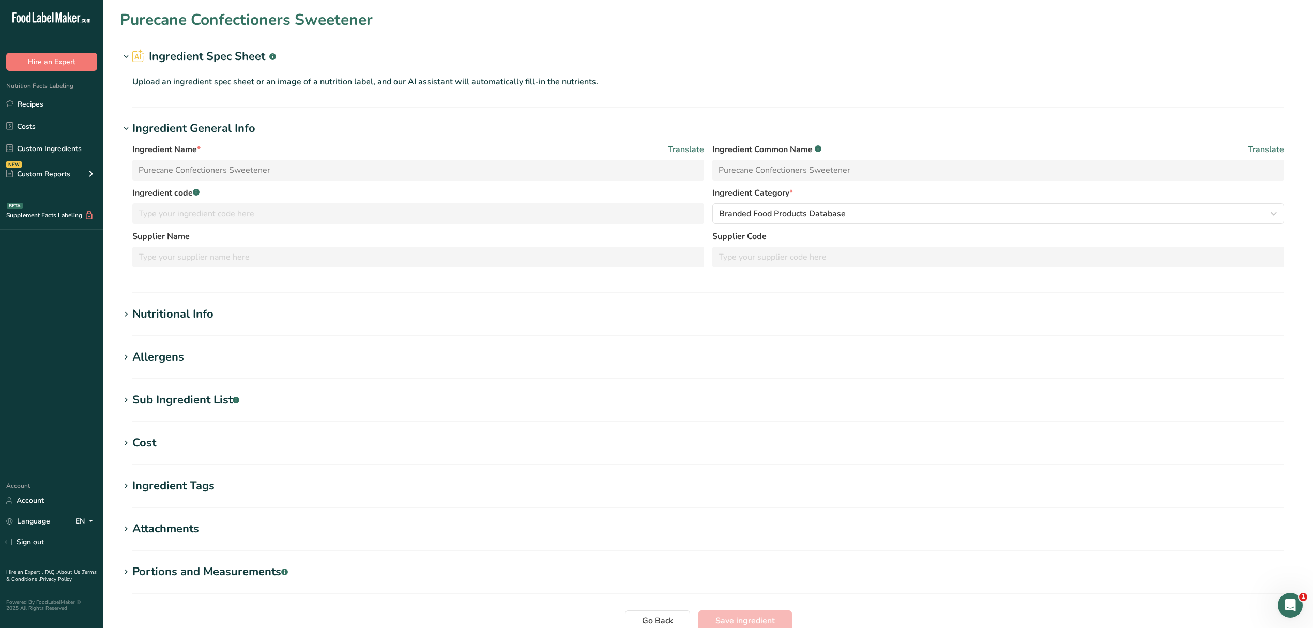
click at [127, 315] on icon at bounding box center [126, 314] width 9 height 14
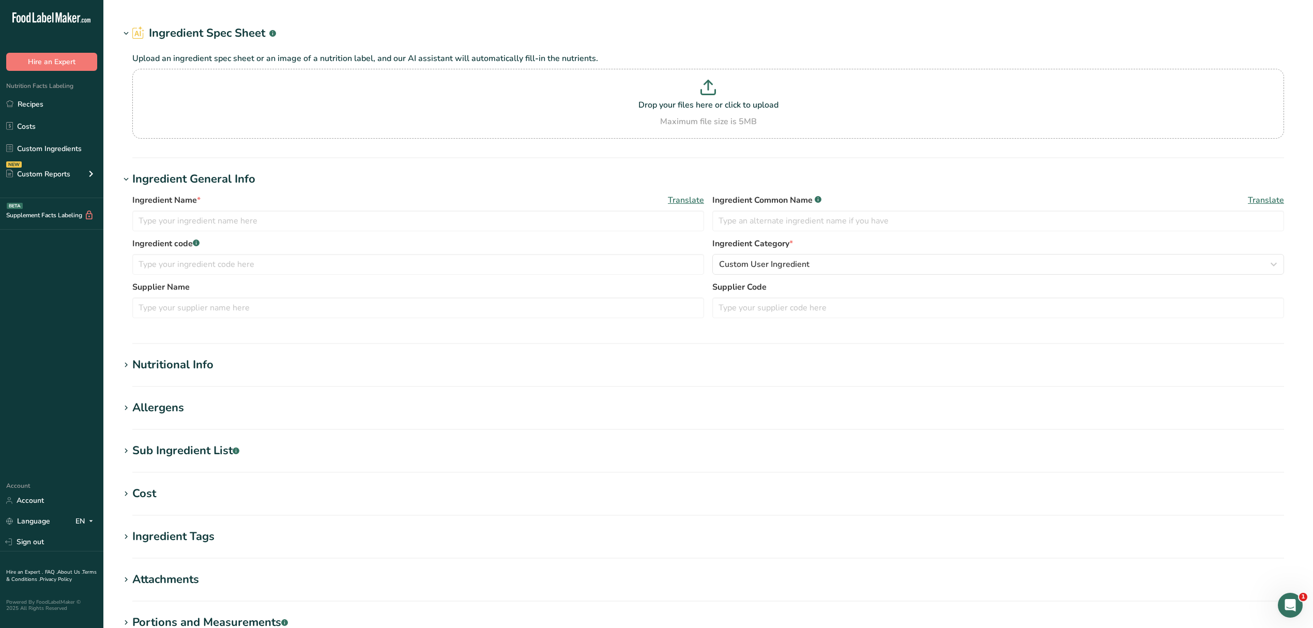
click at [127, 366] on icon at bounding box center [126, 365] width 9 height 14
type input "Swerve confectioners"
type input "Swerve (erythritol, prebiotic, oligosaccharides, and natural flavors)"
type input "Sugar, special fine granulated sugar"
type input "Sugar"
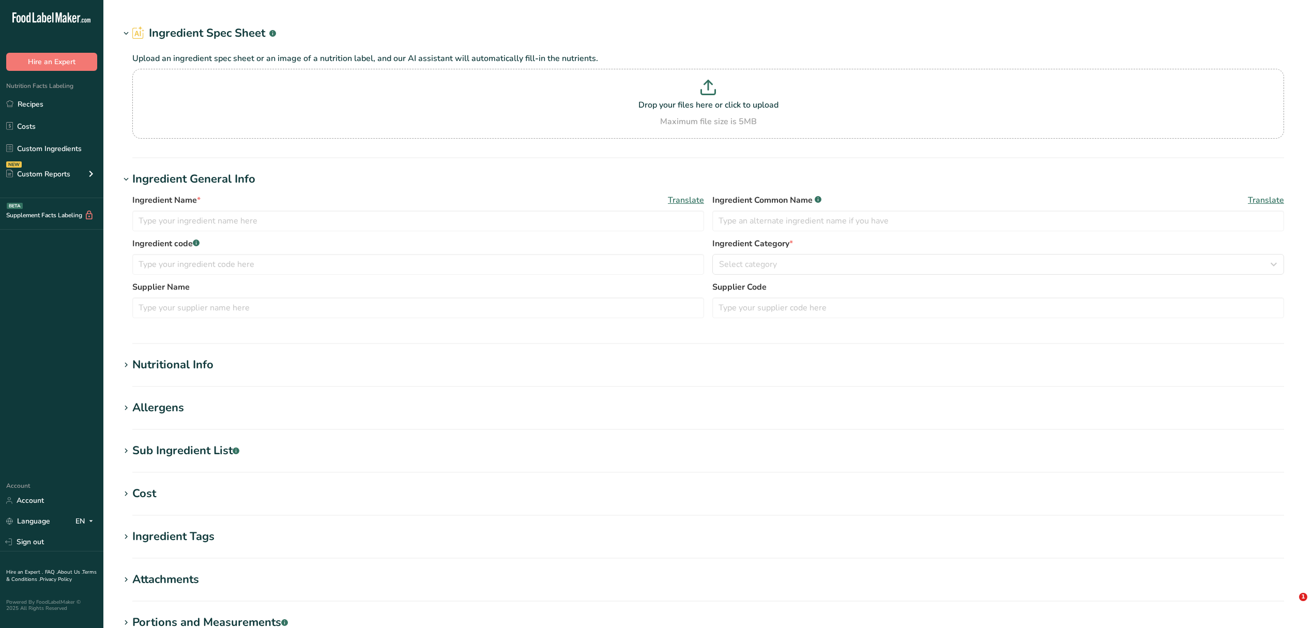
type input "Redpath"
type input "LATAM 109 - Confectioners' G Starch - Modified Starch"
type input "Modified Starch"
type input "100"
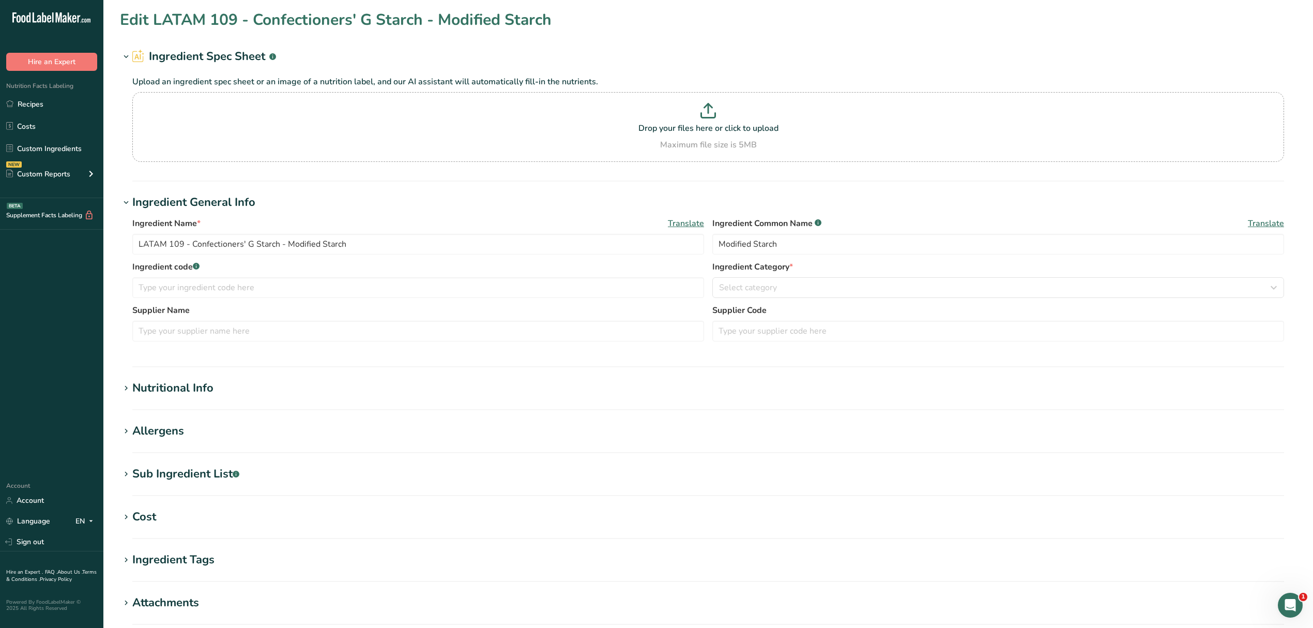
click at [131, 389] on span at bounding box center [126, 388] width 12 height 12
type input "354"
type KJ "1481.136"
type input "40"
type Carbohydrates "88.5"
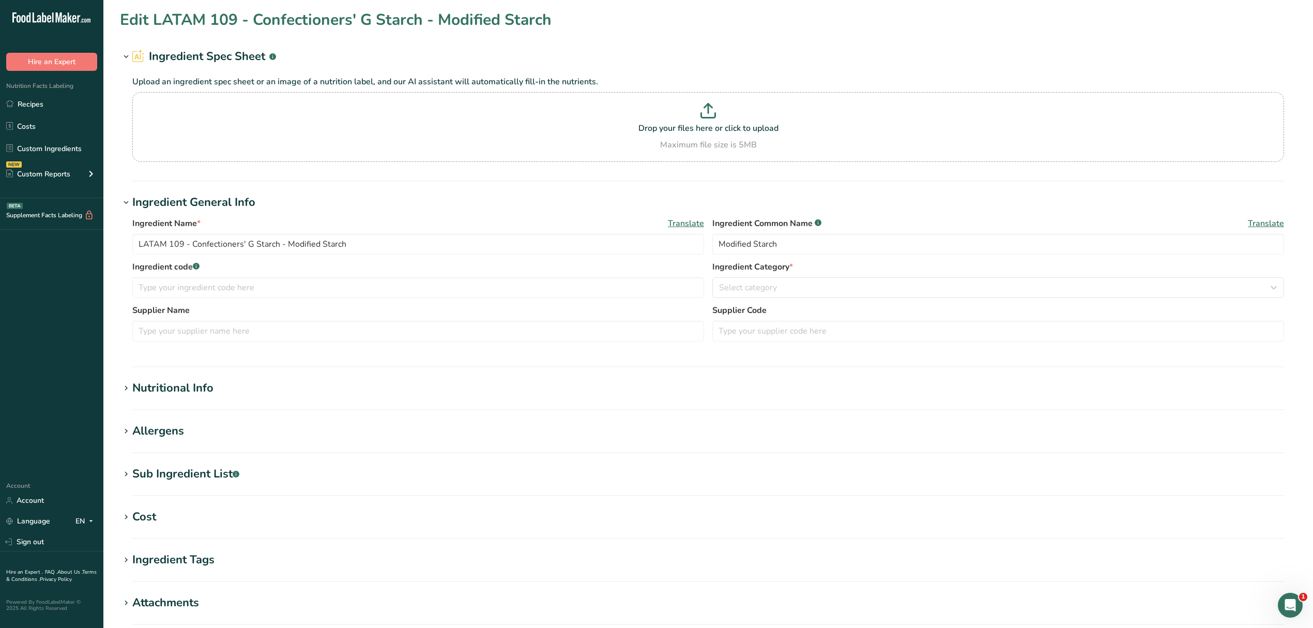
type input "0.15"
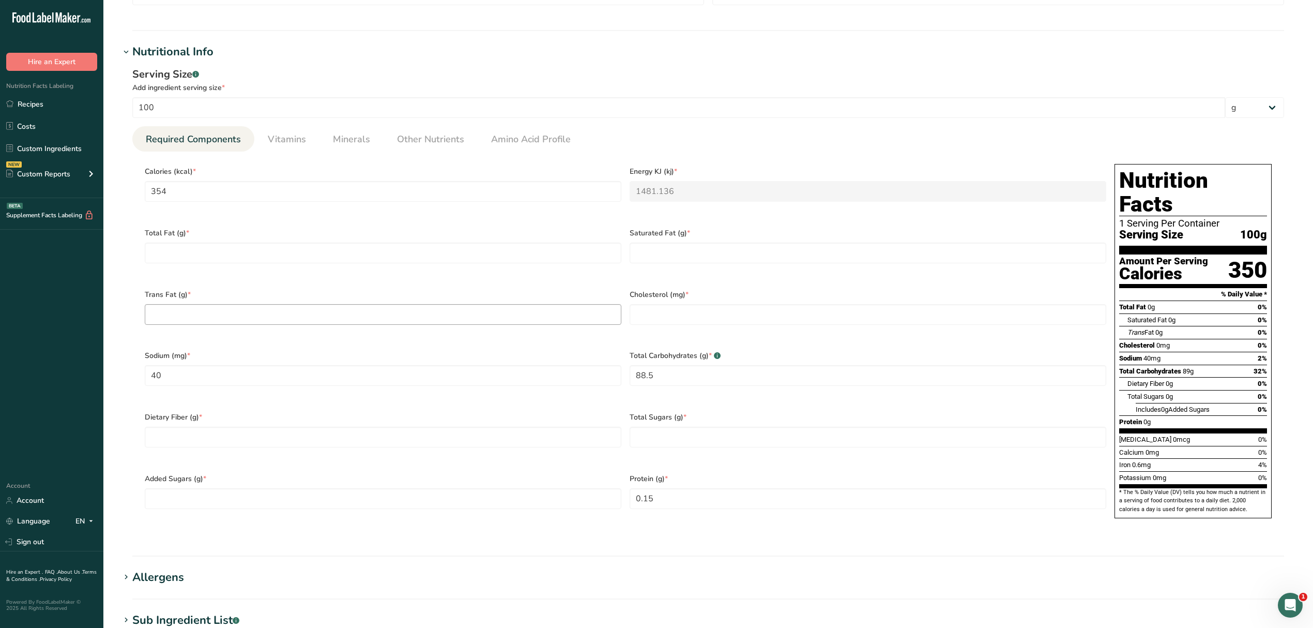
scroll to position [344, 0]
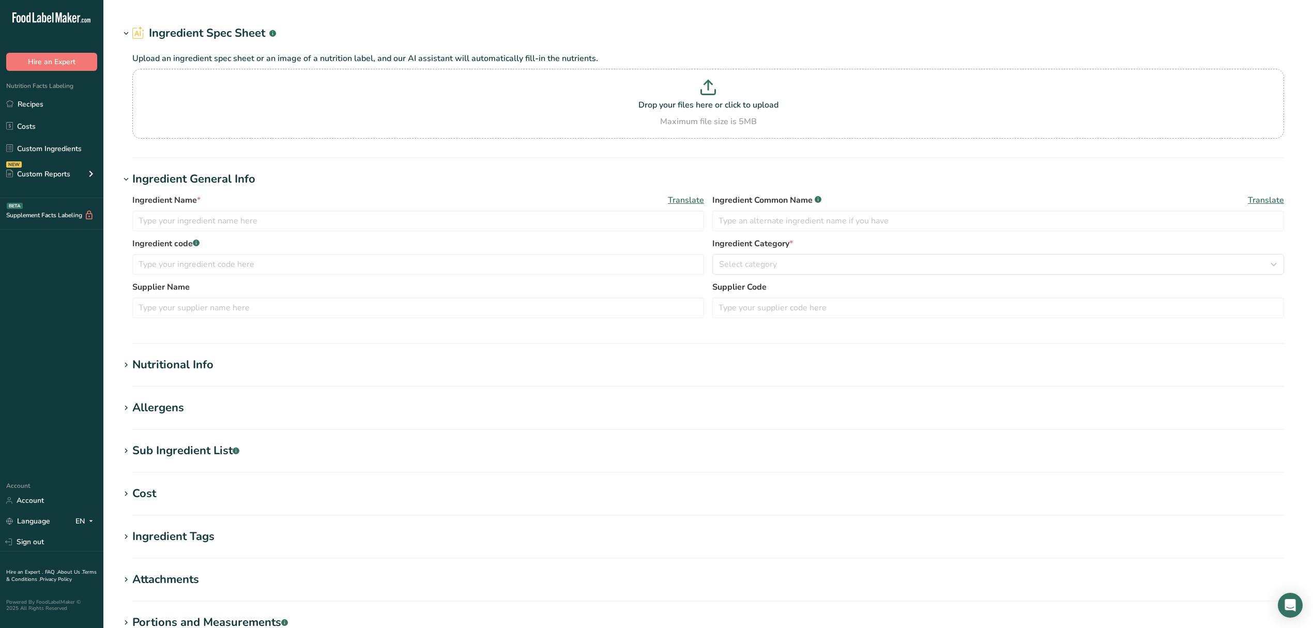
type input "LATAM 109 - Confectioners' G Starch - Modified Starch"
type input "Modified Starch"
